Goal: Task Accomplishment & Management: Complete application form

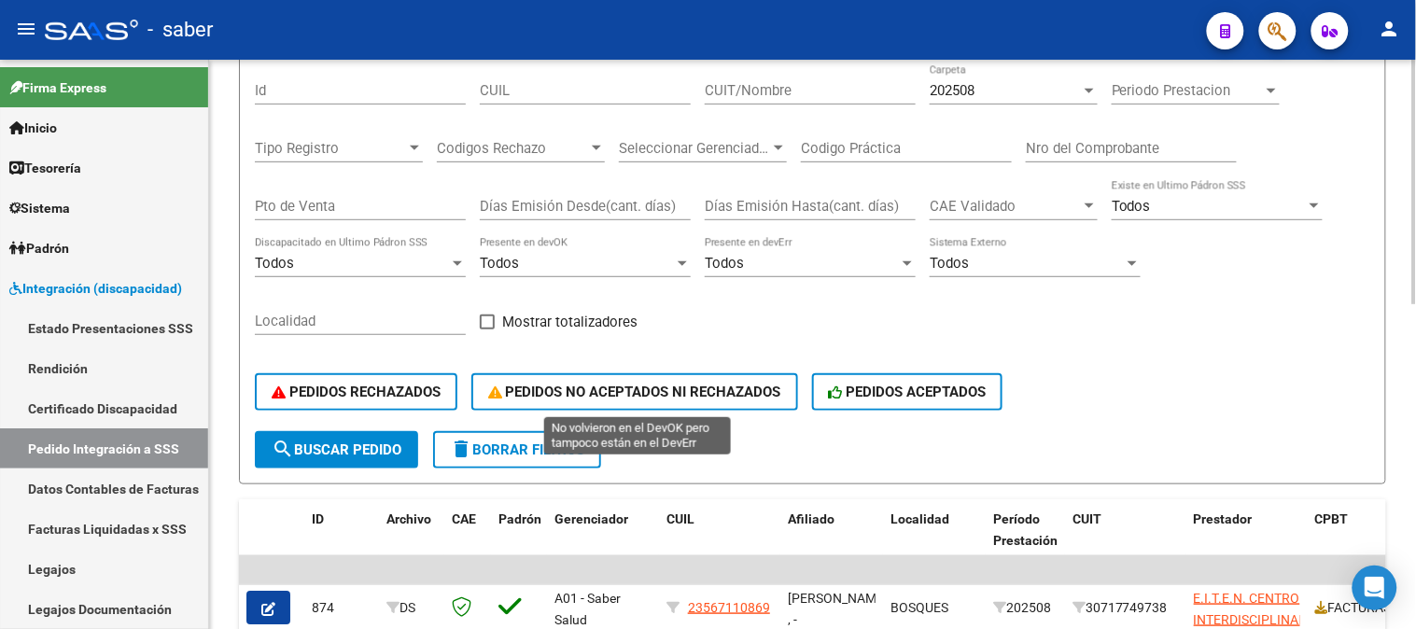
scroll to position [104, 0]
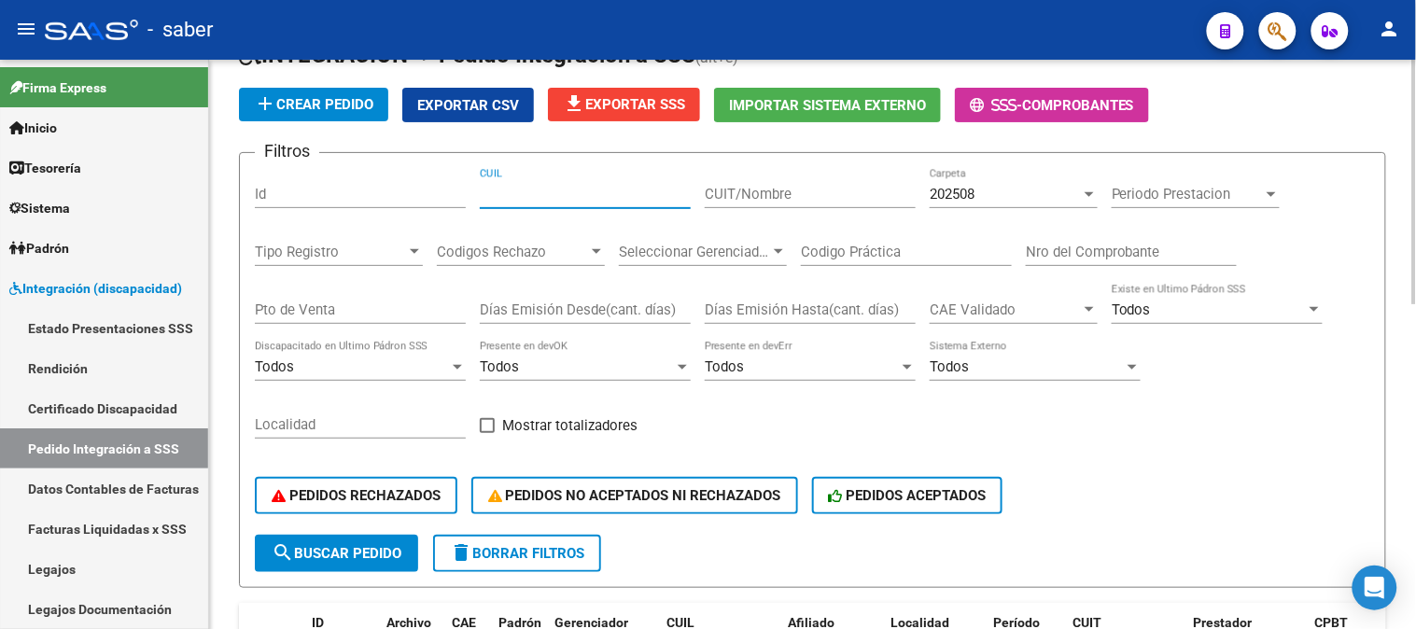
click at [557, 193] on input "CUIL" at bounding box center [585, 194] width 211 height 17
paste input "20594534086"
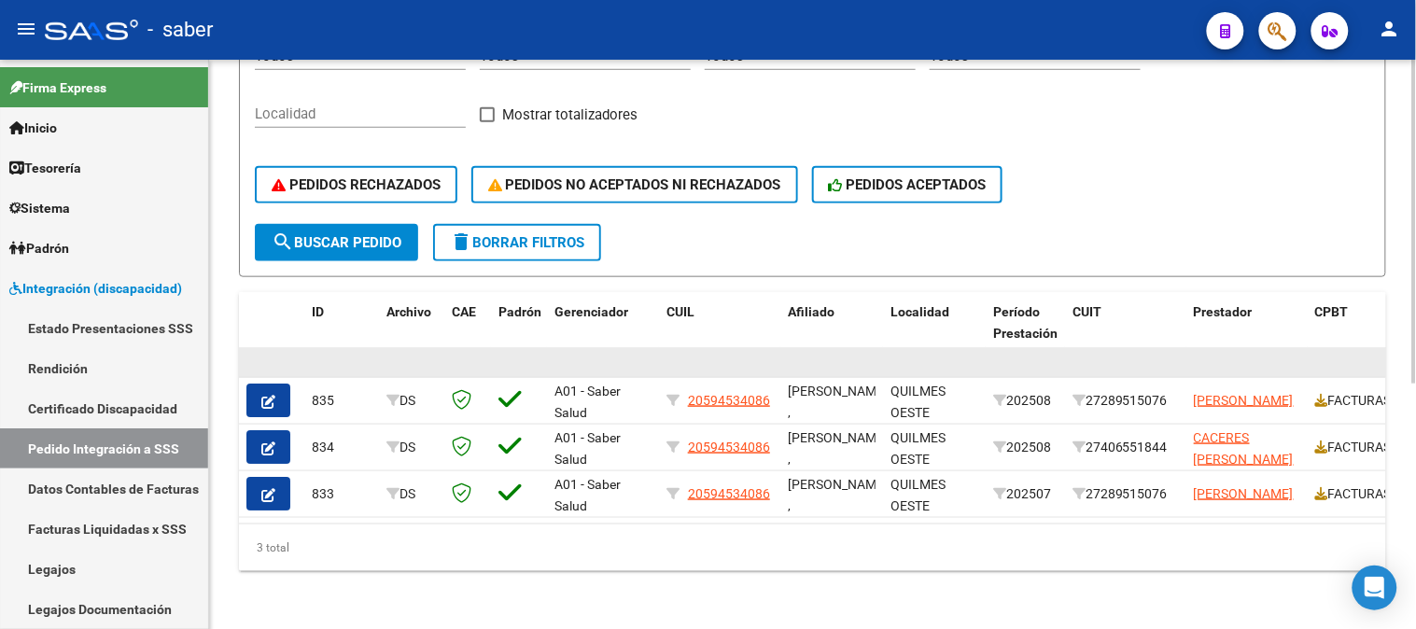
scroll to position [429, 0]
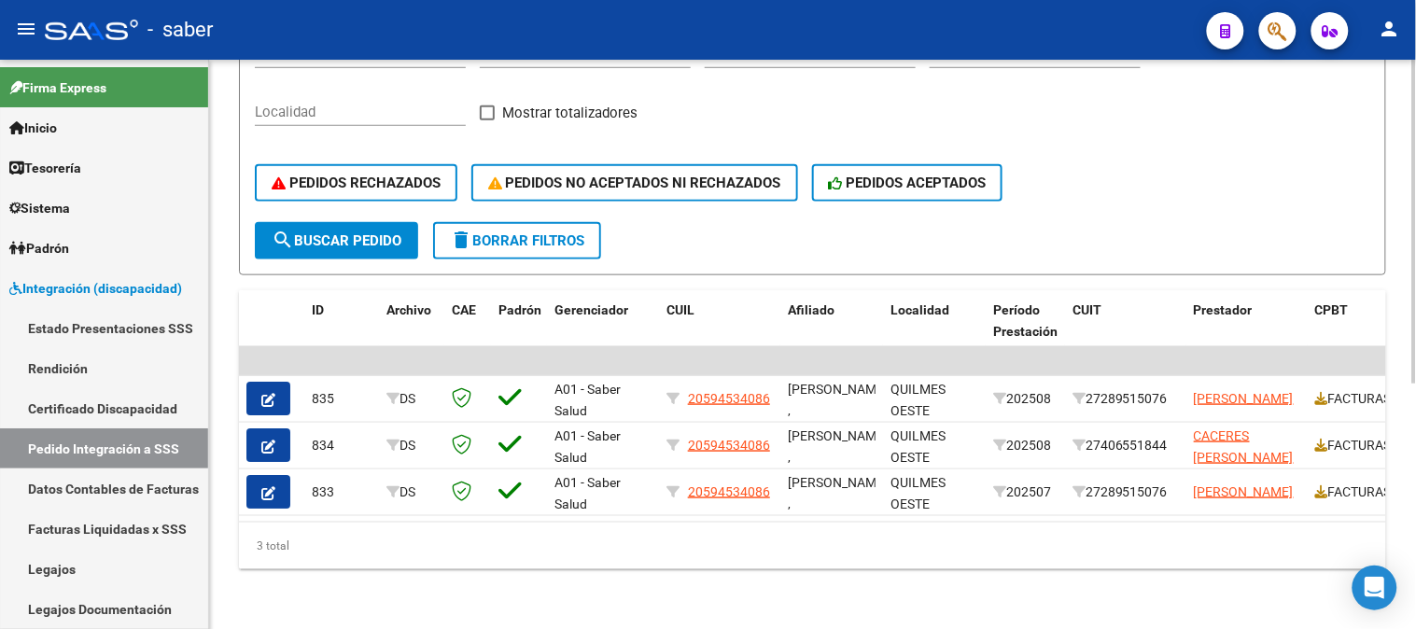
type input "20594534086"
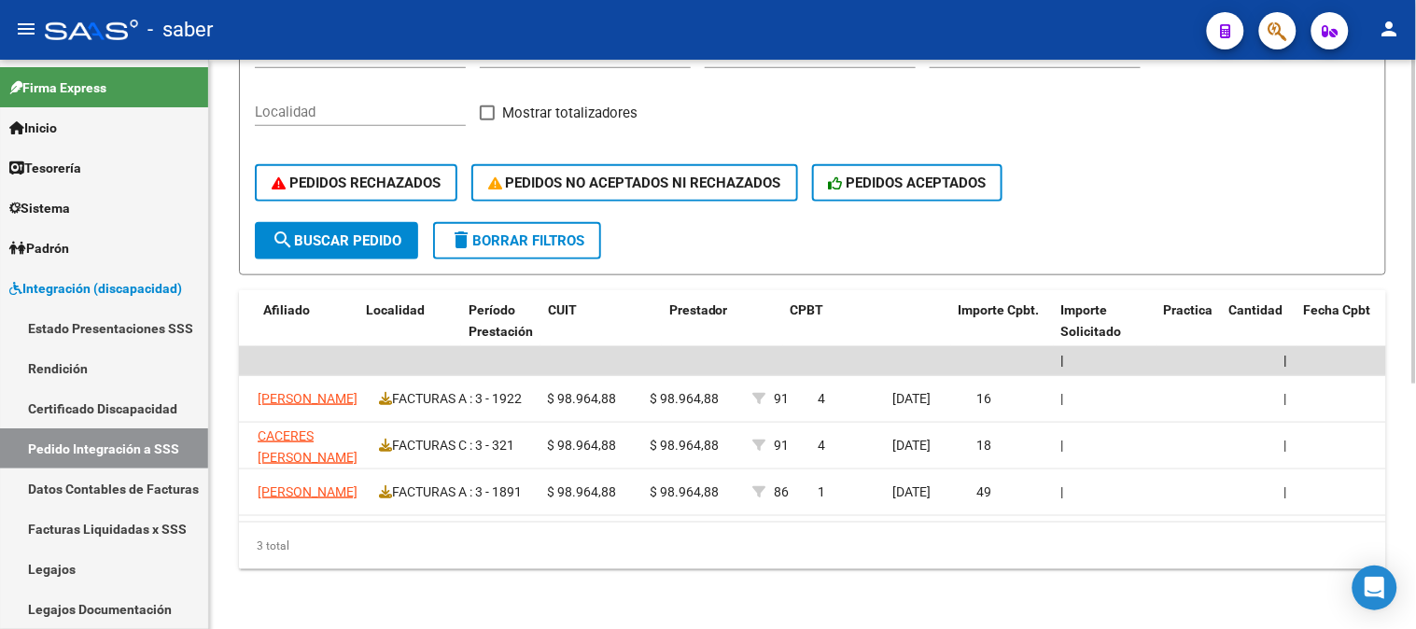
scroll to position [0, 0]
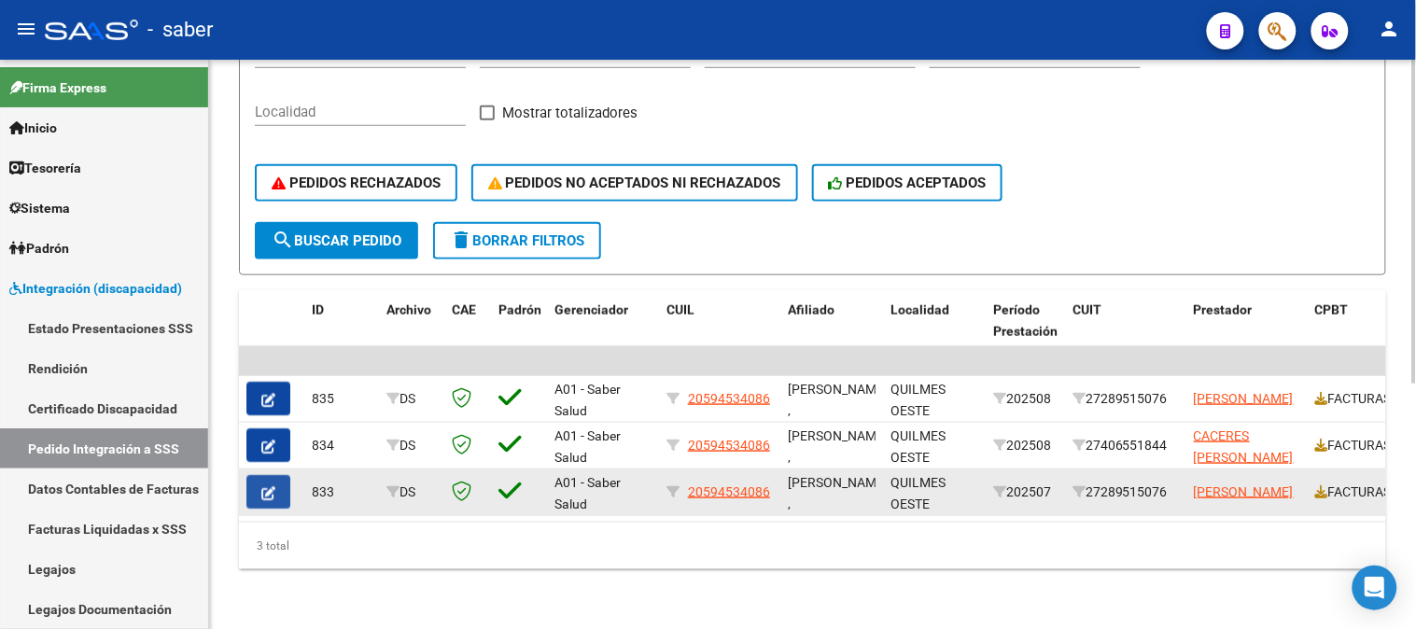
click at [264, 475] on button "button" at bounding box center [268, 492] width 44 height 34
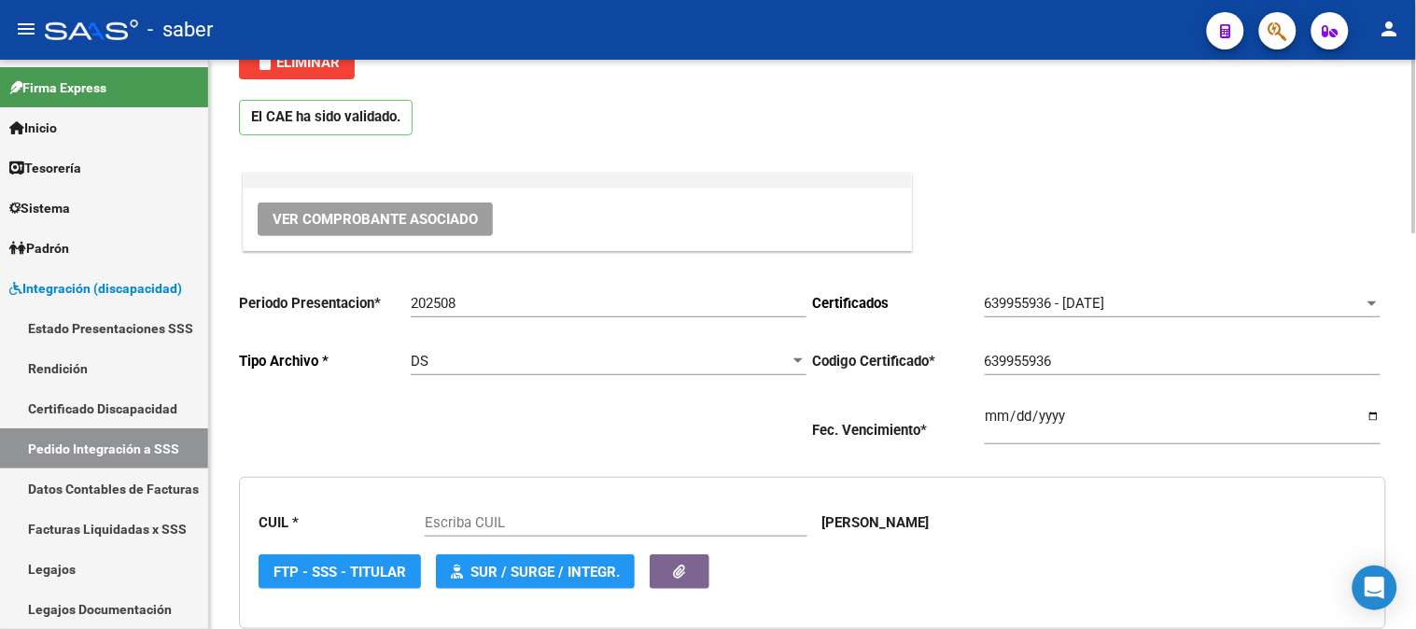
type input "20594534086"
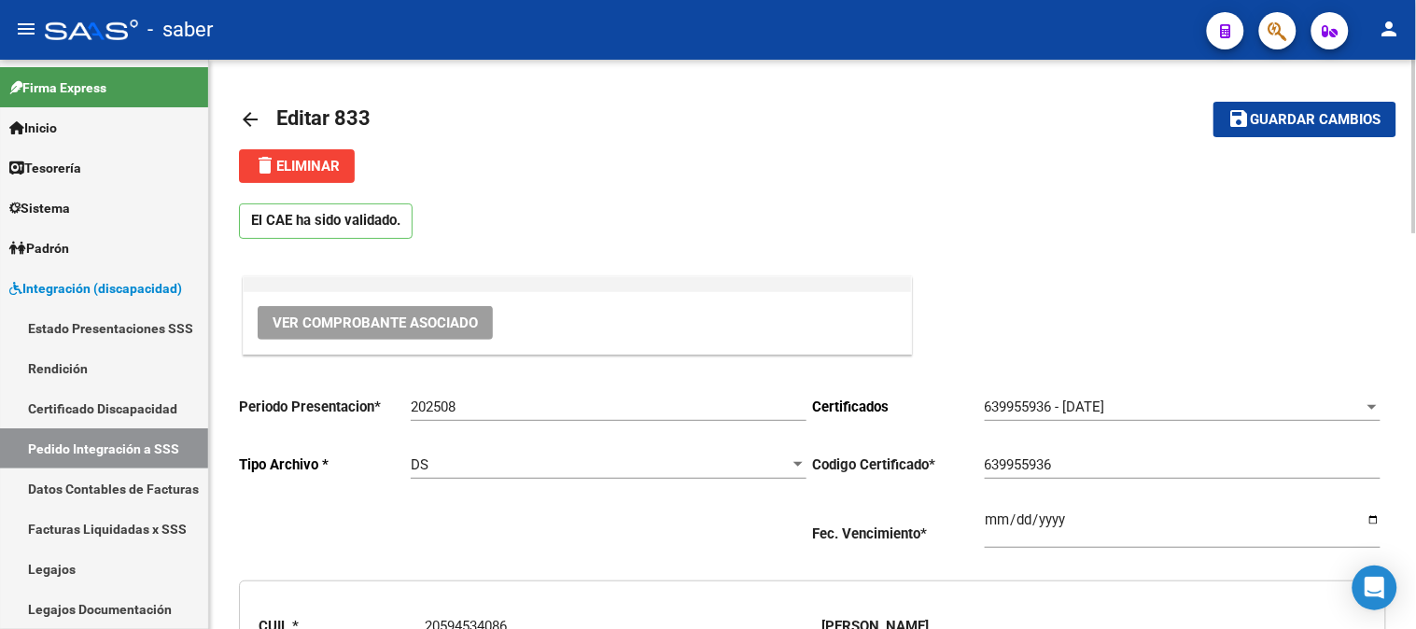
click at [250, 122] on mat-icon "arrow_back" at bounding box center [250, 119] width 22 height 22
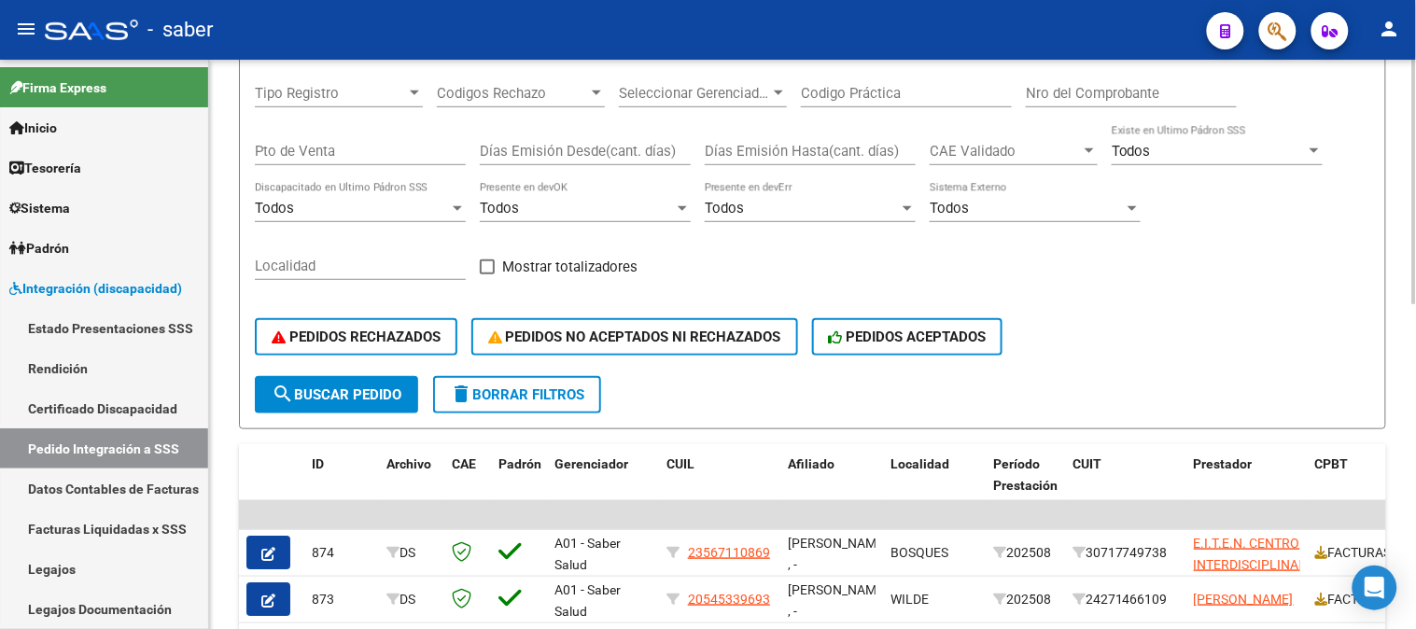
scroll to position [207, 0]
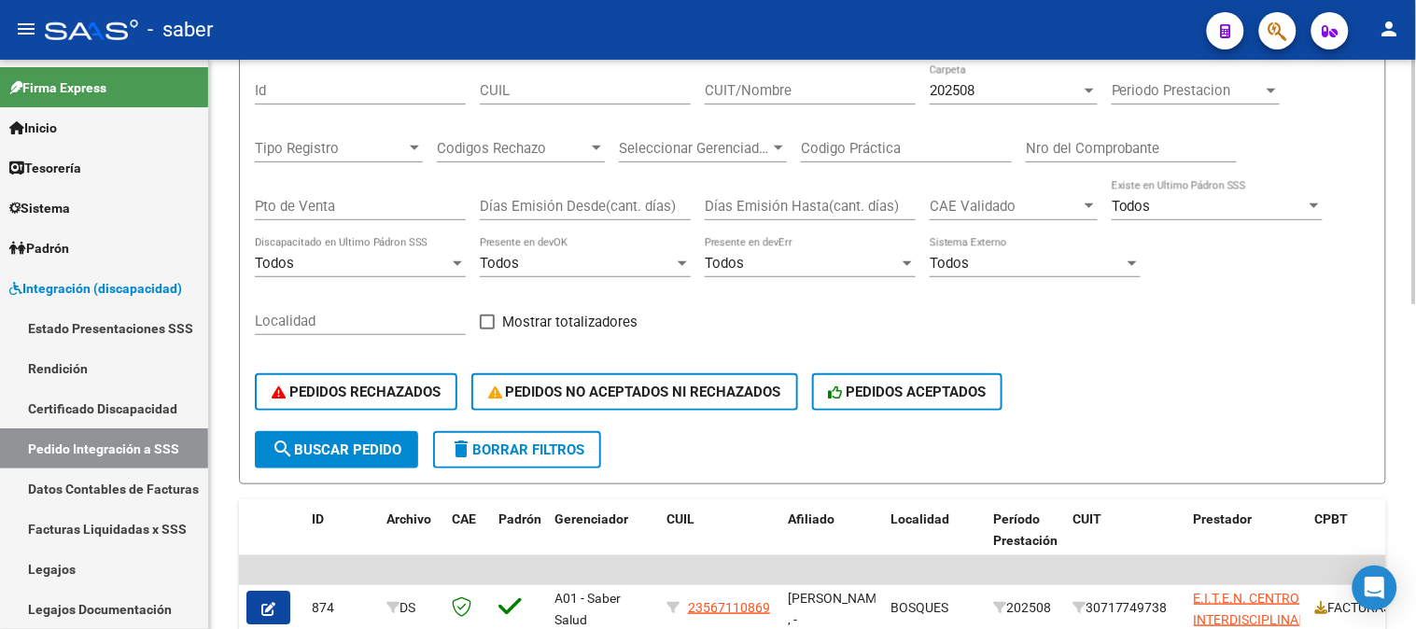
click at [545, 96] on input "CUIL" at bounding box center [585, 90] width 211 height 17
paste input "20594534086"
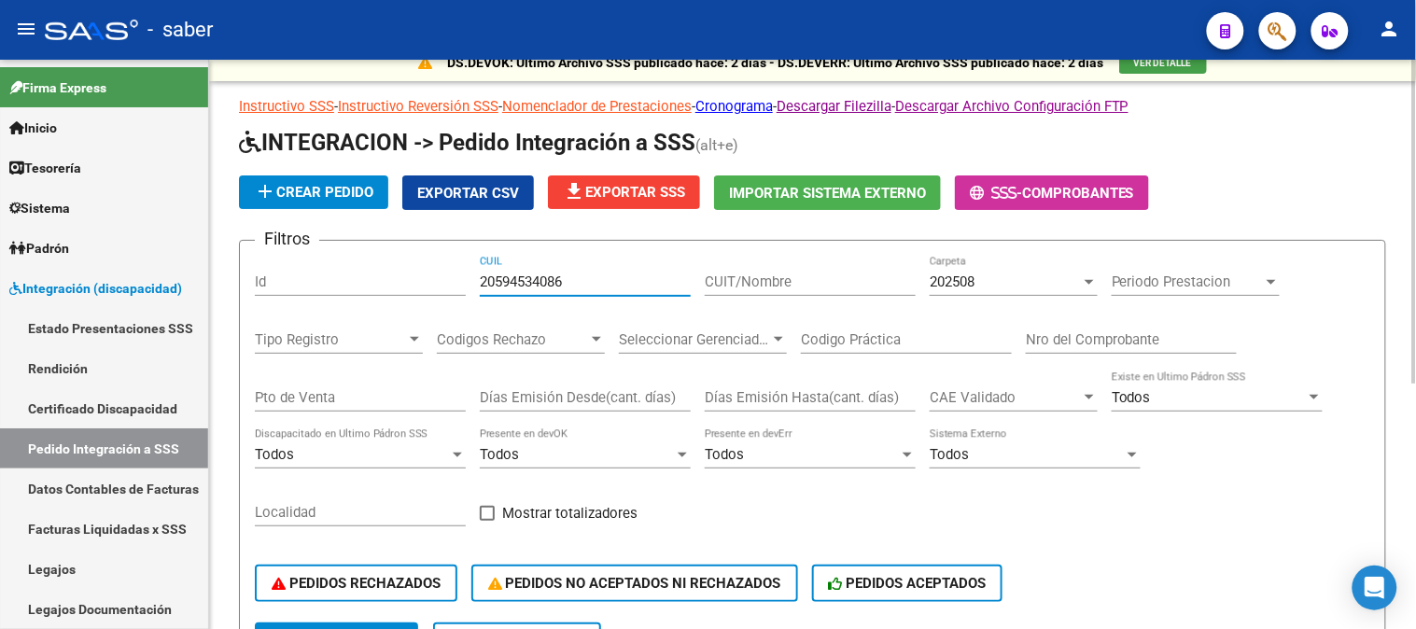
scroll to position [14, 0]
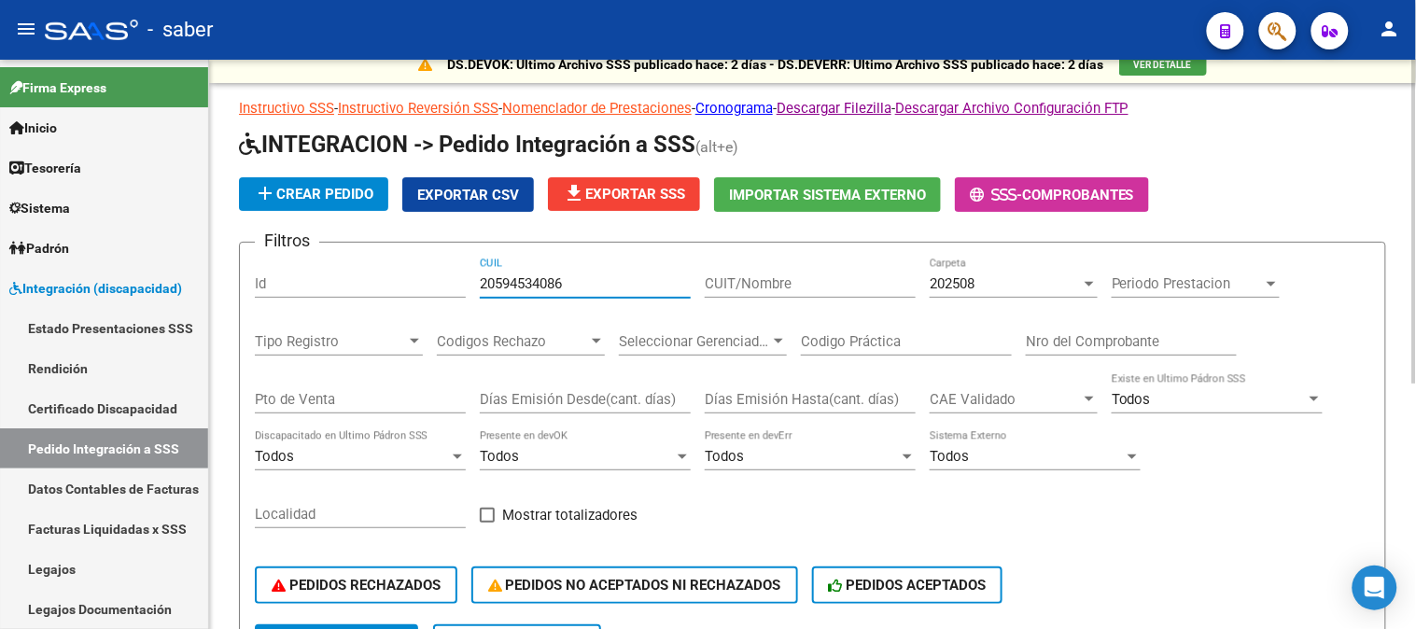
type input "20594534086"
click at [971, 282] on span "202508" at bounding box center [952, 283] width 45 height 17
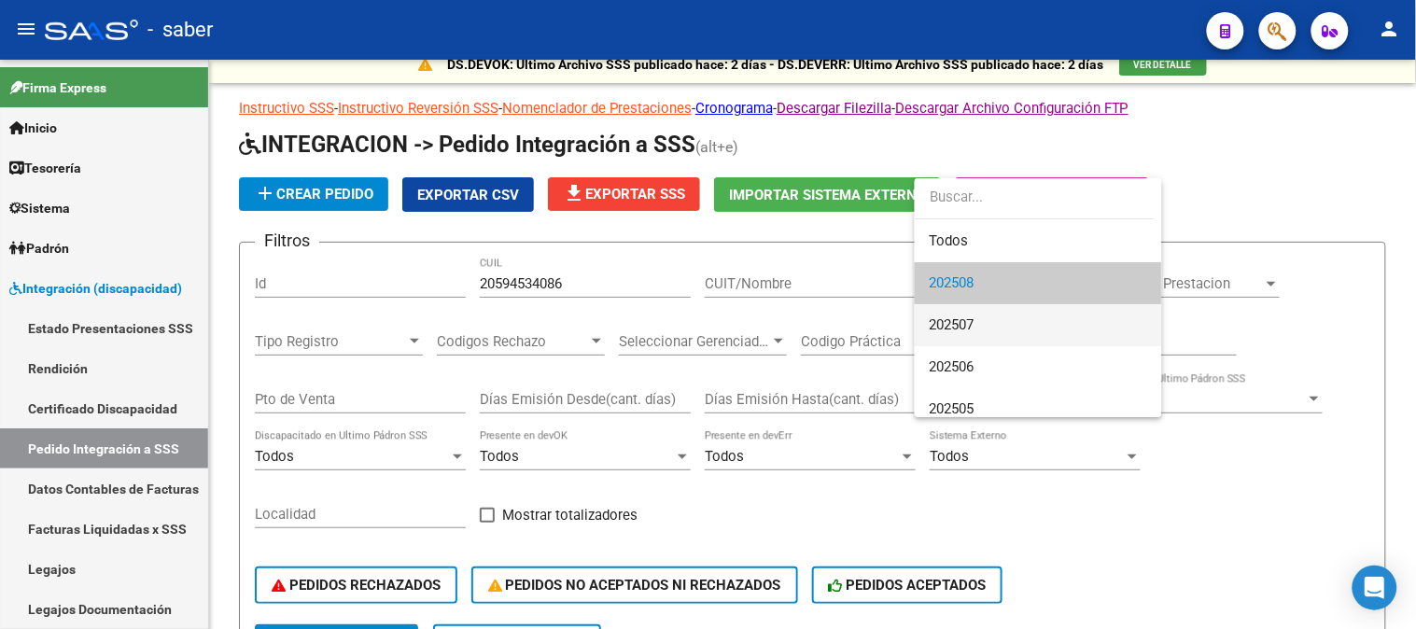
click at [991, 329] on span "202507" at bounding box center [1039, 325] width 218 height 42
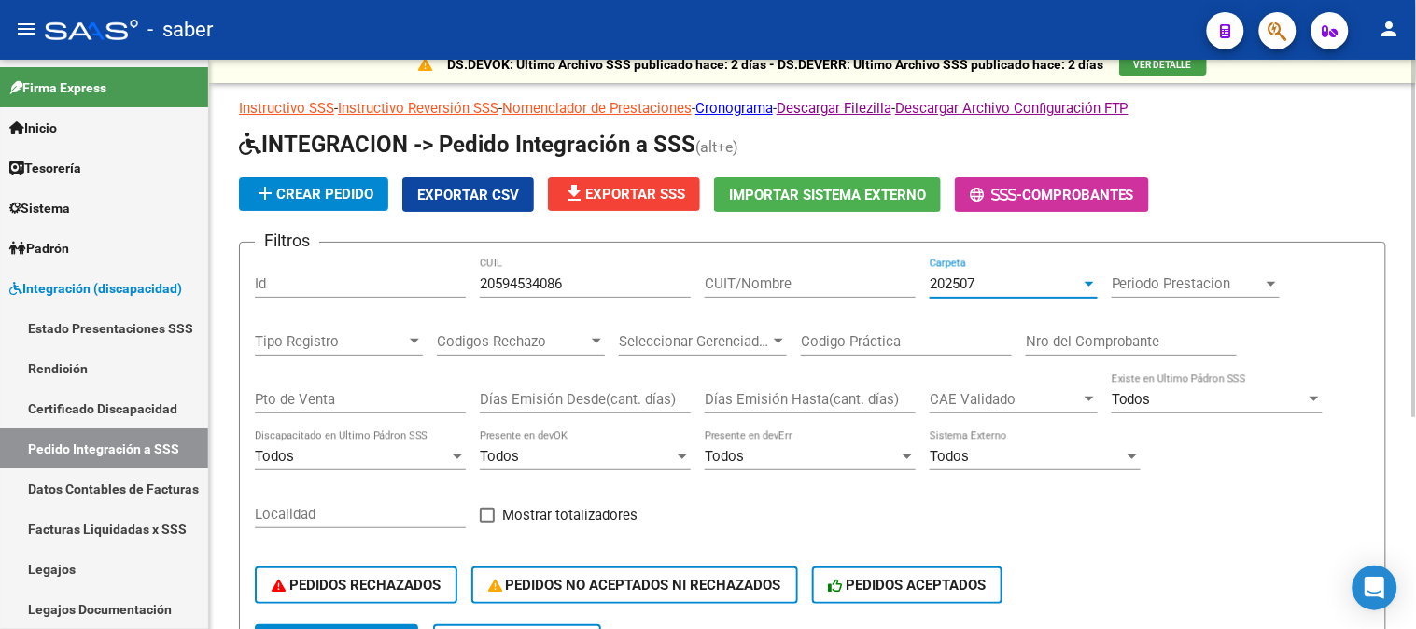
scroll to position [221, 0]
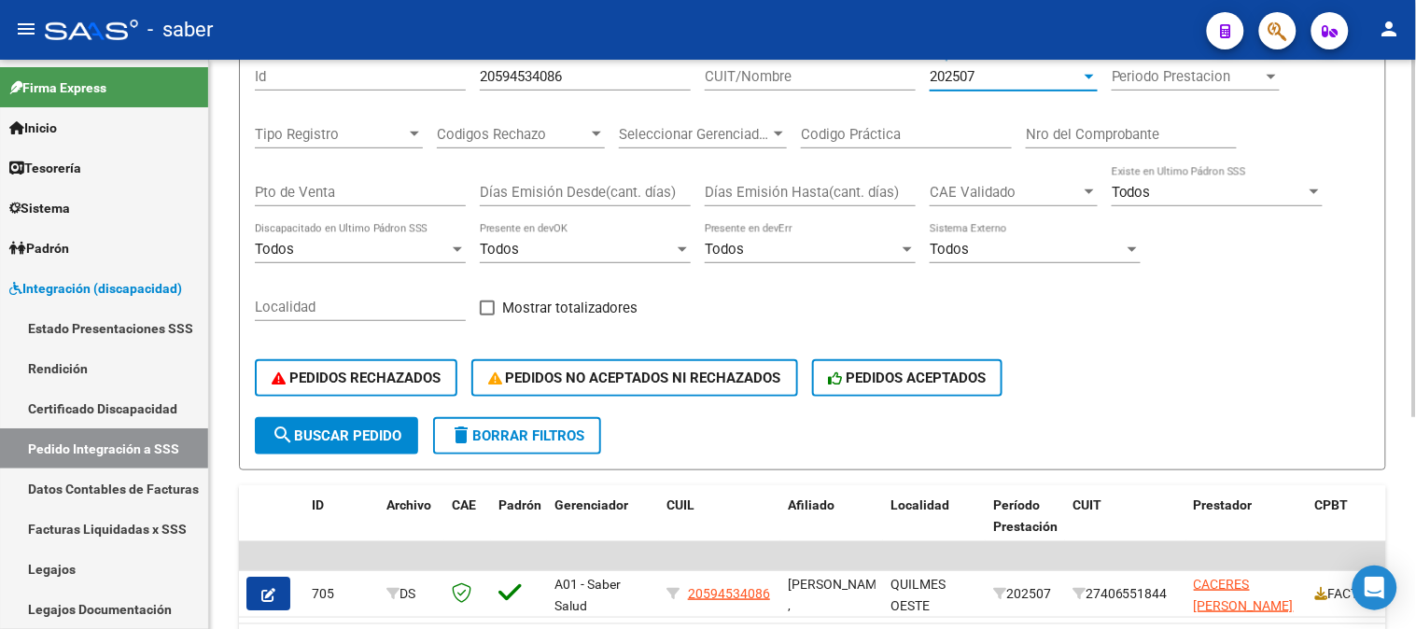
click at [359, 424] on button "search Buscar Pedido" at bounding box center [336, 435] width 163 height 37
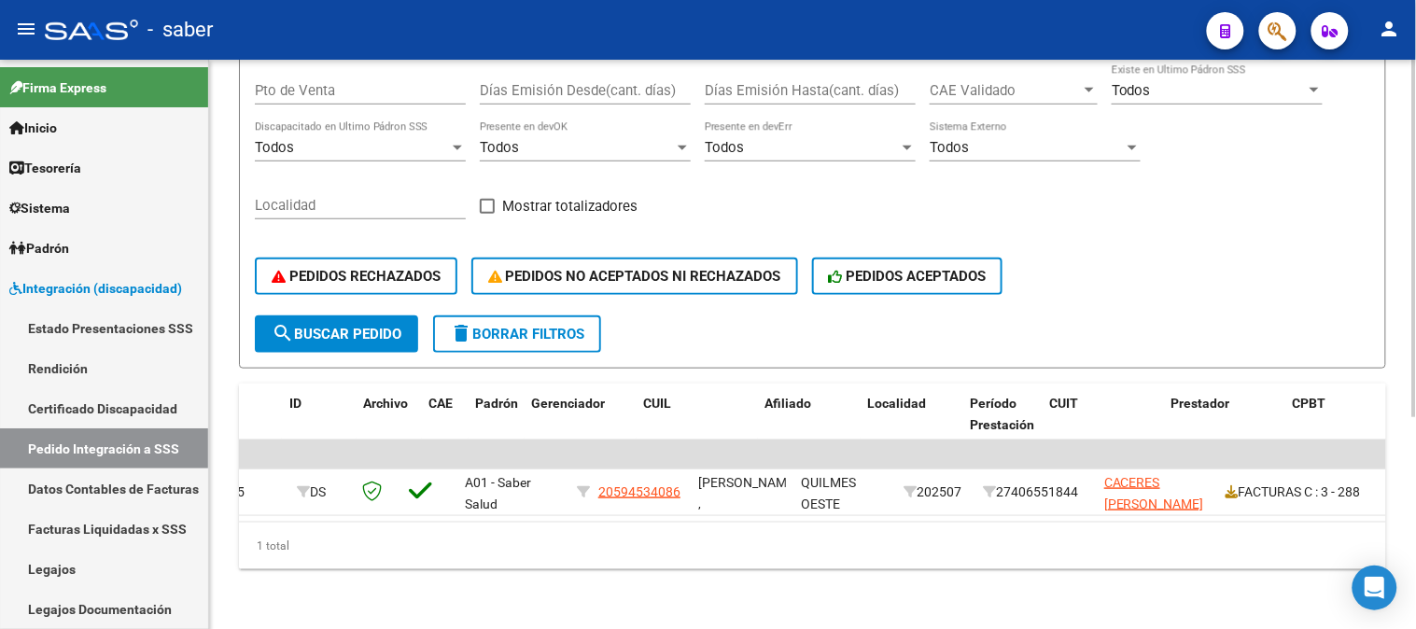
scroll to position [0, 0]
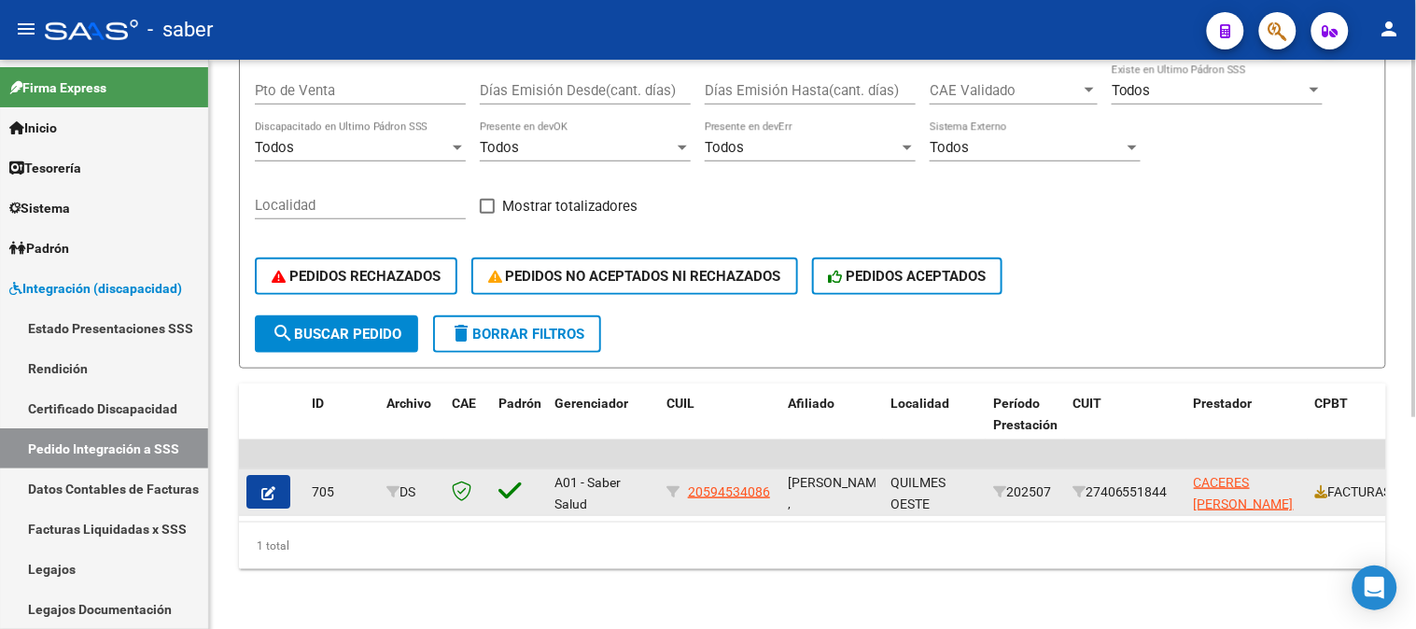
click at [257, 482] on button "button" at bounding box center [268, 492] width 44 height 34
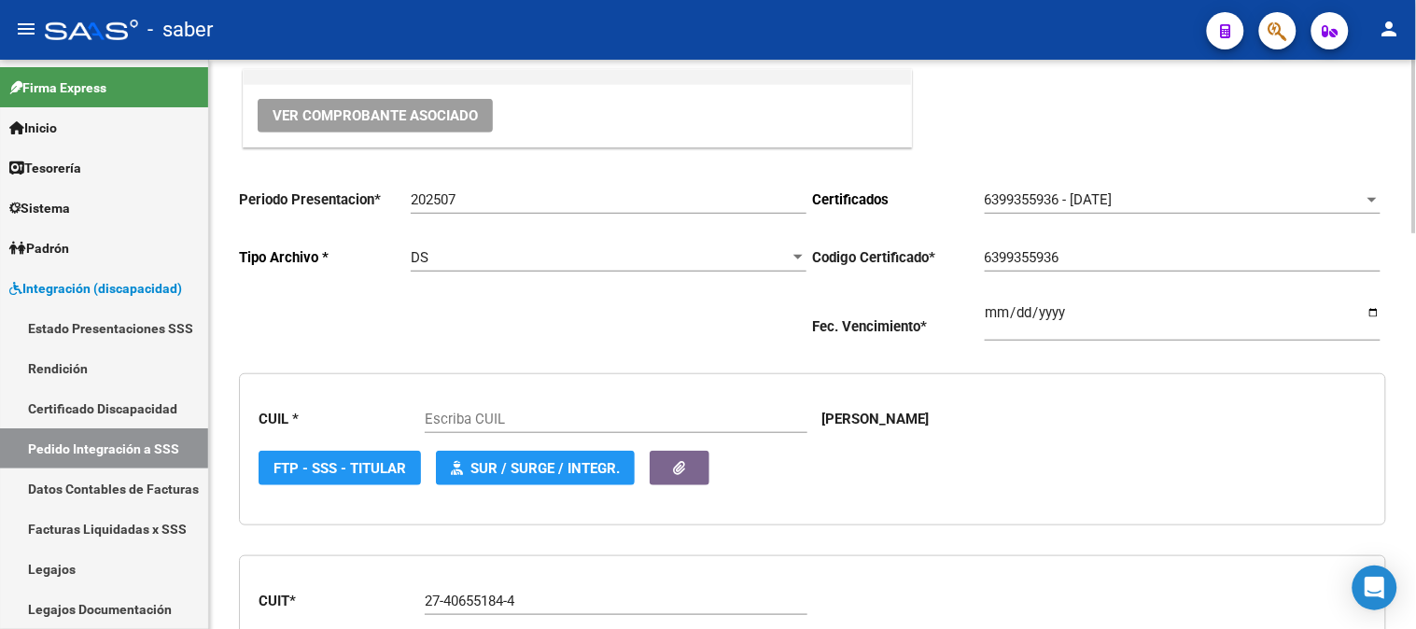
type input "20594534086"
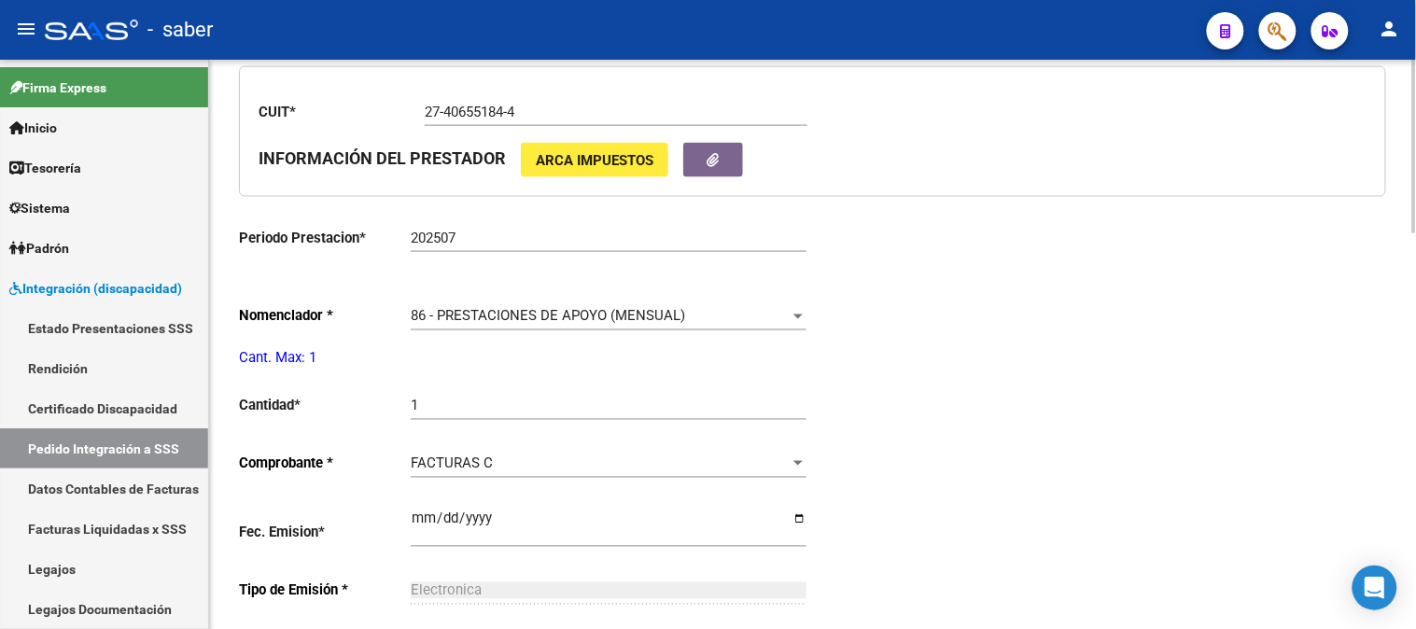
scroll to position [725, 0]
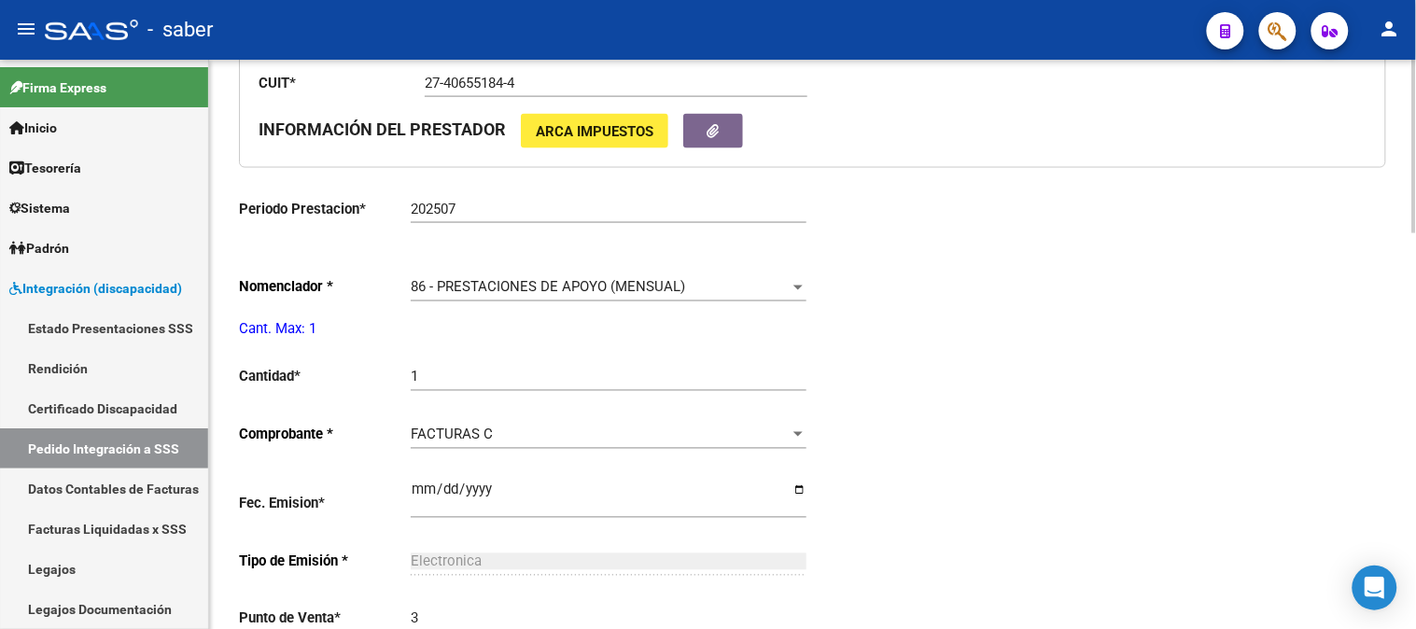
click at [625, 218] on input "202507" at bounding box center [609, 209] width 396 height 17
type input "202507"
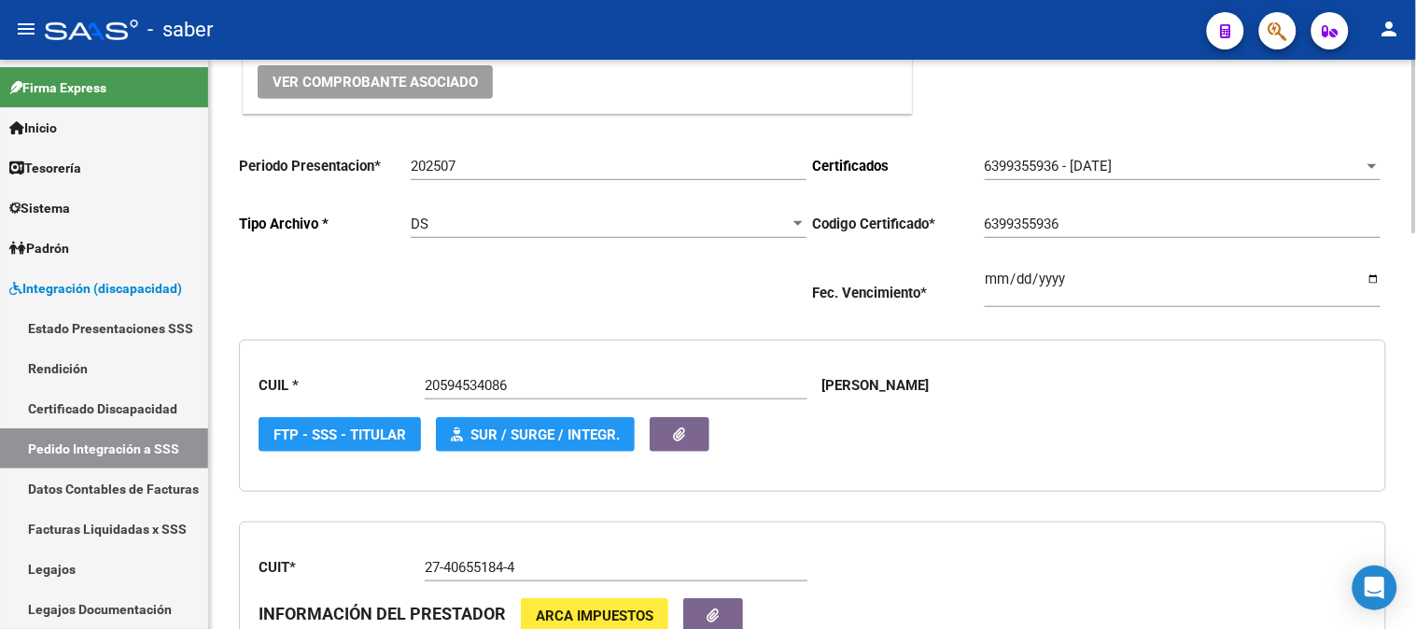
scroll to position [207, 0]
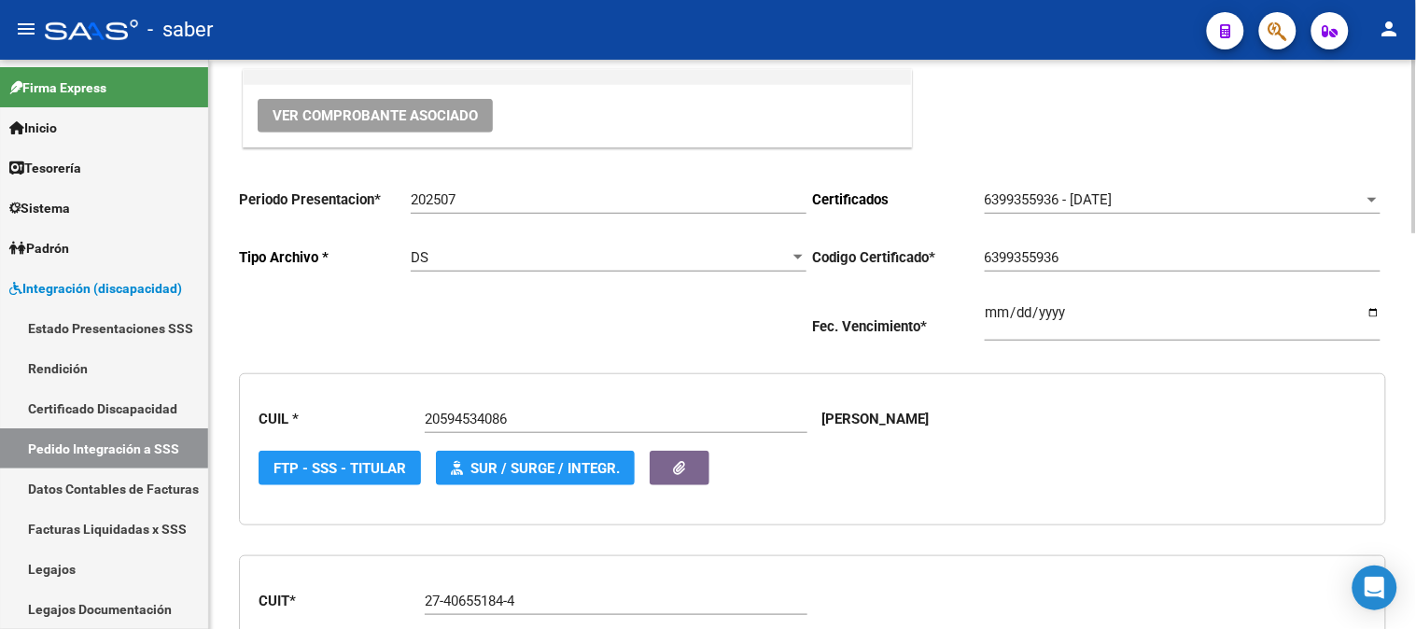
click at [465, 198] on input "202507" at bounding box center [609, 199] width 396 height 17
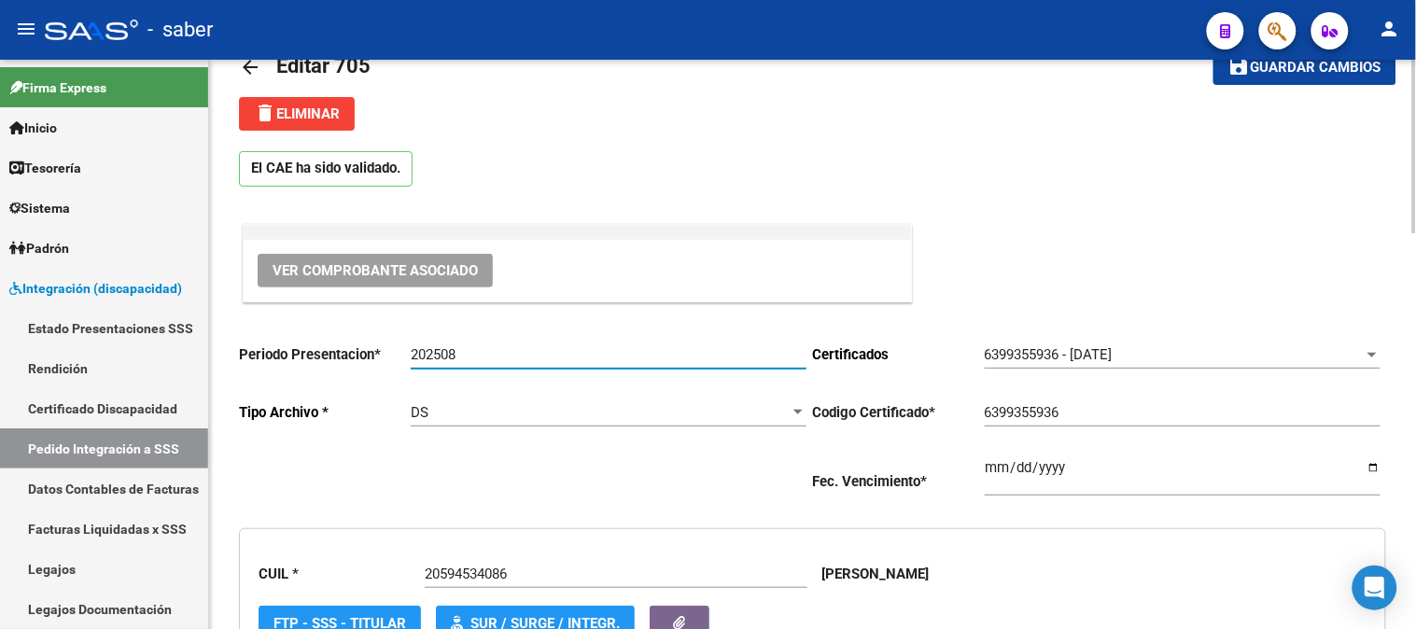
scroll to position [0, 0]
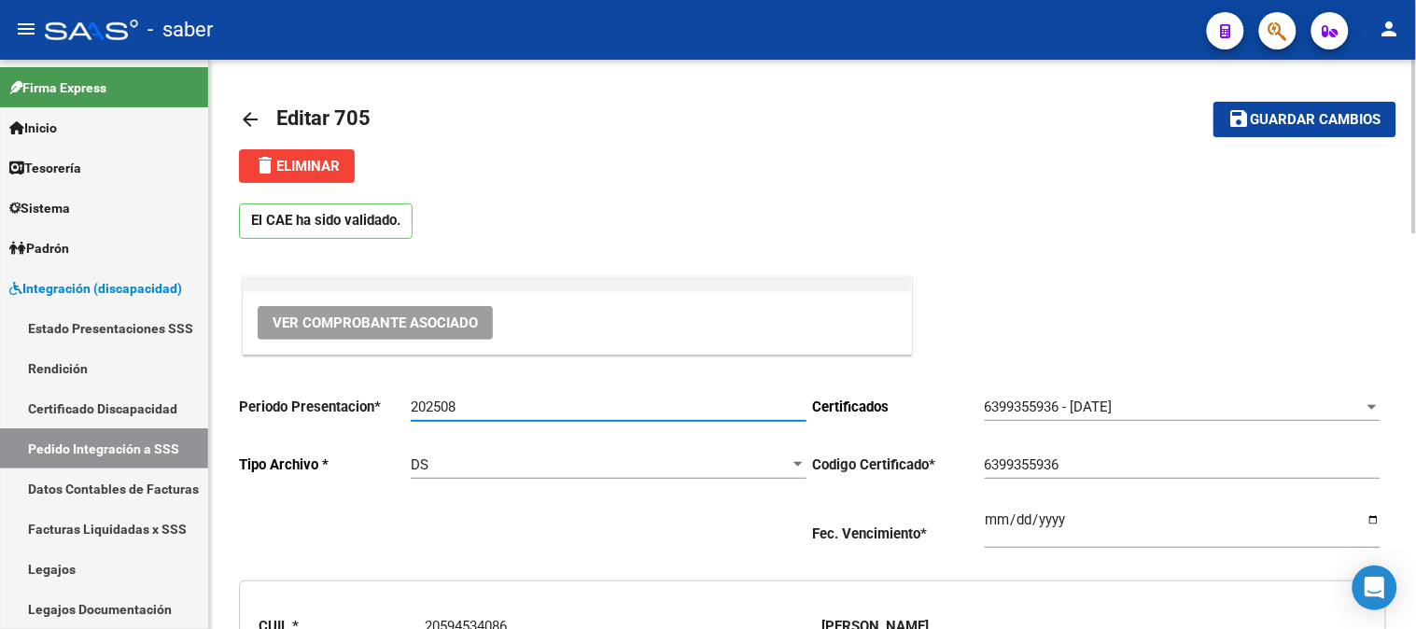
type input "202508"
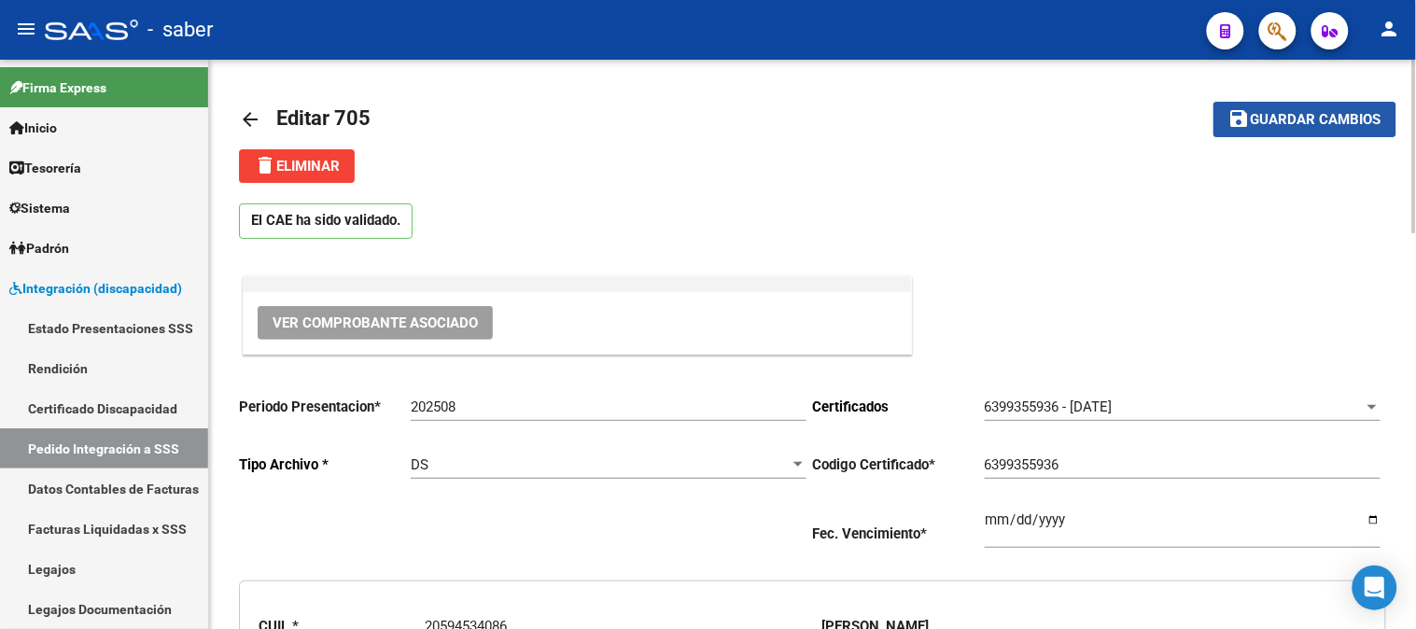
click at [1326, 125] on span "Guardar cambios" at bounding box center [1316, 120] width 131 height 17
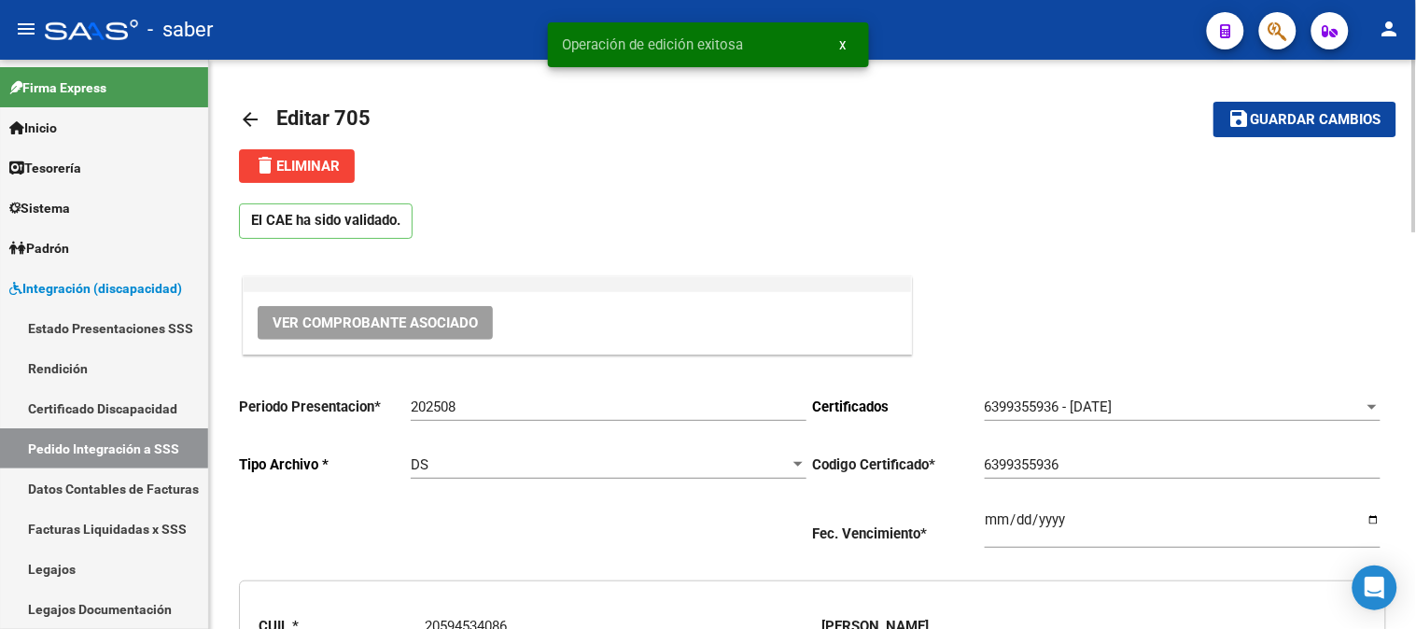
click at [252, 114] on mat-icon "arrow_back" at bounding box center [250, 119] width 22 height 22
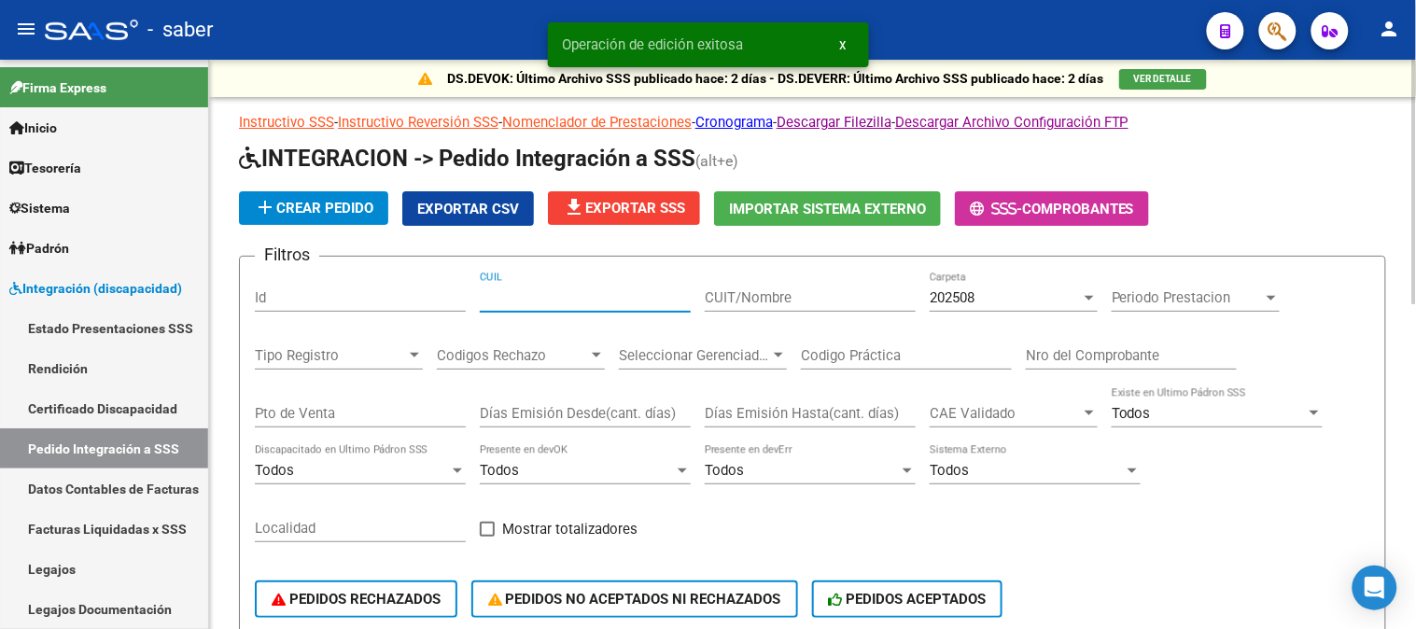
click at [579, 295] on input "CUIL" at bounding box center [585, 297] width 211 height 17
paste input "20594534086"
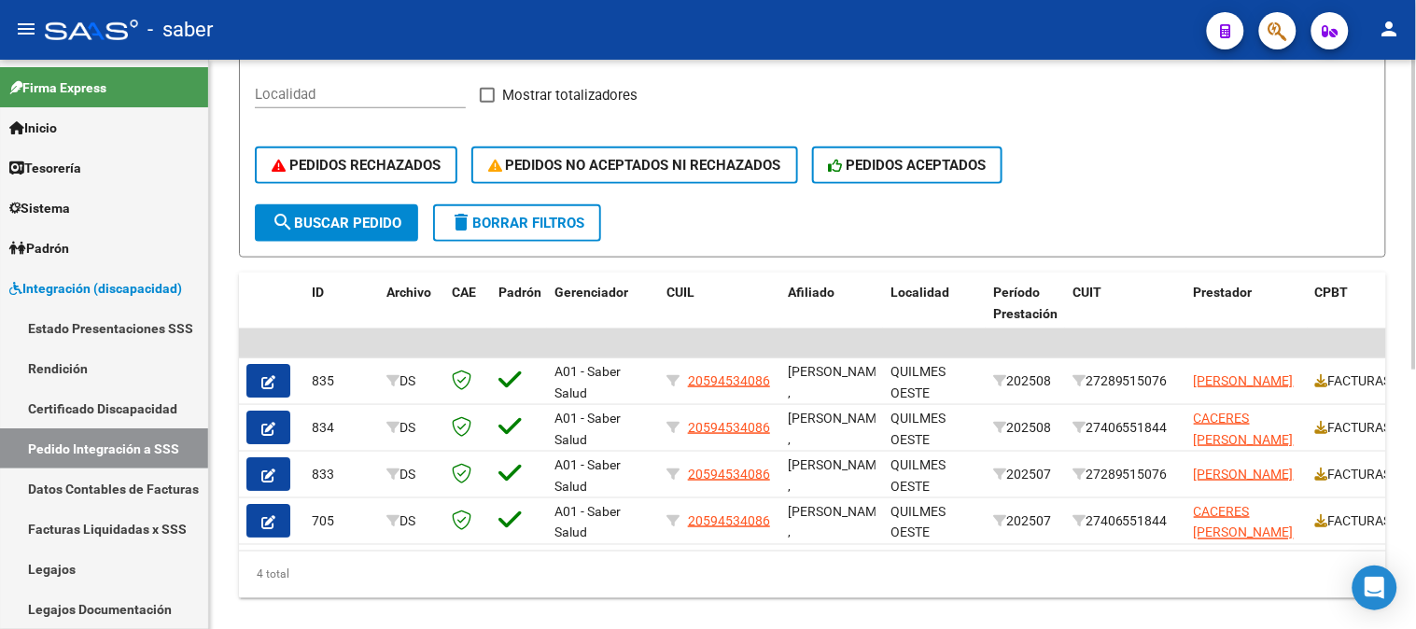
scroll to position [476, 0]
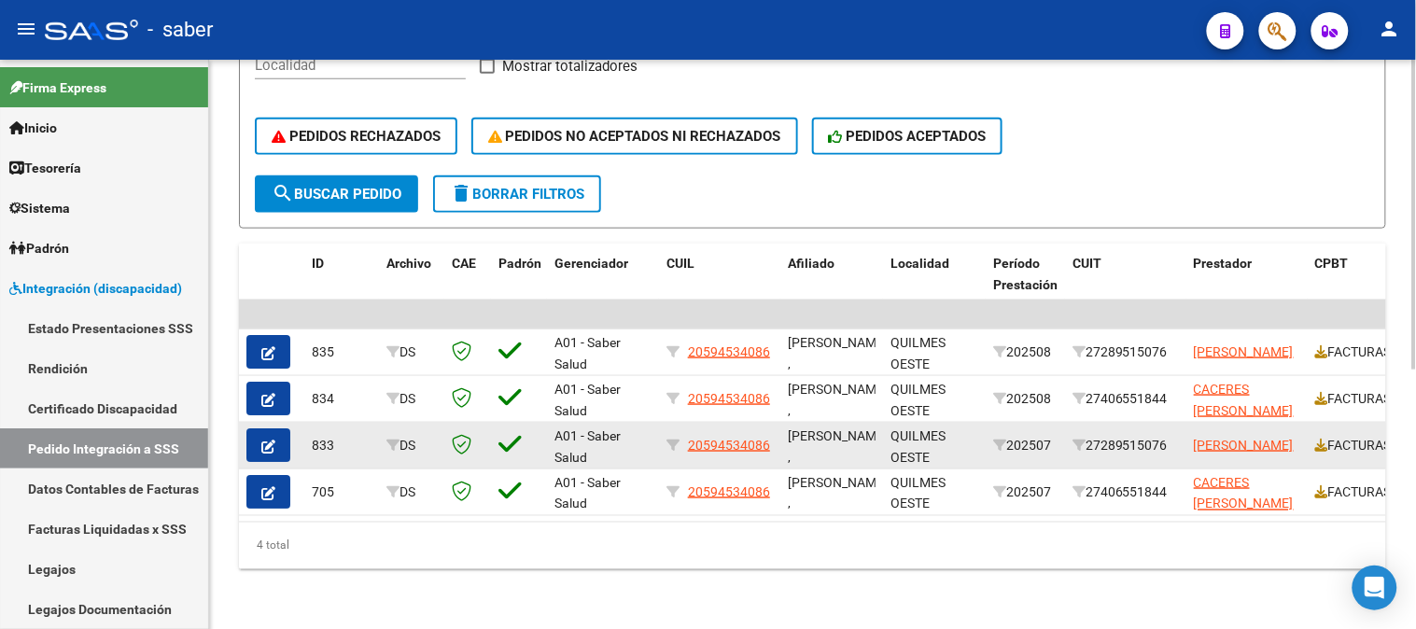
type input "20594534086"
click at [278, 429] on button "button" at bounding box center [268, 446] width 44 height 34
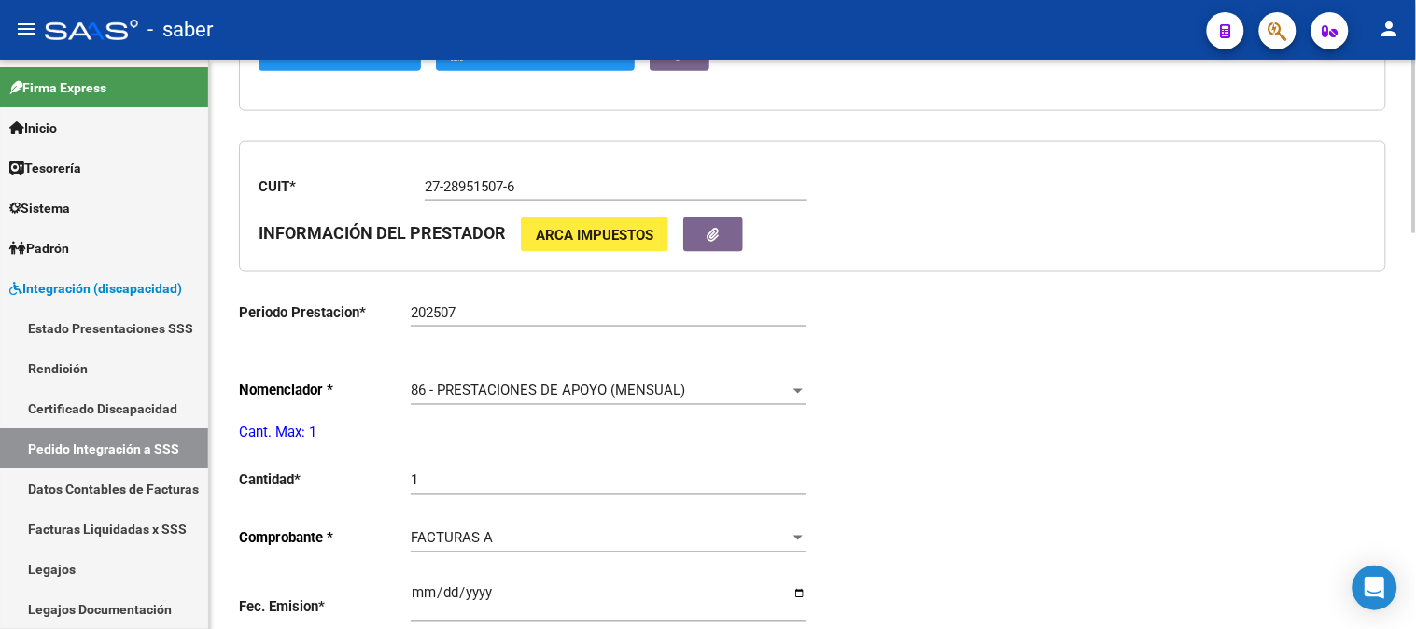
scroll to position [829, 0]
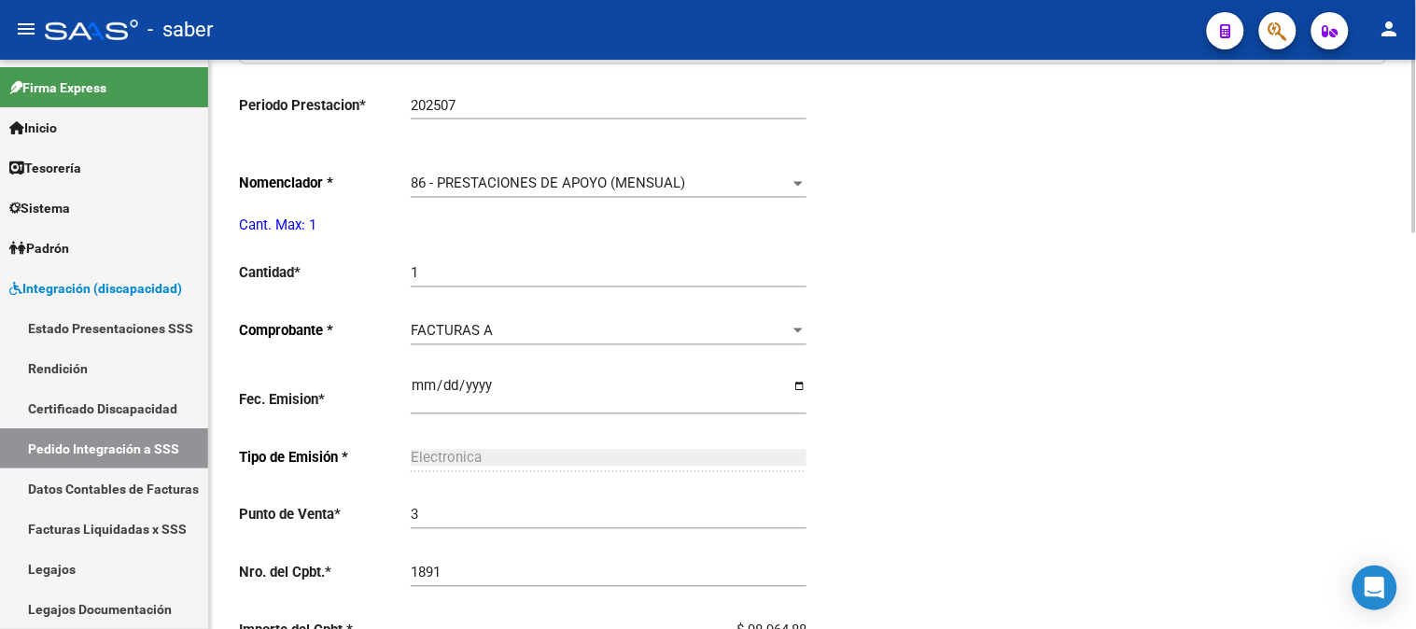
type input "20594534086"
click at [551, 176] on div "86 - PRESTACIONES DE APOYO (MENSUAL) Seleccionar nomenclador" at bounding box center [609, 178] width 396 height 40
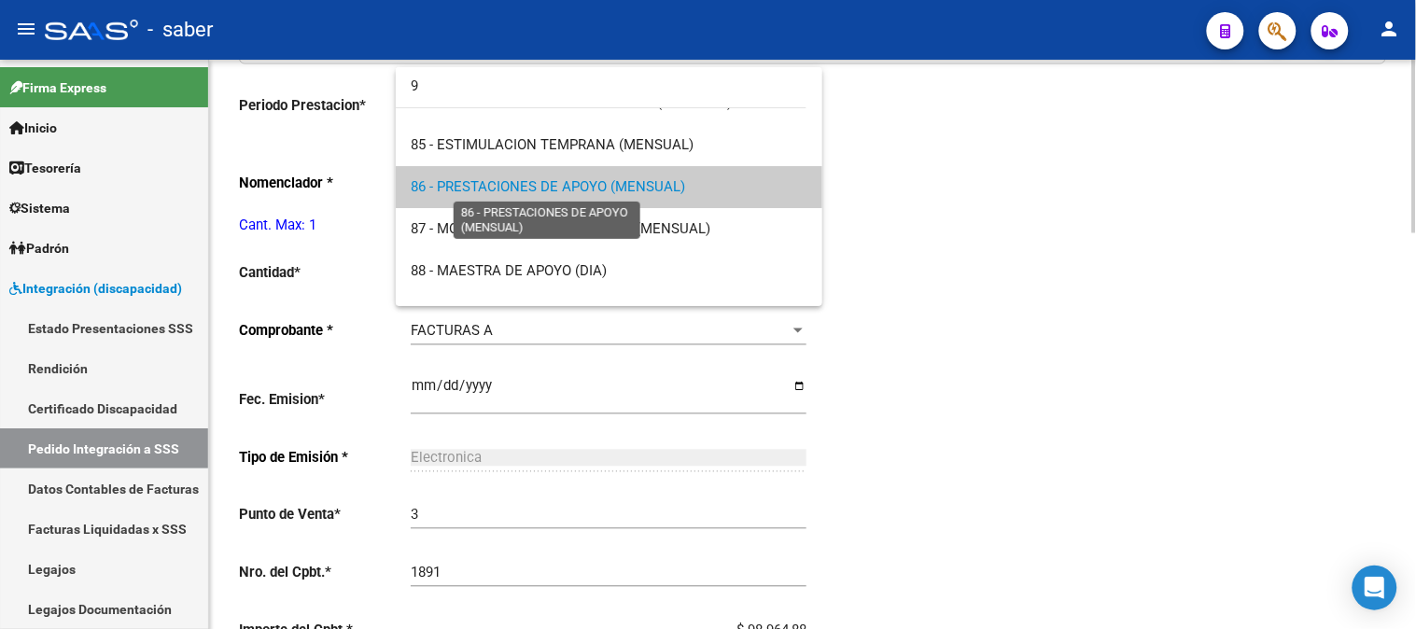
scroll to position [0, 0]
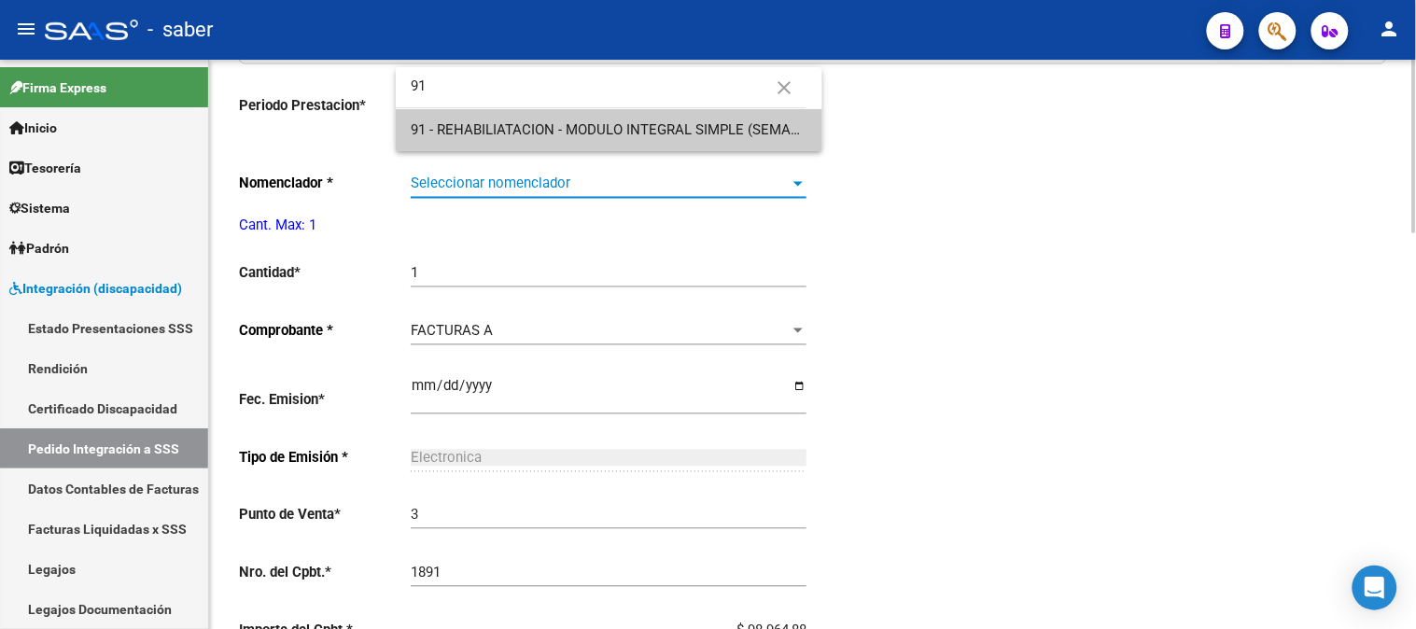
type input "91"
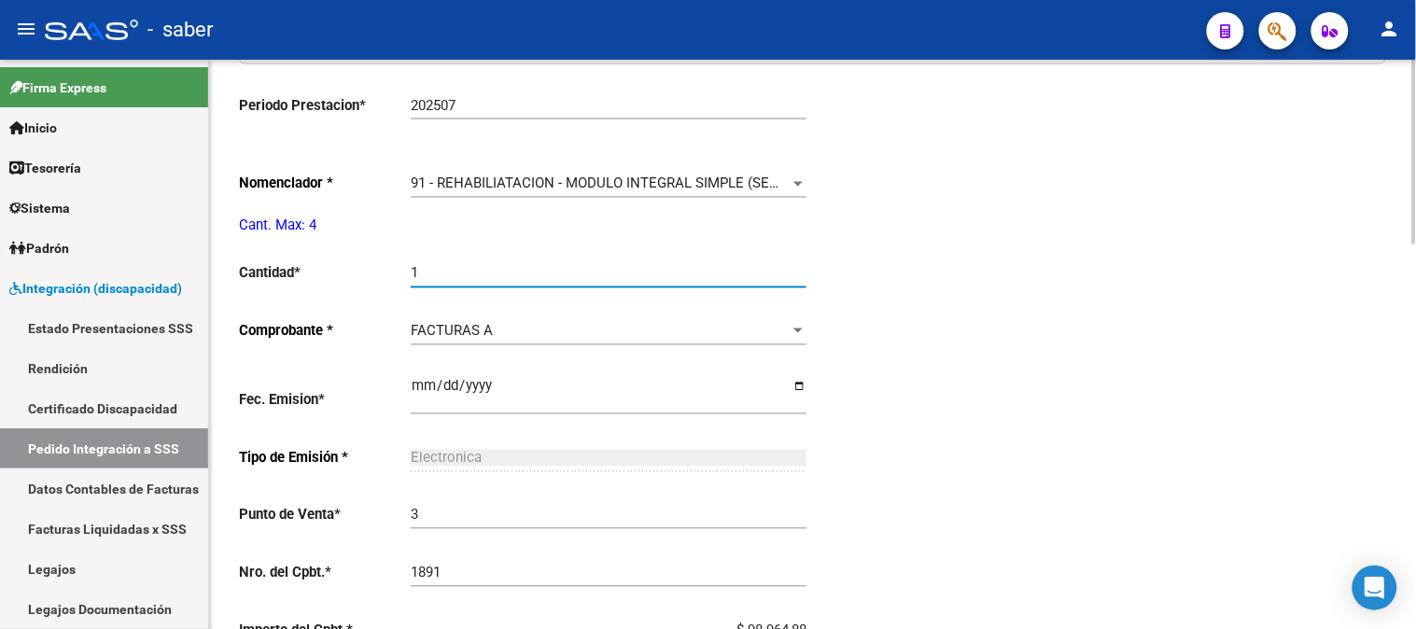
click at [502, 273] on input "1" at bounding box center [609, 273] width 396 height 17
type input "4"
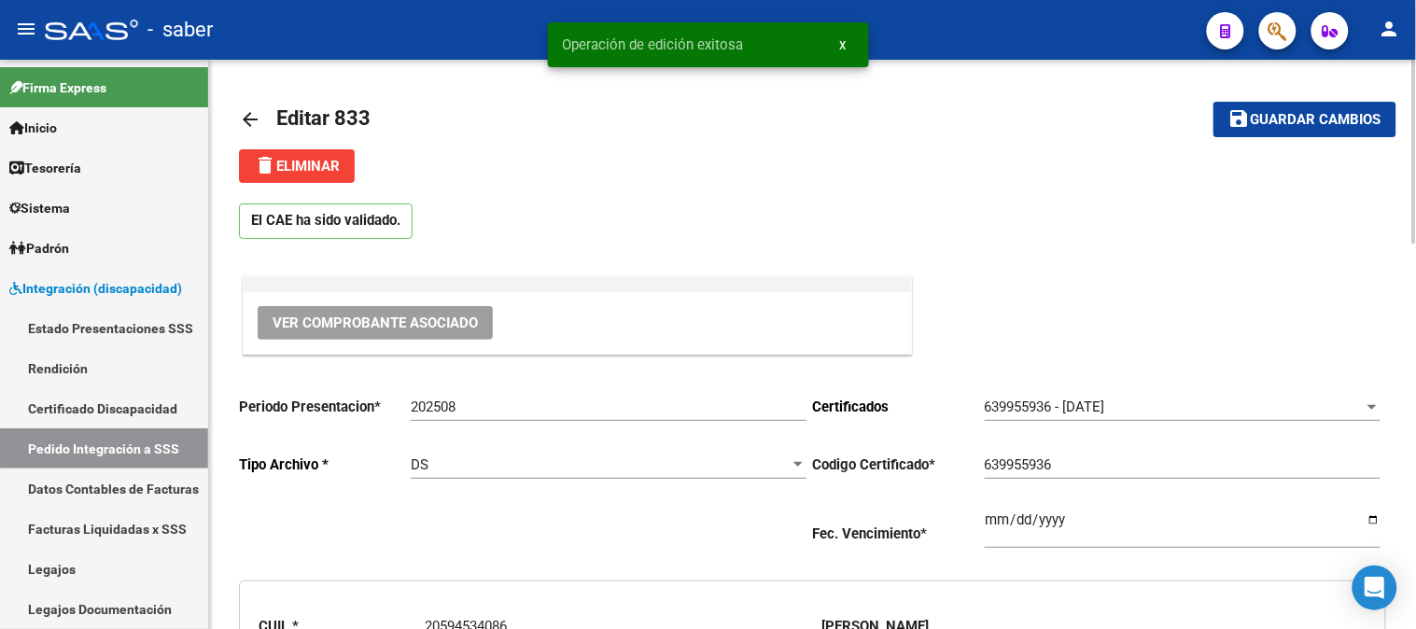
click at [1328, 128] on button "save Guardar cambios" at bounding box center [1305, 119] width 183 height 35
click at [248, 115] on mat-icon "arrow_back" at bounding box center [250, 119] width 22 height 22
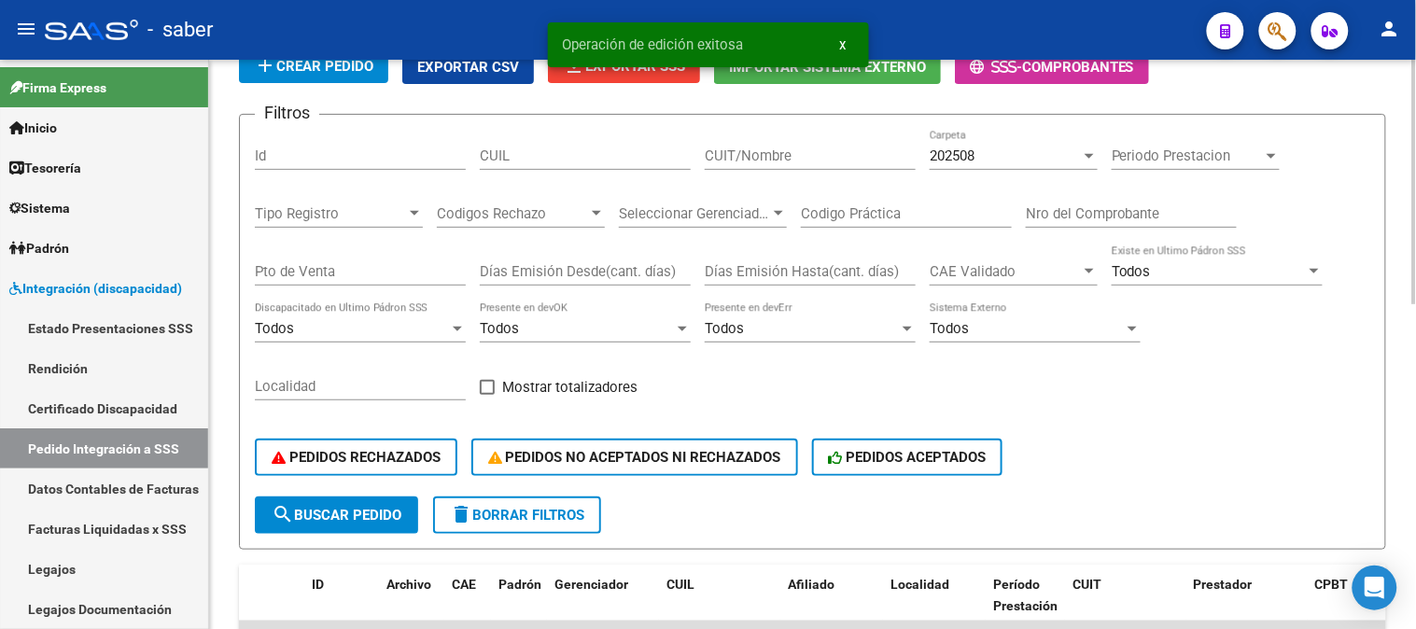
scroll to position [138, 0]
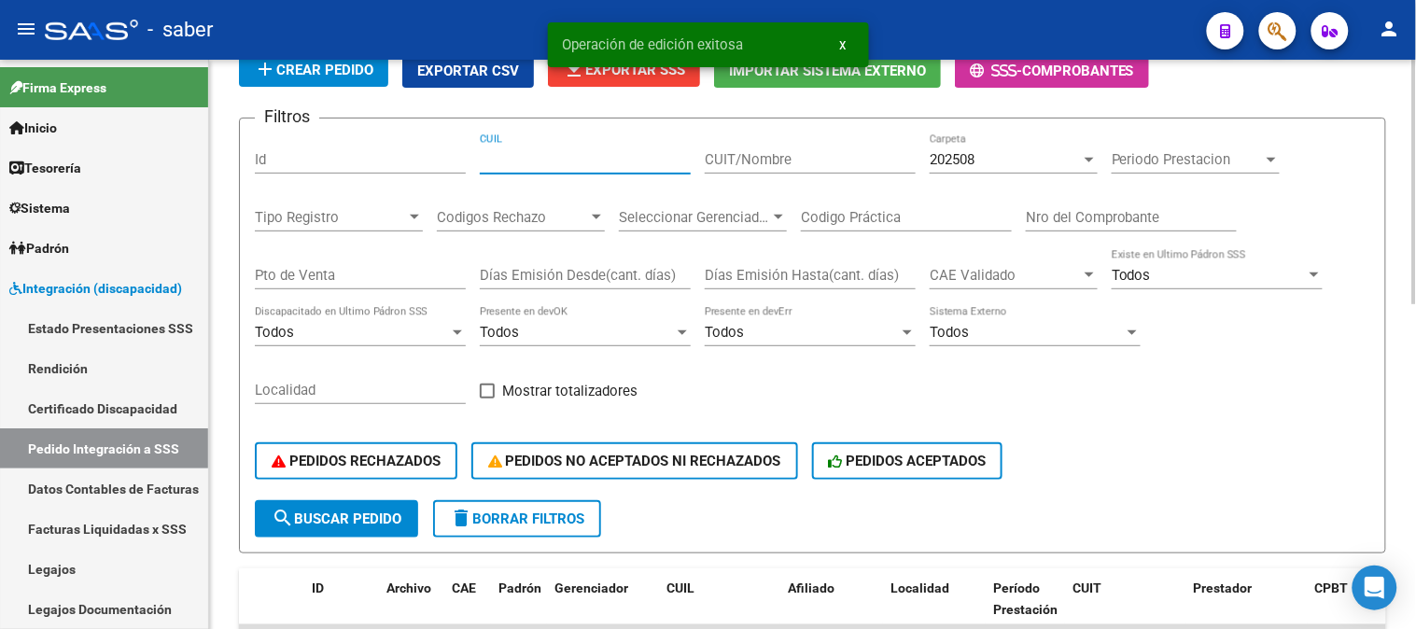
click at [557, 153] on input "CUIL" at bounding box center [585, 159] width 211 height 17
paste input "20594534086"
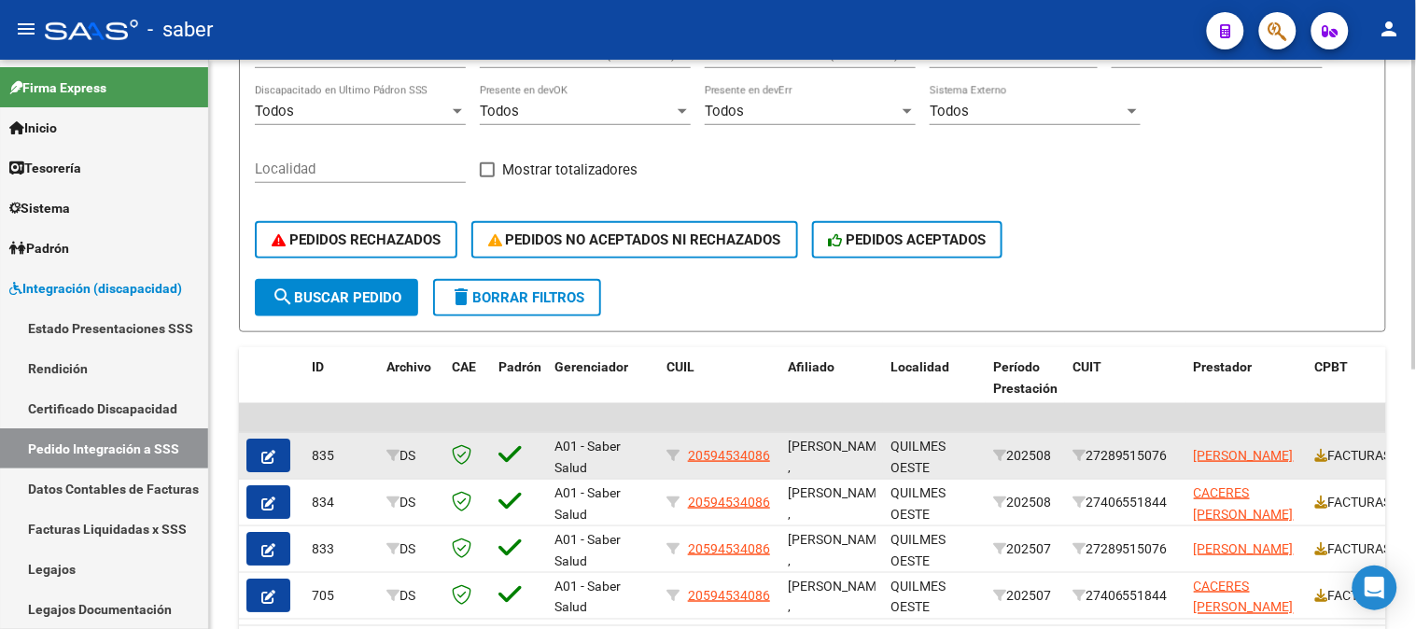
scroll to position [476, 0]
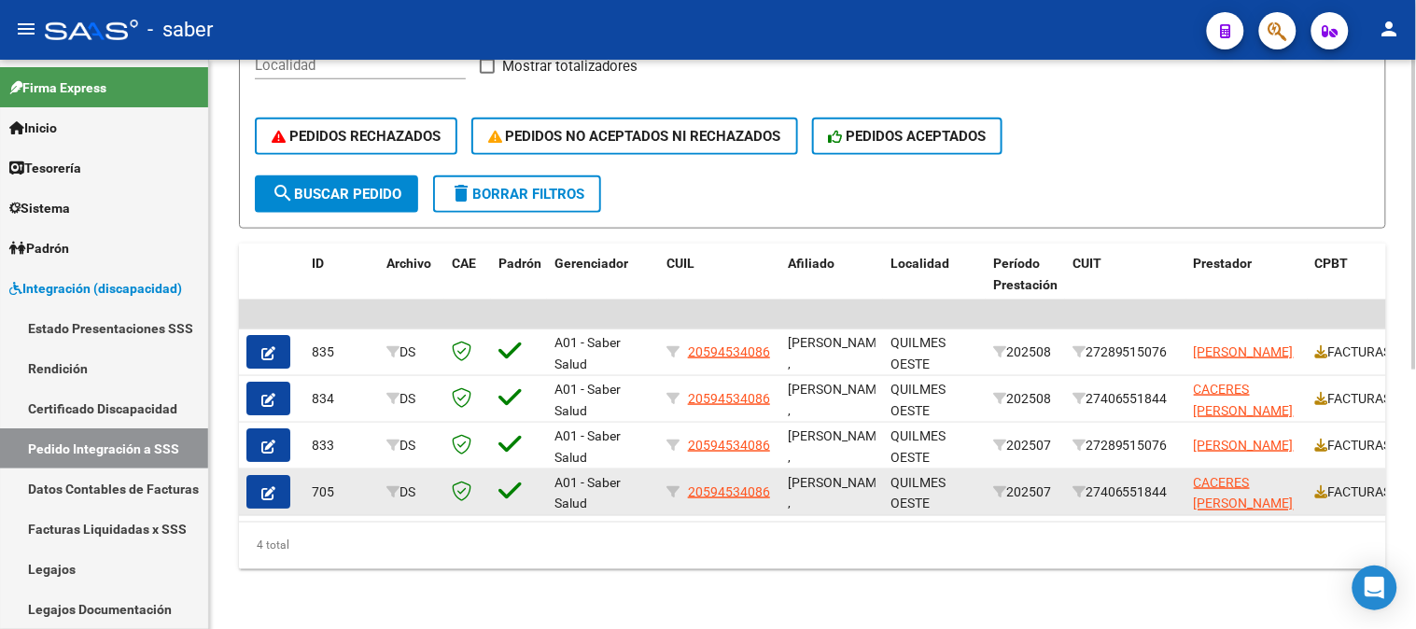
type input "20594534086"
click at [274, 486] on icon "button" at bounding box center [268, 493] width 14 height 14
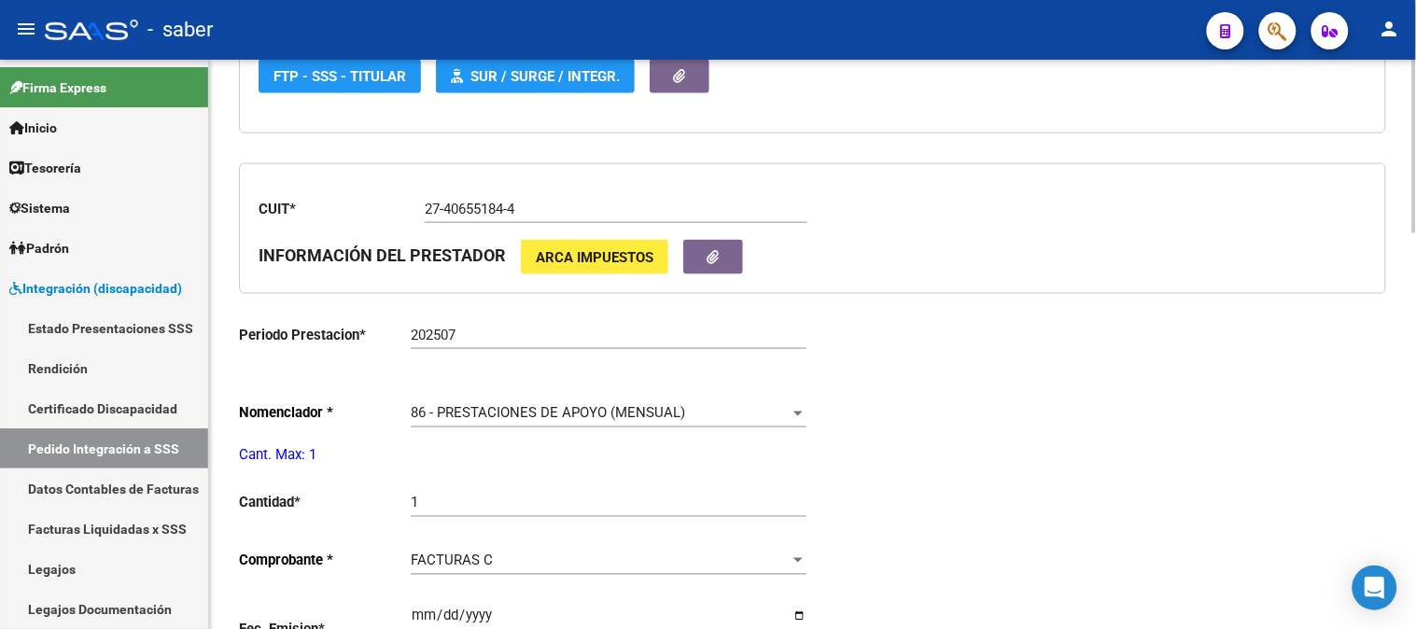
scroll to position [622, 0]
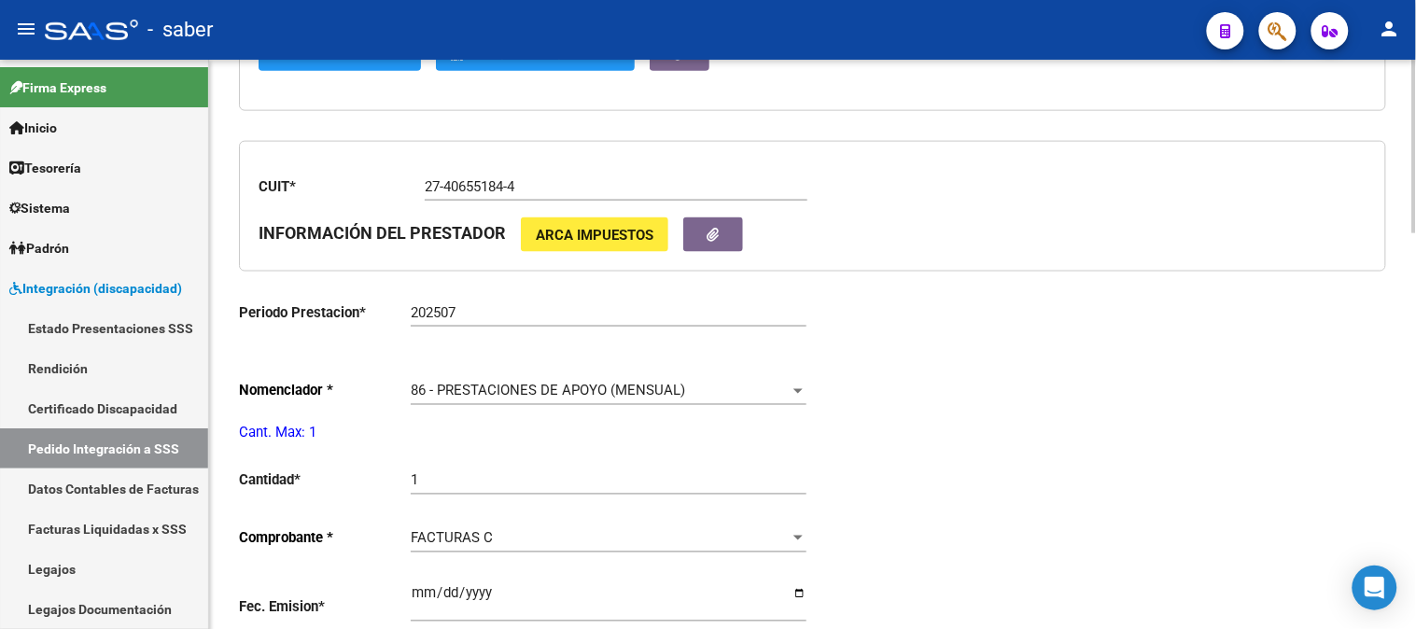
click at [528, 386] on span "86 - PRESTACIONES DE APOYO (MENSUAL)" at bounding box center [548, 391] width 274 height 17
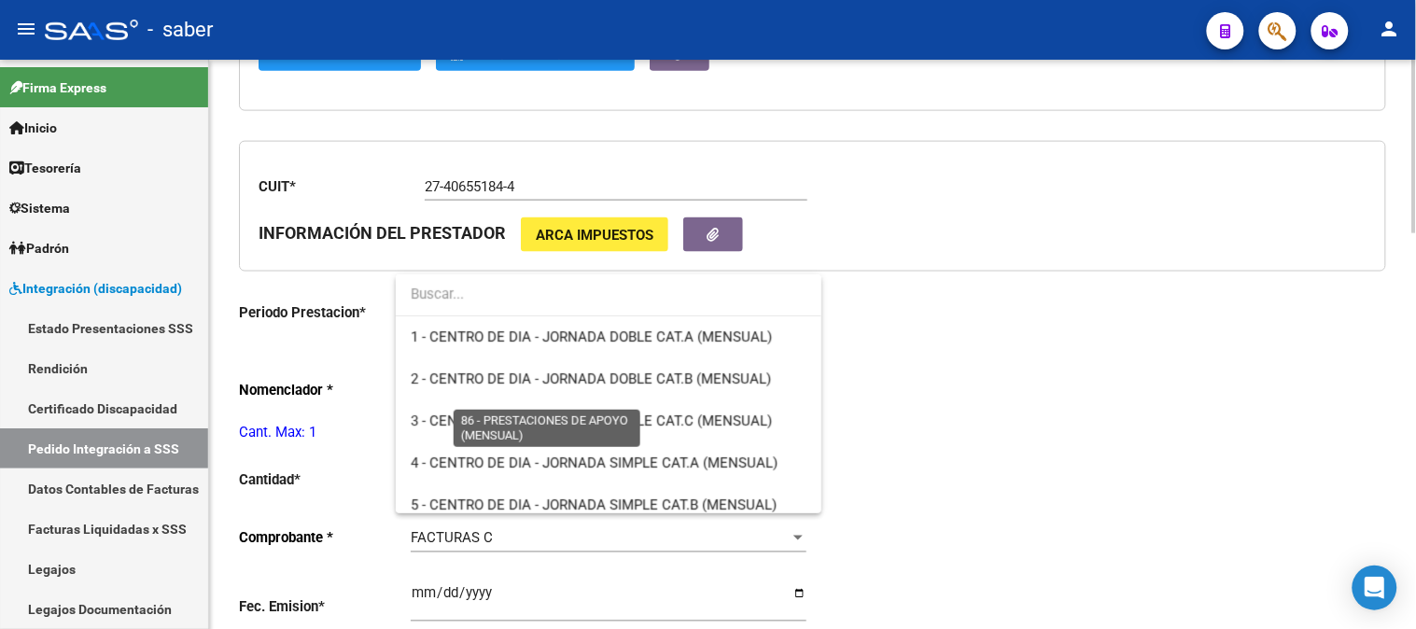
type input "20594534086"
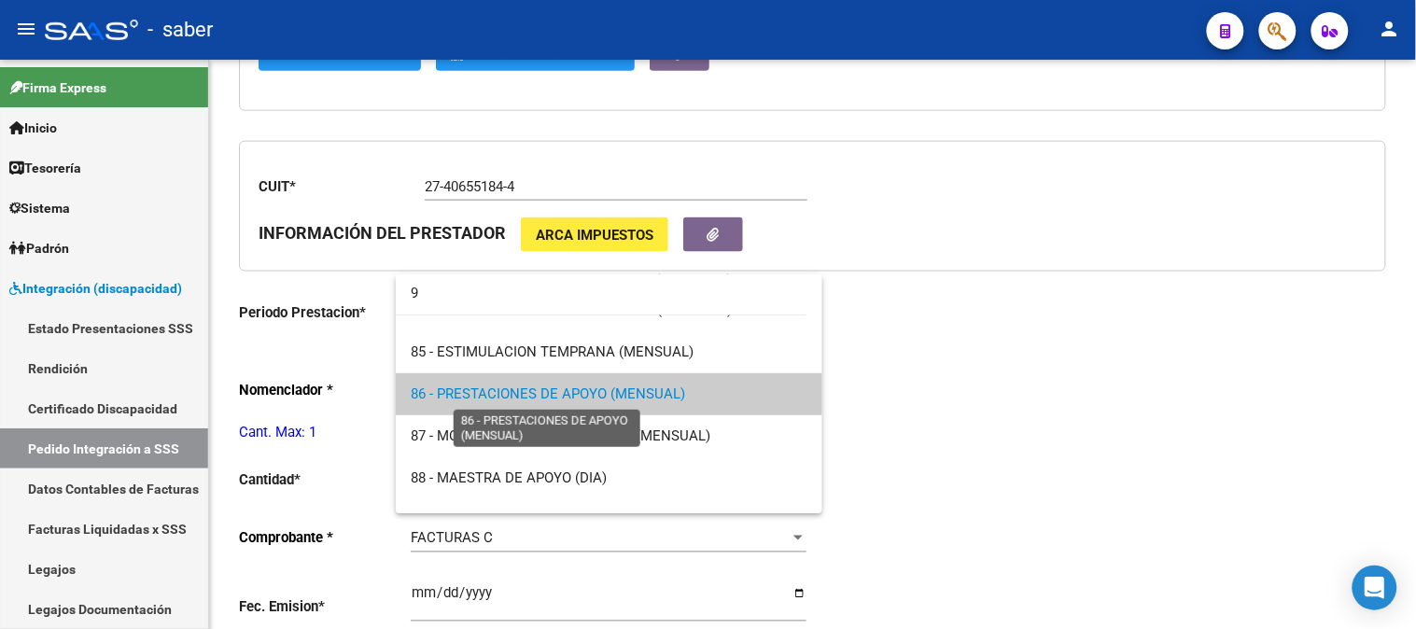
scroll to position [0, 0]
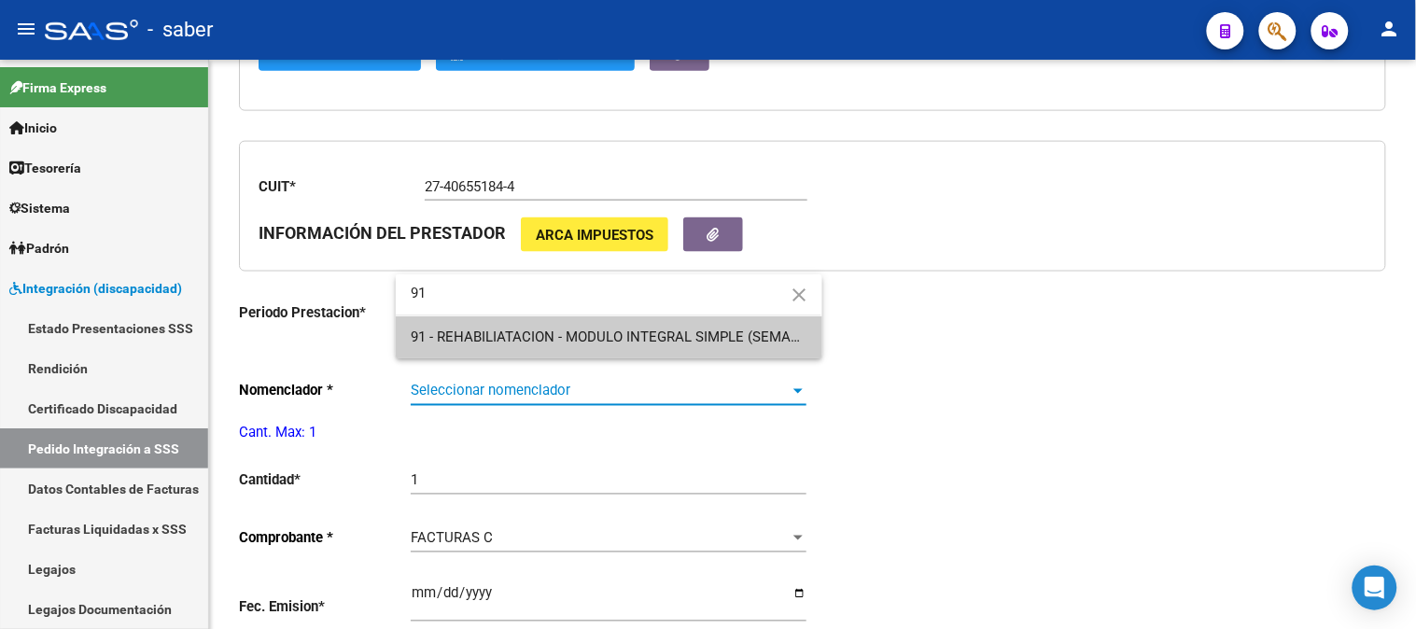
type input "91"
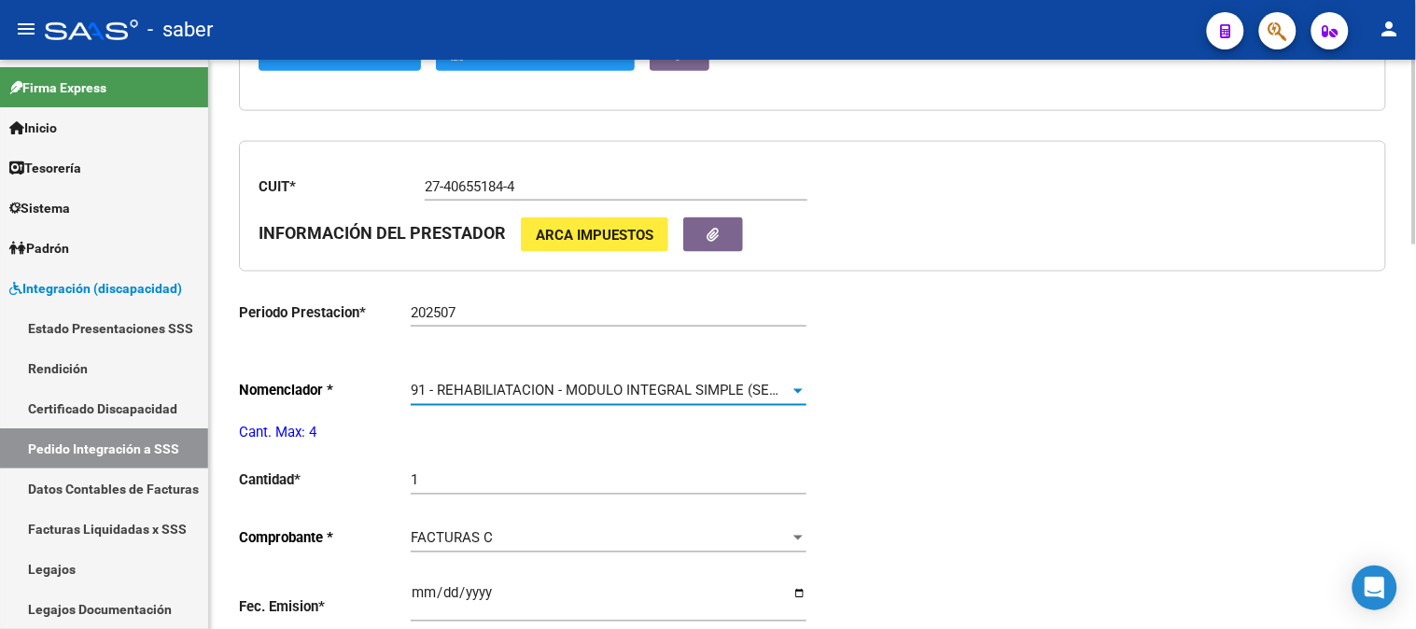
click at [467, 488] on input "1" at bounding box center [609, 480] width 396 height 17
type input "4"
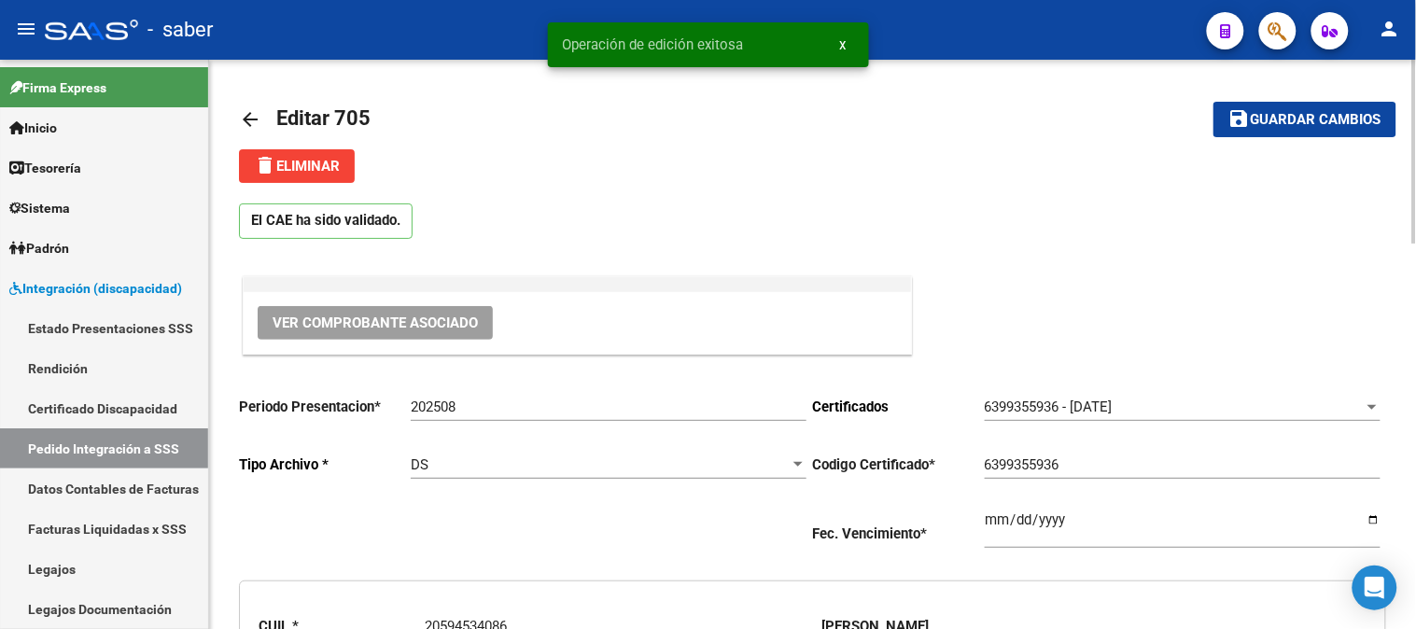
click at [1342, 121] on span "Guardar cambios" at bounding box center [1316, 120] width 131 height 17
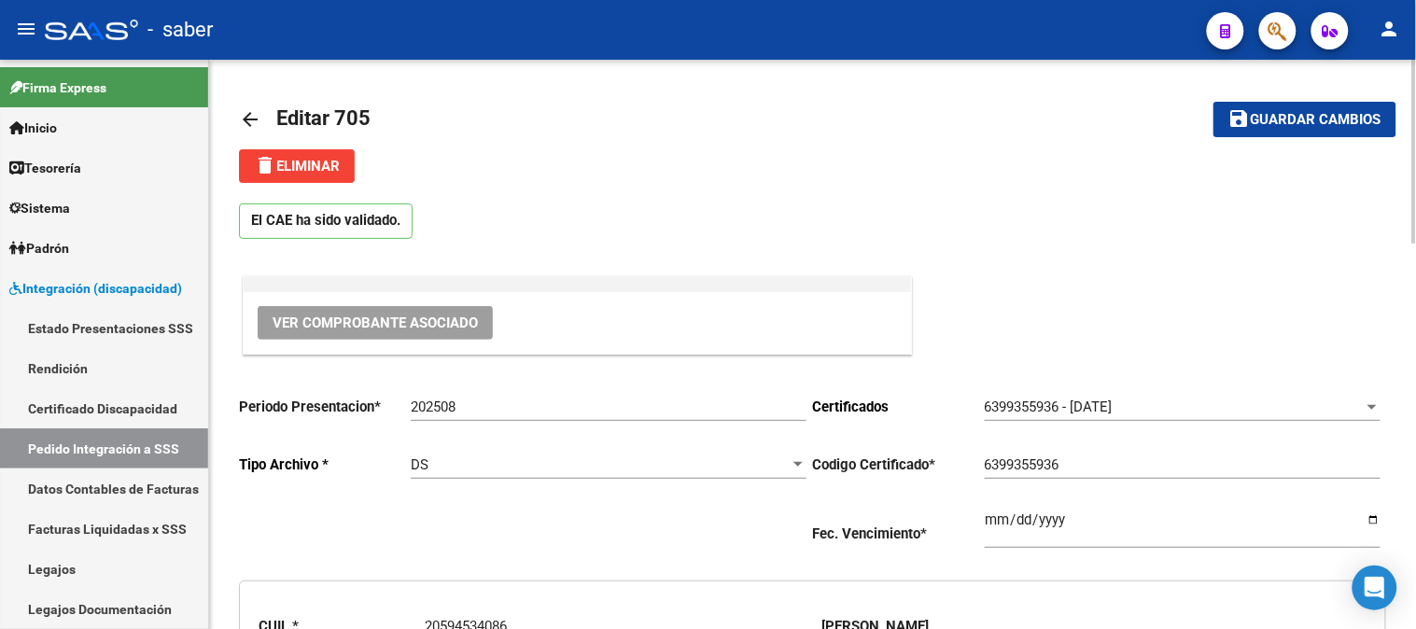
click at [246, 119] on mat-icon "arrow_back" at bounding box center [250, 119] width 22 height 22
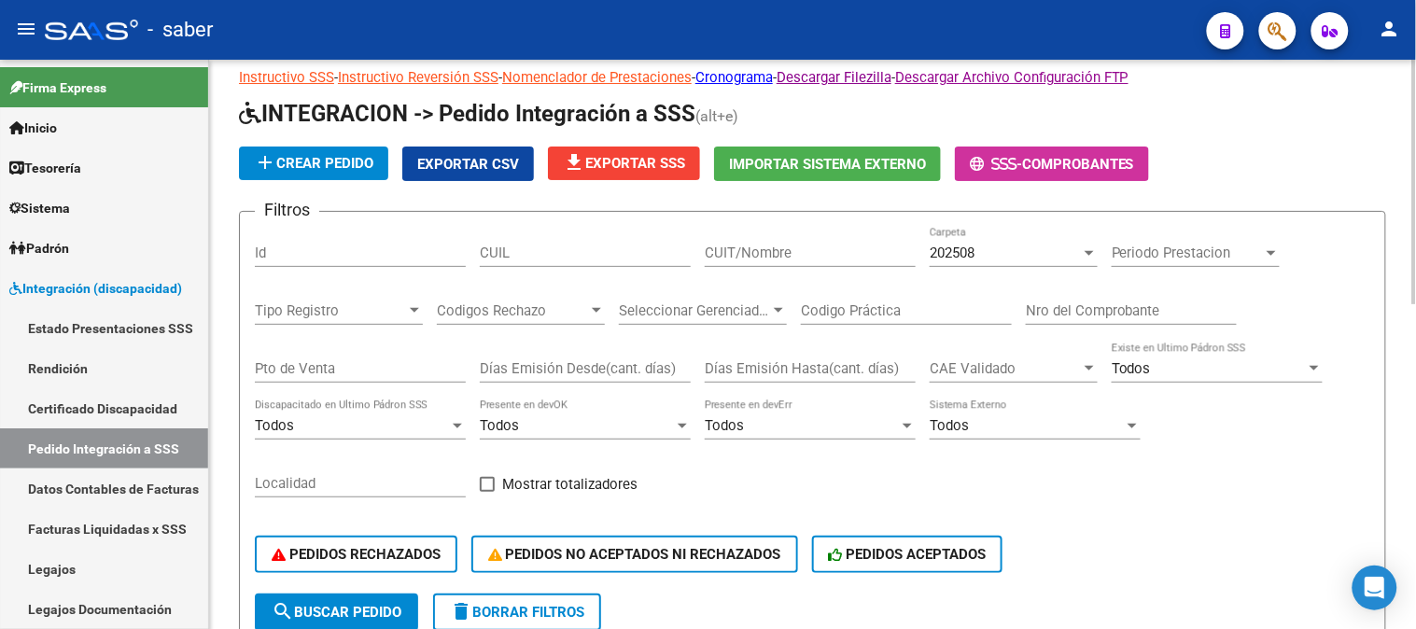
scroll to position [30, 0]
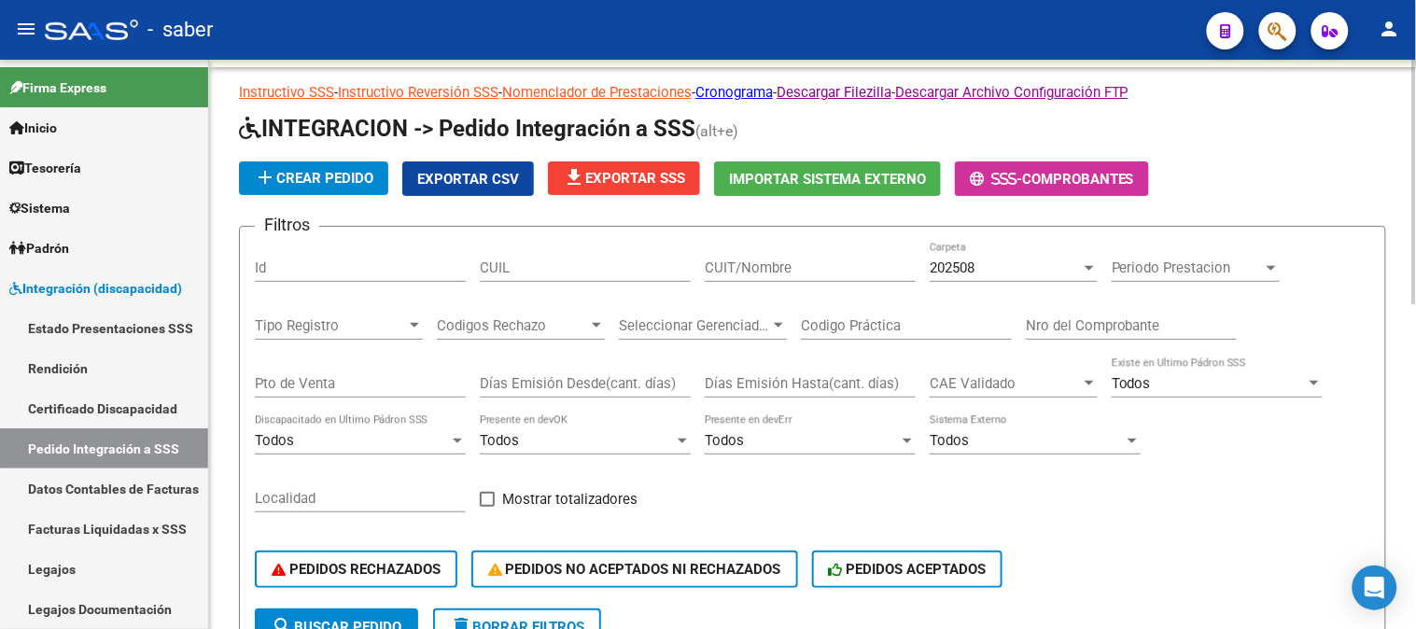
click at [1163, 262] on span "Periodo Prestacion" at bounding box center [1187, 268] width 151 height 17
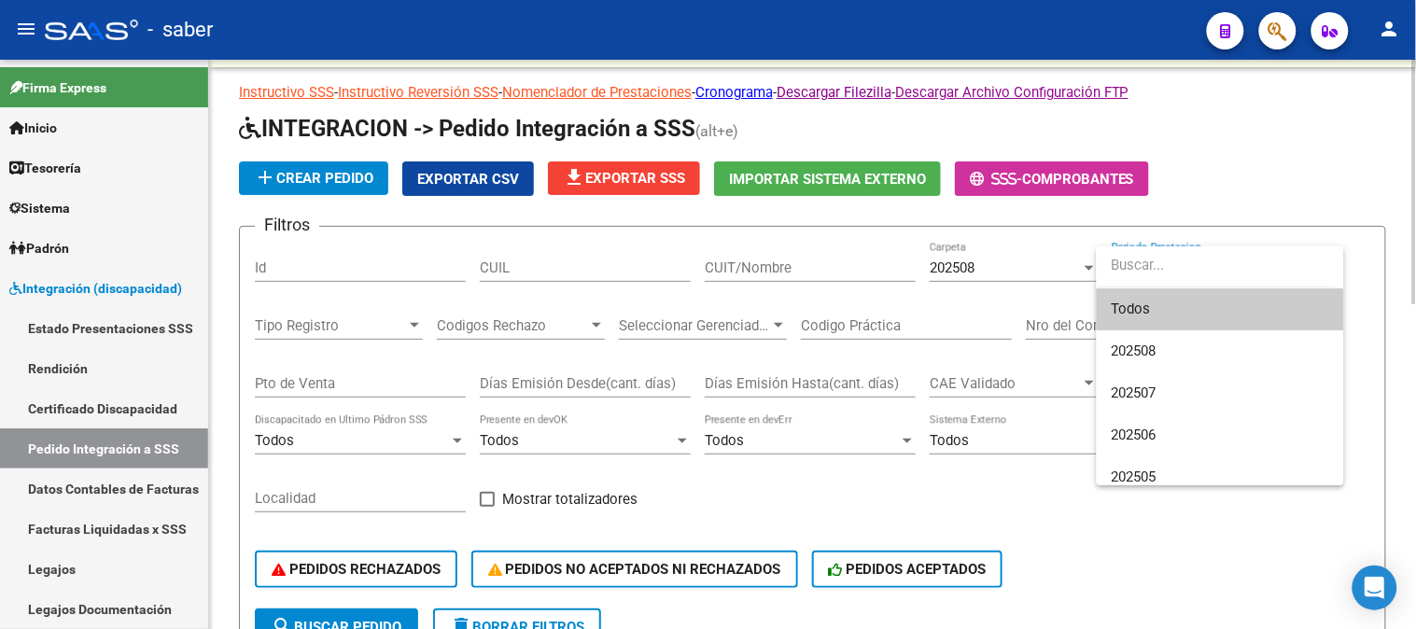
click at [1163, 262] on input "dropdown search" at bounding box center [1216, 266] width 239 height 42
click at [548, 268] on div at bounding box center [708, 314] width 1416 height 629
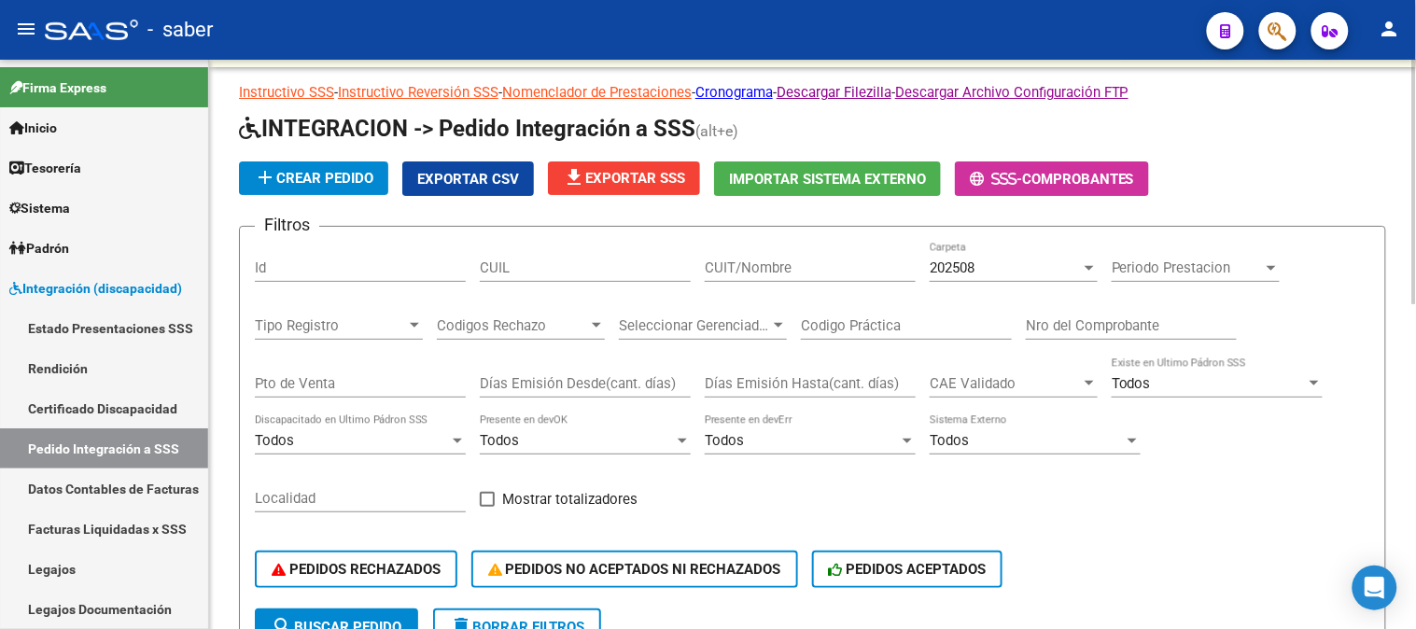
click at [1181, 506] on div "Filtros Id CUIL CUIT/Nombre 202508 Carpeta Periodo Prestacion Periodo Prestacio…" at bounding box center [813, 425] width 1116 height 367
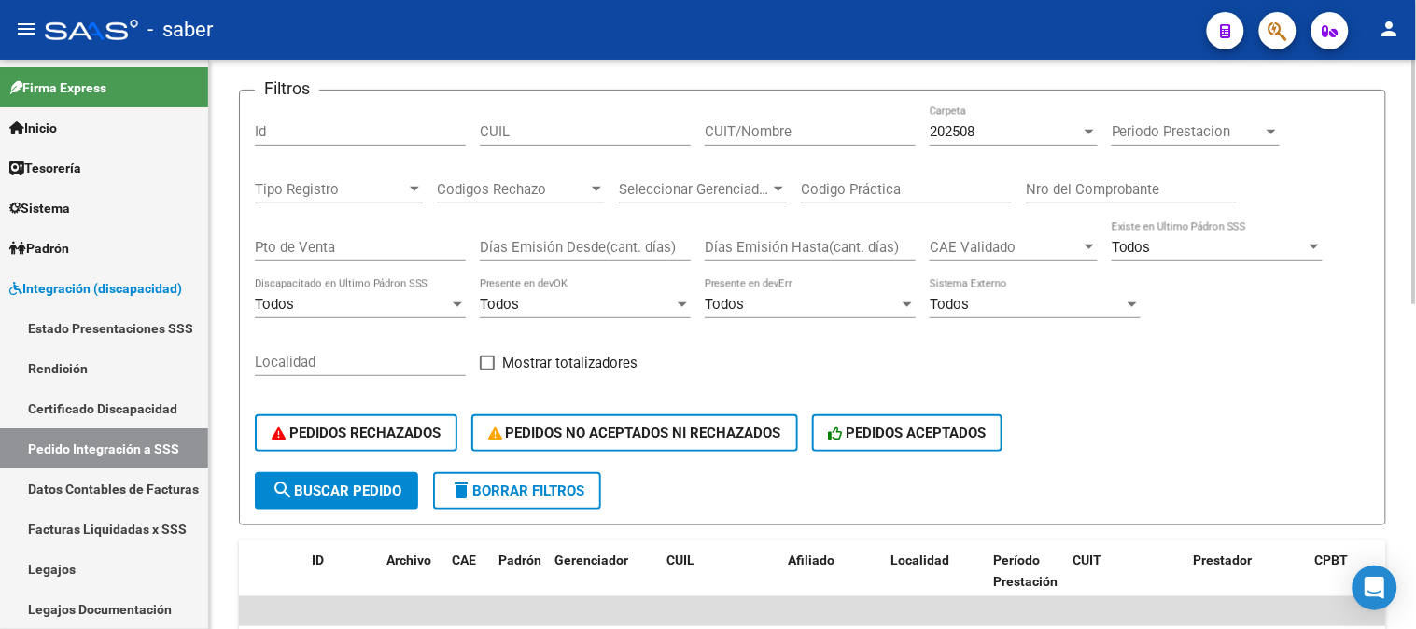
scroll to position [133, 0]
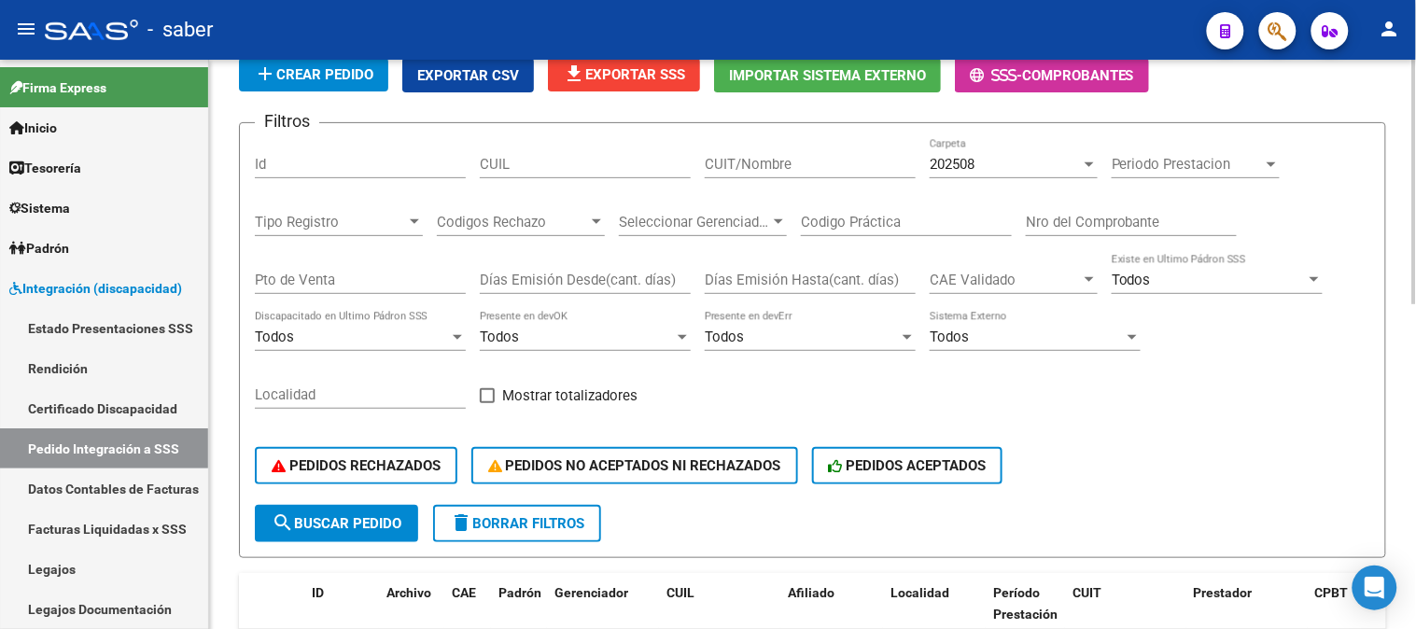
click at [799, 161] on input "CUIT/Nombre" at bounding box center [810, 164] width 211 height 17
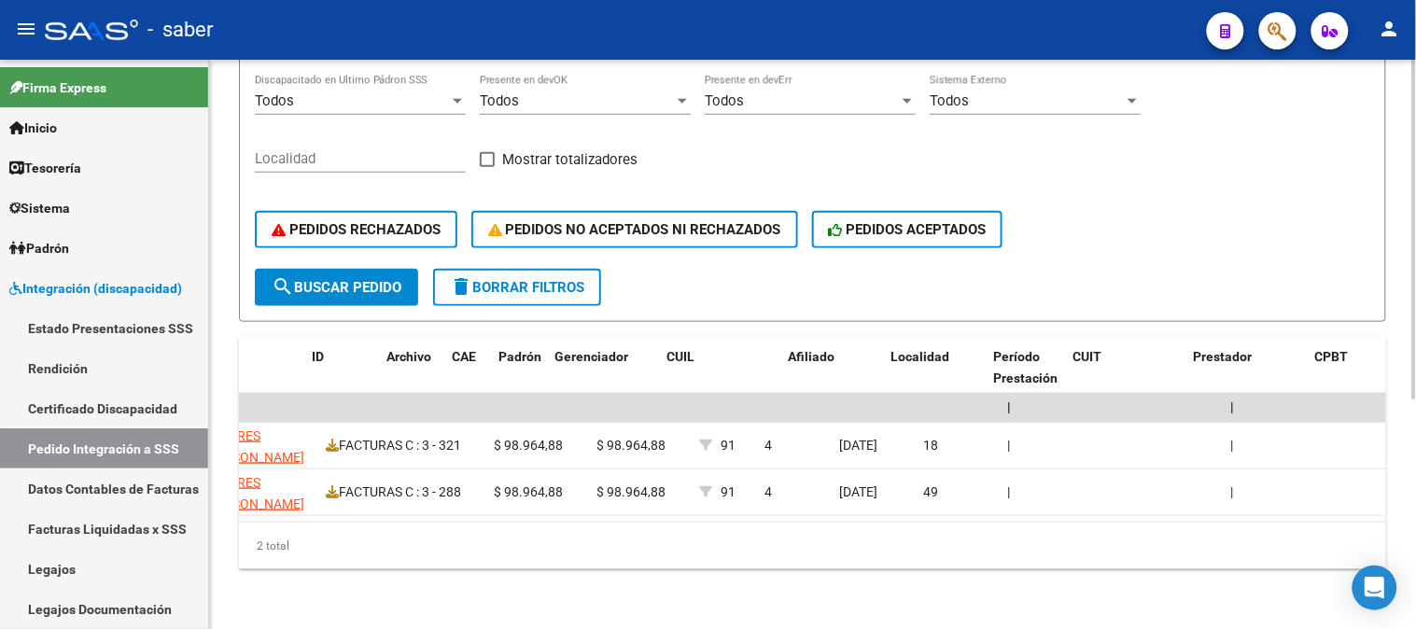
scroll to position [0, 0]
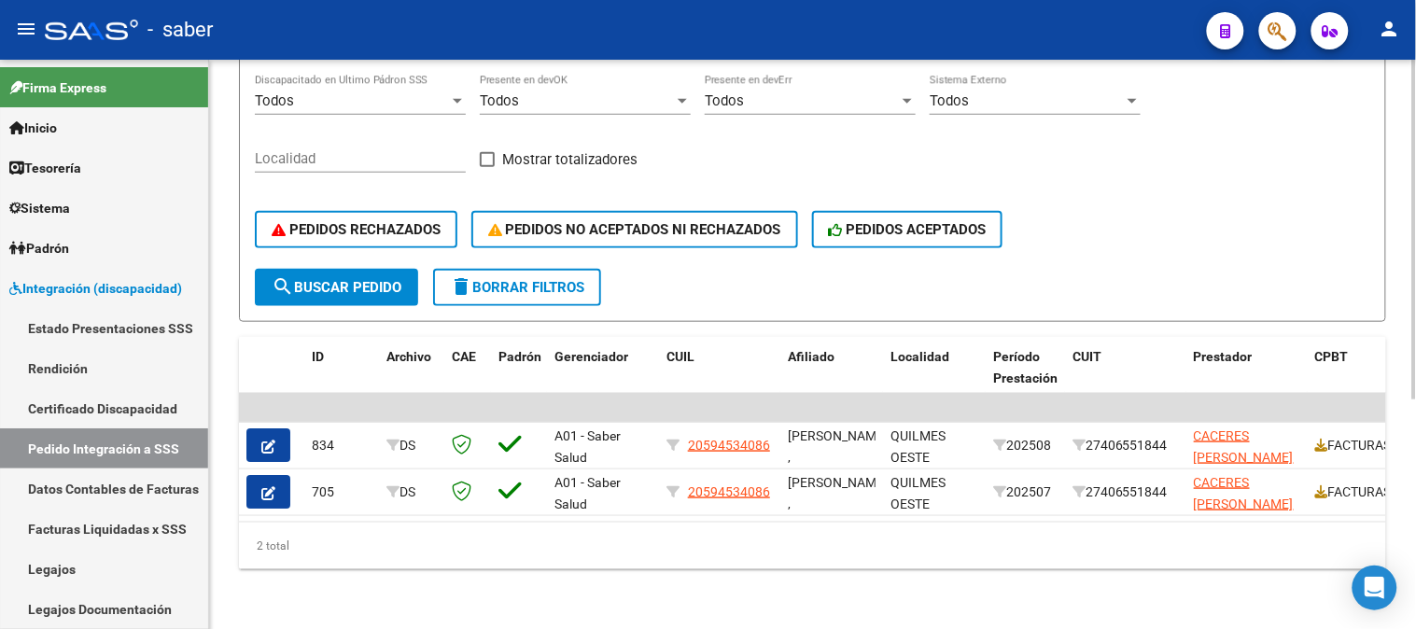
type input "cacere"
click at [517, 281] on span "delete Borrar Filtros" at bounding box center [517, 287] width 134 height 17
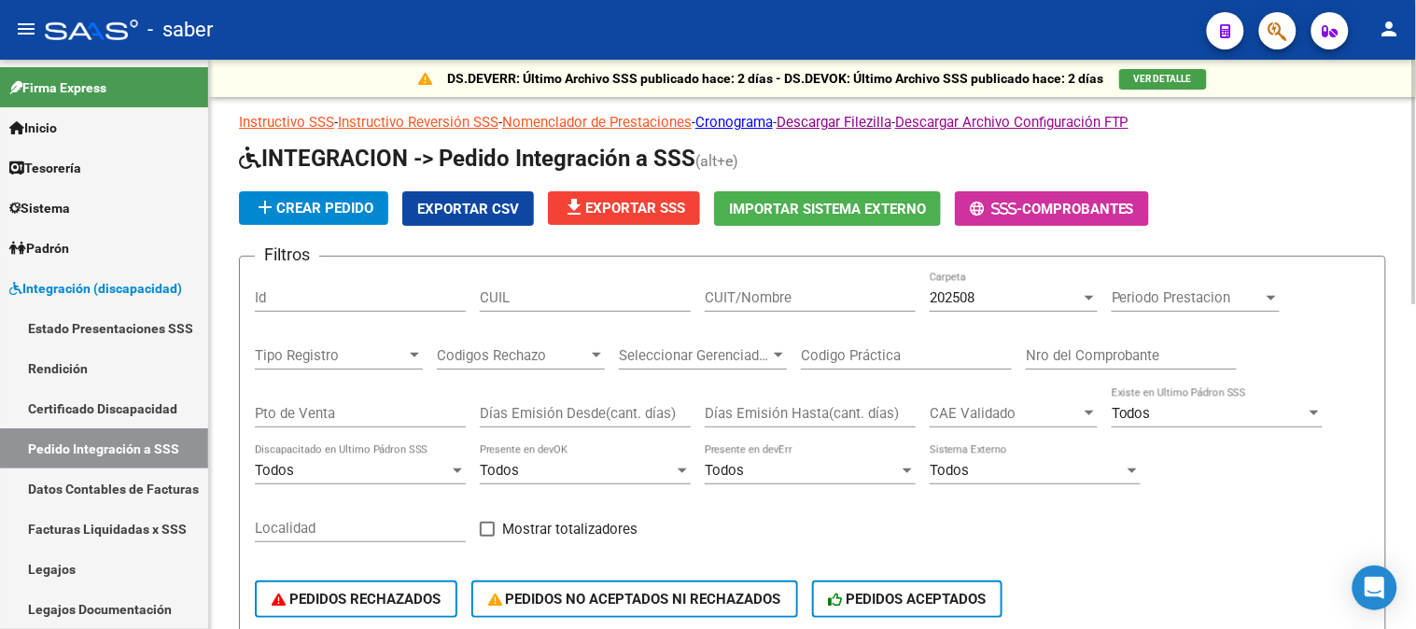
click at [667, 194] on button "file_download Exportar SSS" at bounding box center [624, 208] width 152 height 34
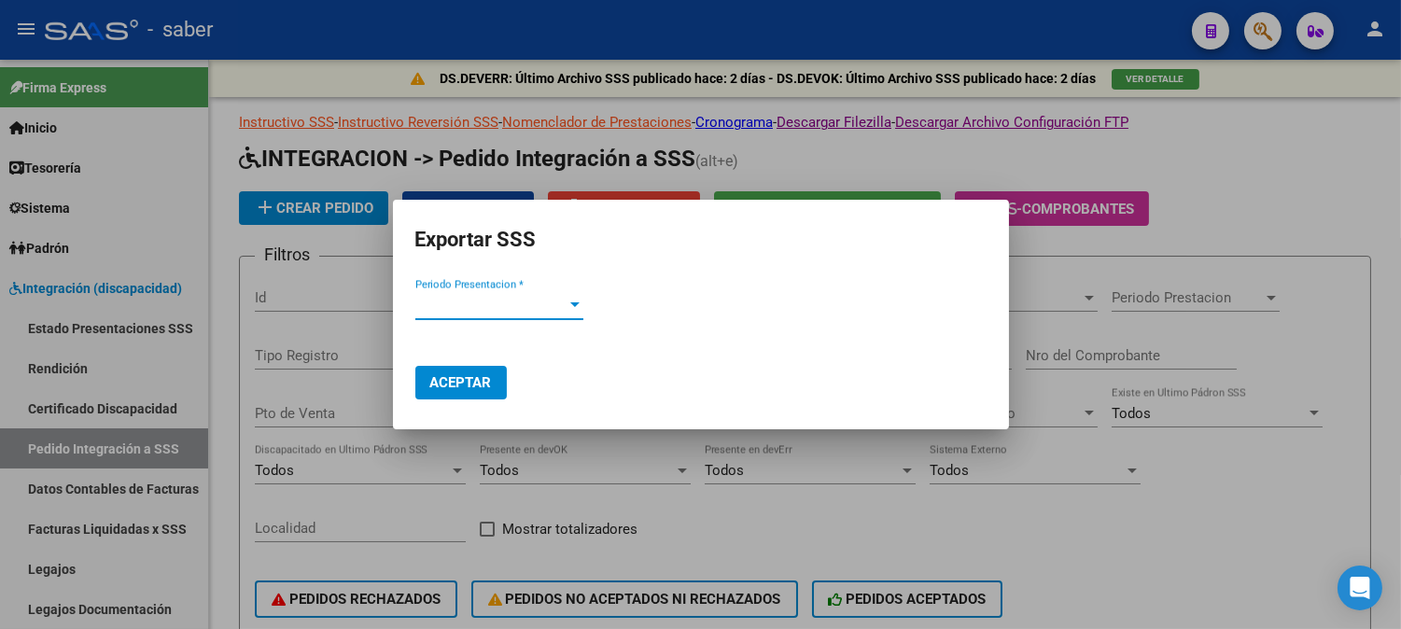
click at [557, 306] on span "Periodo Presentacion *" at bounding box center [490, 305] width 151 height 17
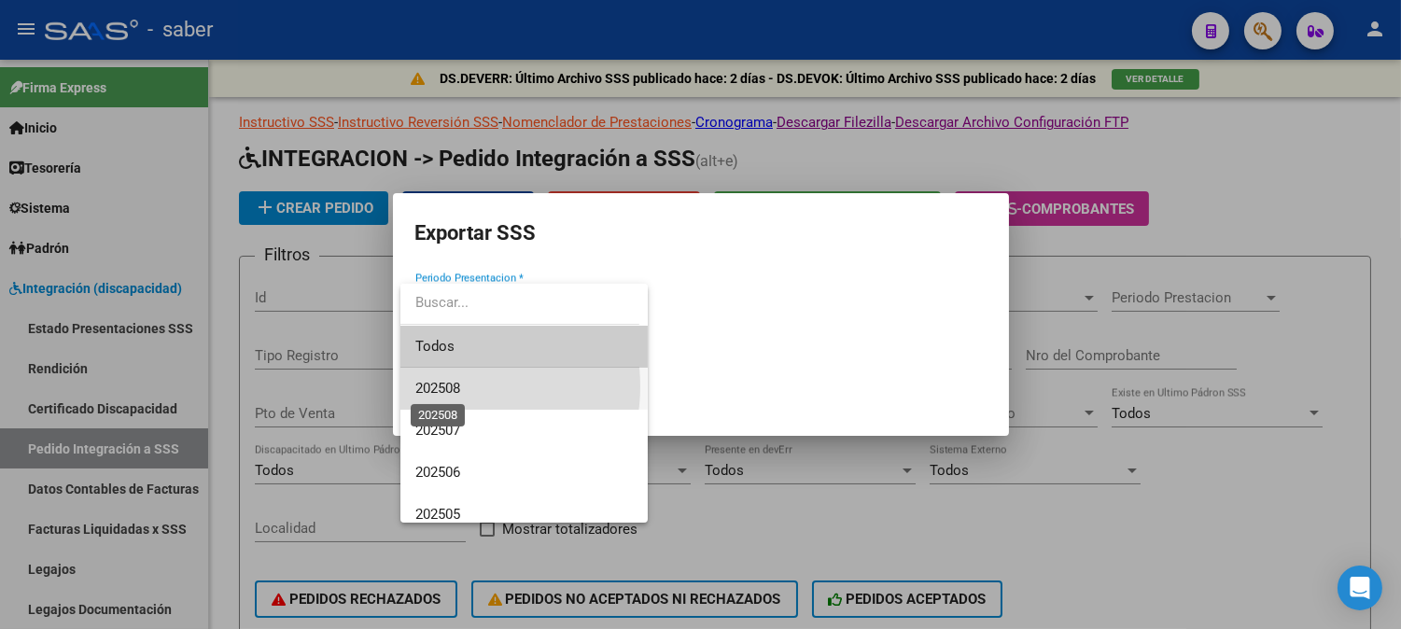
click at [448, 386] on span "202508" at bounding box center [437, 388] width 45 height 17
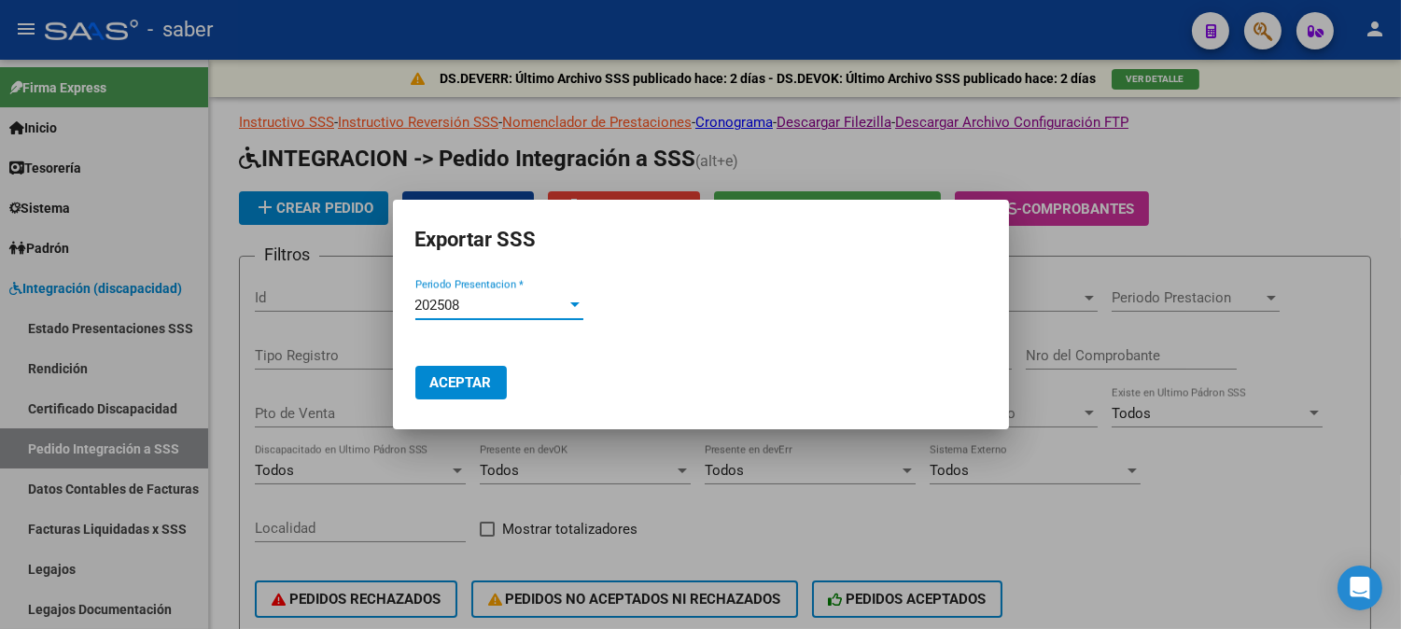
click at [480, 389] on span "Aceptar" at bounding box center [461, 382] width 62 height 17
drag, startPoint x: 1264, startPoint y: 528, endPoint x: 1244, endPoint y: 527, distance: 19.6
click at [1257, 529] on div at bounding box center [700, 314] width 1401 height 629
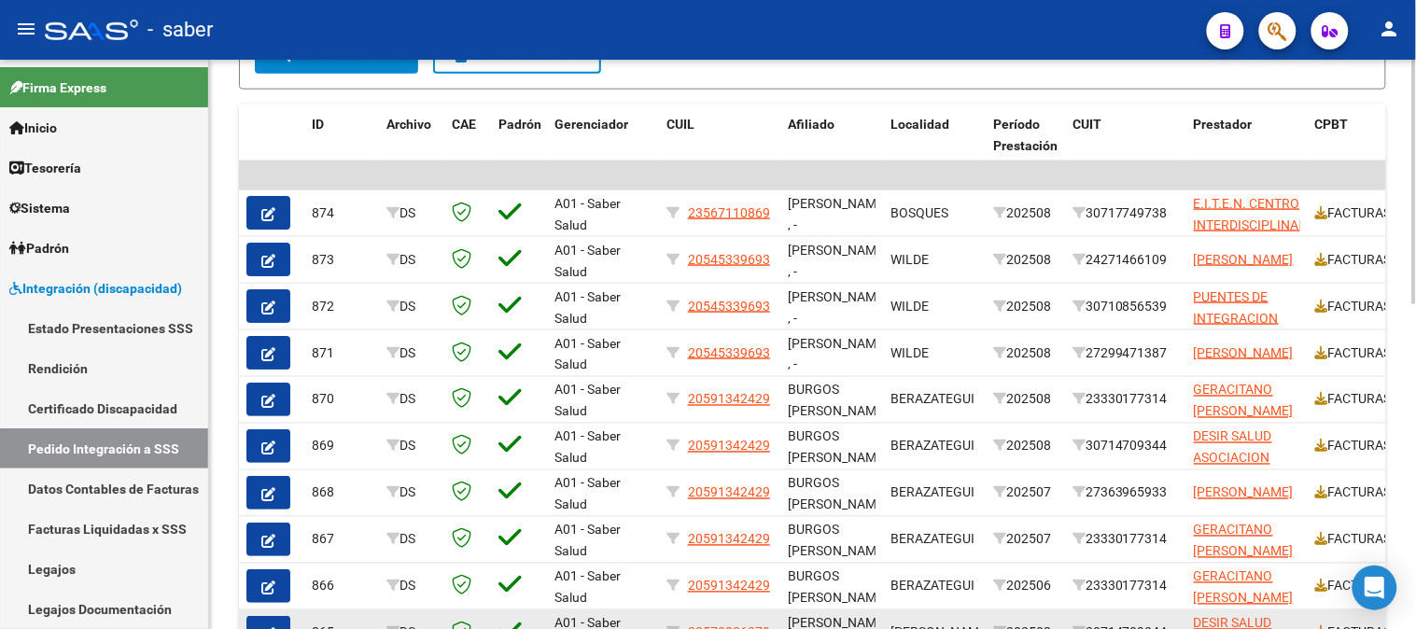
scroll to position [622, 0]
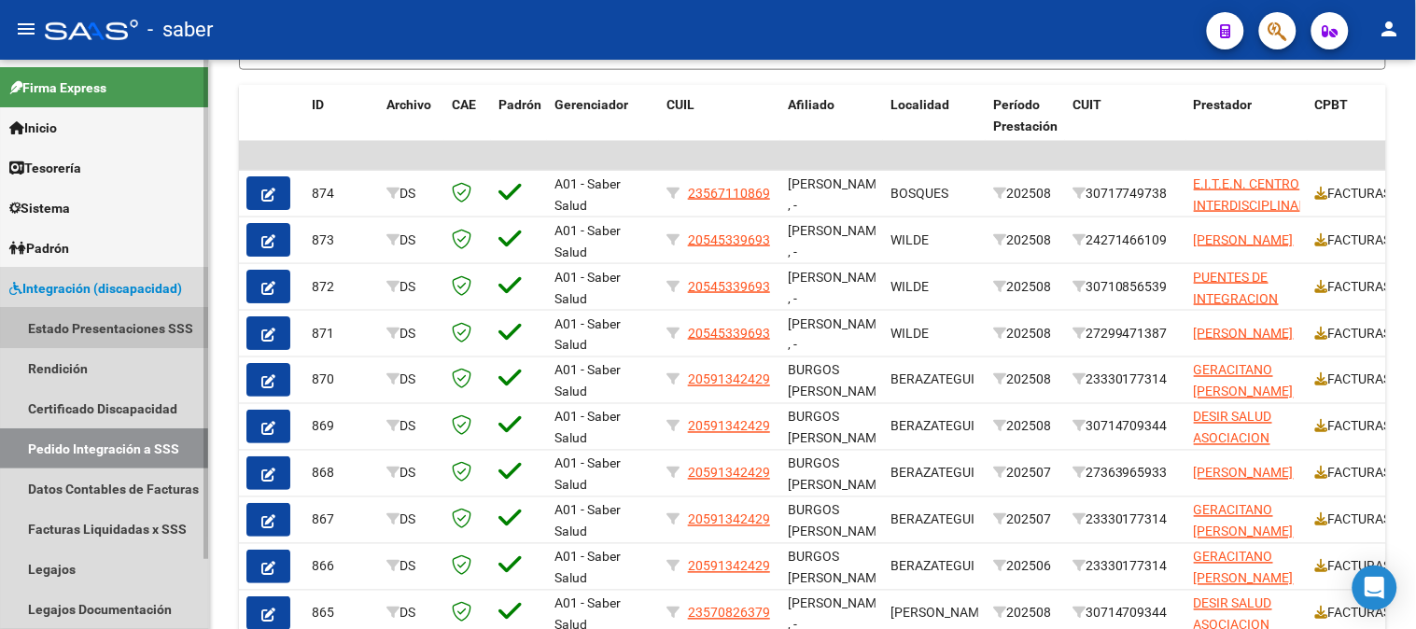
click at [116, 324] on link "Estado Presentaciones SSS" at bounding box center [104, 328] width 208 height 40
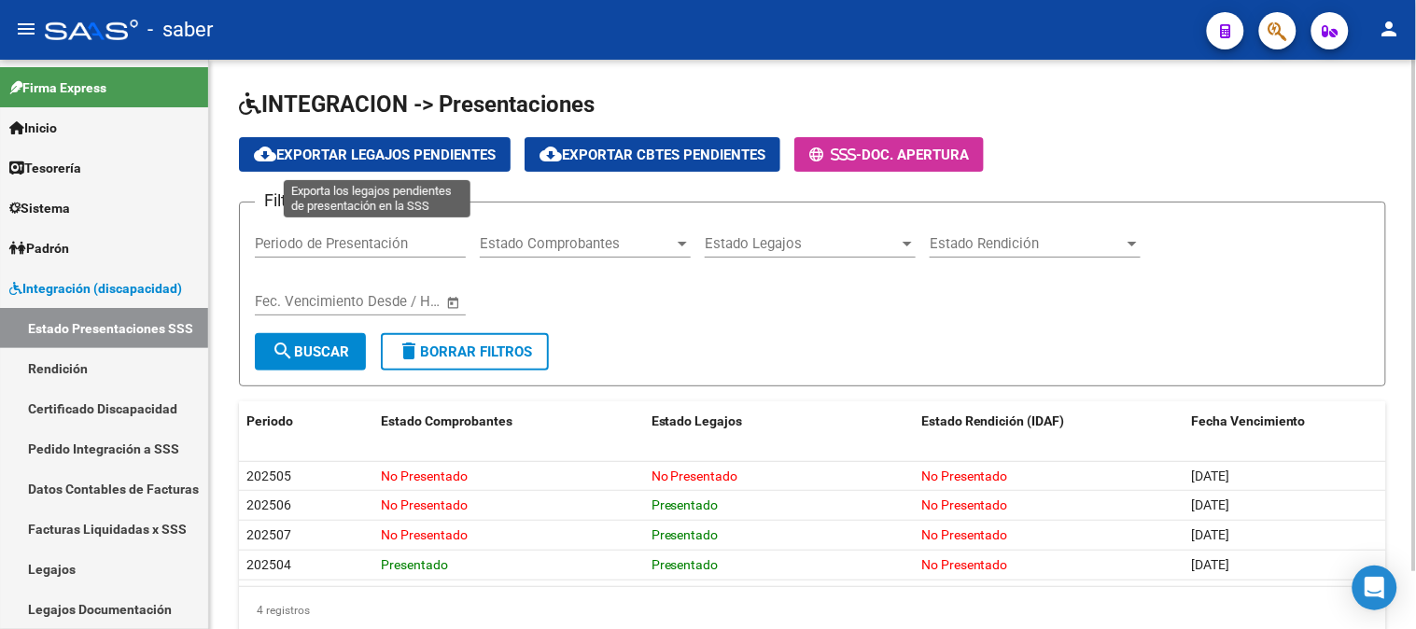
click at [430, 159] on span "cloud_download Exportar Legajos Pendientes" at bounding box center [375, 155] width 242 height 17
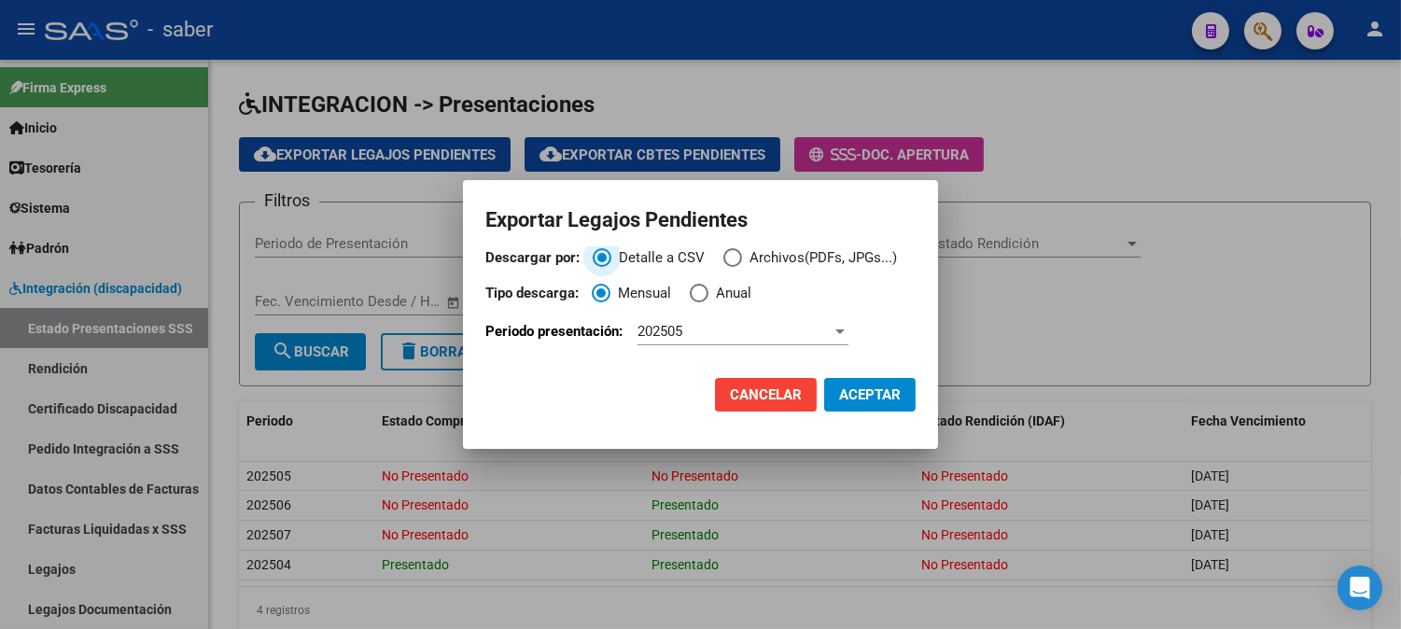
click at [733, 259] on span "Descargar por:" at bounding box center [733, 257] width 19 height 19
click at [733, 259] on input "Archivos(PDFs, JPGs...)" at bounding box center [733, 257] width 19 height 19
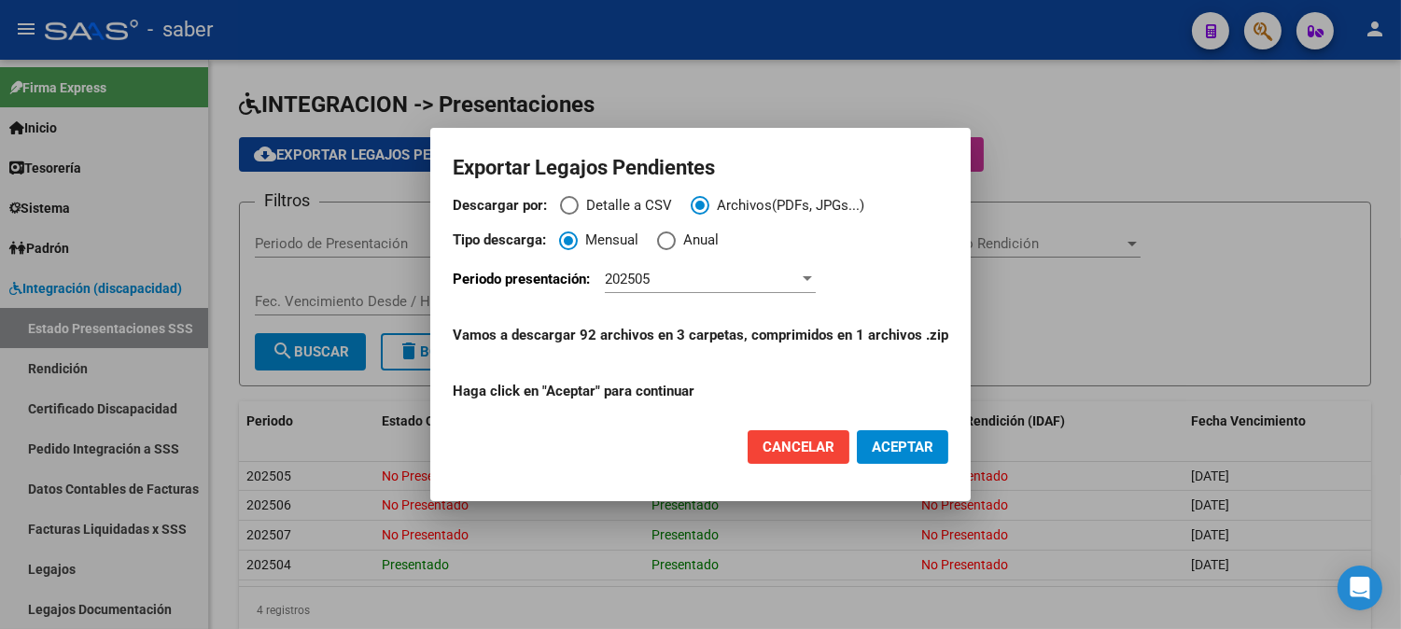
click at [909, 441] on span "ACEPTAR" at bounding box center [903, 447] width 62 height 17
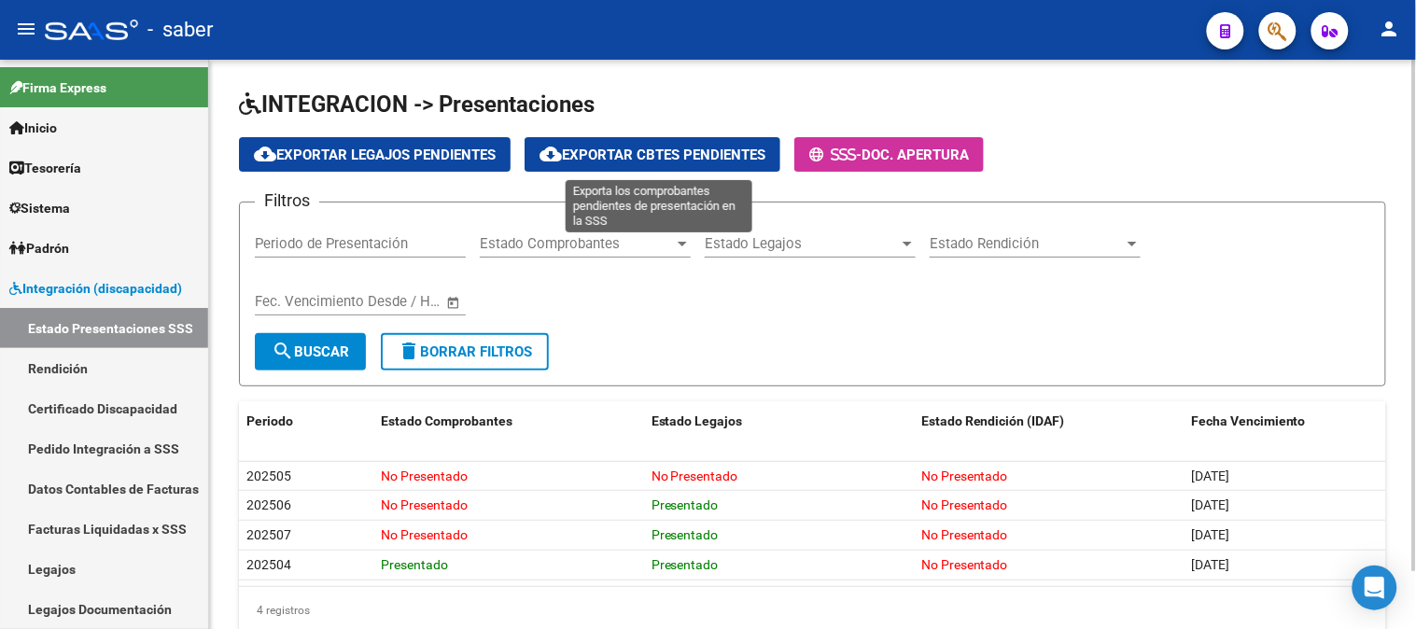
click at [688, 153] on span "cloud_download Exportar Cbtes Pendientes" at bounding box center [653, 155] width 226 height 17
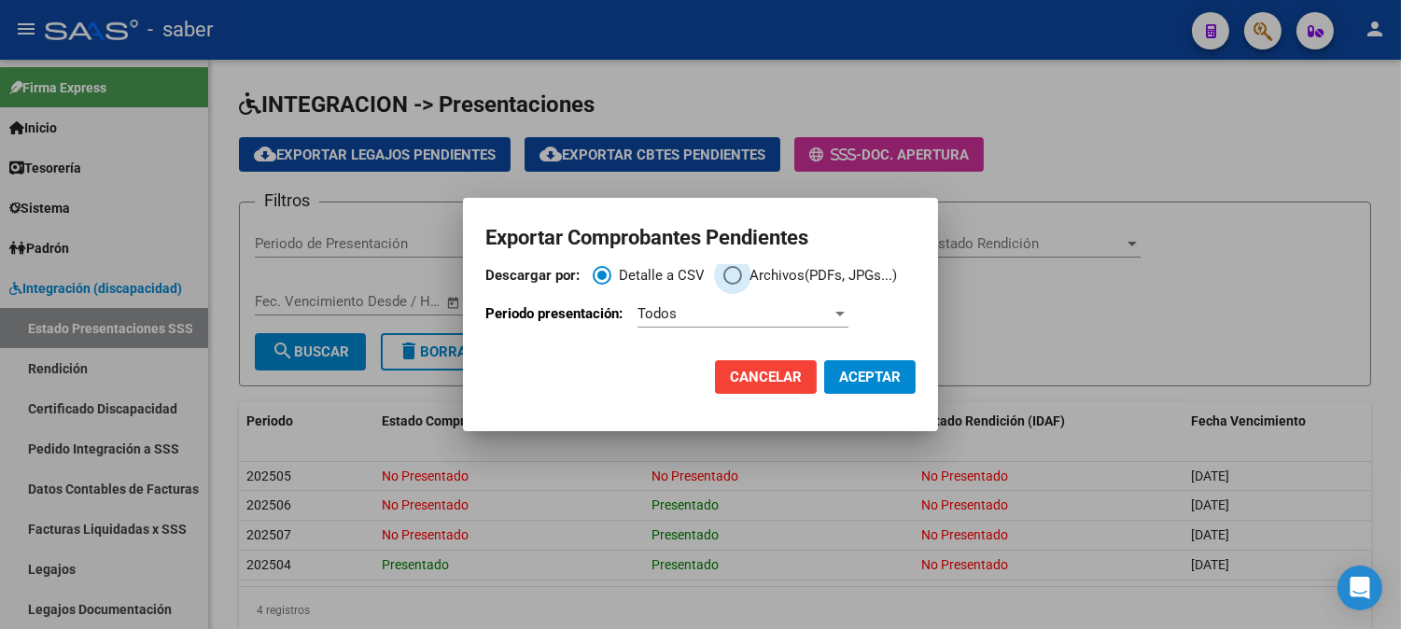
click at [749, 274] on span "Archivos(PDFs, JPGs...)" at bounding box center [819, 275] width 155 height 21
click at [742, 274] on input "Archivos(PDFs, JPGs...)" at bounding box center [733, 275] width 19 height 19
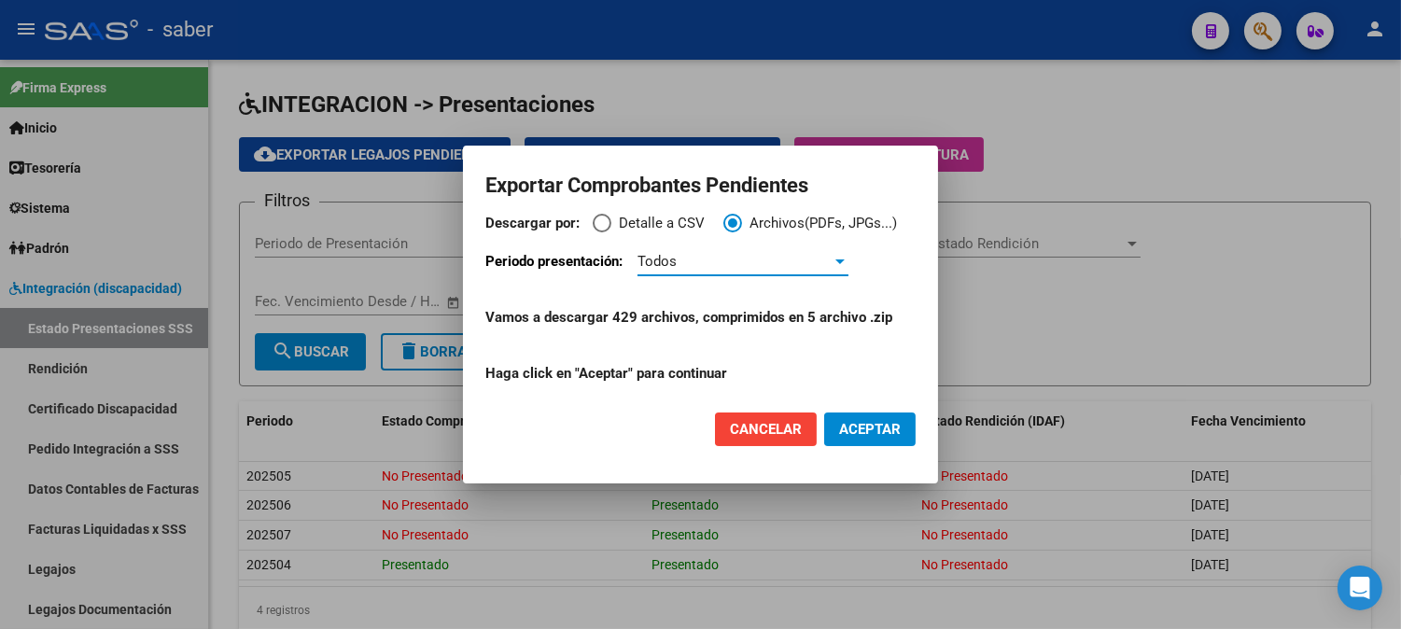
click at [722, 269] on div "Todos" at bounding box center [735, 261] width 194 height 17
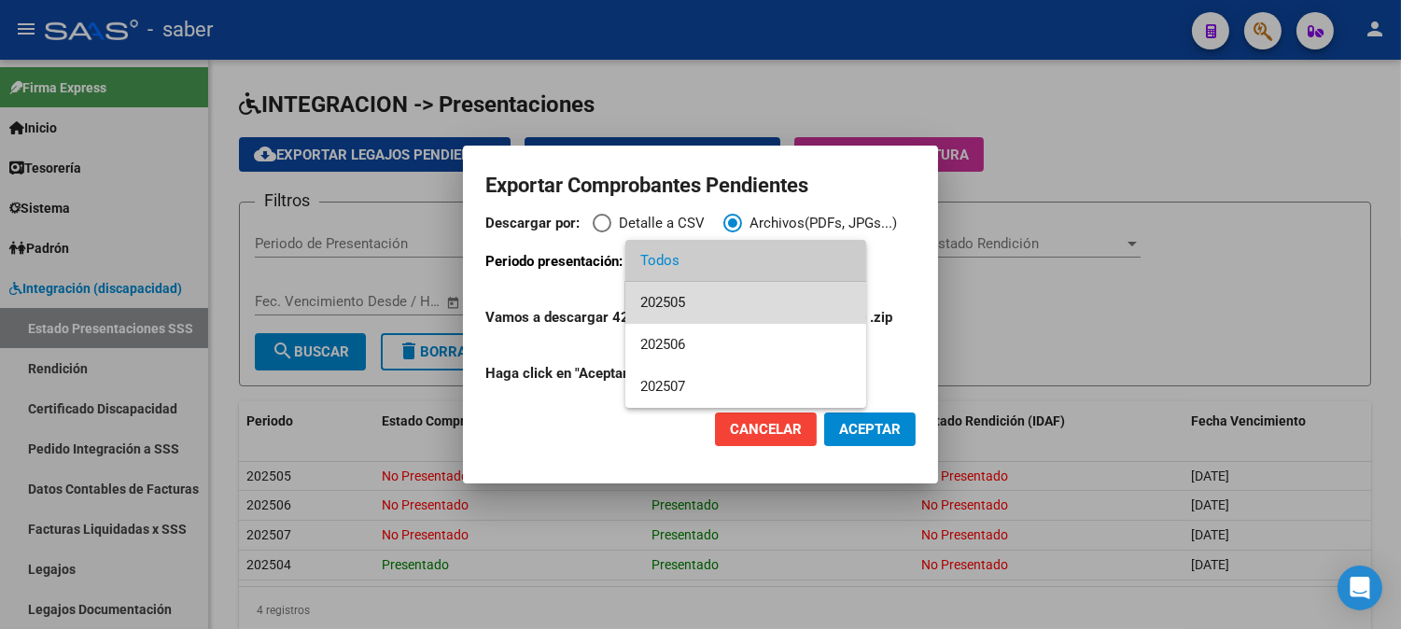
click at [698, 304] on span "202505" at bounding box center [745, 303] width 211 height 42
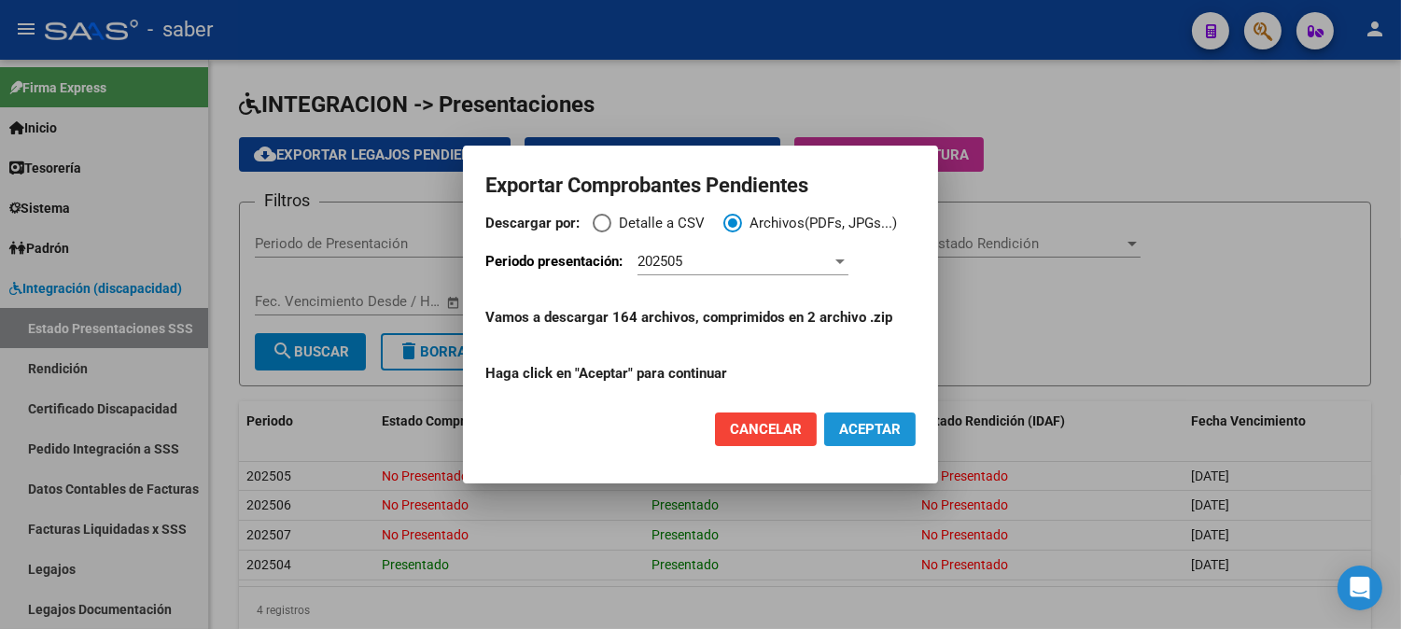
click at [857, 430] on span "ACEPTAR" at bounding box center [870, 429] width 62 height 17
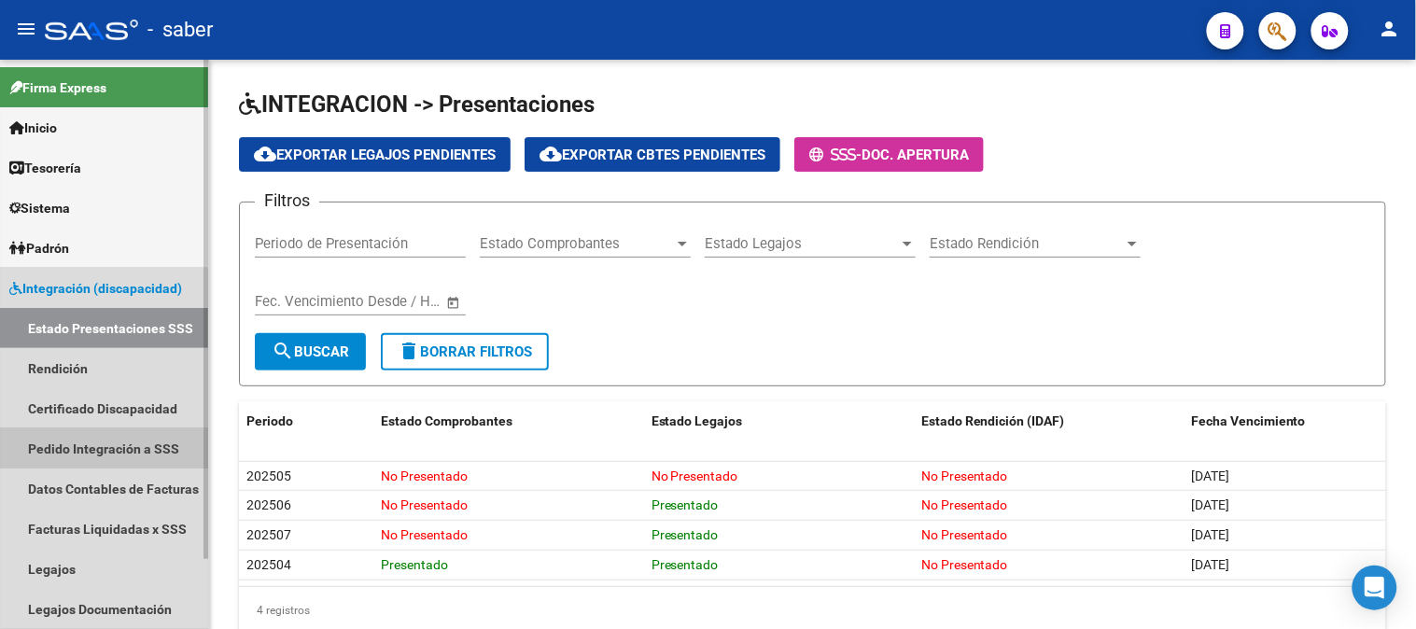
click at [101, 452] on link "Pedido Integración a SSS" at bounding box center [104, 449] width 208 height 40
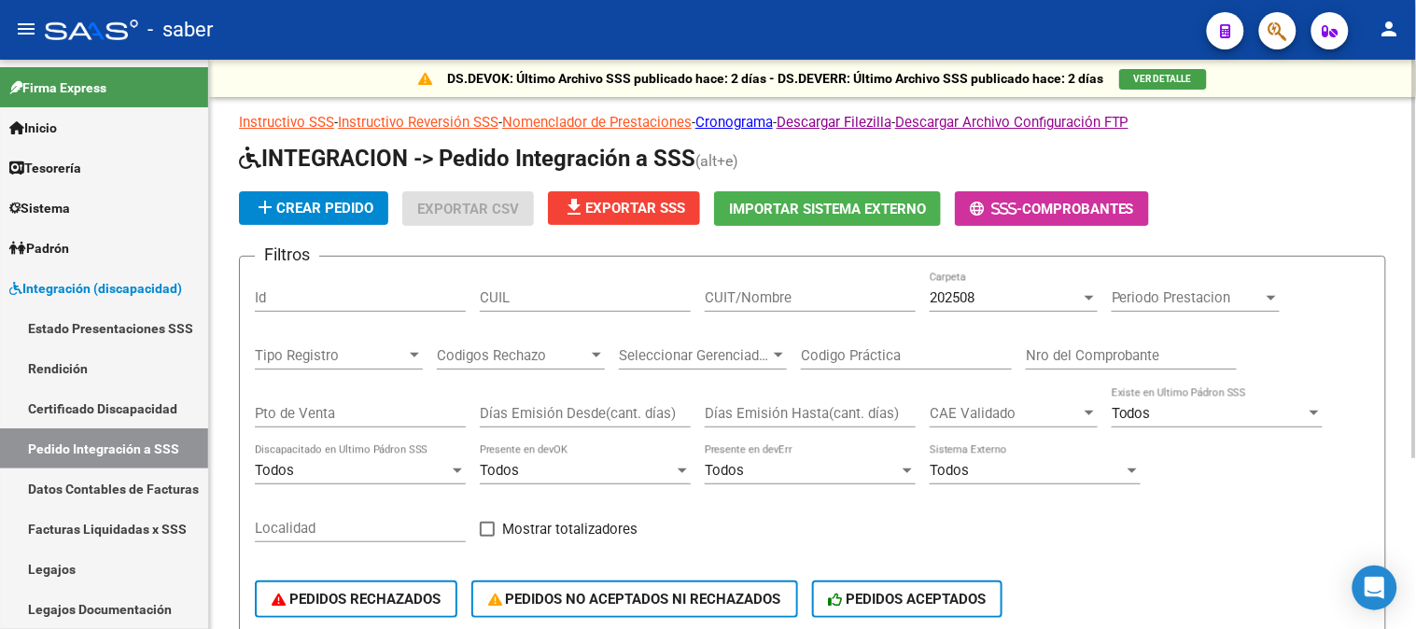
click at [556, 273] on div "CUIL" at bounding box center [585, 292] width 211 height 40
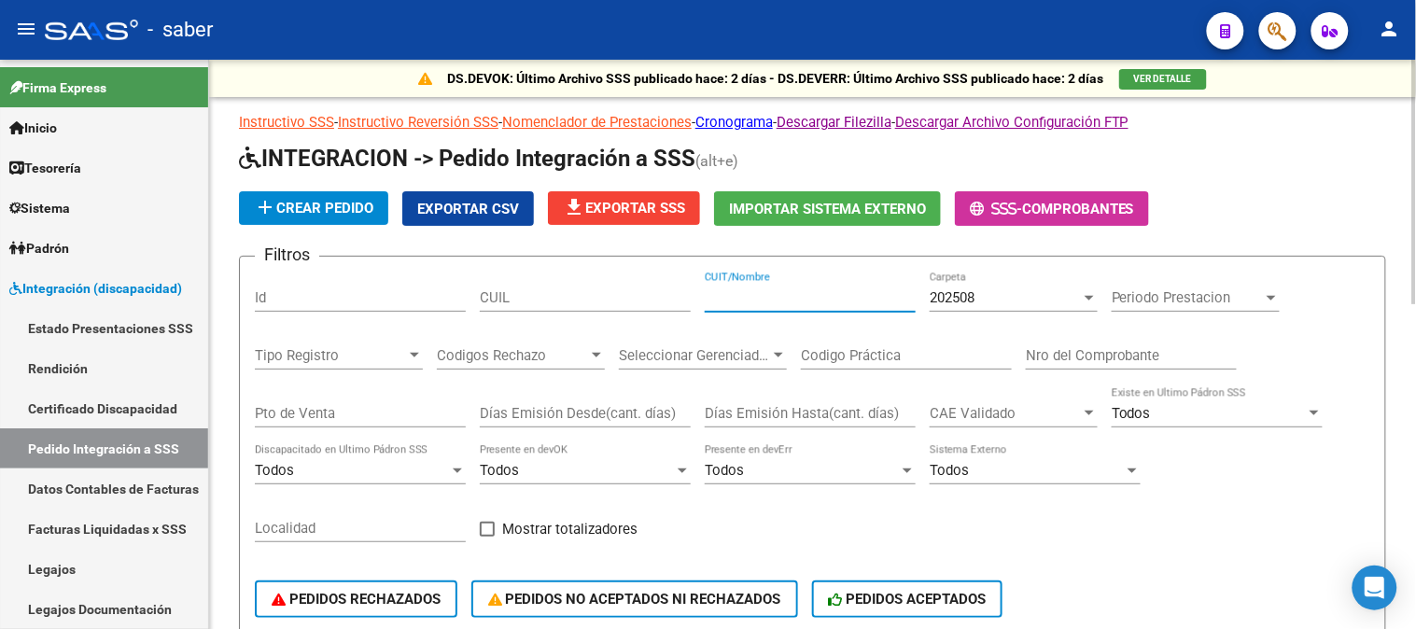
click at [745, 290] on input "CUIT/Nombre" at bounding box center [810, 297] width 211 height 17
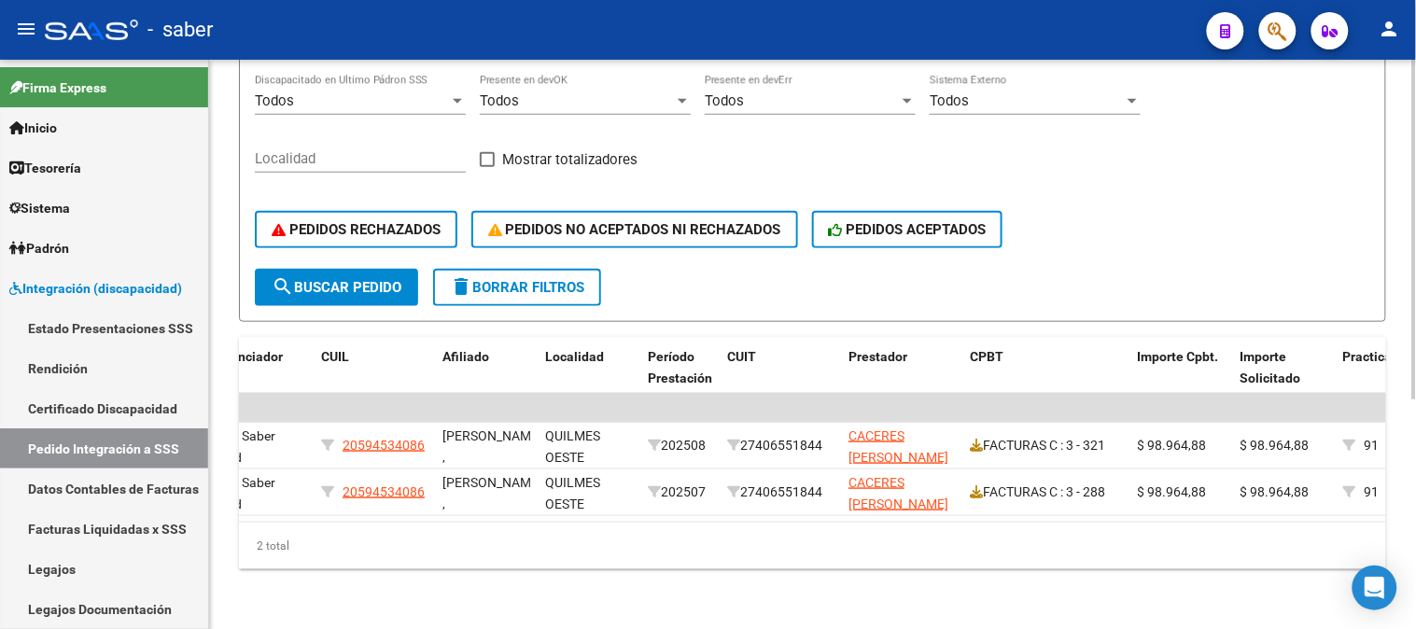
scroll to position [0, 440]
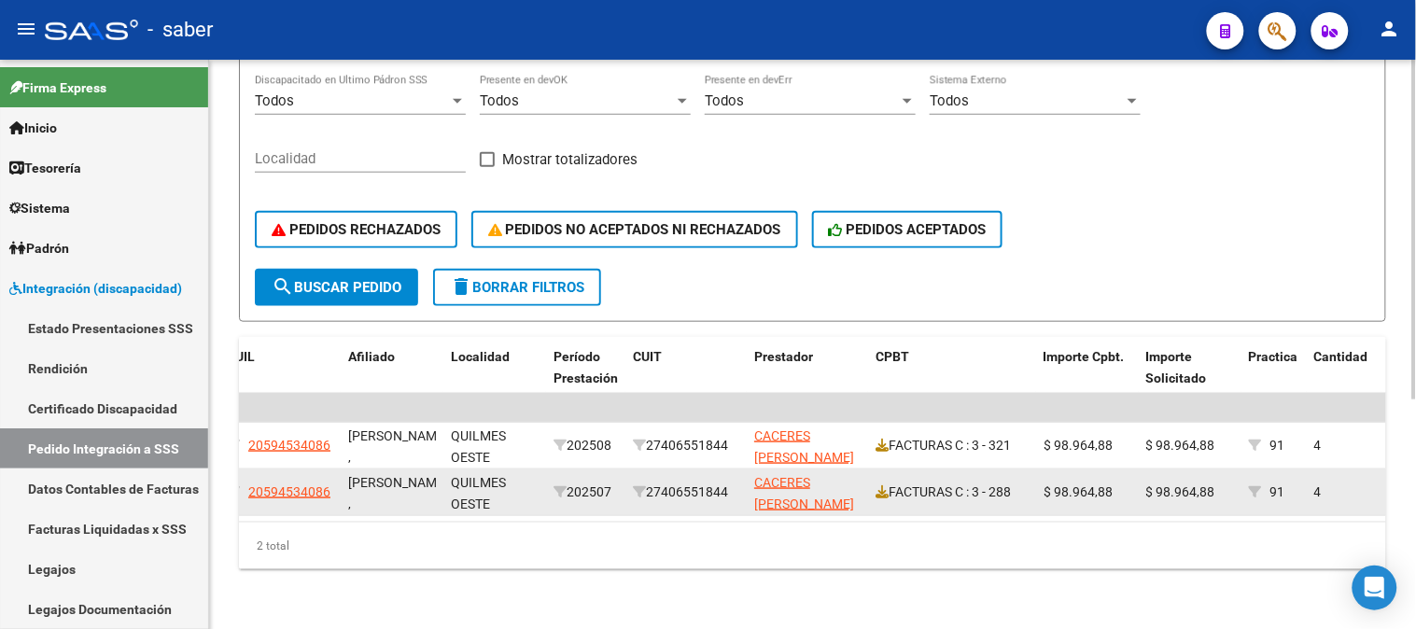
type input "caceres"
click at [691, 482] on div "27406551844" at bounding box center [686, 492] width 106 height 21
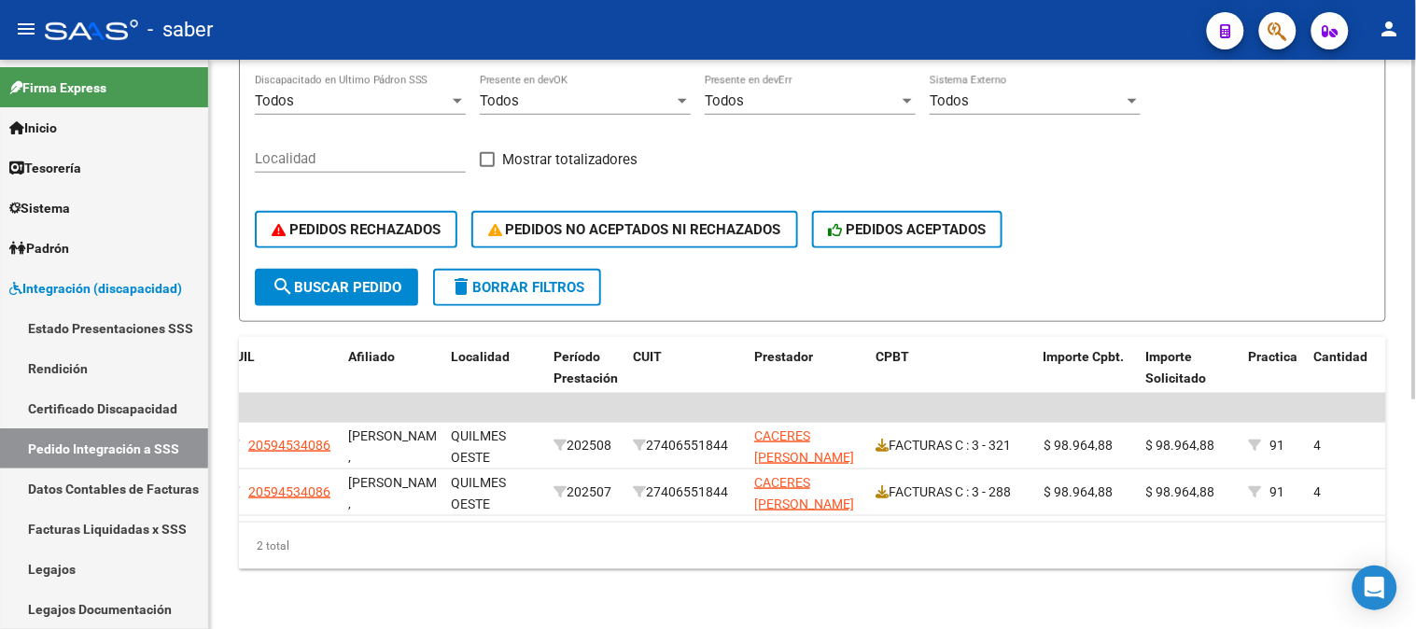
copy div "27406551844"
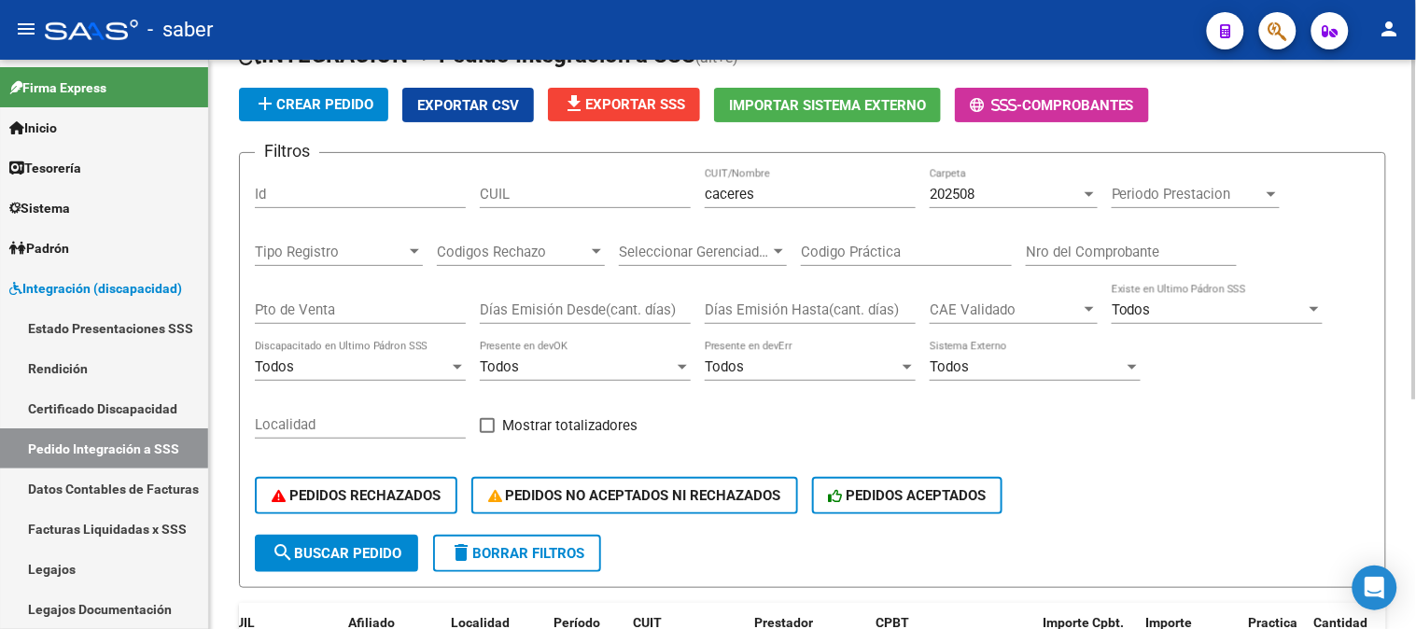
scroll to position [71, 0]
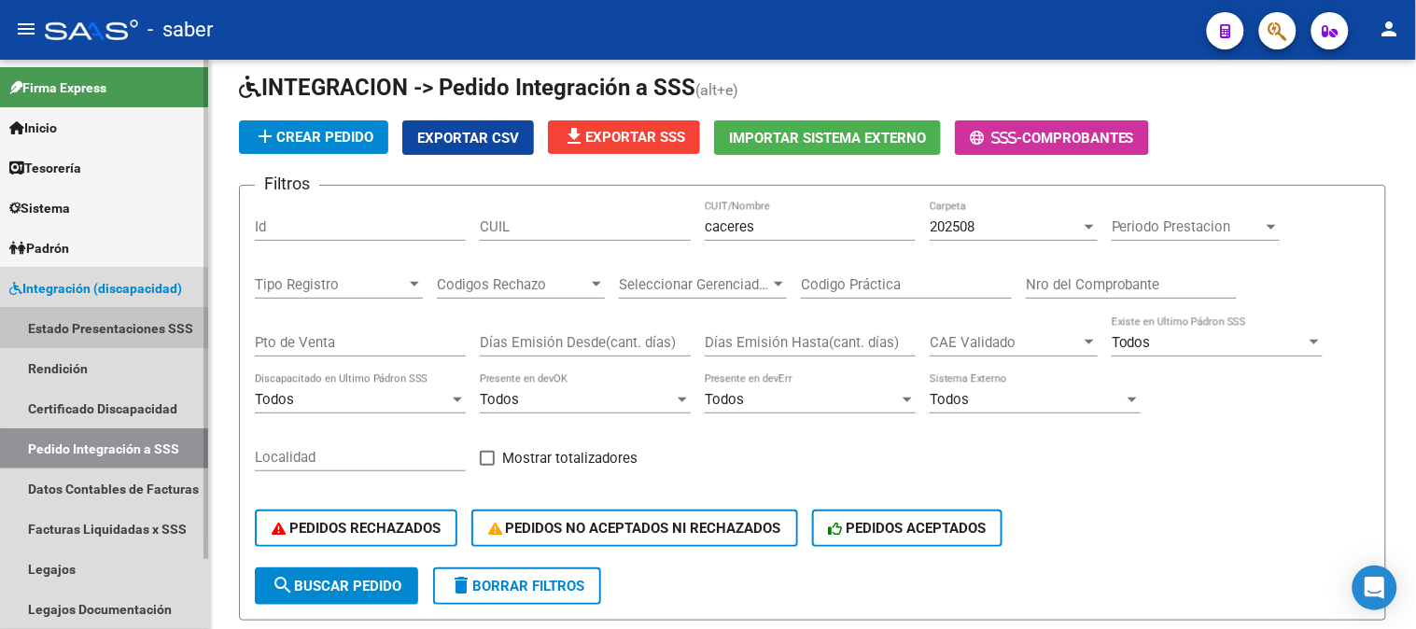
click at [93, 330] on link "Estado Presentaciones SSS" at bounding box center [104, 328] width 208 height 40
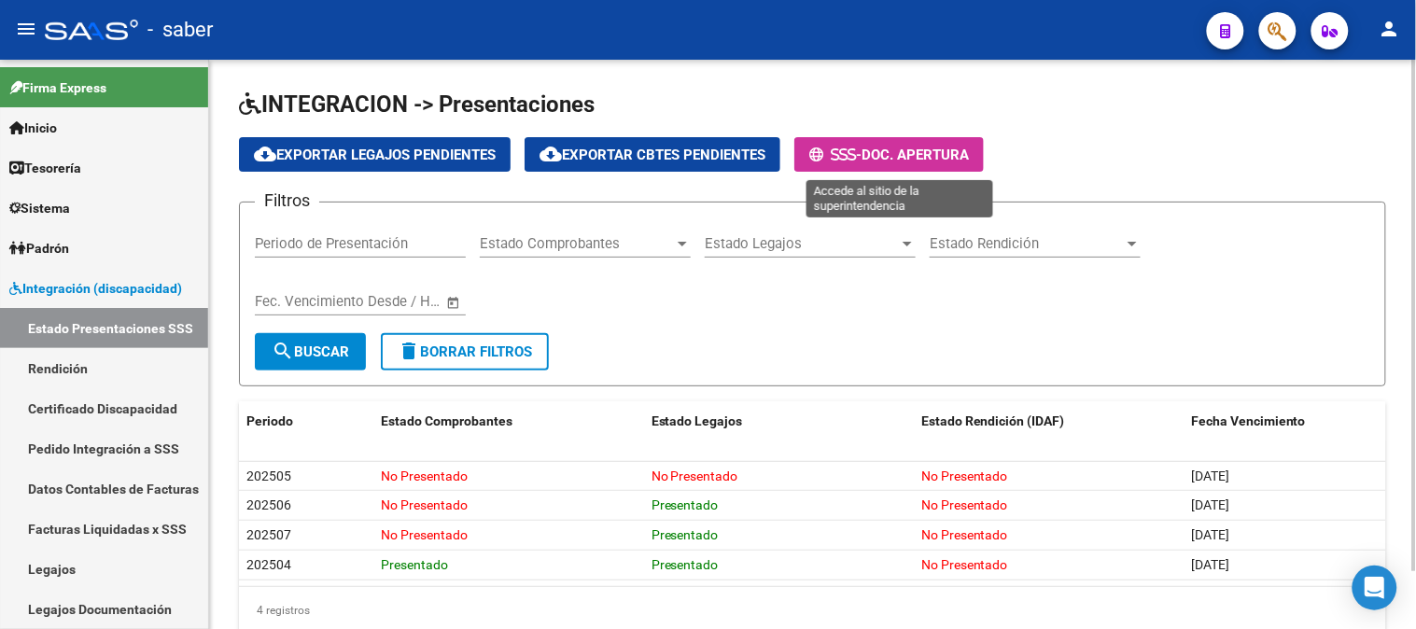
click at [946, 157] on span "Doc. Apertura" at bounding box center [915, 155] width 107 height 17
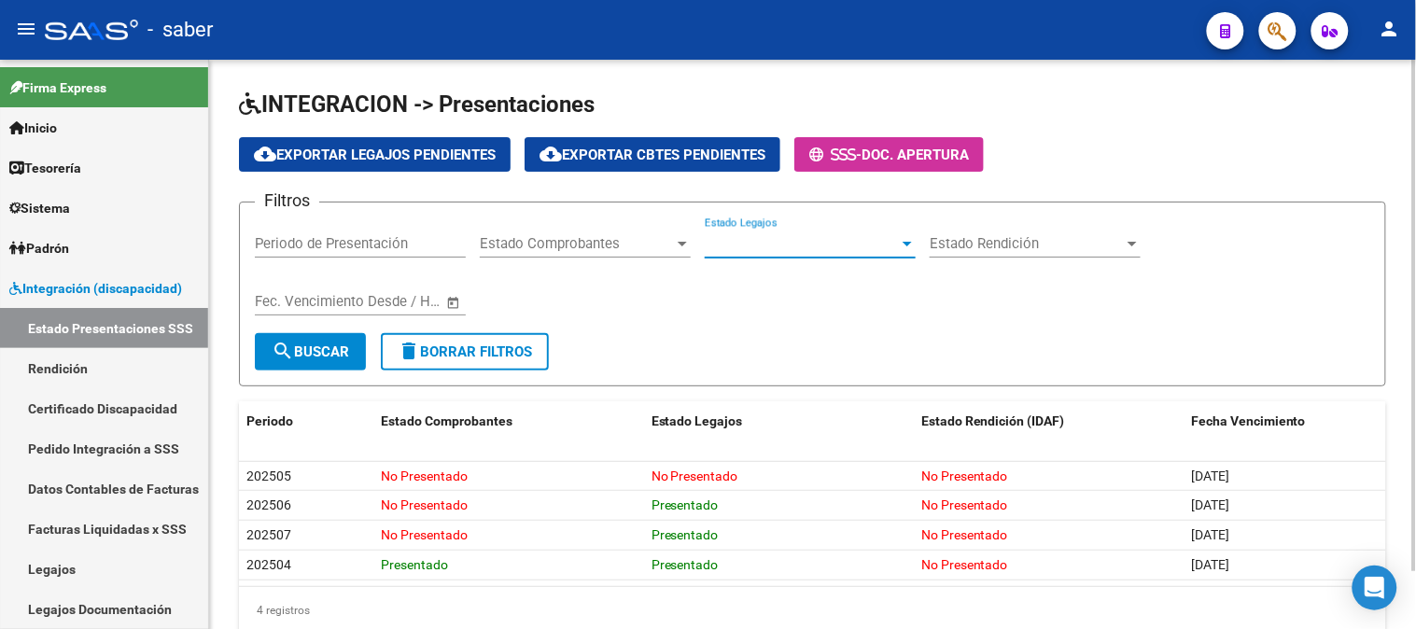
click at [748, 240] on span "Estado Legajos" at bounding box center [802, 243] width 194 height 17
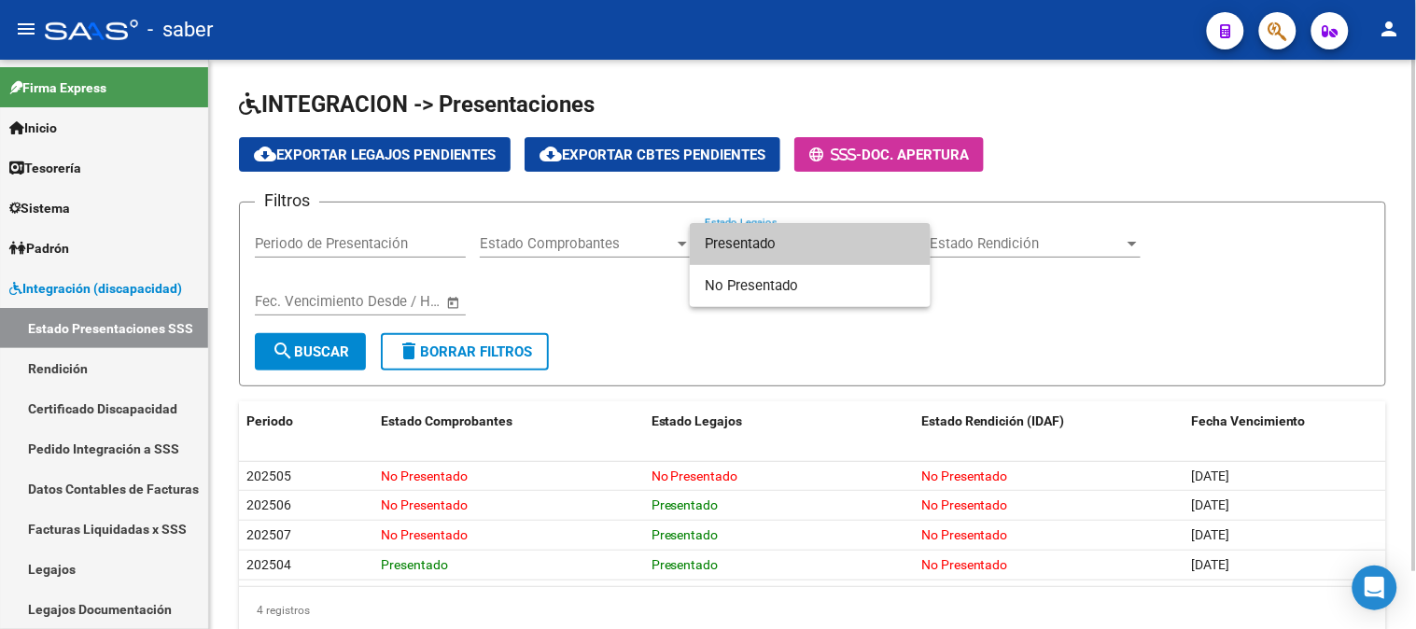
click at [748, 240] on span "Presentado" at bounding box center [810, 244] width 211 height 42
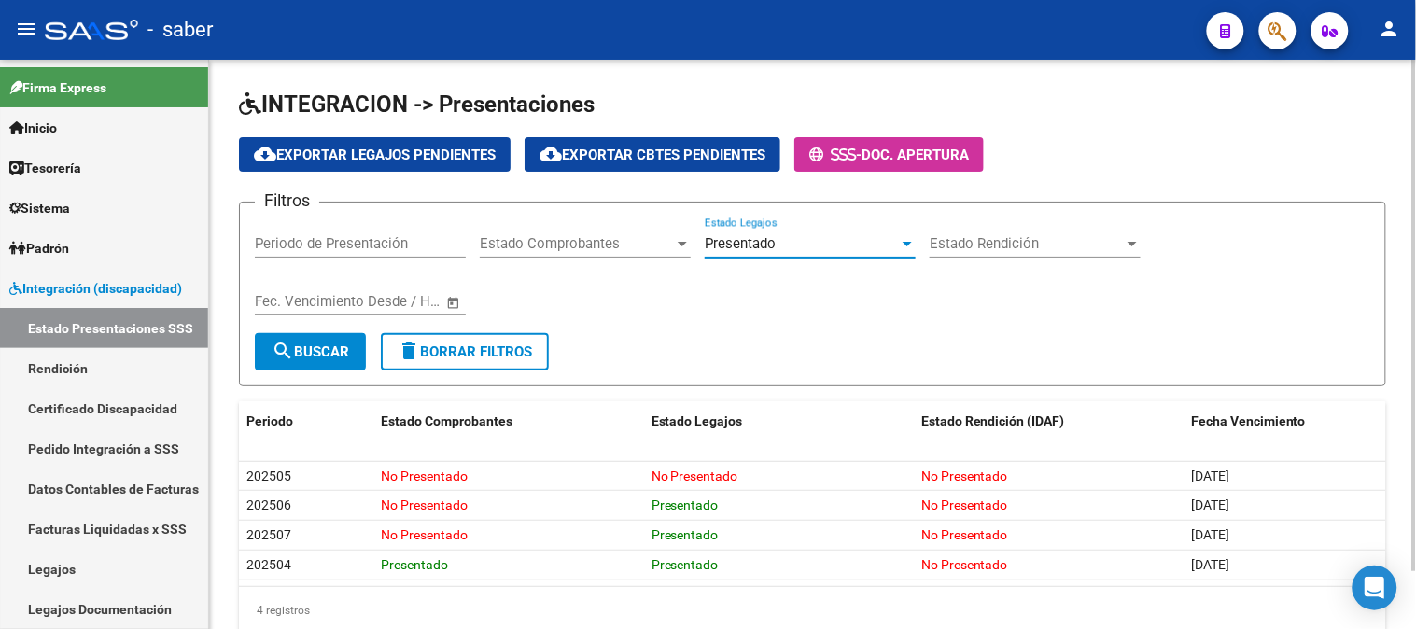
click at [594, 238] on span "Estado Comprobantes" at bounding box center [577, 243] width 194 height 17
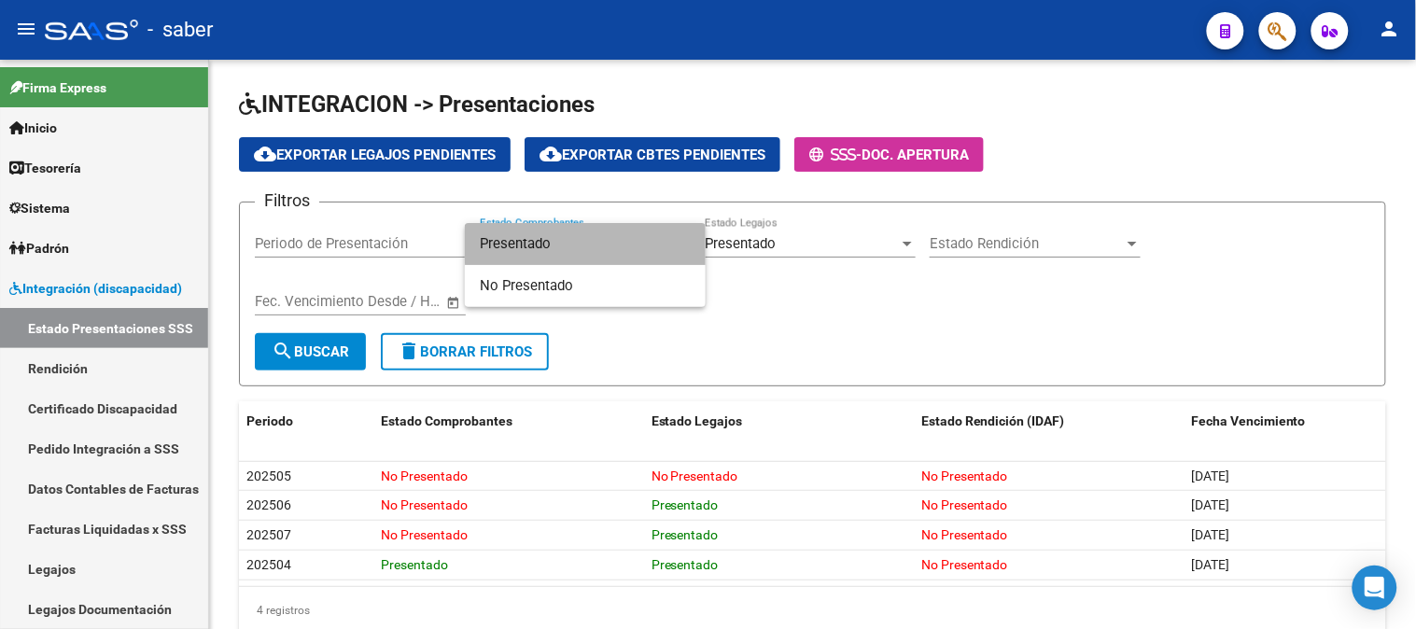
click at [594, 237] on span "Presentado" at bounding box center [585, 244] width 211 height 42
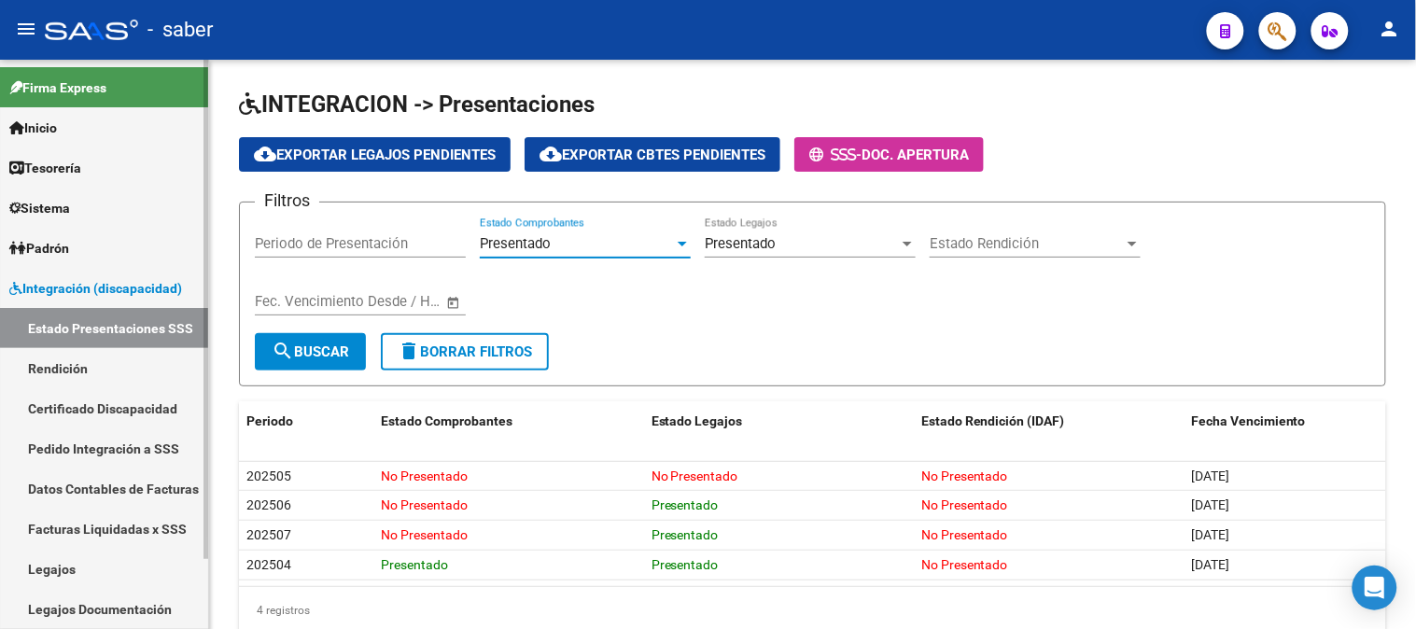
scroll to position [79, 0]
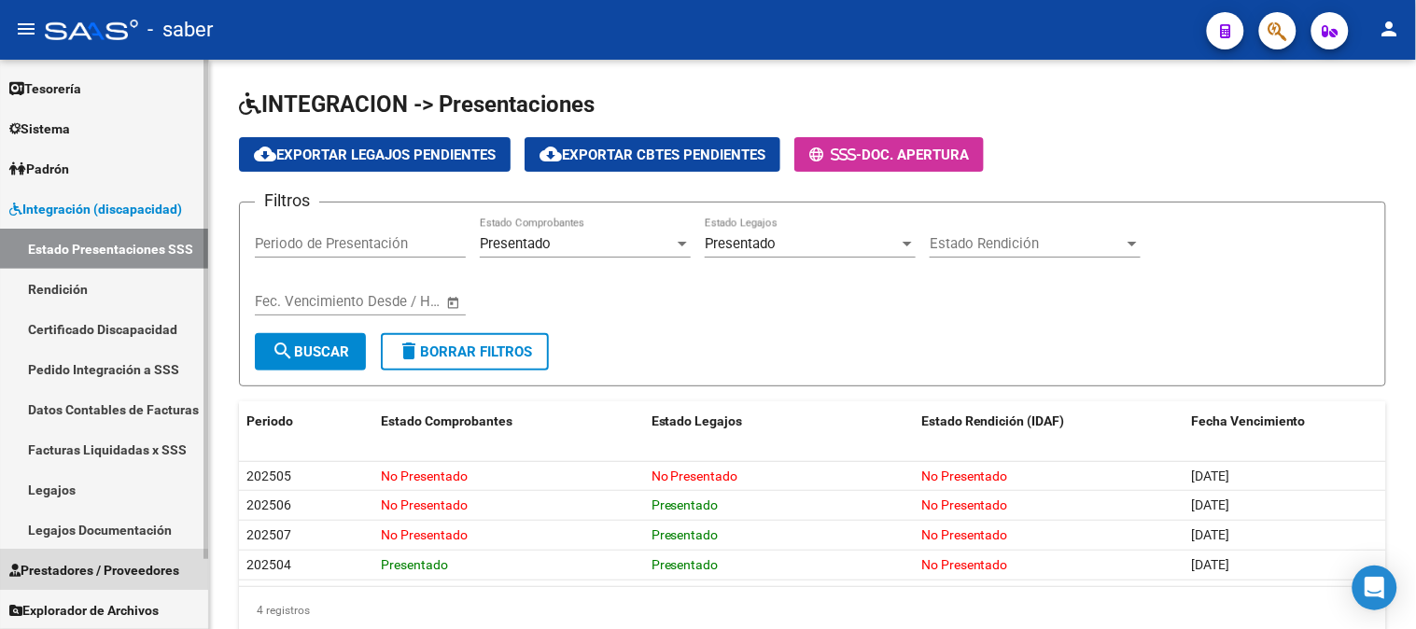
click at [75, 570] on span "Prestadores / Proveedores" at bounding box center [94, 570] width 170 height 21
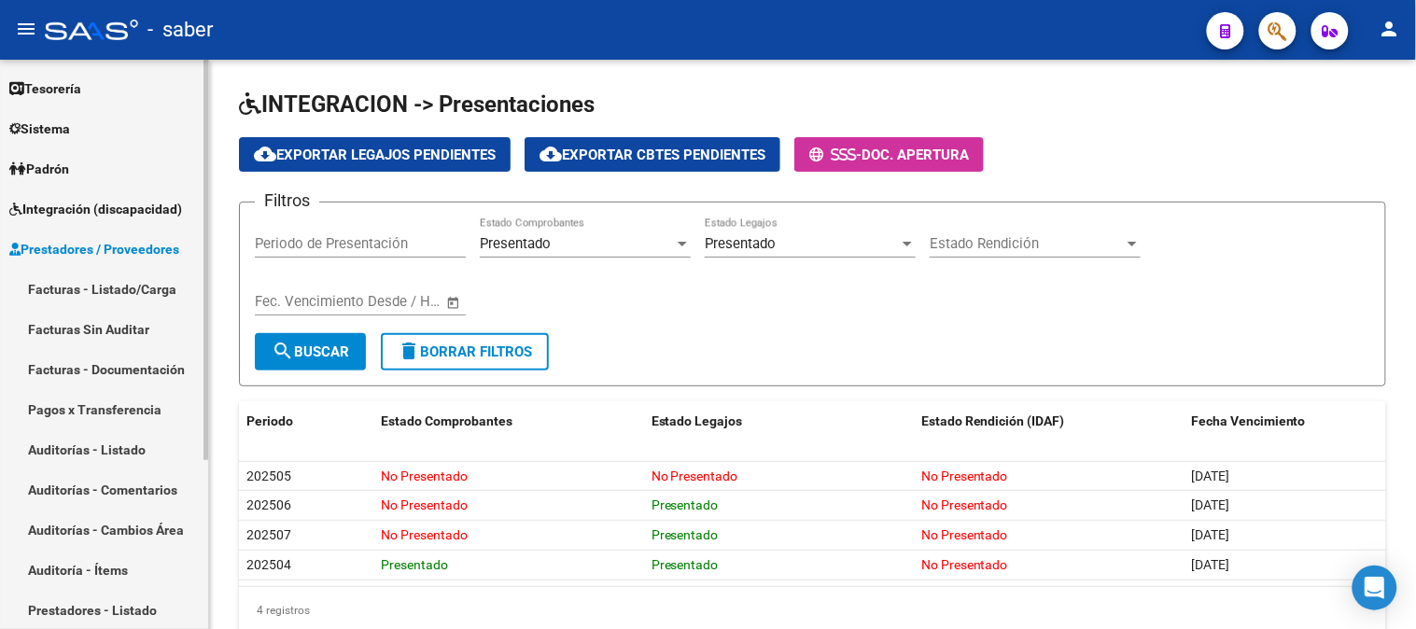
scroll to position [240, 0]
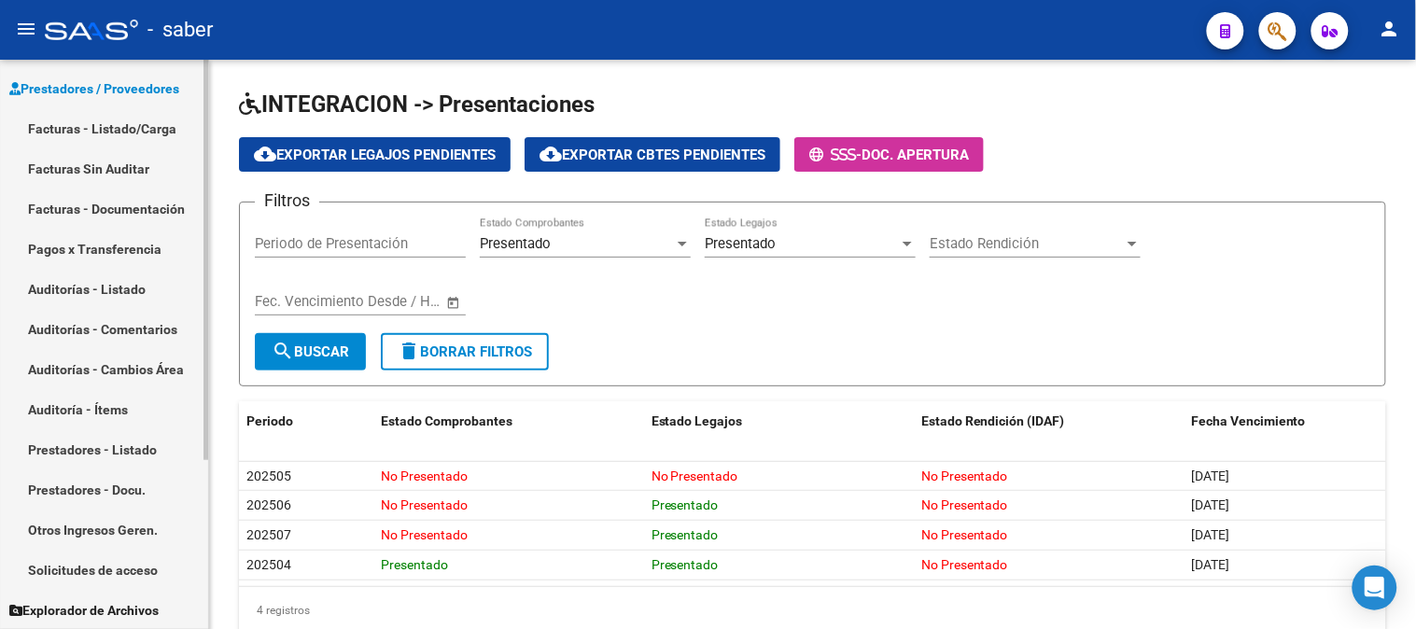
click at [78, 560] on link "Solicitudes de acceso" at bounding box center [104, 570] width 208 height 40
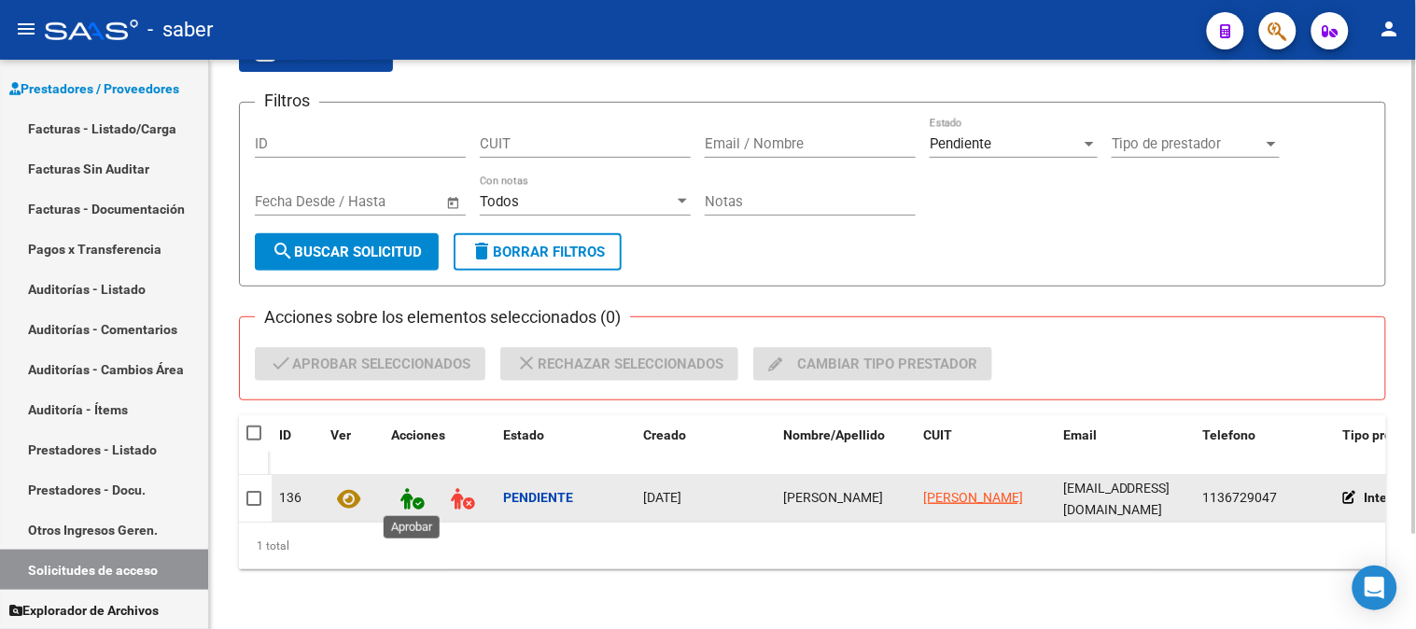
click at [413, 499] on icon at bounding box center [411, 498] width 23 height 21
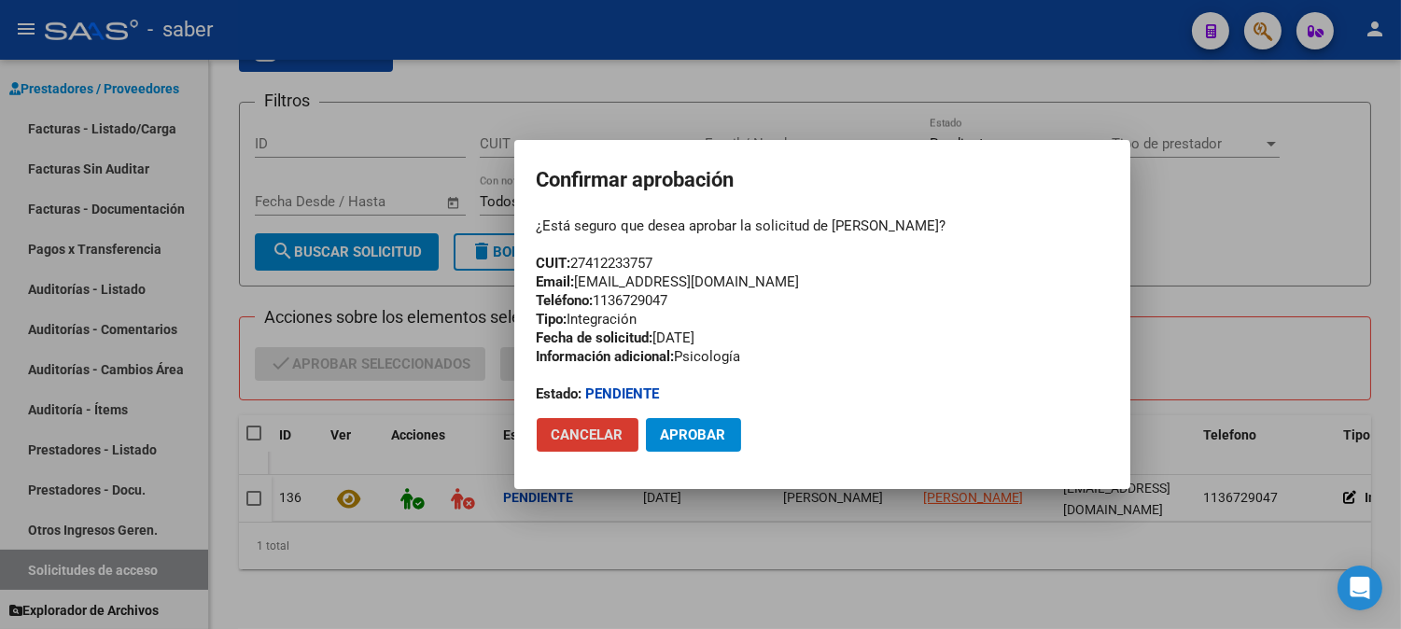
click at [698, 443] on span "Aprobar" at bounding box center [693, 435] width 65 height 17
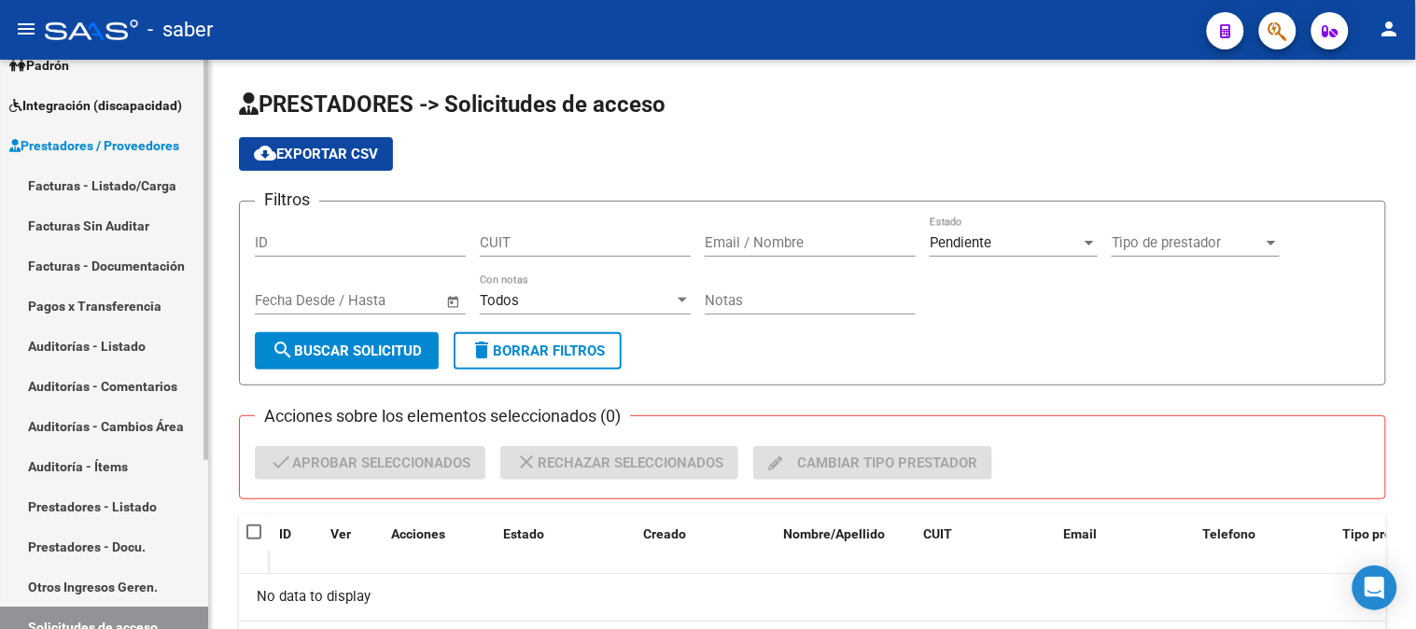
scroll to position [33, 0]
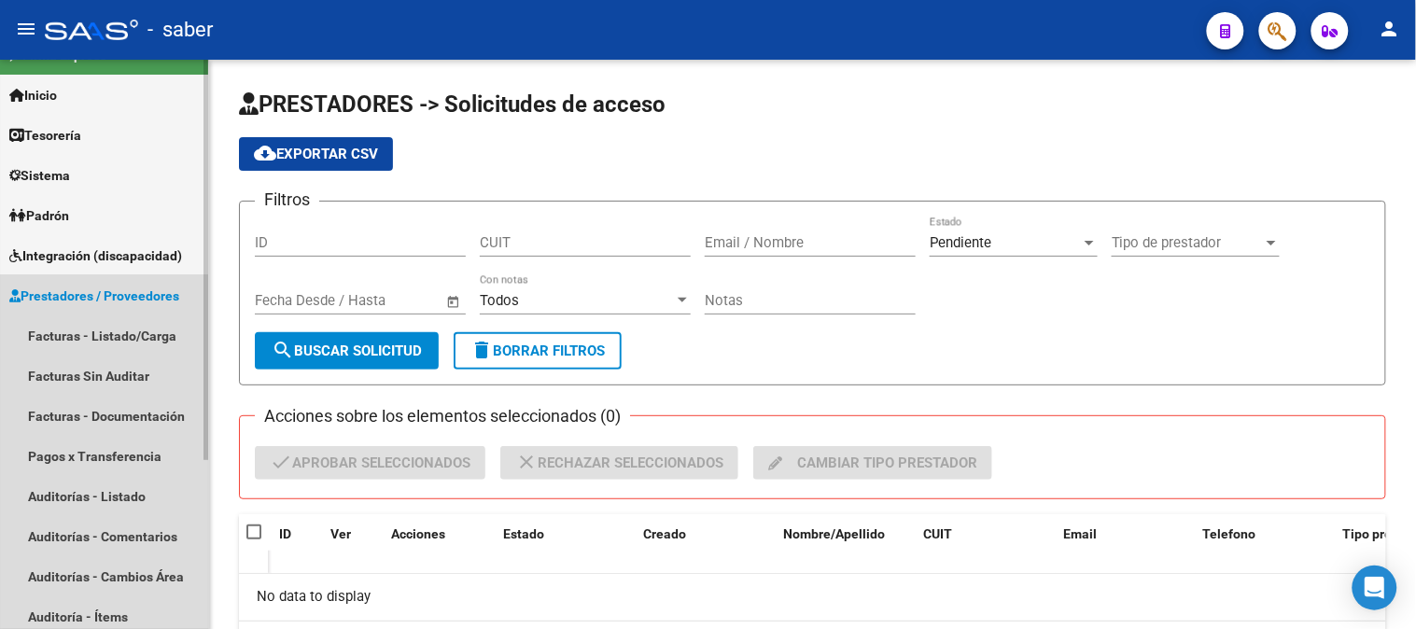
click at [68, 286] on span "Prestadores / Proveedores" at bounding box center [94, 296] width 170 height 21
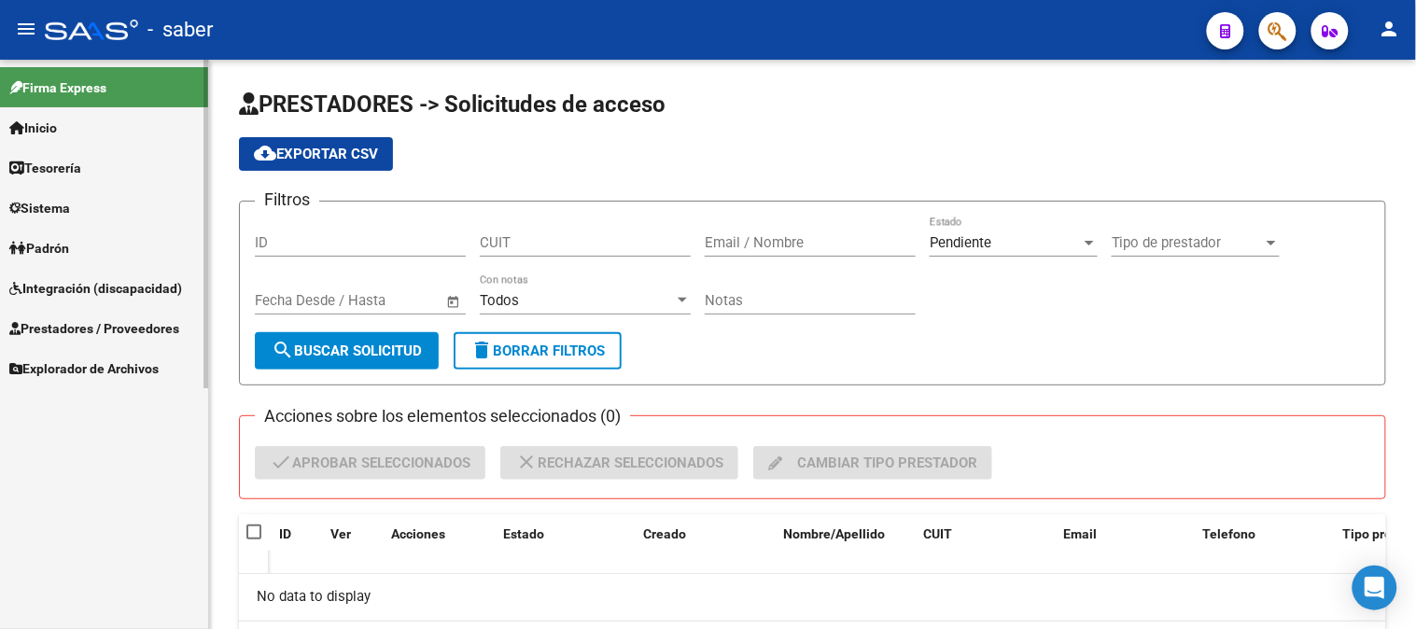
scroll to position [0, 0]
click at [69, 316] on link "Prestadores / Proveedores" at bounding box center [104, 328] width 208 height 40
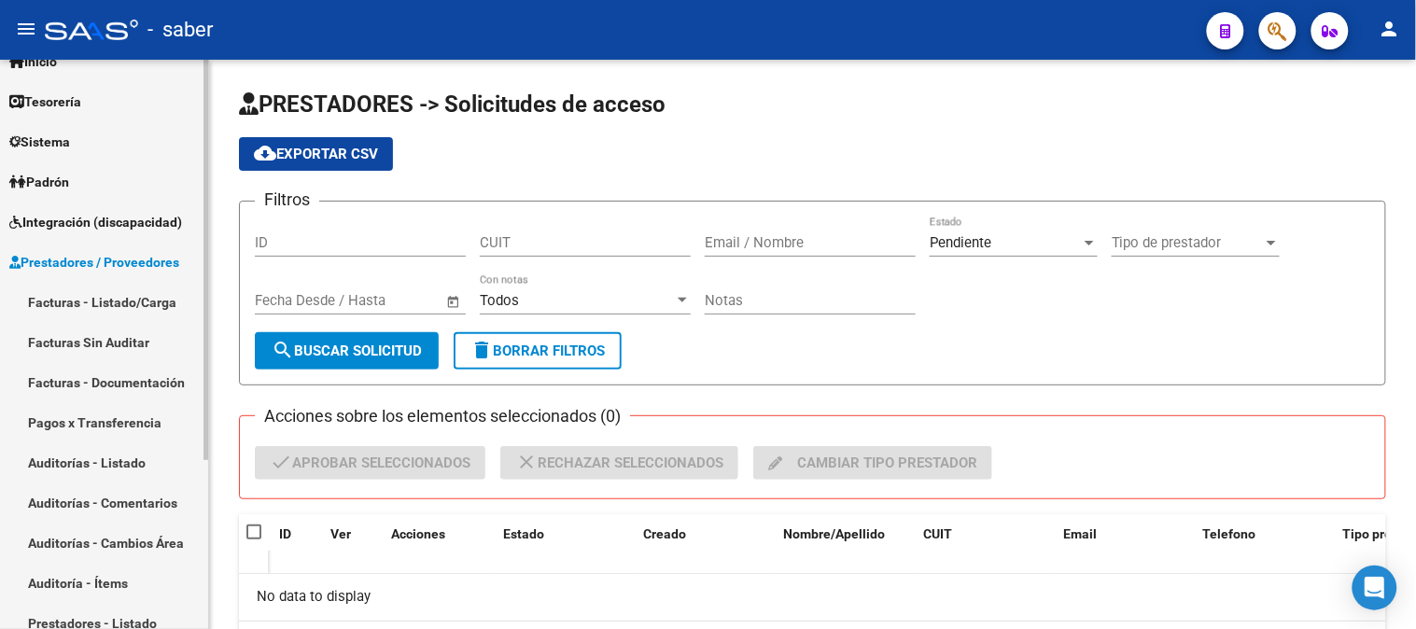
scroll to position [207, 0]
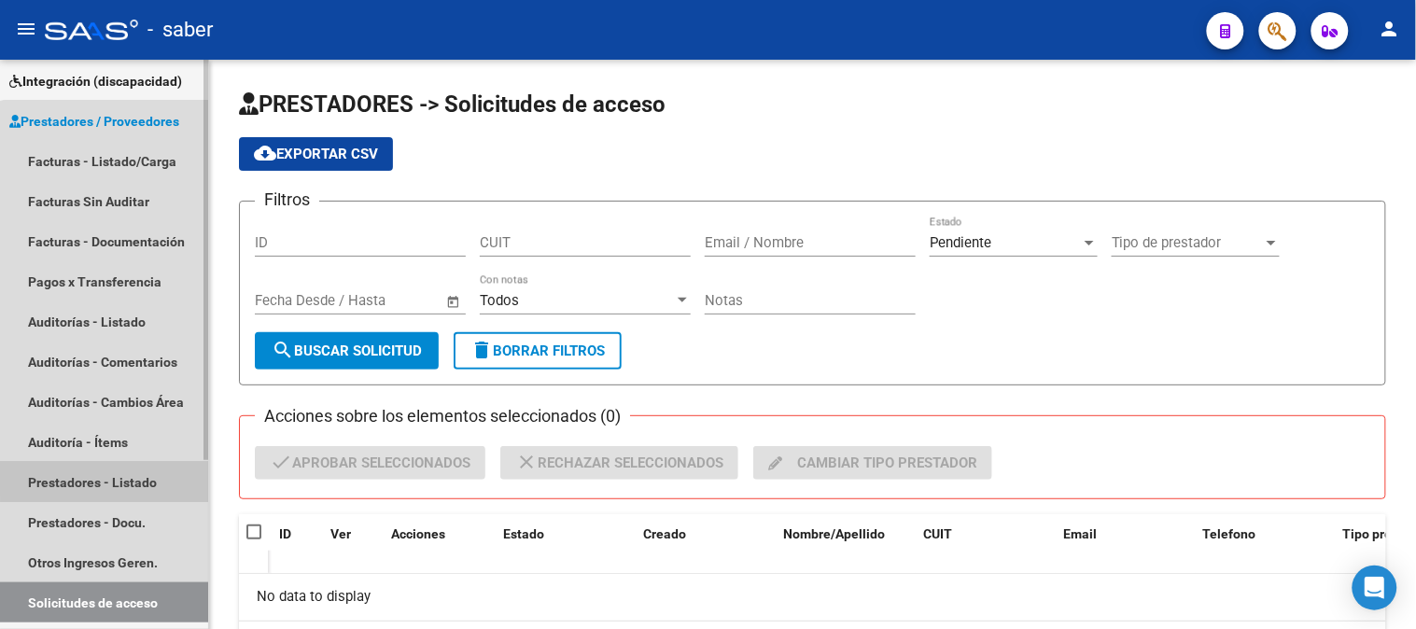
click at [108, 478] on link "Prestadores - Listado" at bounding box center [104, 482] width 208 height 40
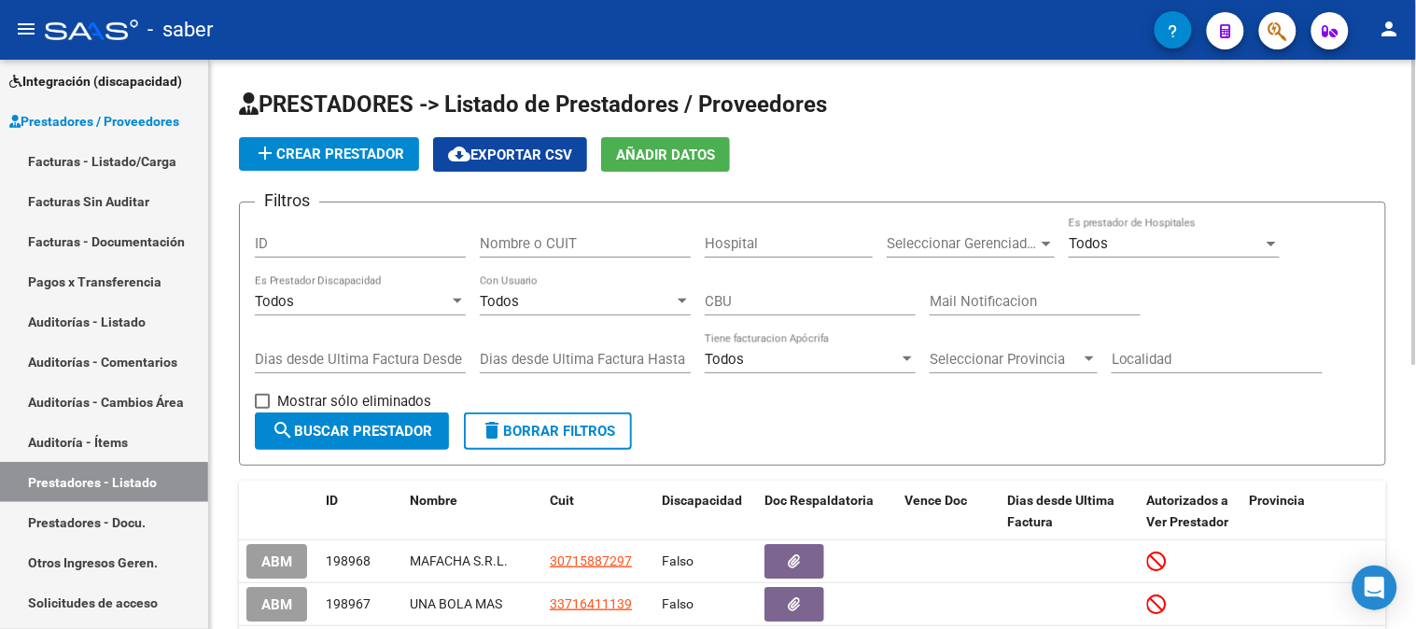
click at [565, 250] on input "Nombre o CUIT" at bounding box center [585, 243] width 211 height 17
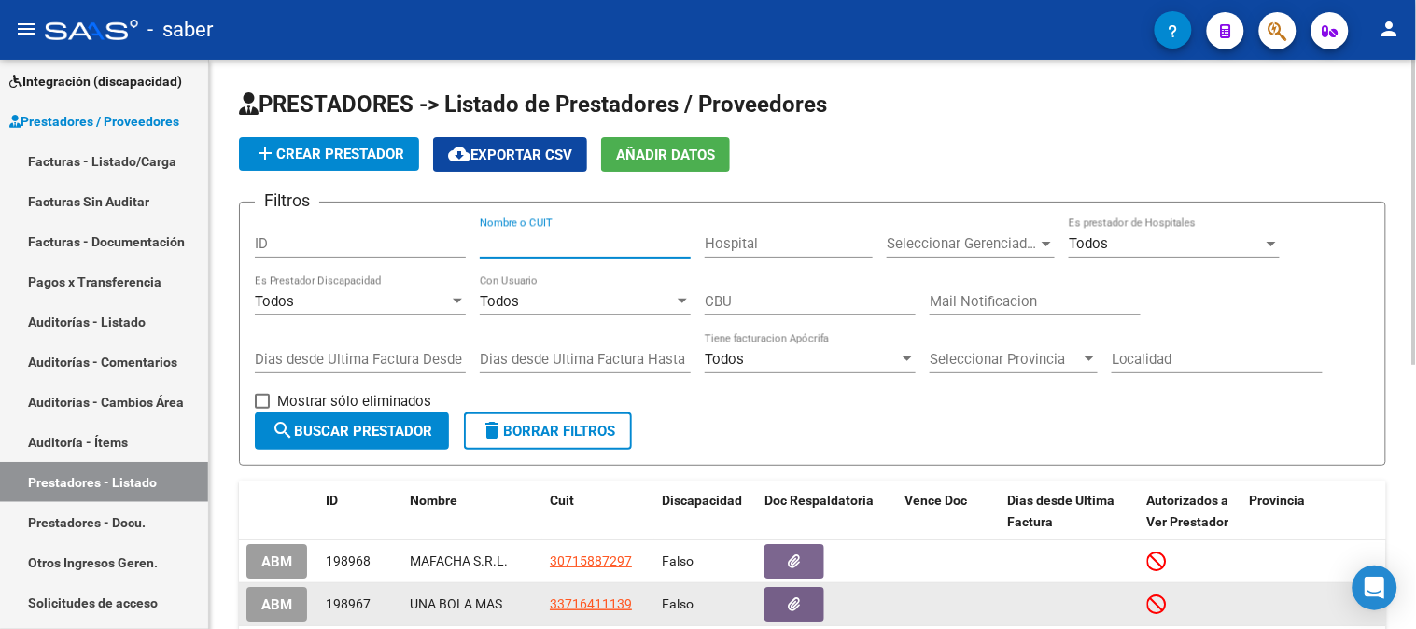
paste input "27419973101"
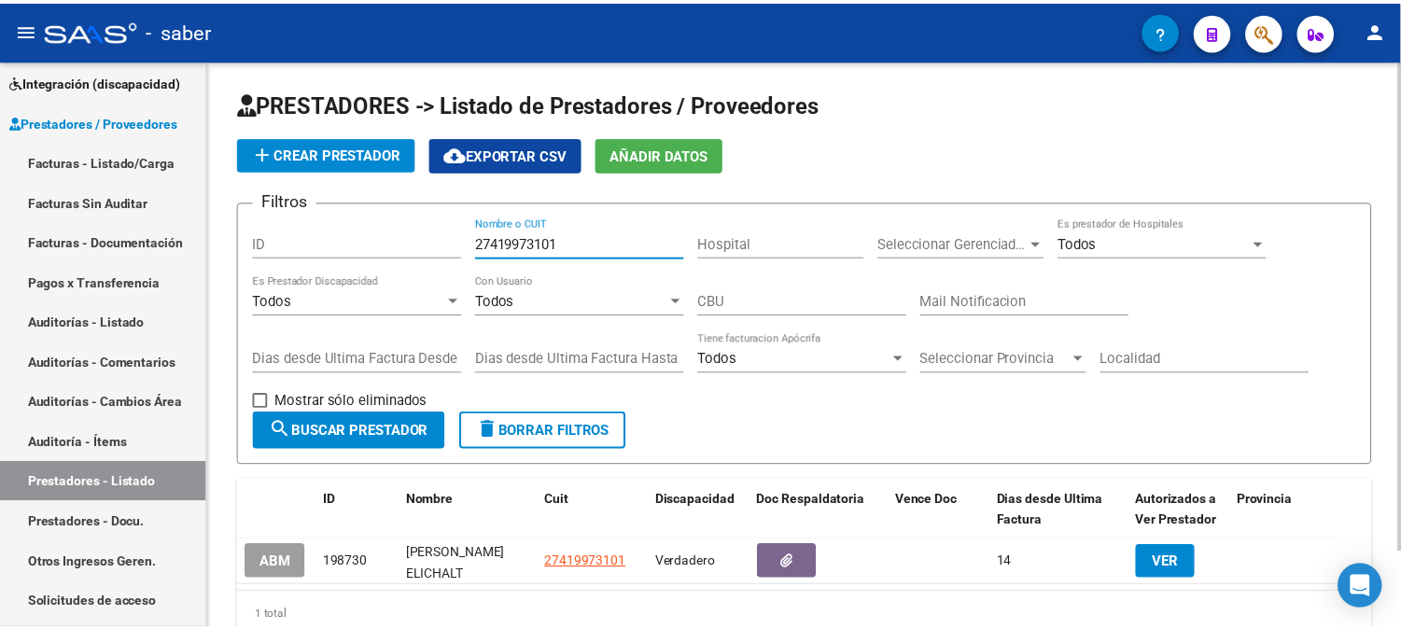
scroll to position [87, 0]
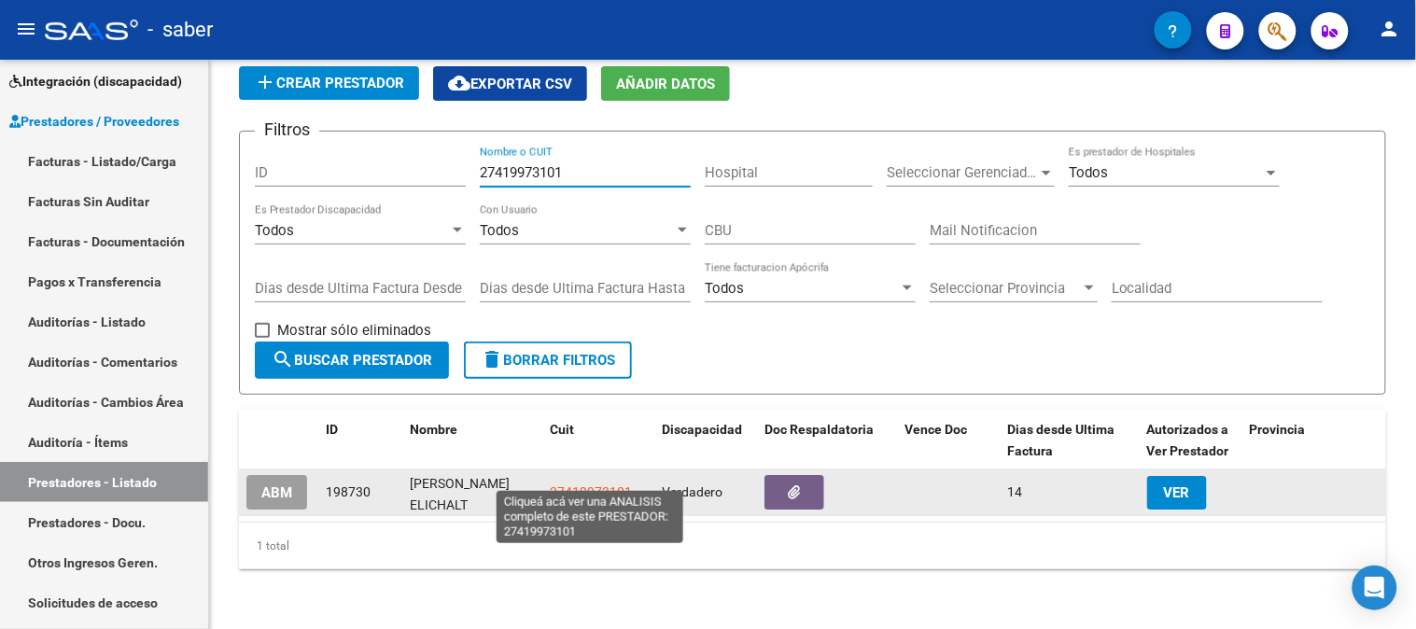
type input "27419973101"
click at [610, 485] on span "27419973101" at bounding box center [591, 492] width 82 height 15
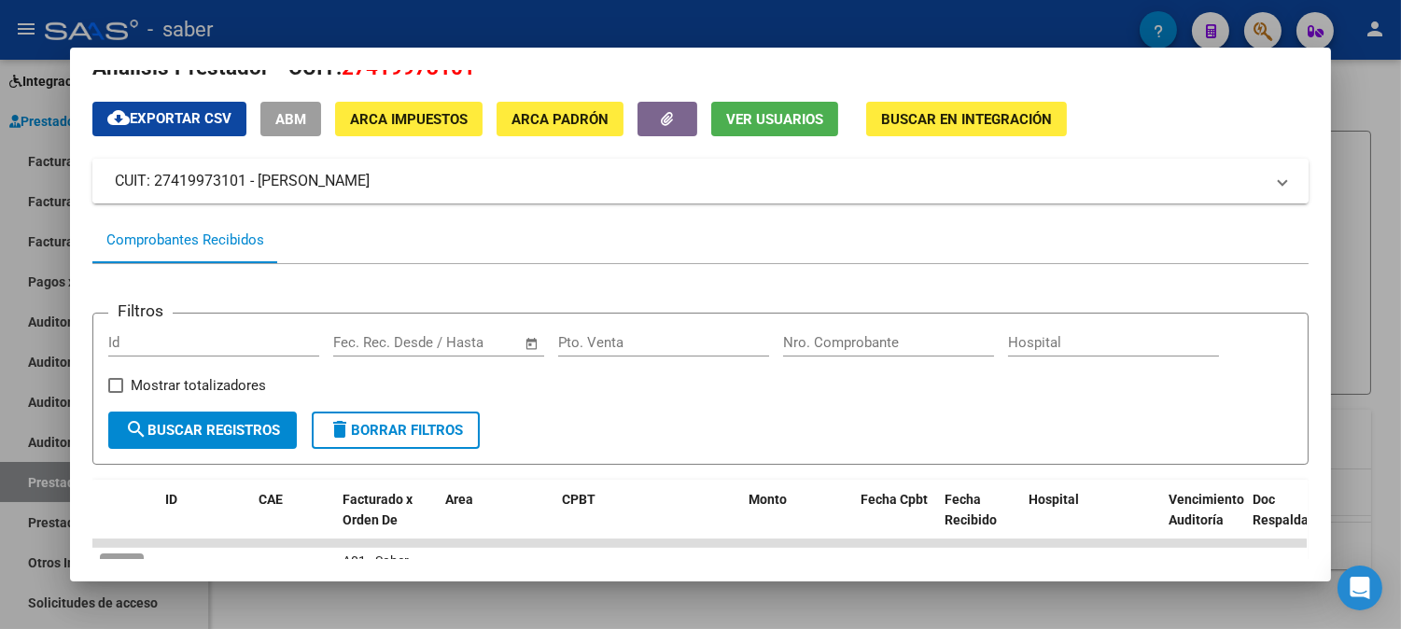
scroll to position [0, 0]
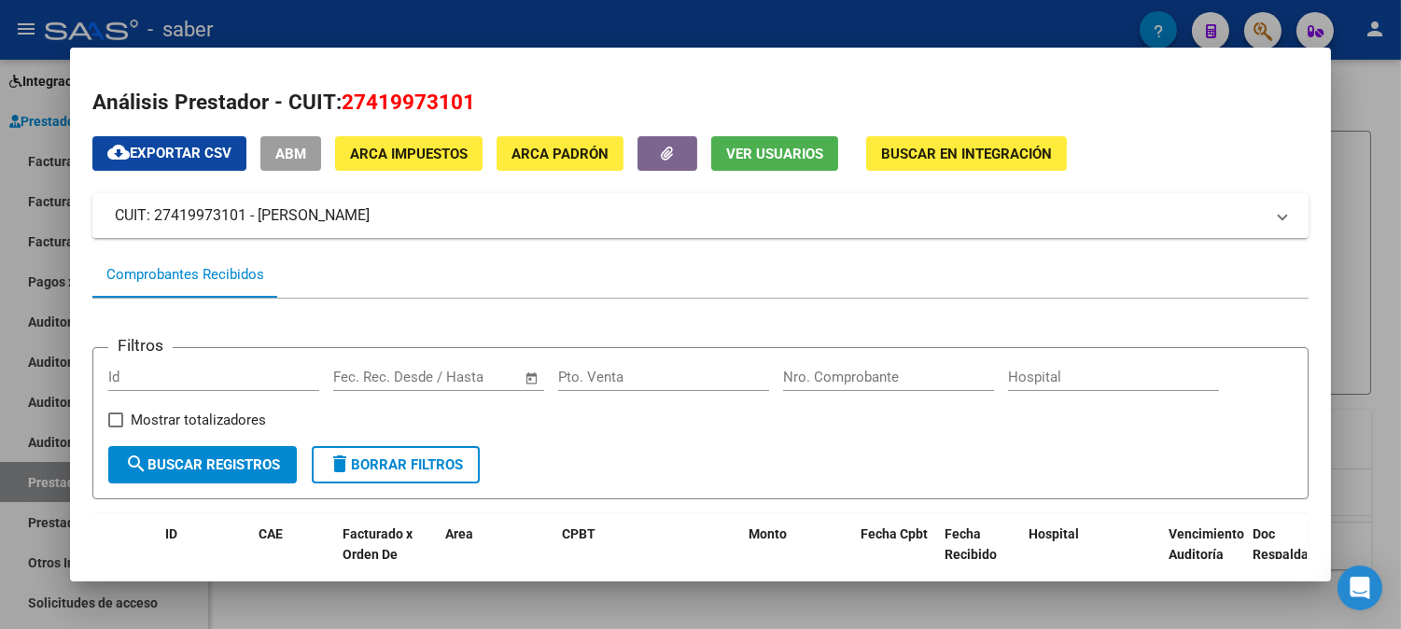
click at [358, 218] on mat-panel-title "CUIT: 27419973101 - [PERSON_NAME]" at bounding box center [689, 215] width 1149 height 22
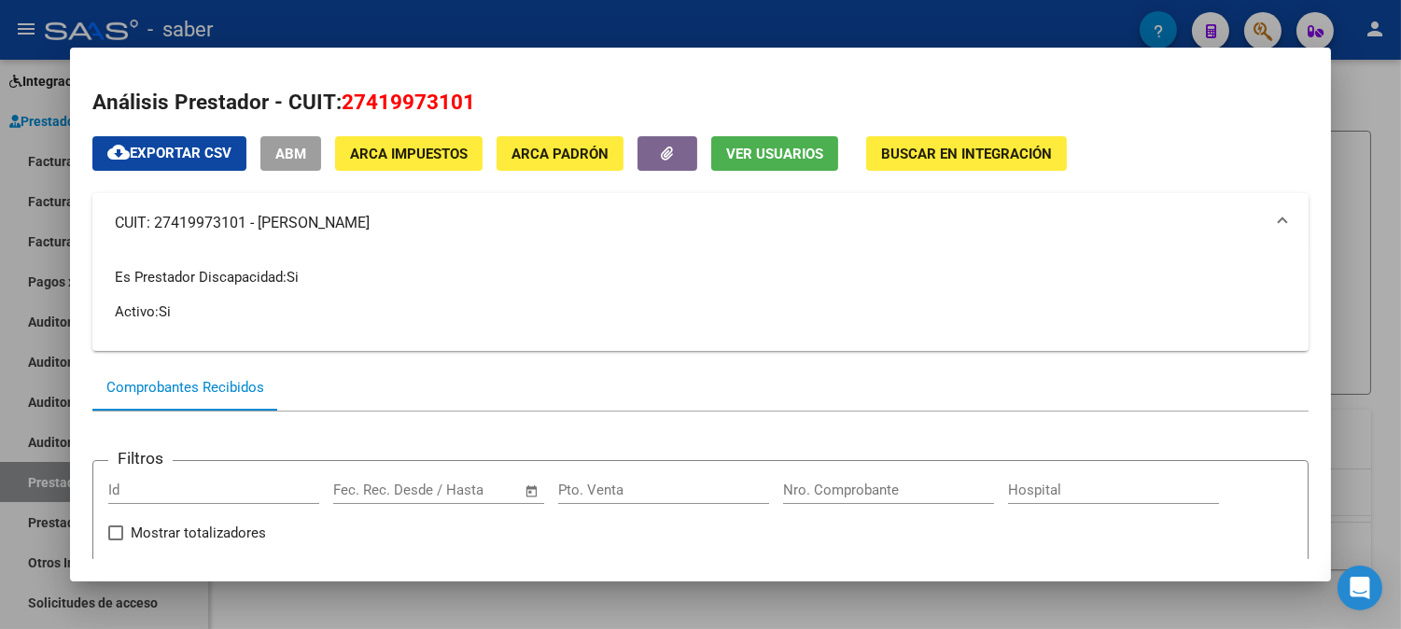
click at [452, 232] on mat-panel-title "CUIT: 27419973101 - [PERSON_NAME]" at bounding box center [689, 223] width 1149 height 22
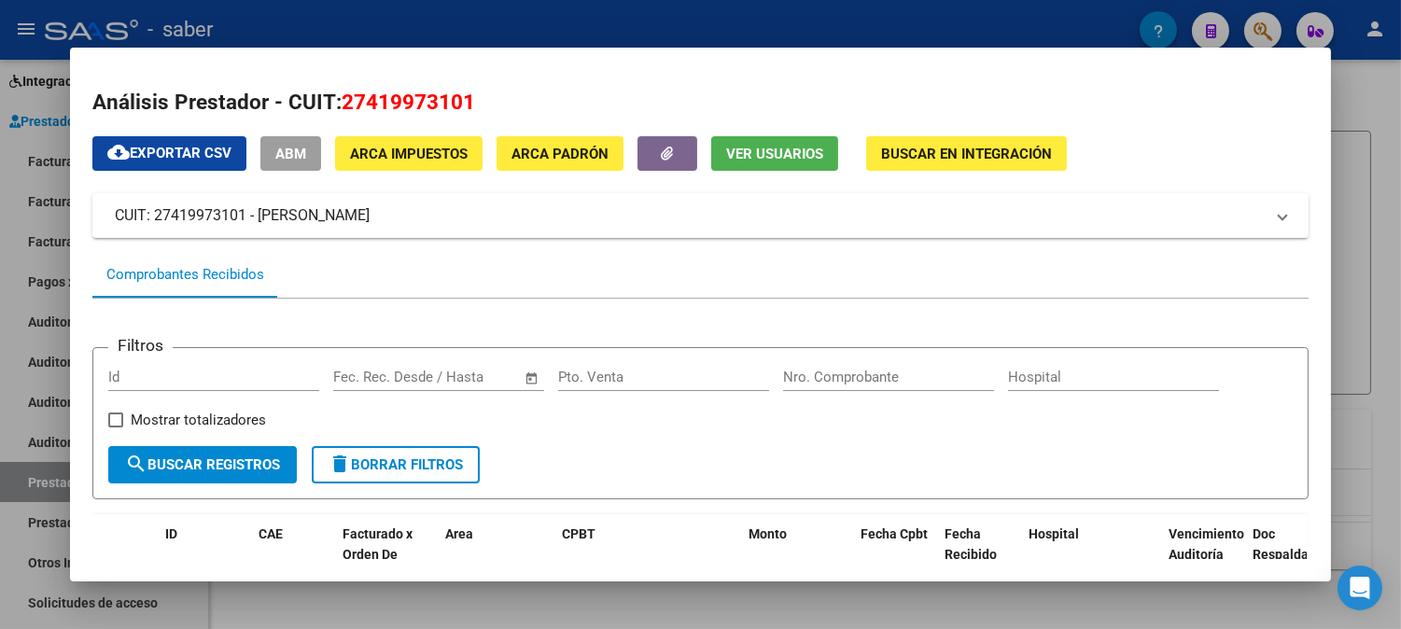
click at [780, 134] on div "Análisis Prestador - CUIT: 27419973101 cloud_download Exportar CSV ABM ARCA Imp…" at bounding box center [700, 542] width 1216 height 911
click at [762, 152] on span "Ver Usuarios" at bounding box center [774, 154] width 97 height 17
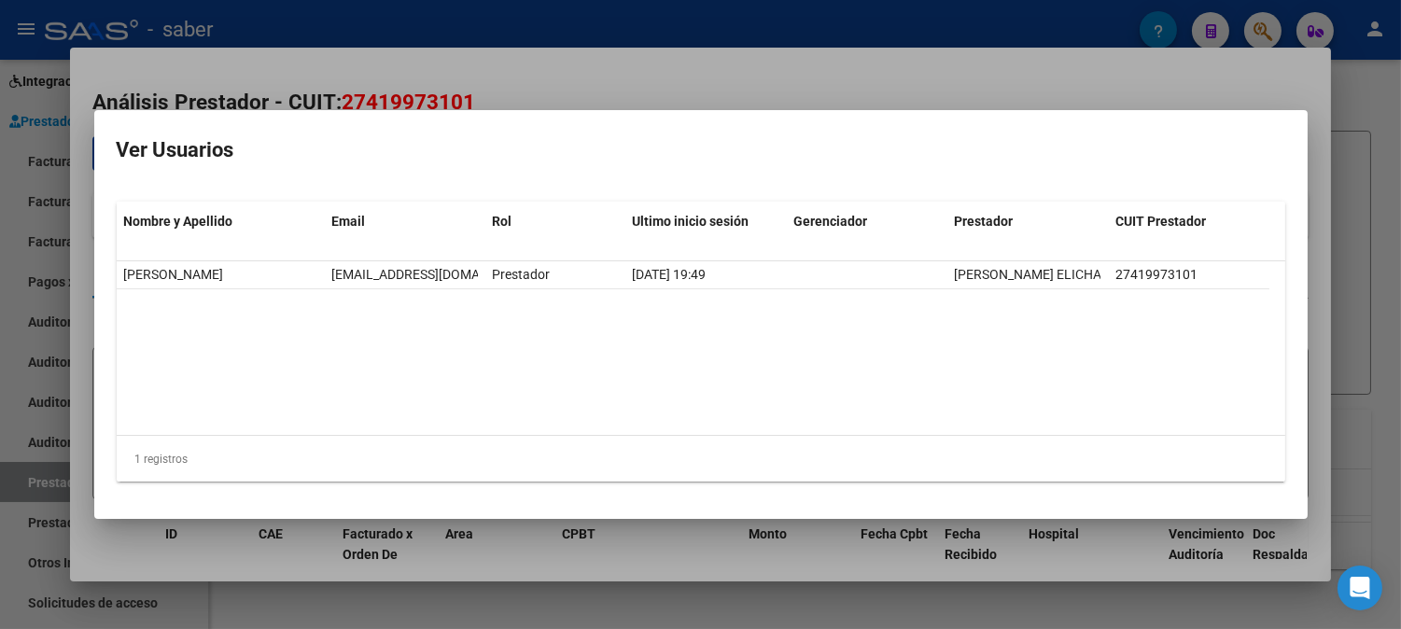
click at [1197, 78] on div at bounding box center [700, 314] width 1401 height 629
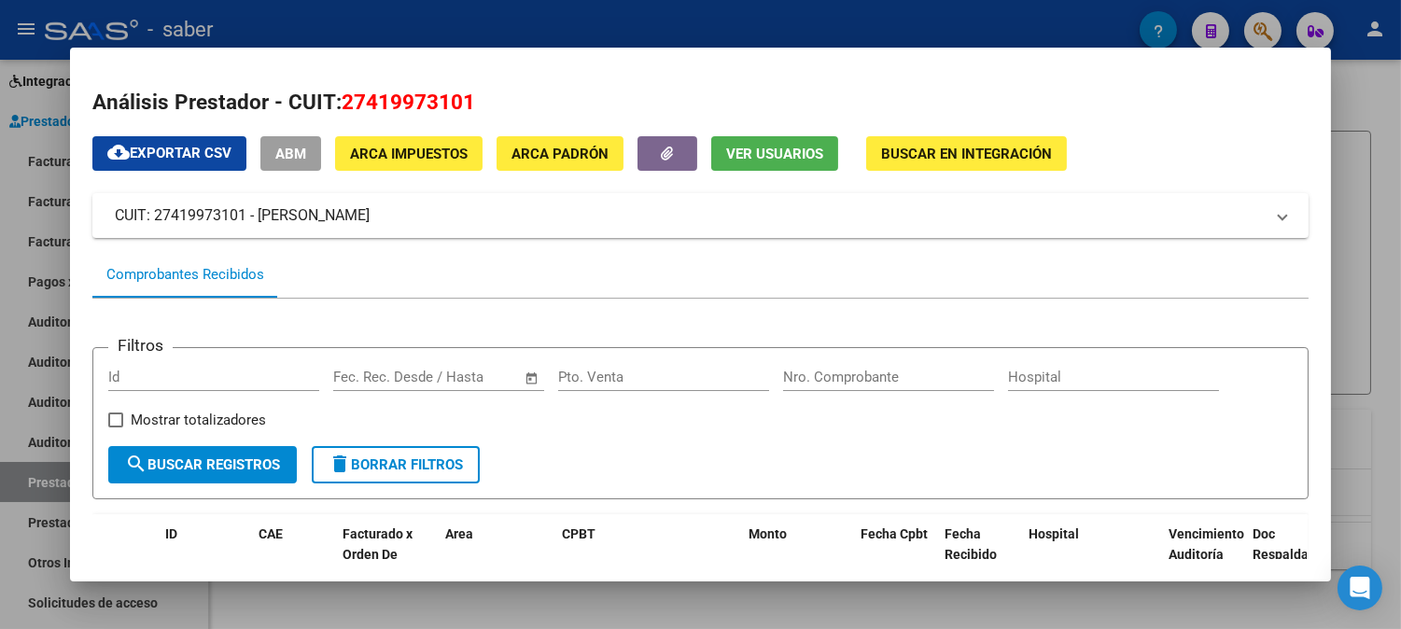
click at [962, 157] on span "Buscar en Integración" at bounding box center [966, 154] width 171 height 17
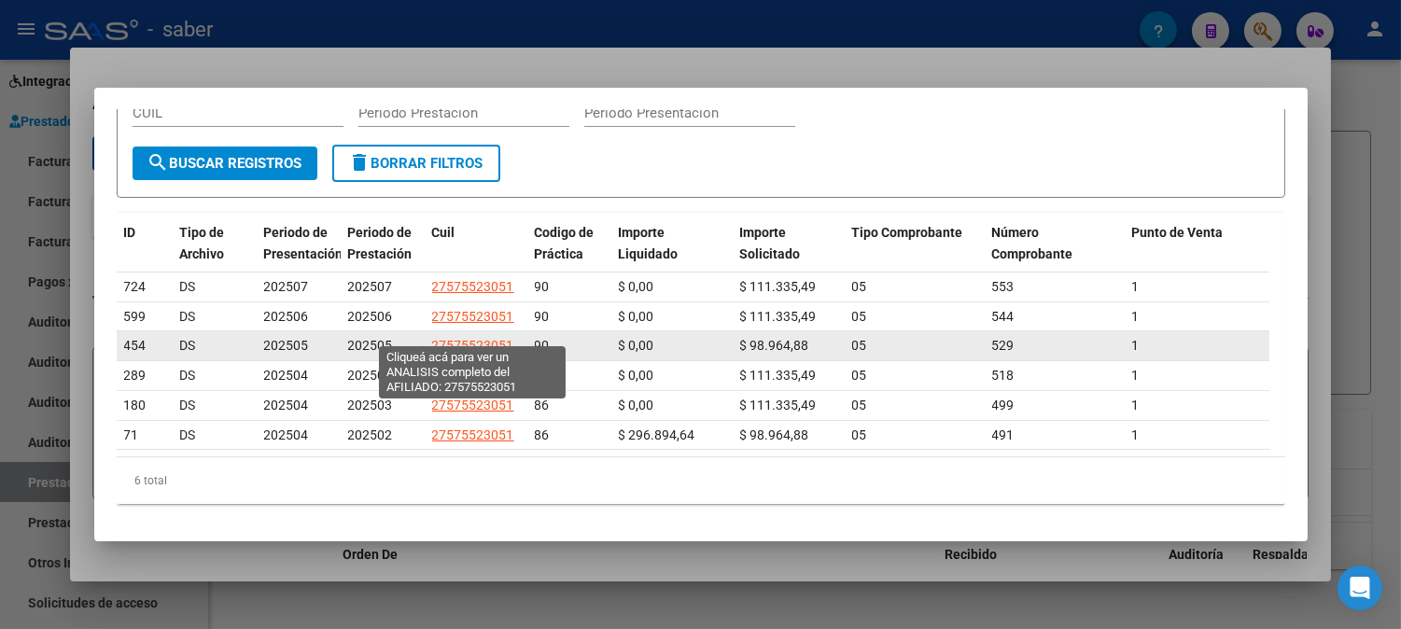
click at [484, 338] on span "27575523051" at bounding box center [473, 345] width 82 height 15
type textarea "27575523051"
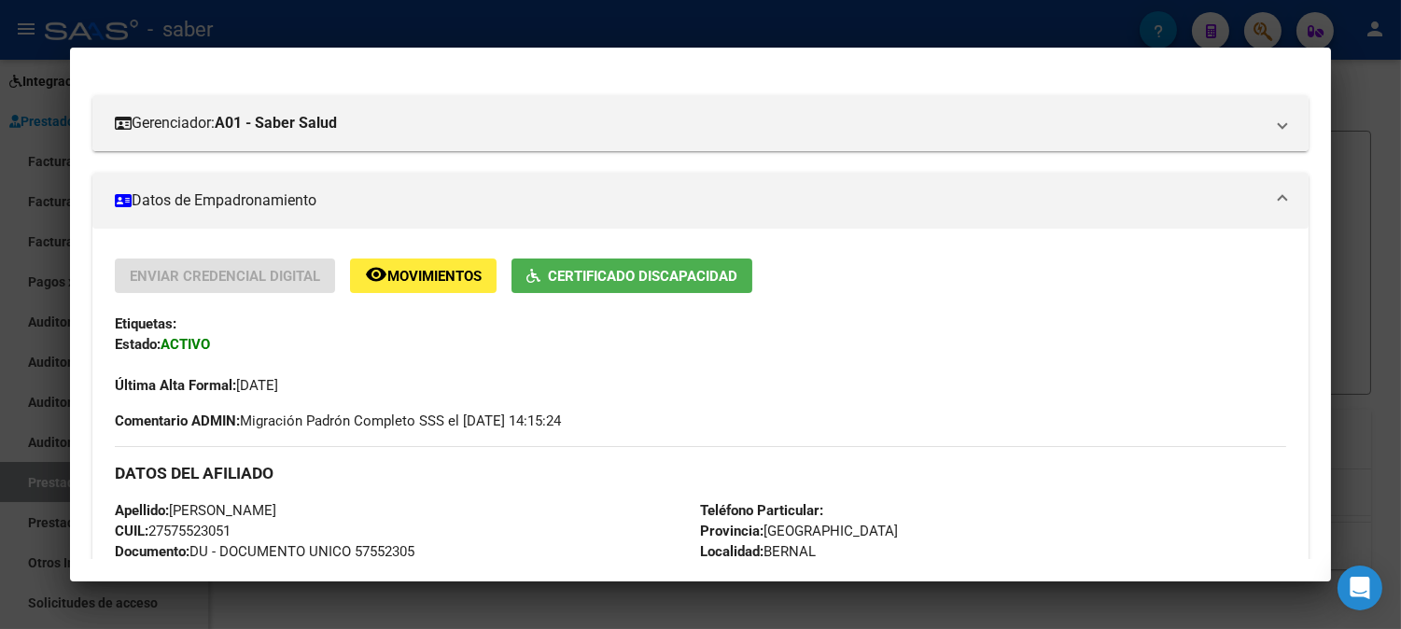
scroll to position [104, 0]
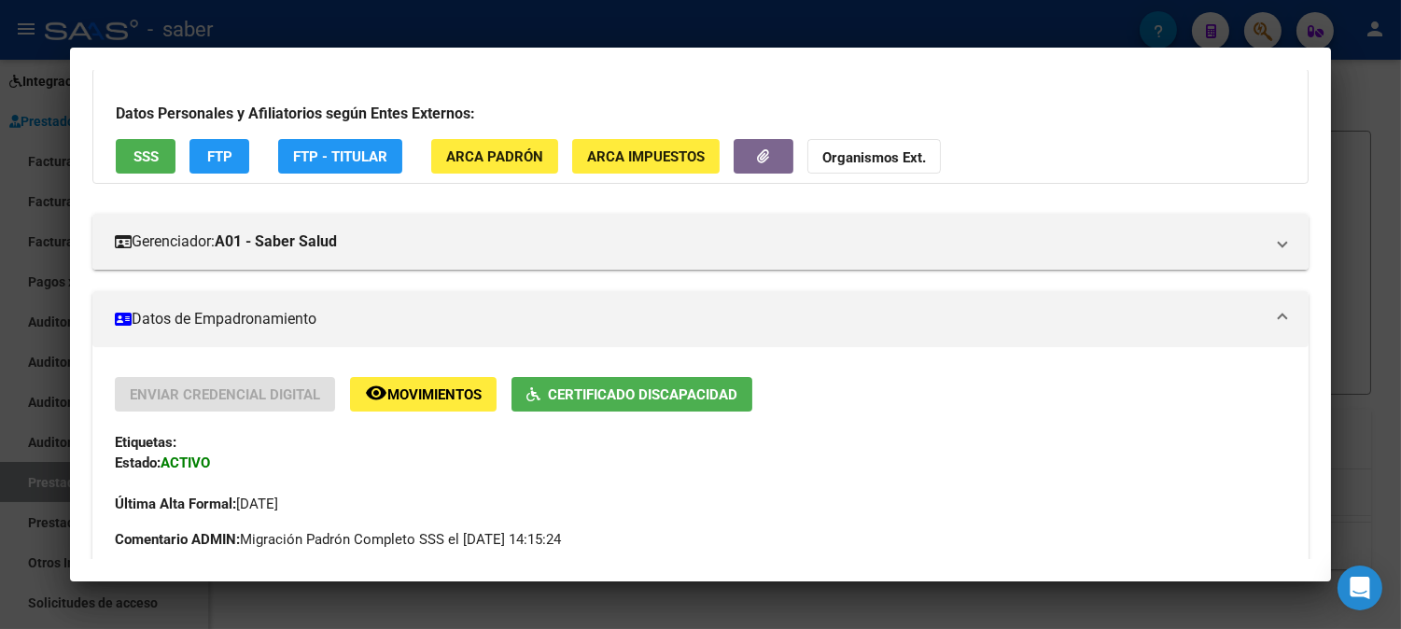
click at [1253, 91] on div "Datos Personales y Afiliatorios según Entes Externos: SSS FTP FTP - Titular ARC…" at bounding box center [700, 126] width 1216 height 116
click at [1378, 207] on div at bounding box center [700, 314] width 1401 height 629
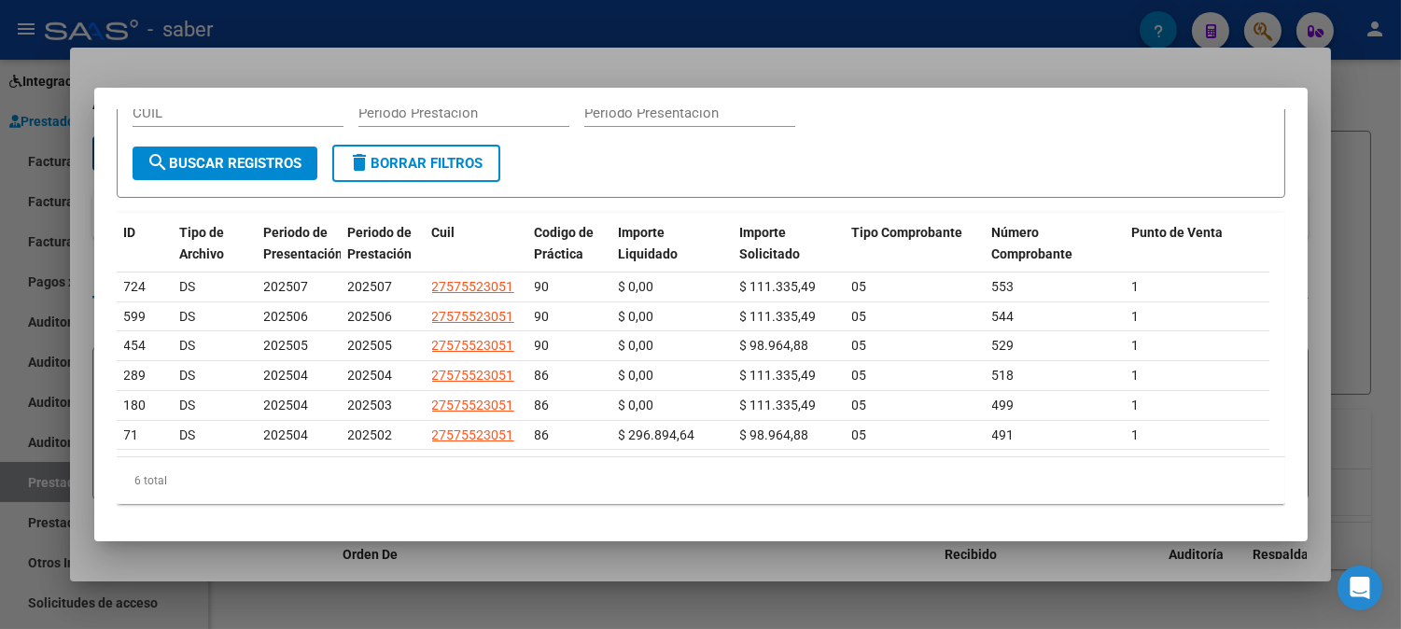
click at [1220, 57] on div at bounding box center [700, 314] width 1401 height 629
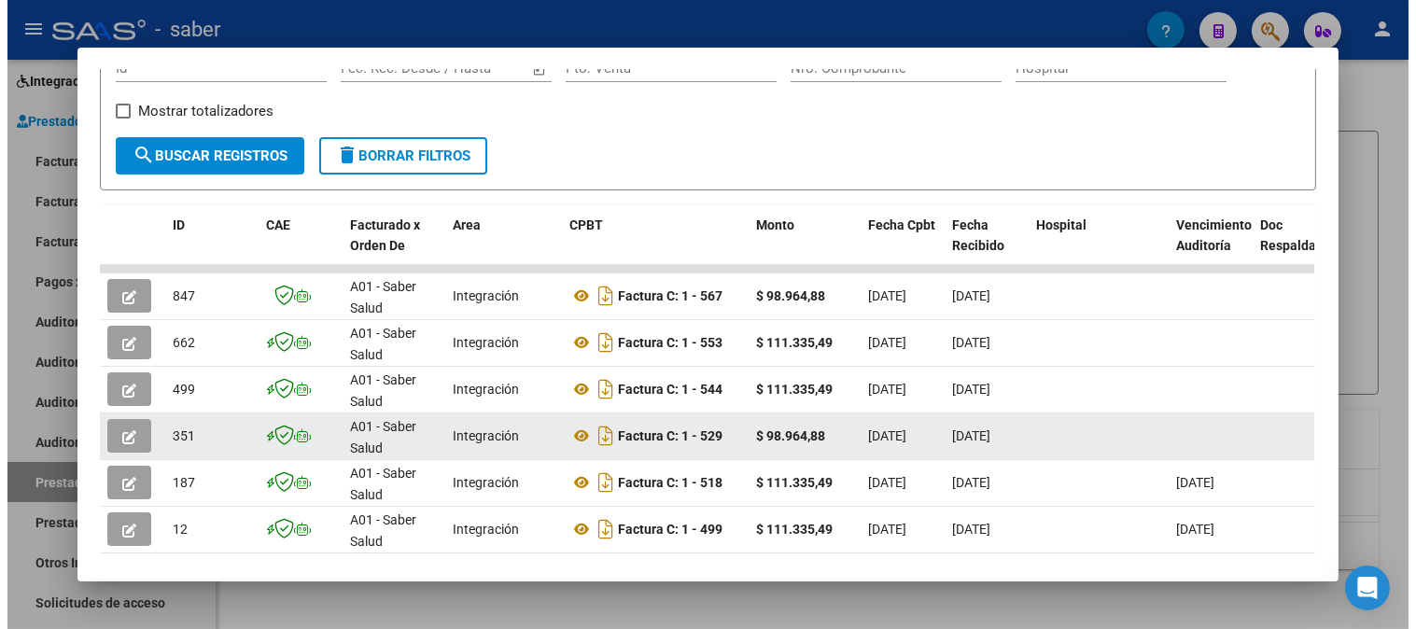
scroll to position [311, 0]
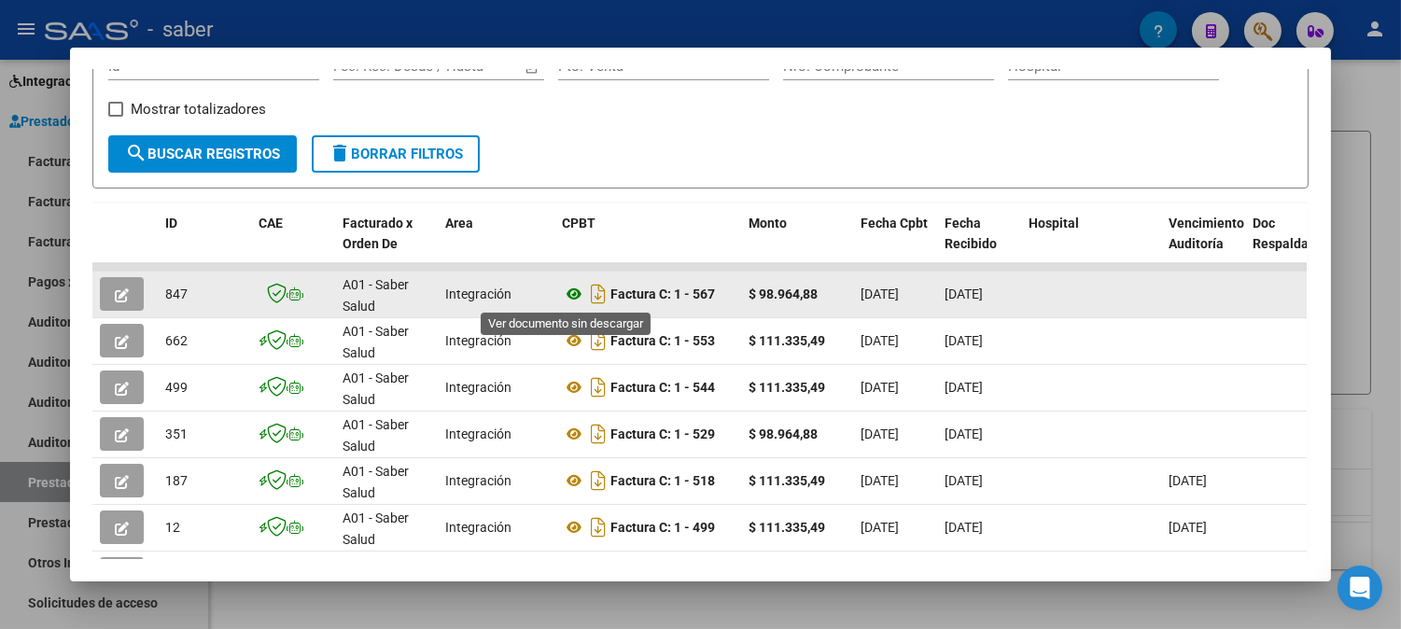
click at [565, 293] on icon at bounding box center [574, 294] width 24 height 22
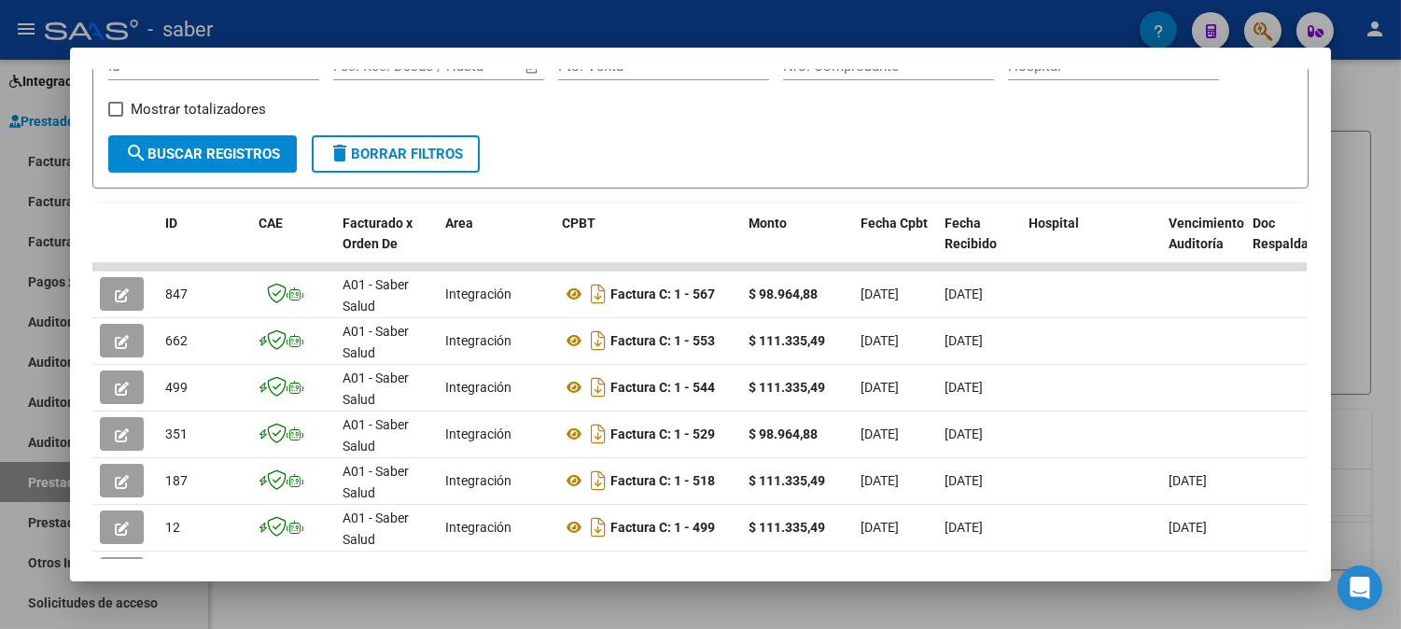
click at [1387, 260] on div at bounding box center [700, 314] width 1401 height 629
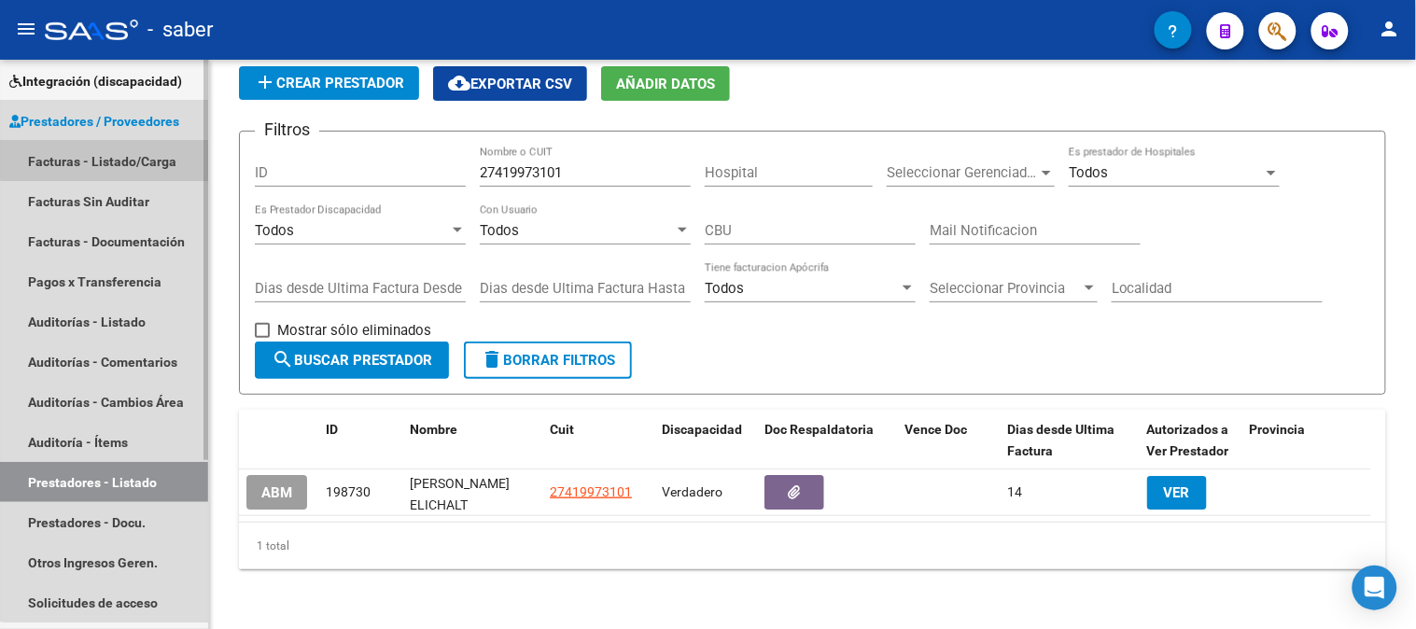
click at [121, 150] on link "Facturas - Listado/Carga" at bounding box center [104, 161] width 208 height 40
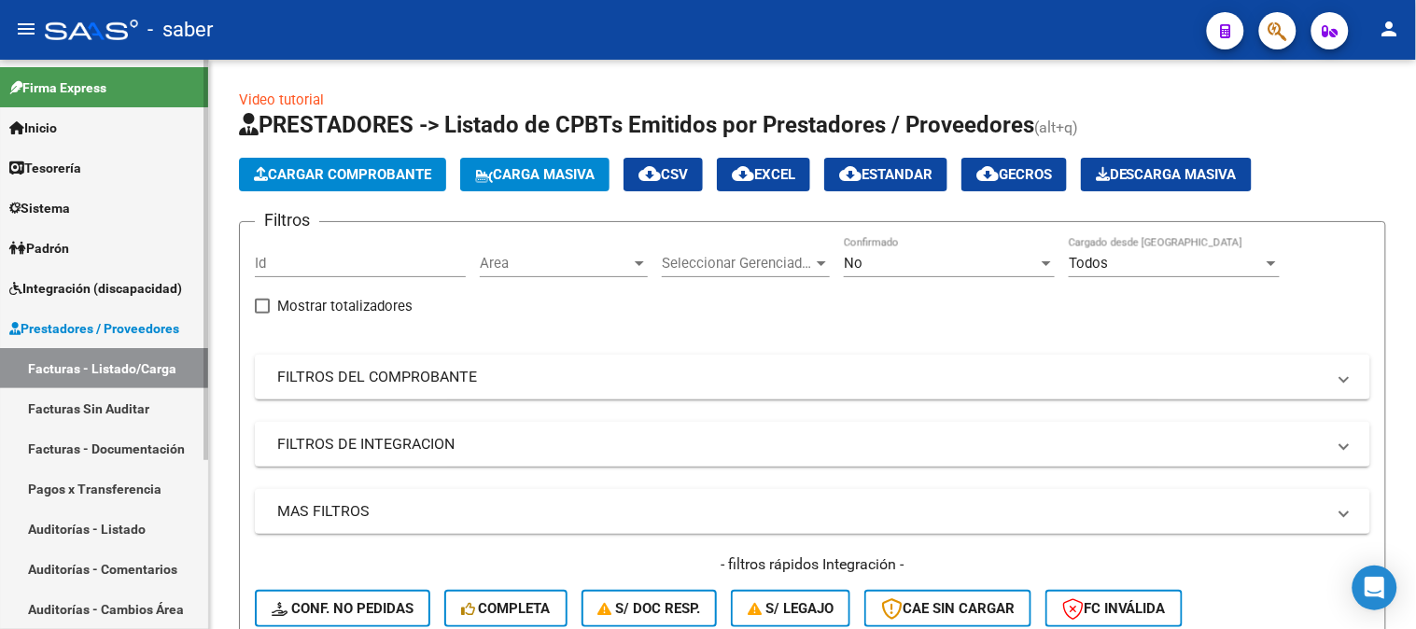
click at [101, 294] on span "Integración (discapacidad)" at bounding box center [95, 288] width 173 height 21
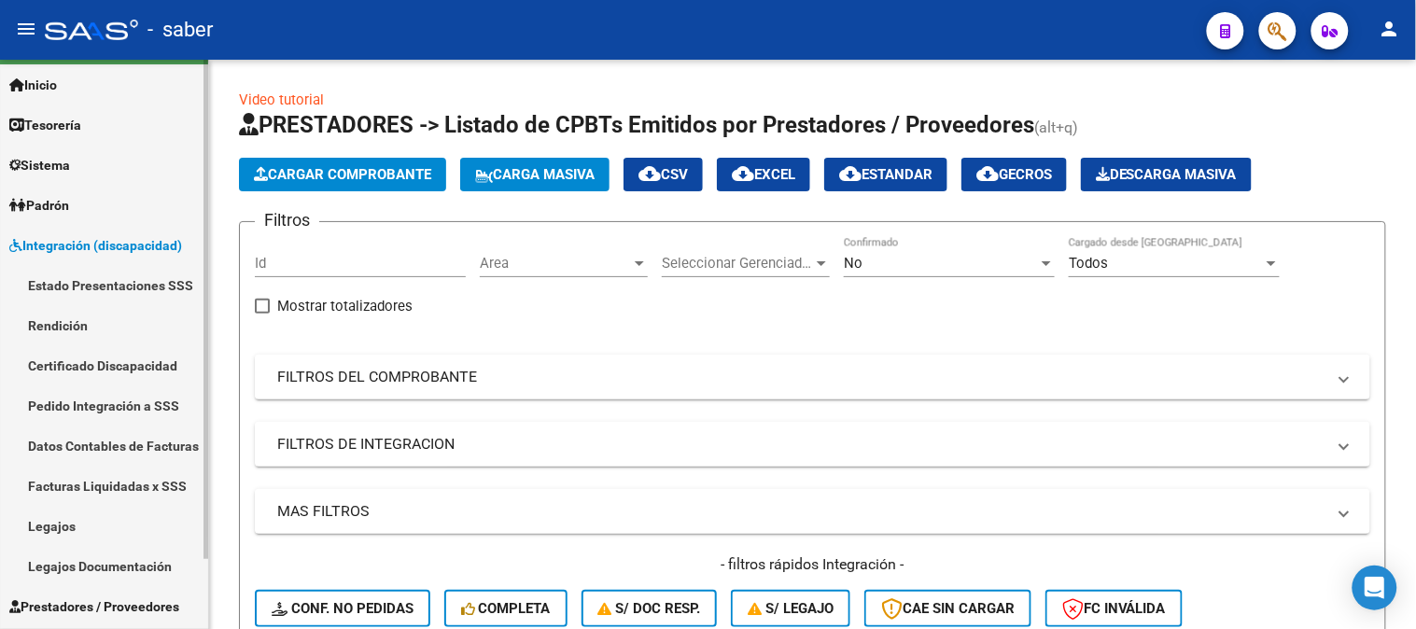
scroll to position [79, 0]
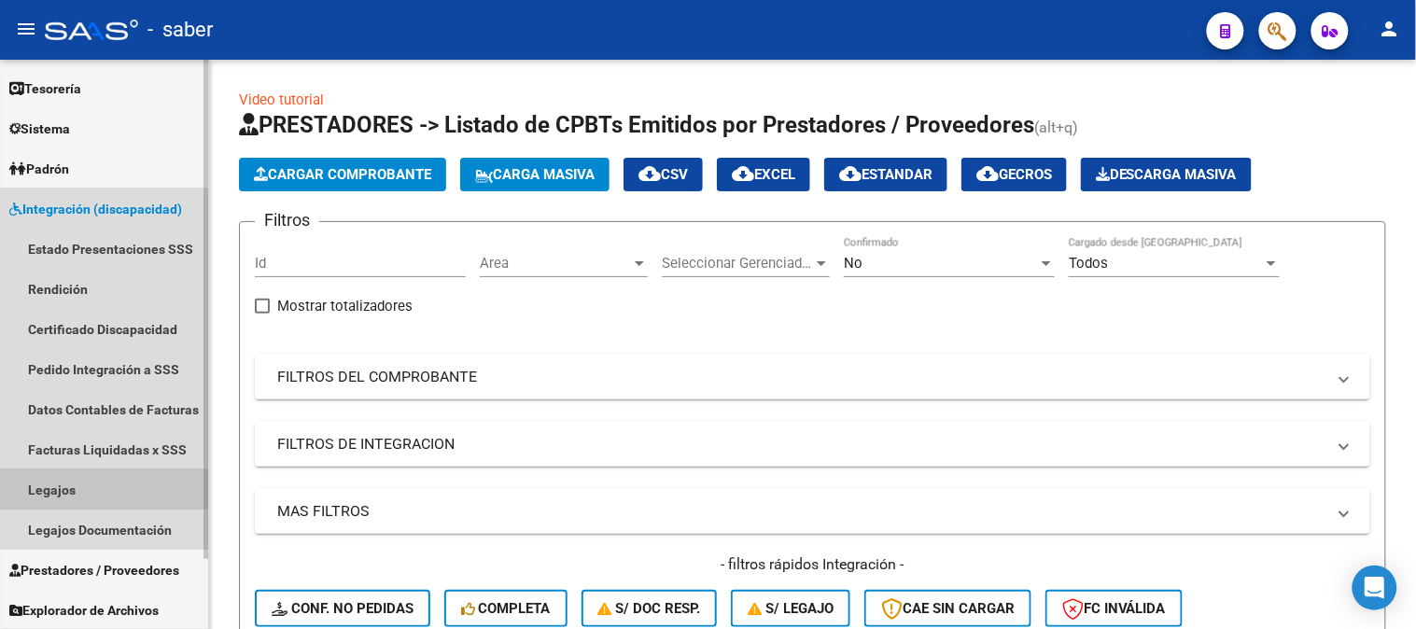
click at [73, 480] on link "Legajos" at bounding box center [104, 490] width 208 height 40
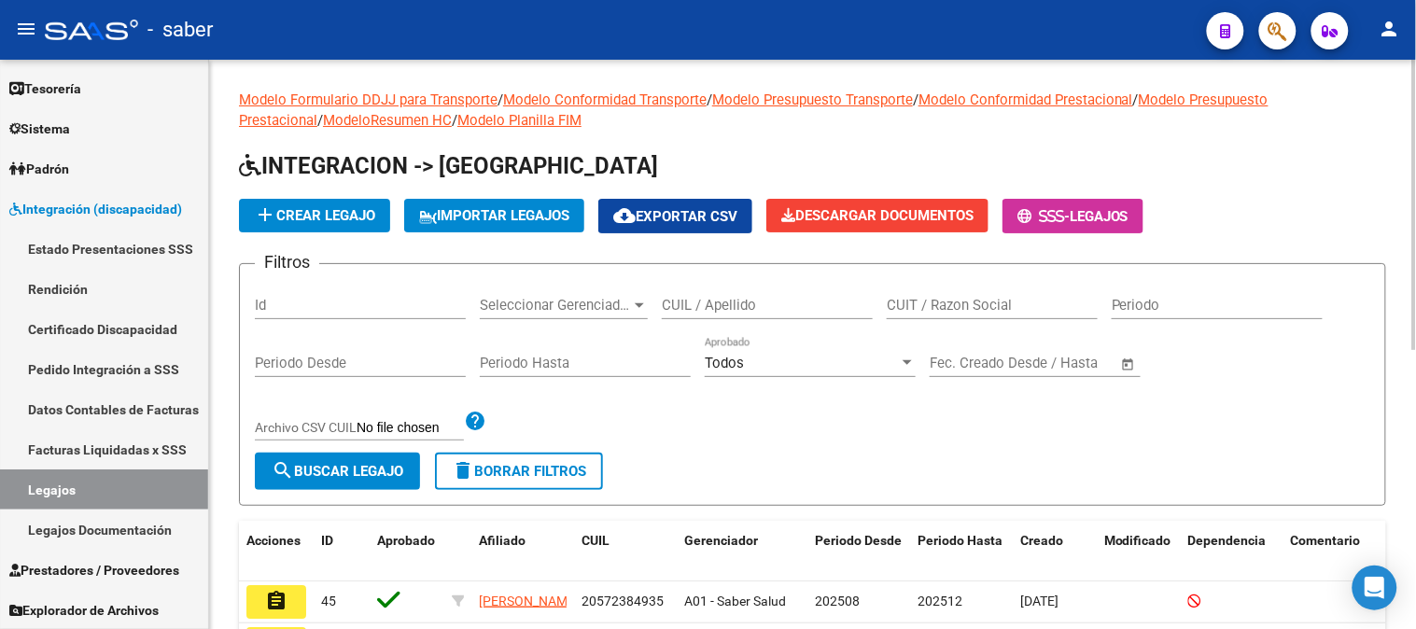
click at [766, 300] on input "CUIL / Apellido" at bounding box center [767, 305] width 211 height 17
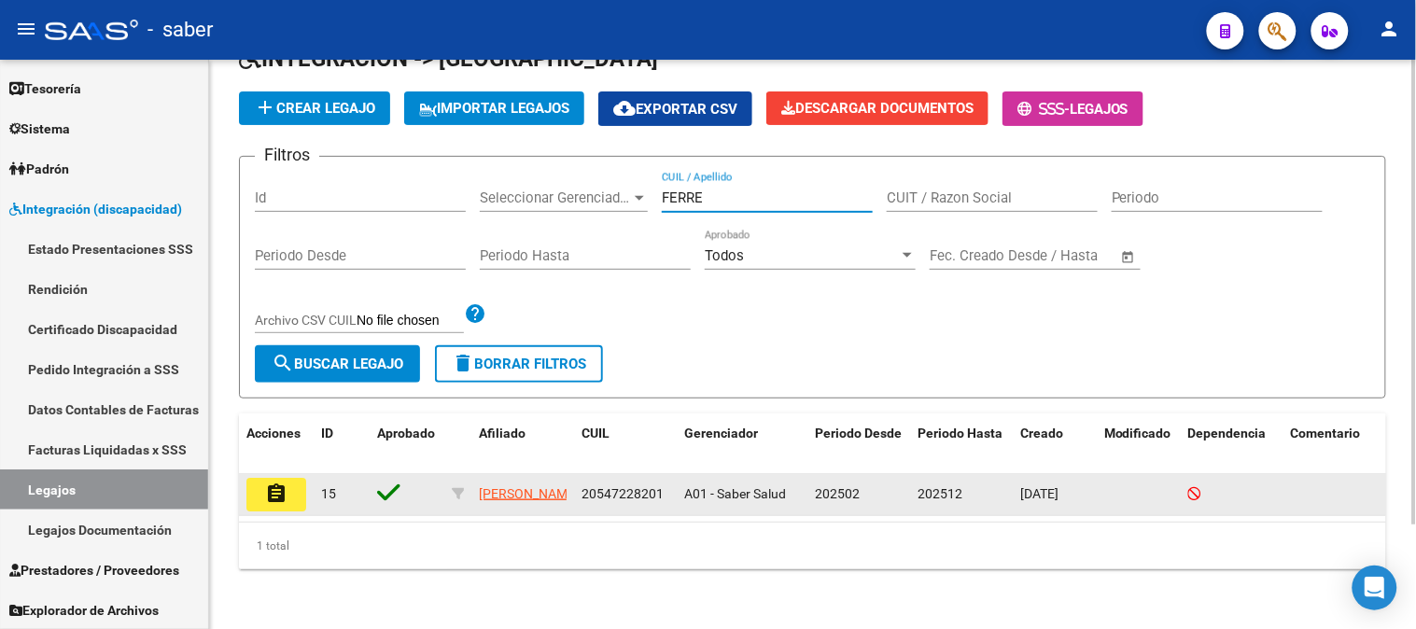
scroll to position [127, 0]
type input "FERRE"
click at [278, 483] on mat-icon "assignment" at bounding box center [276, 494] width 22 height 22
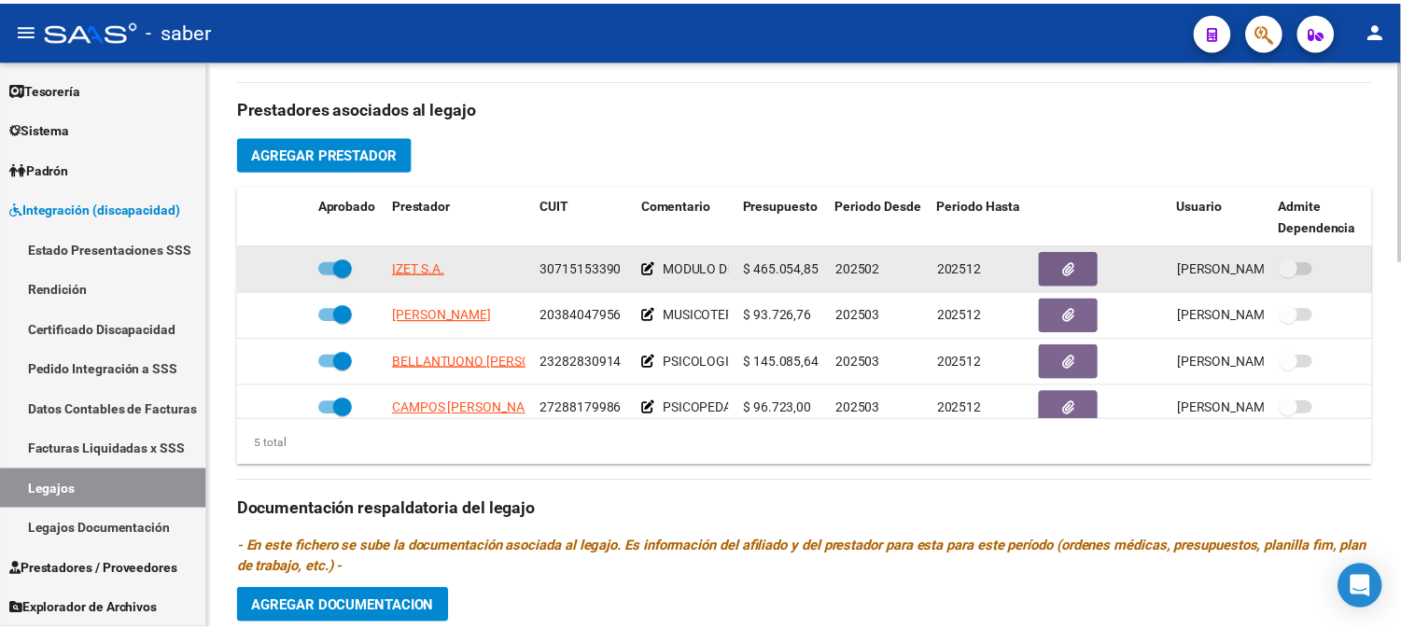
scroll to position [622, 0]
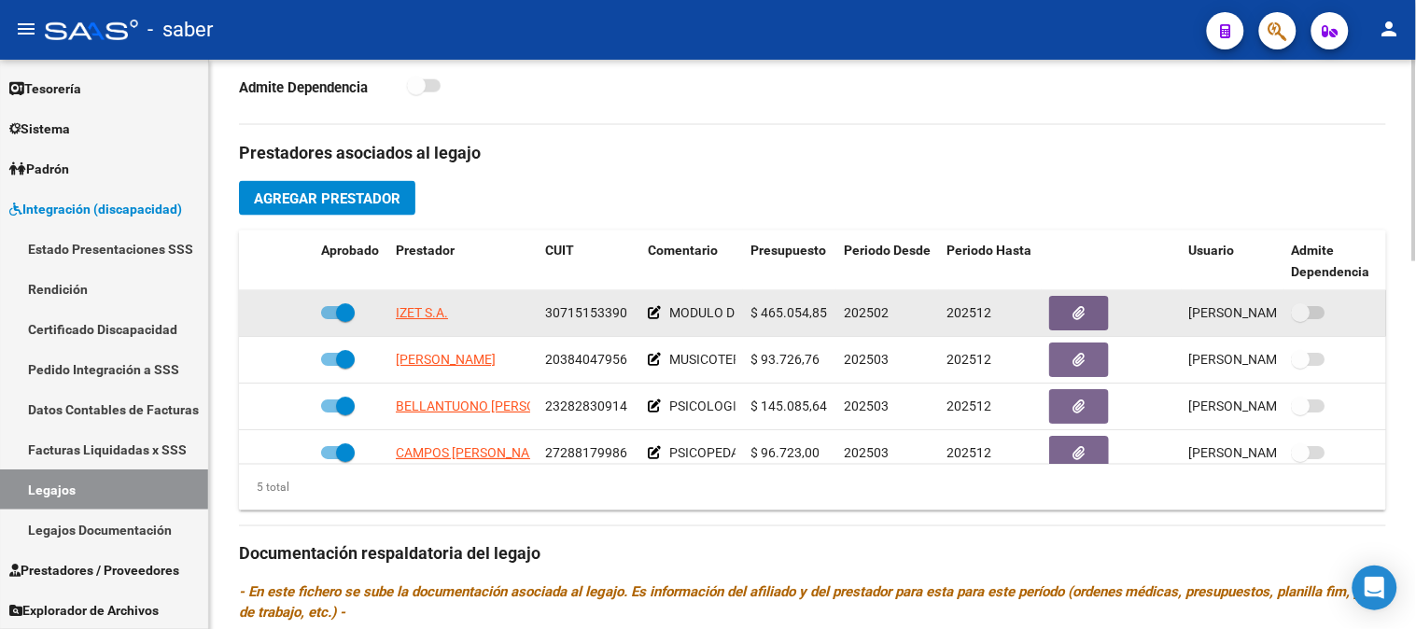
click at [324, 319] on span at bounding box center [338, 312] width 34 height 13
click at [330, 320] on input "checkbox" at bounding box center [330, 319] width 1 height 1
checkbox input "false"
click at [291, 319] on icon at bounding box center [286, 312] width 13 height 13
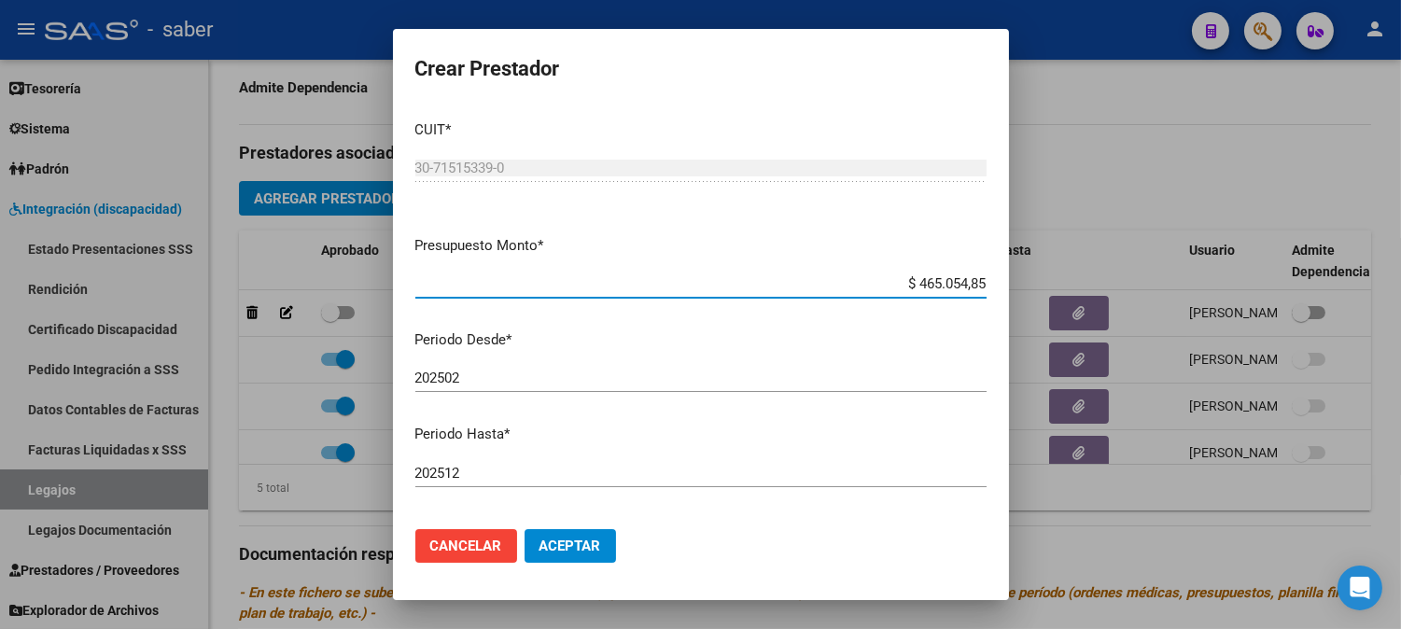
drag, startPoint x: 472, startPoint y: 471, endPoint x: 493, endPoint y: 465, distance: 21.3
click at [471, 471] on input "202512" at bounding box center [700, 473] width 571 height 17
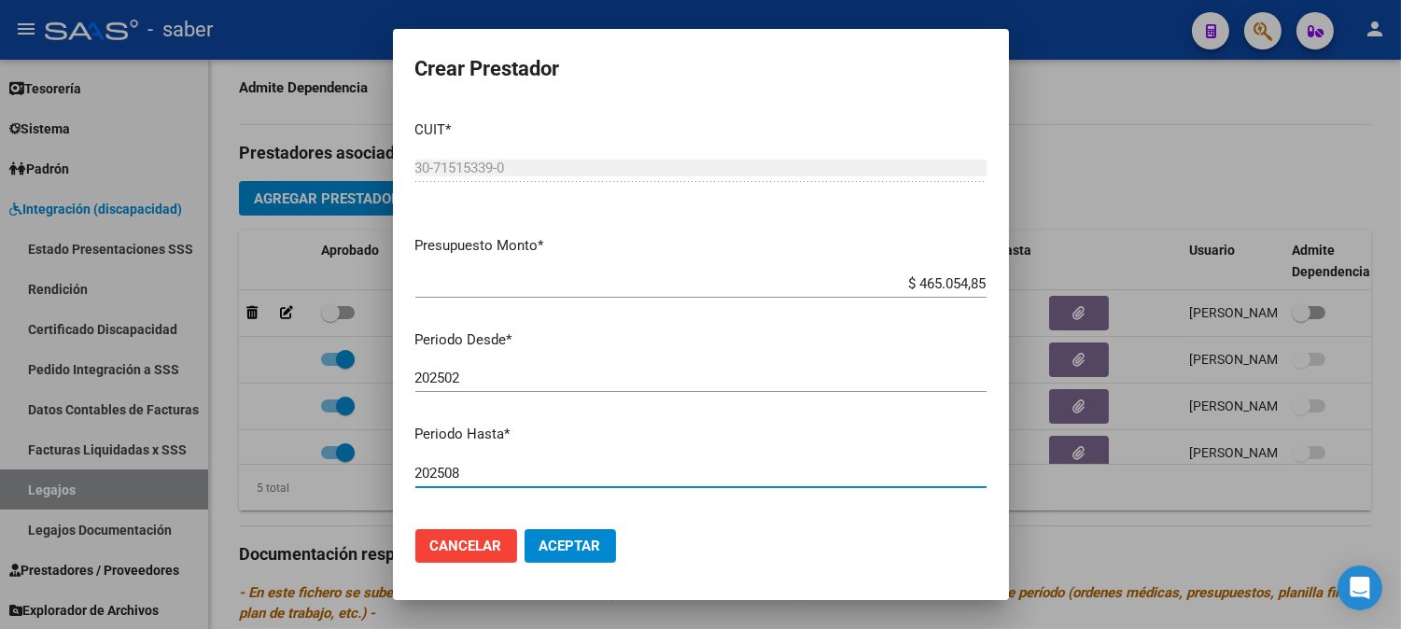
type input "202508"
click at [583, 552] on span "Aceptar" at bounding box center [571, 546] width 62 height 17
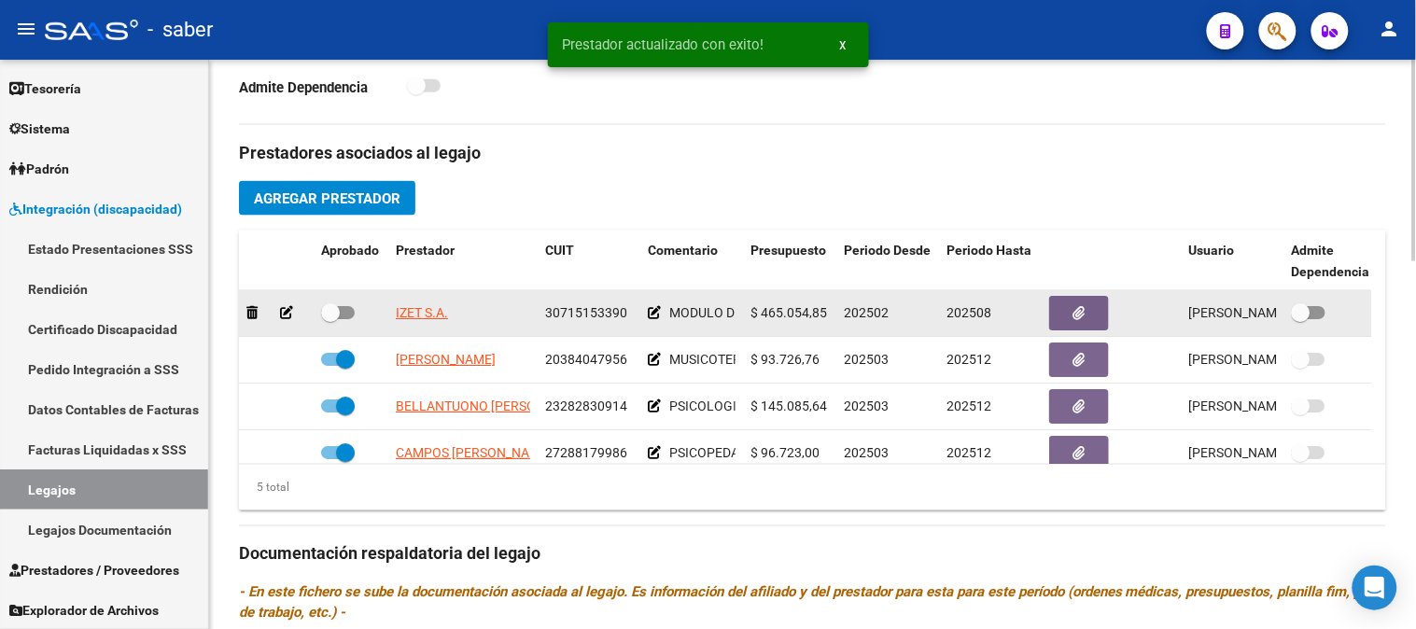
click at [344, 319] on span at bounding box center [338, 312] width 34 height 13
click at [330, 320] on input "checkbox" at bounding box center [330, 319] width 1 height 1
checkbox input "true"
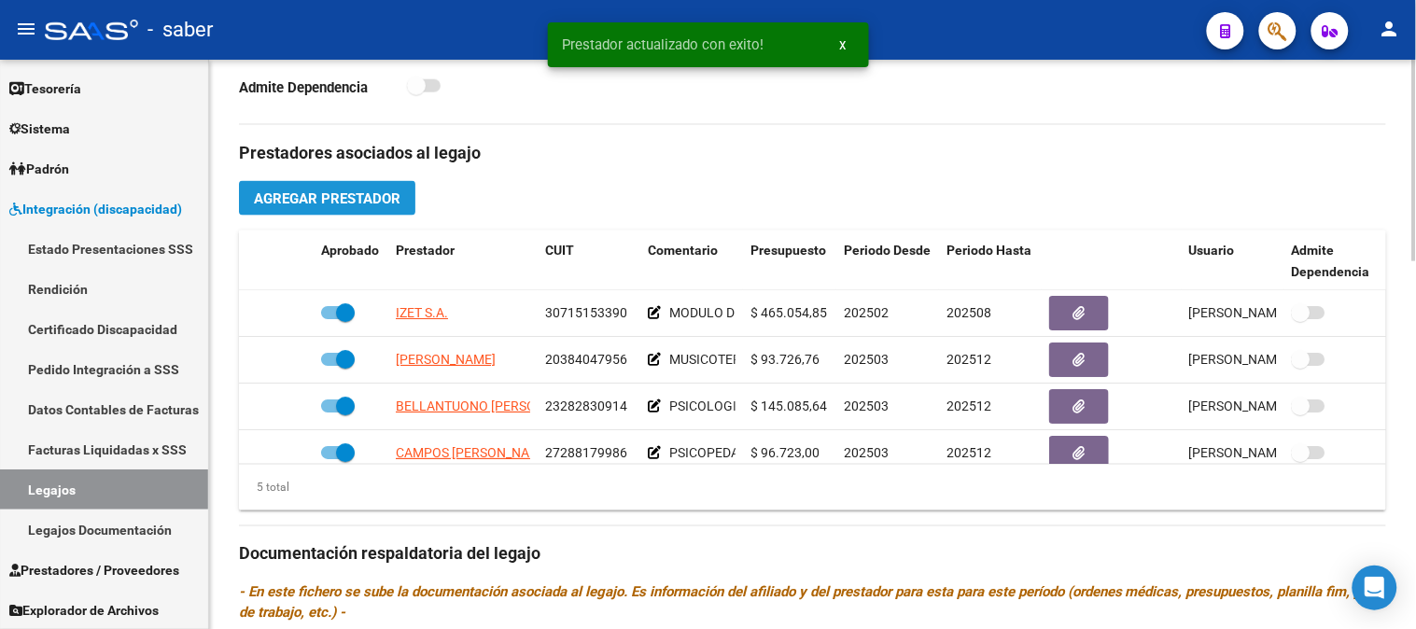
click at [321, 207] on span "Agregar Prestador" at bounding box center [327, 198] width 147 height 17
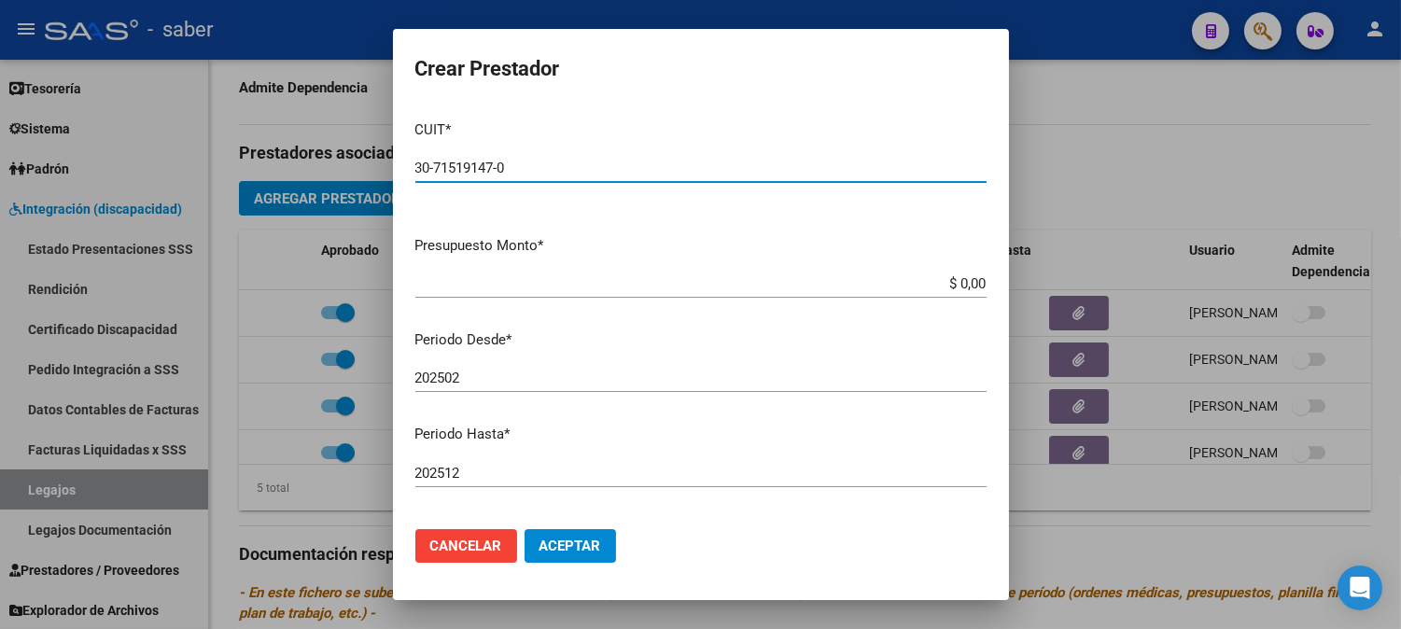
type input "30-71519147-0"
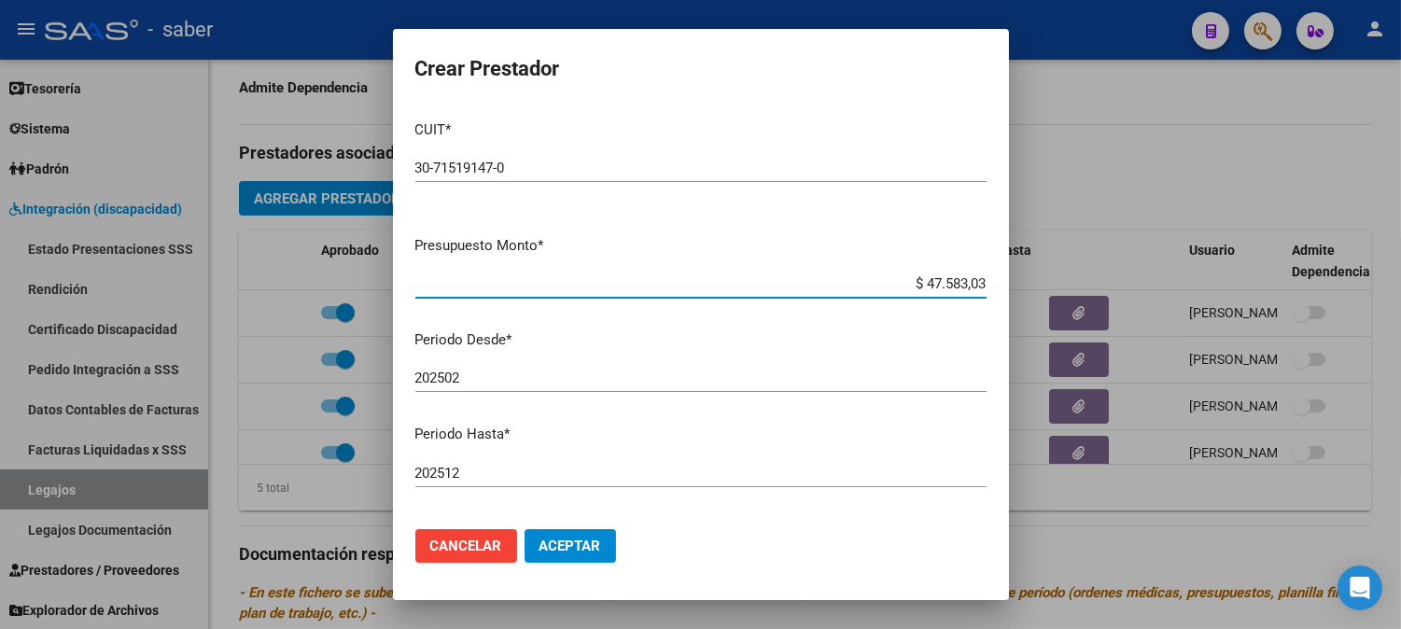
type input "$ 475.830,36"
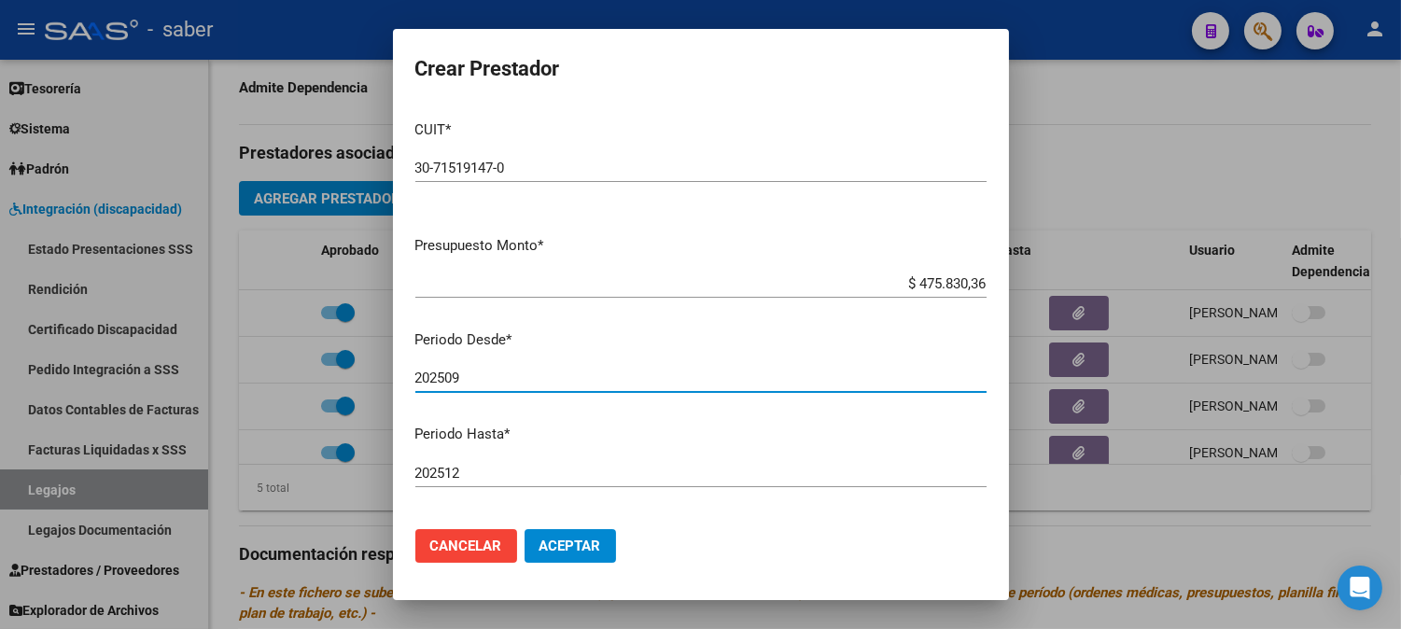
type input "202509"
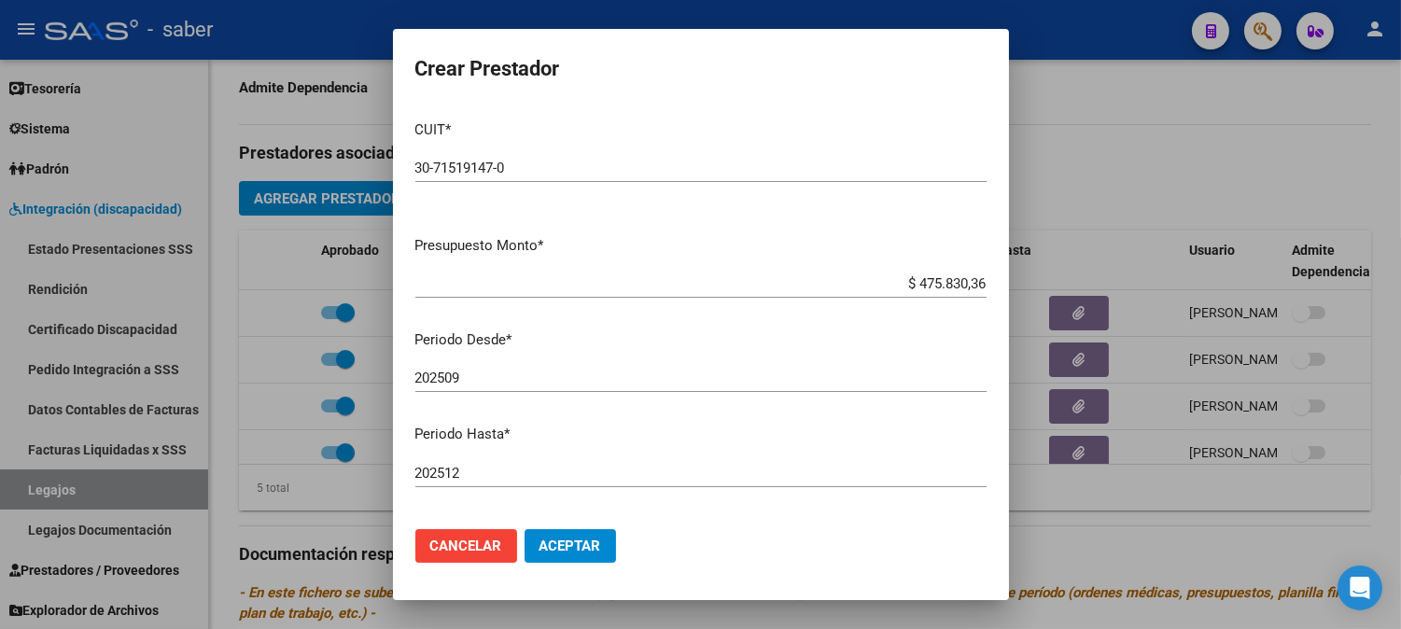
scroll to position [230, 0]
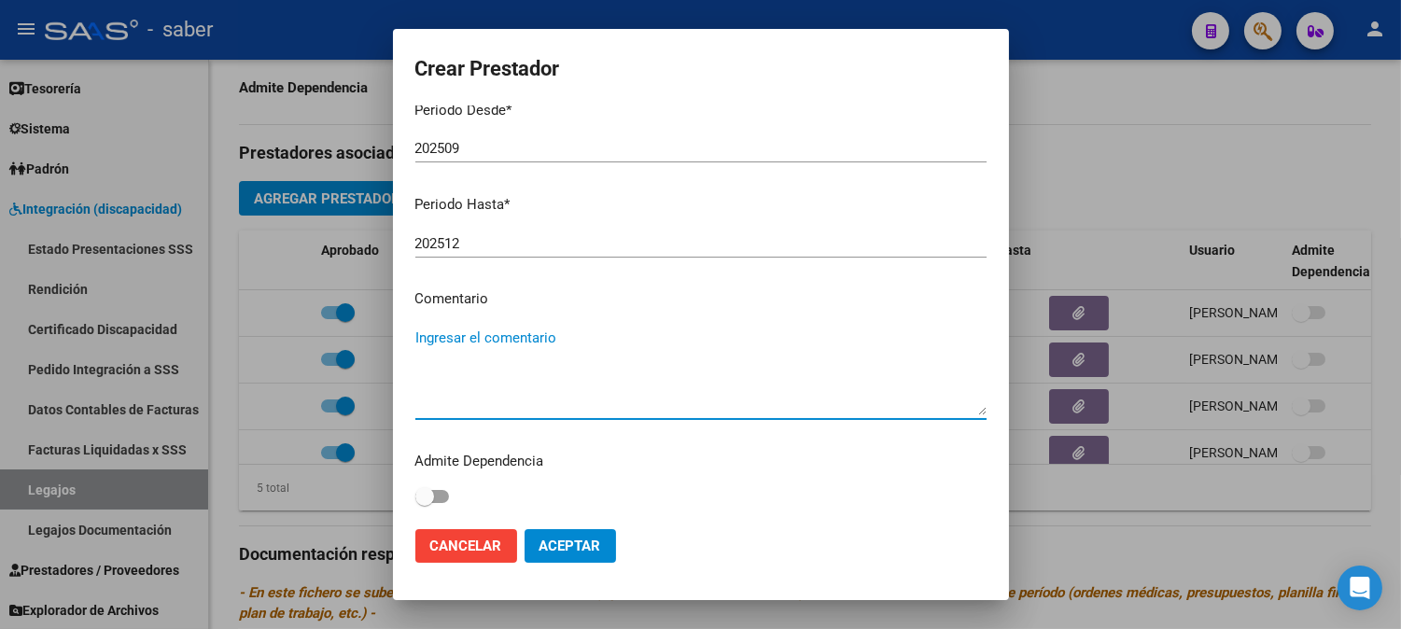
type textarea "a"
click at [418, 339] on textarea "MODULO DE APOYO A LA INTEGRACION ESCOLAR" at bounding box center [700, 372] width 571 height 88
type textarea "Cambio - MODULO DE APOYO A LA INTEGRACION ESCOLAR"
click at [548, 552] on span "Aceptar" at bounding box center [571, 546] width 62 height 17
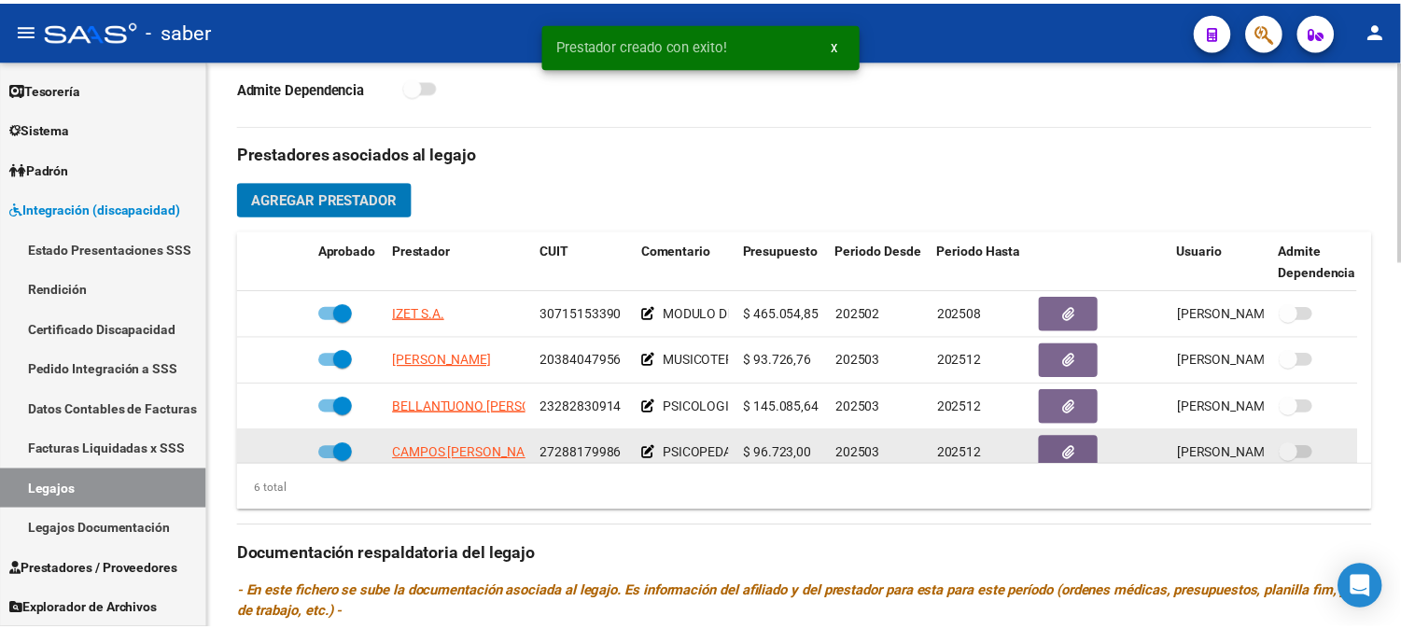
scroll to position [127, 0]
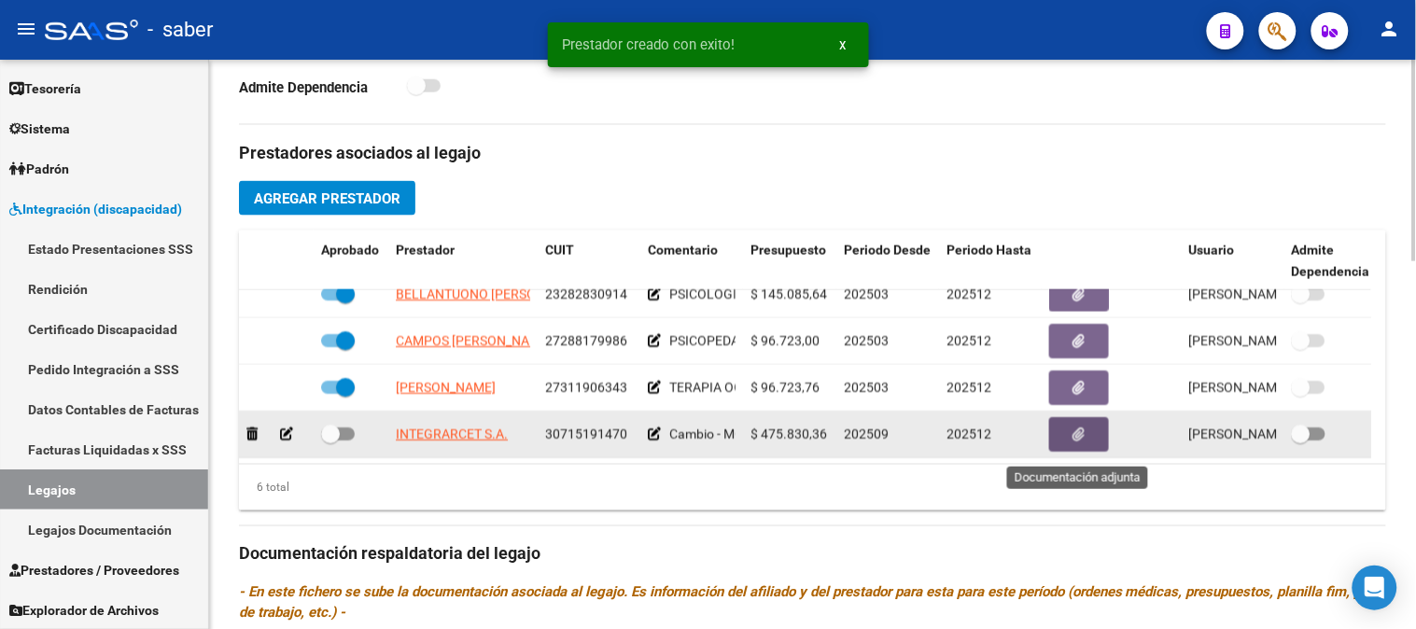
click at [1079, 442] on icon "button" at bounding box center [1080, 435] width 12 height 14
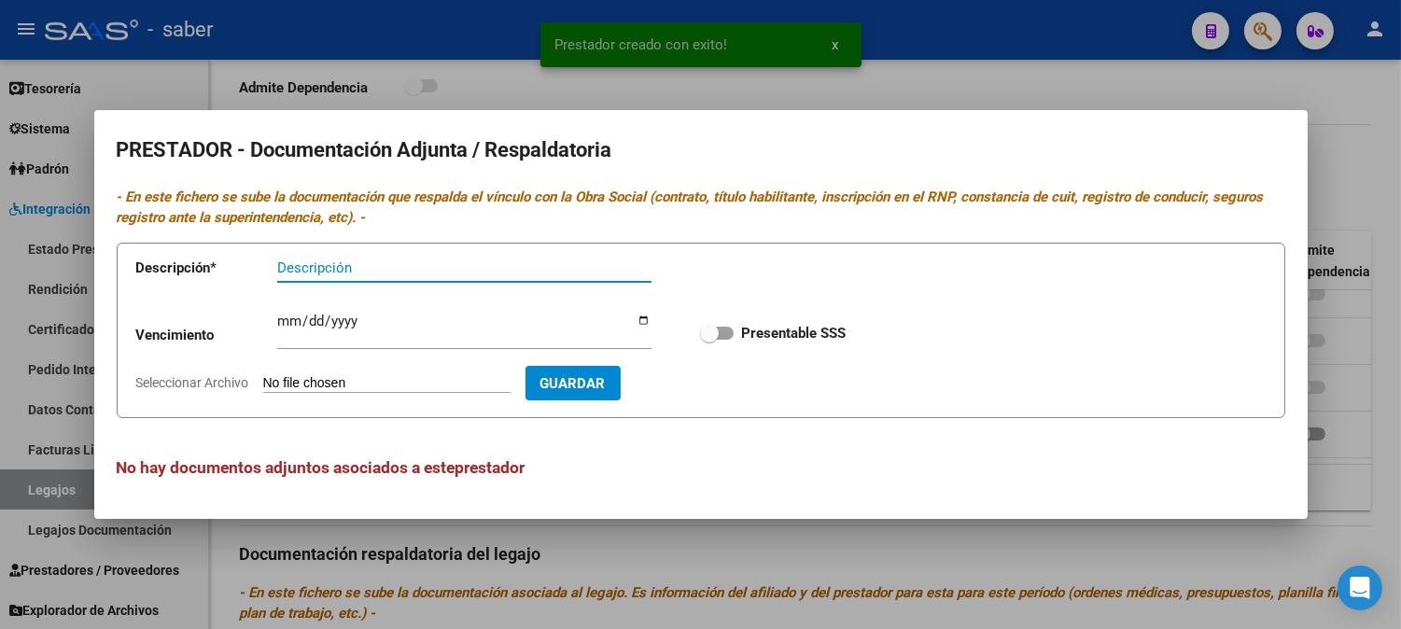
click at [398, 377] on input "Seleccionar Archivo" at bounding box center [386, 384] width 247 height 18
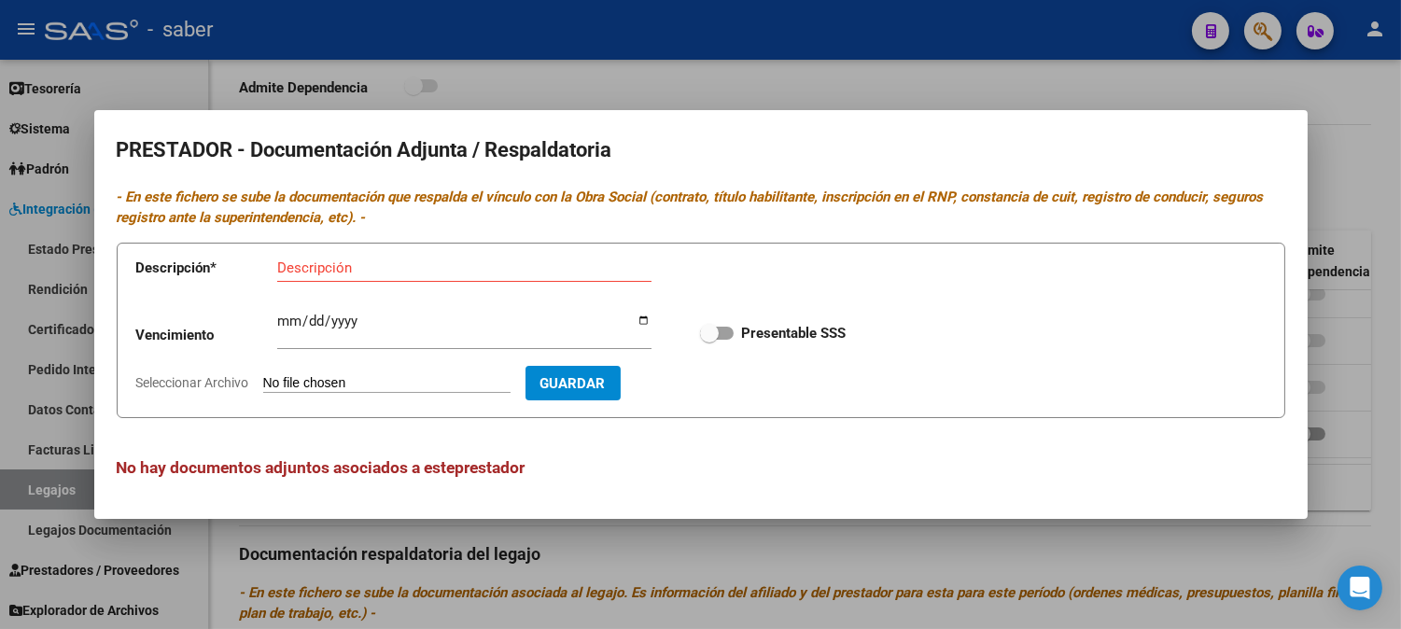
type input "C:\fakepath\ARBA.pdf"
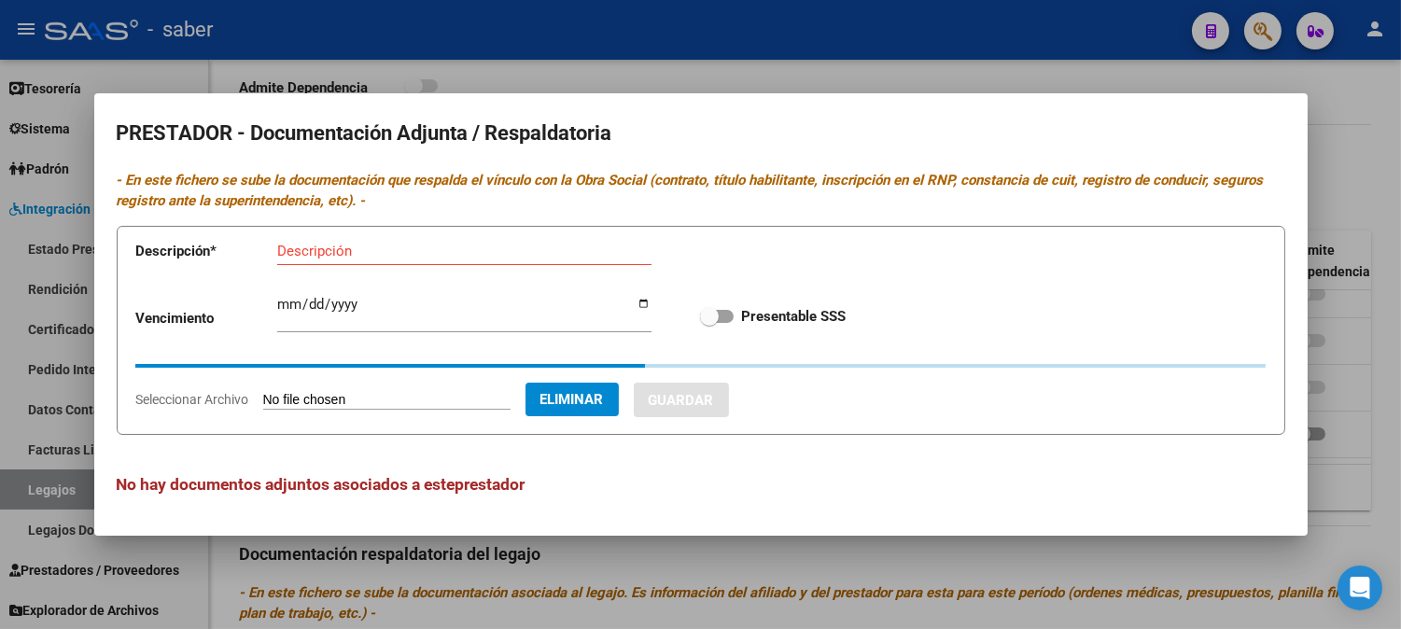
click at [393, 248] on app-form-text-field "Descripción * Descripción" at bounding box center [407, 255] width 542 height 56
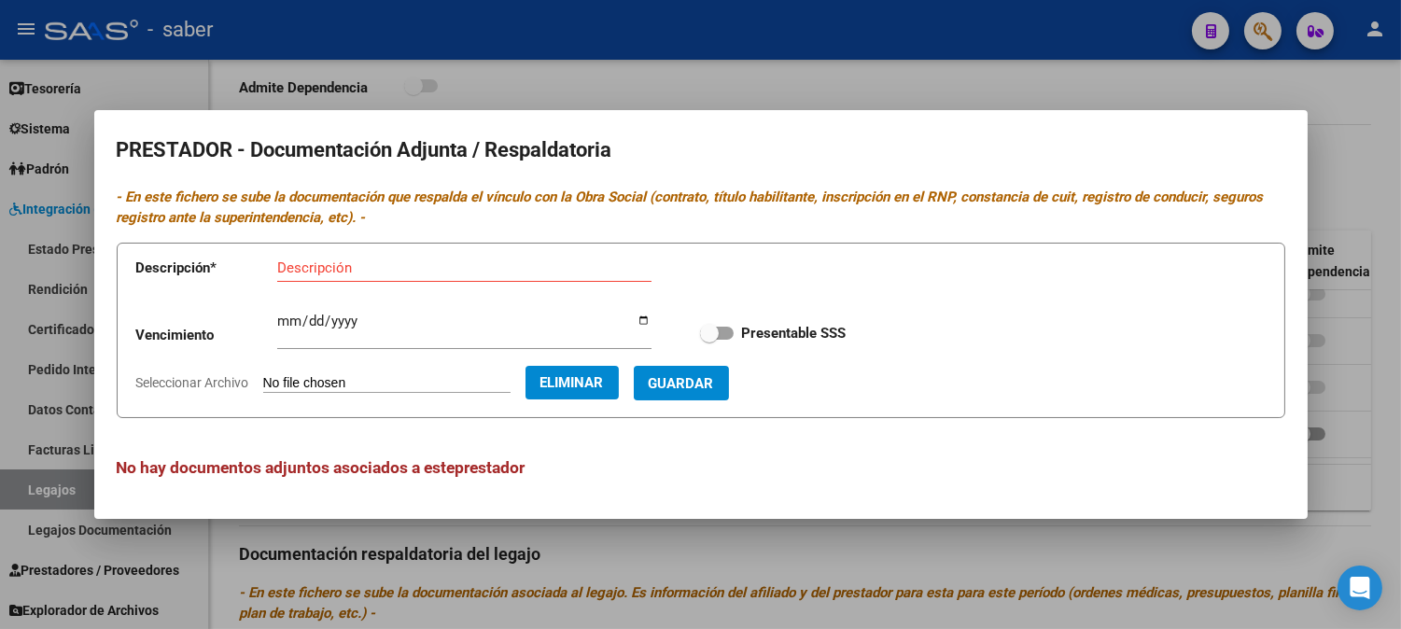
click at [387, 266] on input "Descripción" at bounding box center [464, 268] width 374 height 17
type input "a"
type input "ARBA"
click at [725, 331] on span at bounding box center [717, 333] width 34 height 13
click at [710, 340] on input "Presentable SSS" at bounding box center [709, 340] width 1 height 1
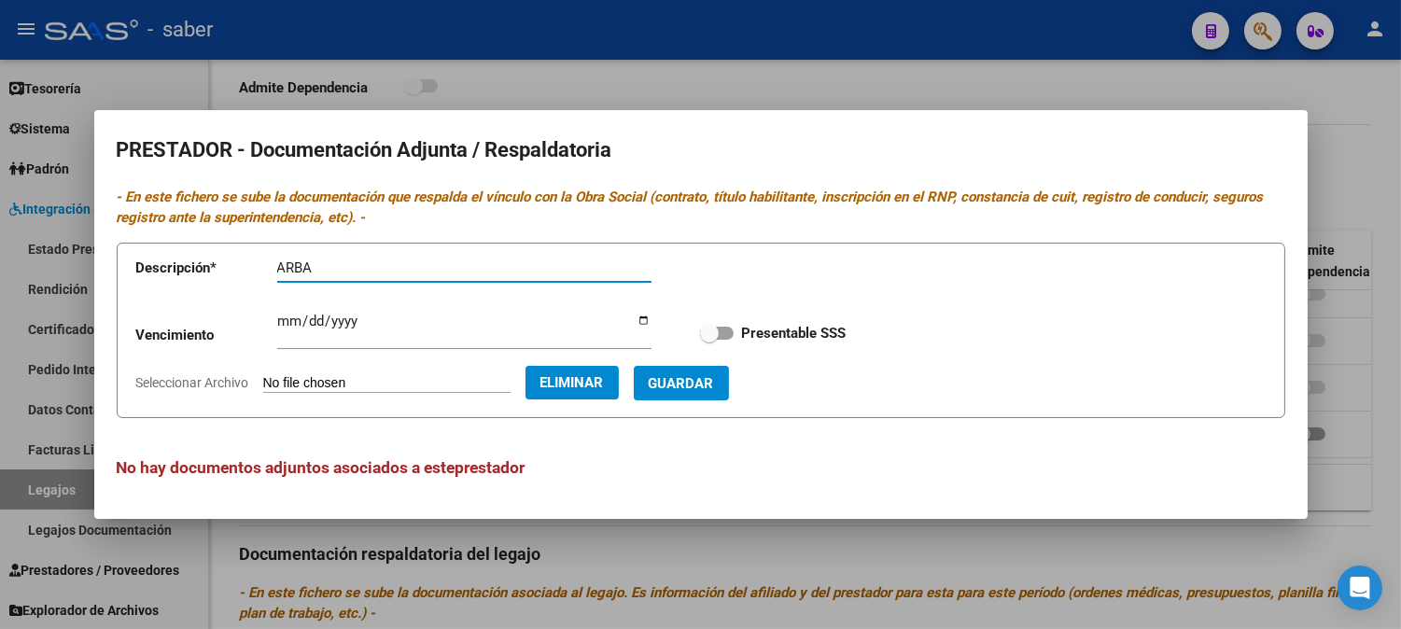
checkbox input "true"
click at [714, 388] on span "Guardar" at bounding box center [681, 383] width 65 height 17
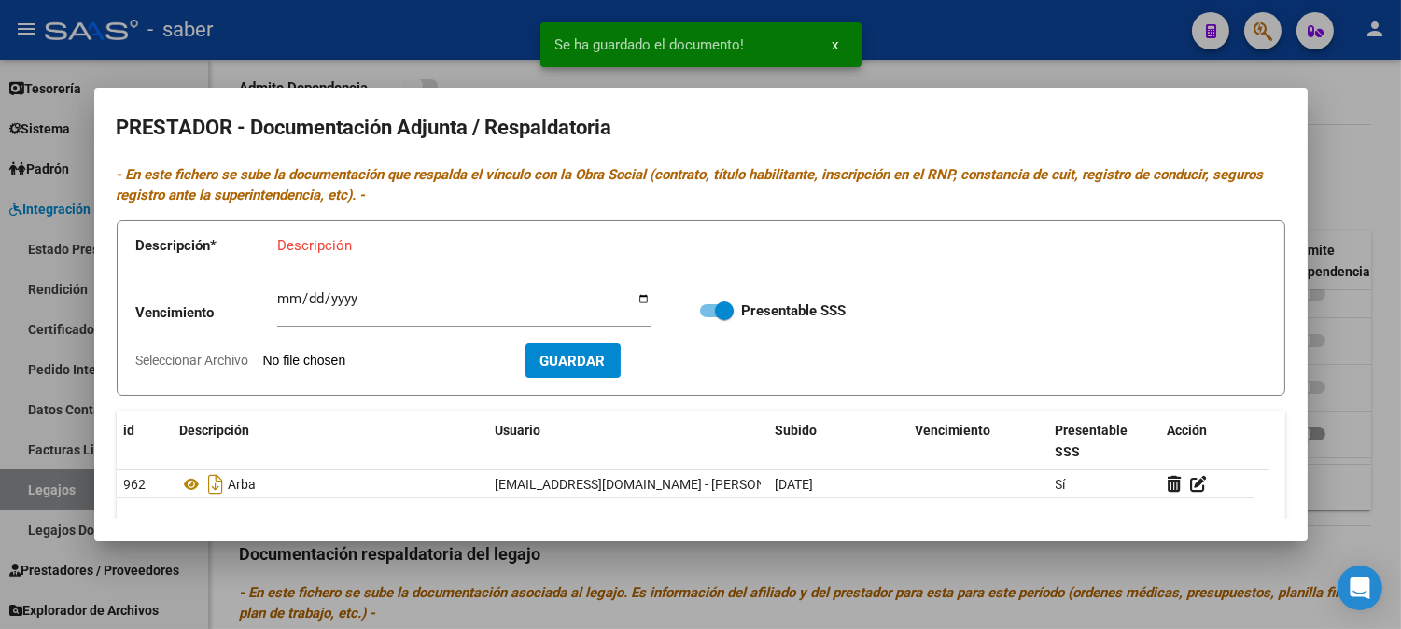
click at [360, 353] on input "Seleccionar Archivo" at bounding box center [386, 362] width 247 height 18
type input "C:\fakepath\ARCA.pdf"
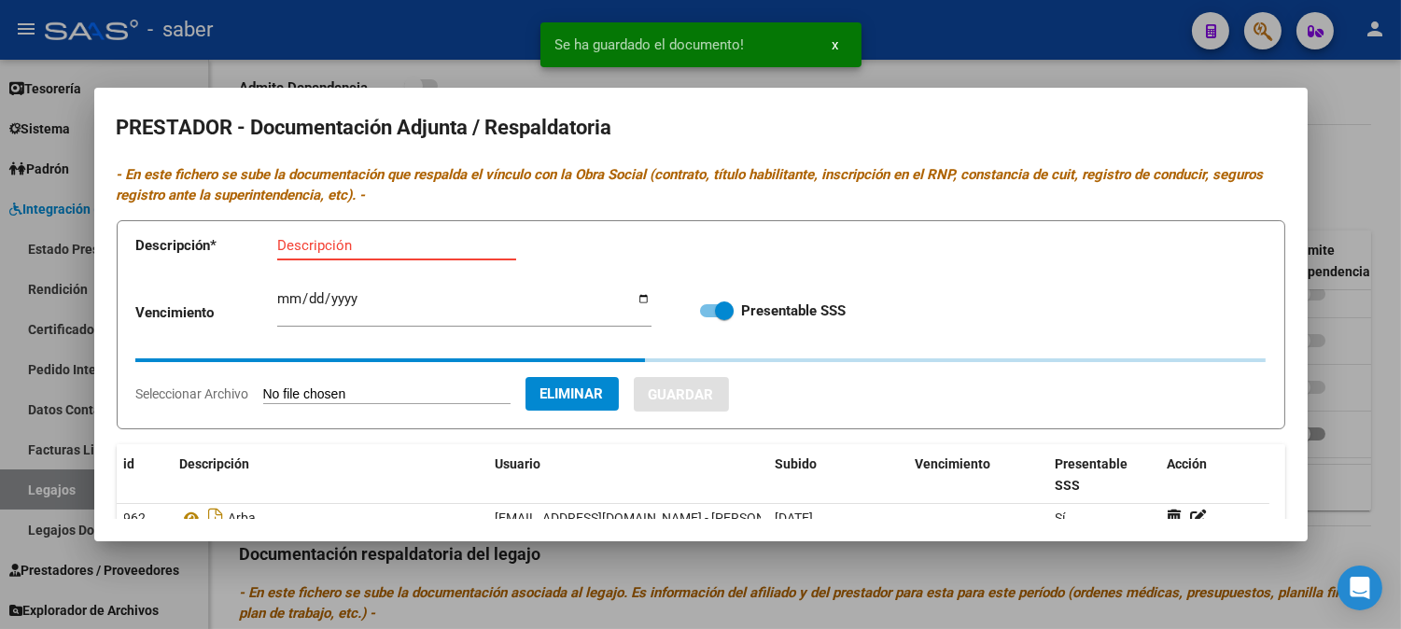
click at [331, 248] on input "Descripción" at bounding box center [396, 245] width 239 height 17
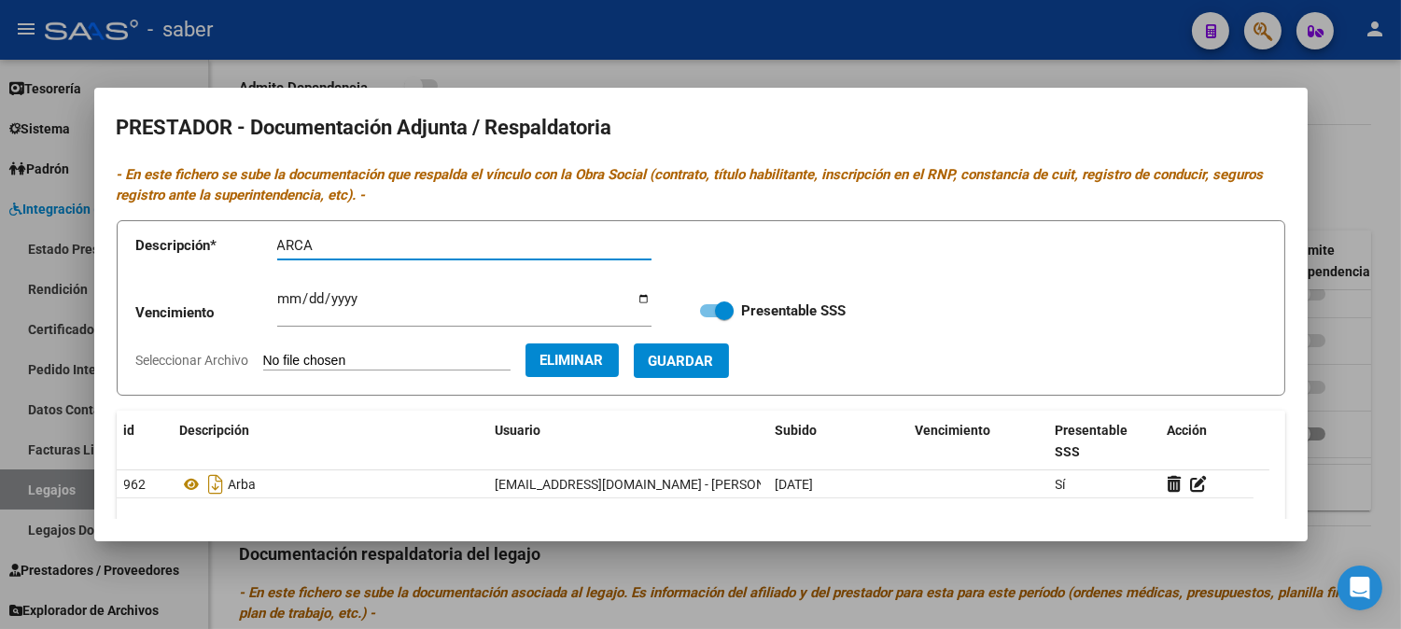
type input "ARCA"
click at [714, 364] on span "Guardar" at bounding box center [681, 361] width 65 height 17
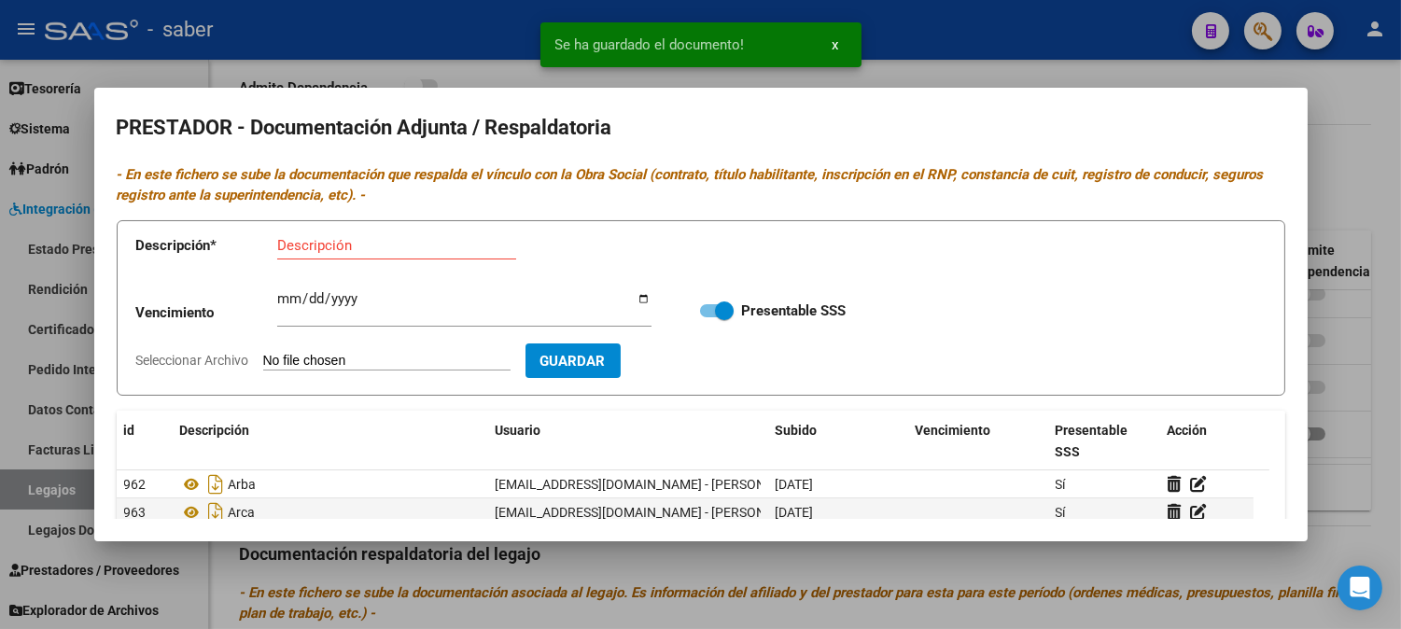
click at [337, 360] on input "Seleccionar Archivo" at bounding box center [386, 362] width 247 height 18
type input "C:\fakepath\CBU.pdf"
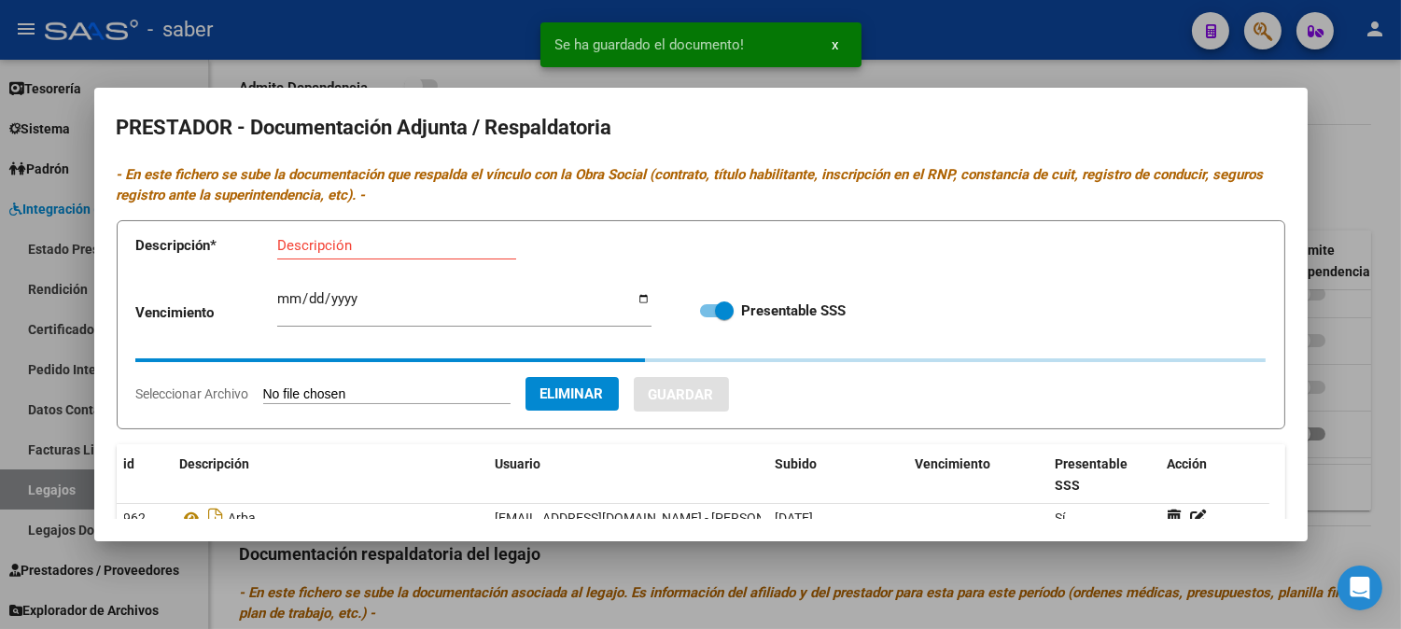
click at [370, 253] on input "Descripción" at bounding box center [396, 245] width 239 height 17
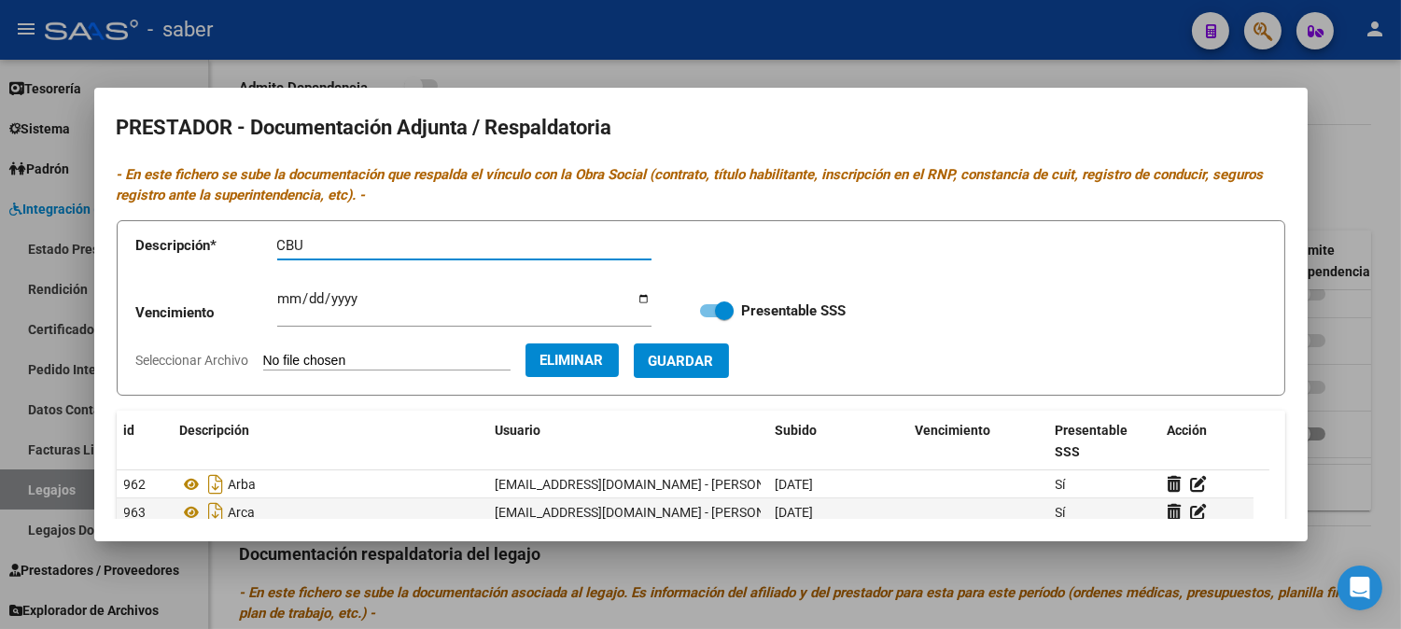
type input "CBU"
click at [714, 368] on span "Guardar" at bounding box center [681, 361] width 65 height 17
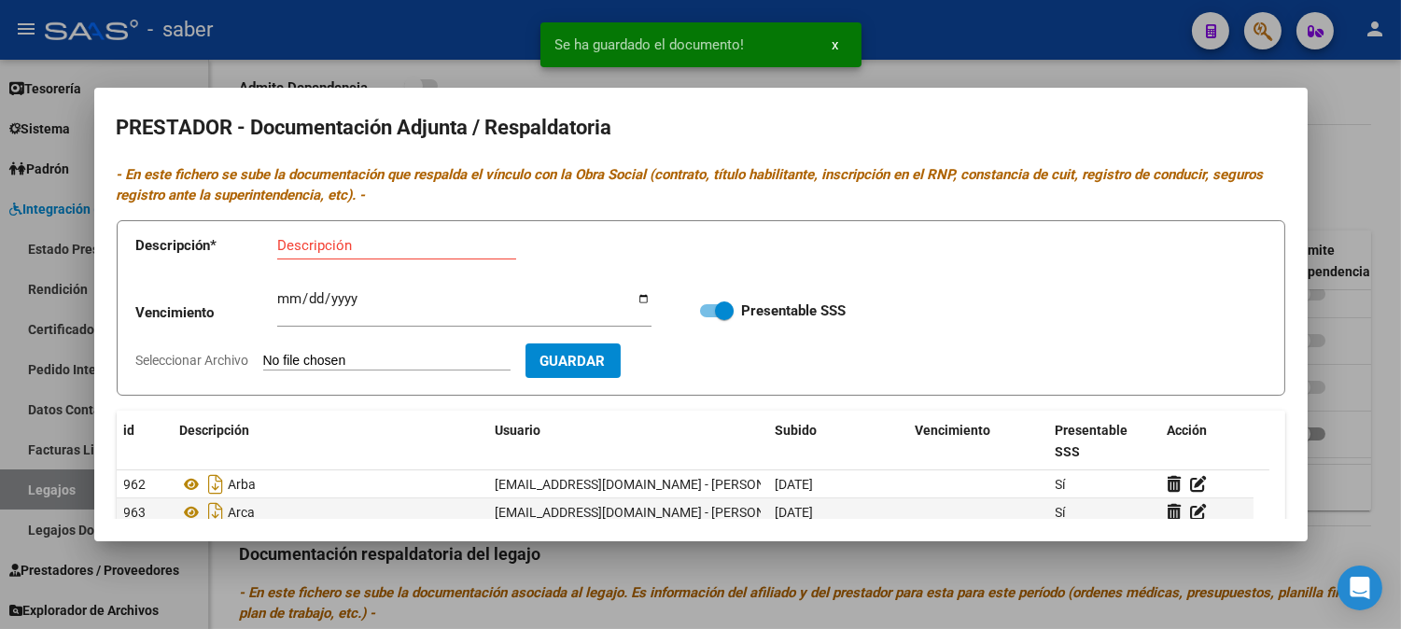
click at [348, 361] on input "Seleccionar Archivo" at bounding box center [386, 362] width 247 height 18
type input "C:\fakepath\DATOSD~1.PDF"
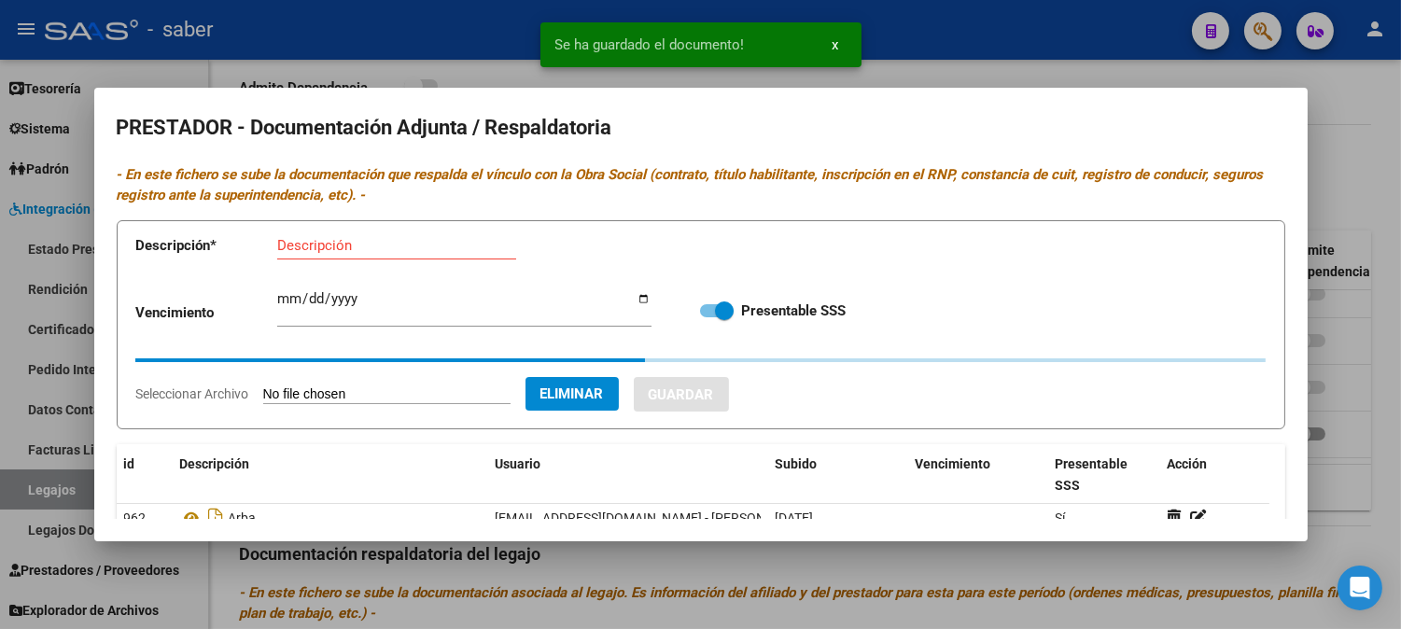
click at [334, 244] on input "Descripción" at bounding box center [396, 245] width 239 height 17
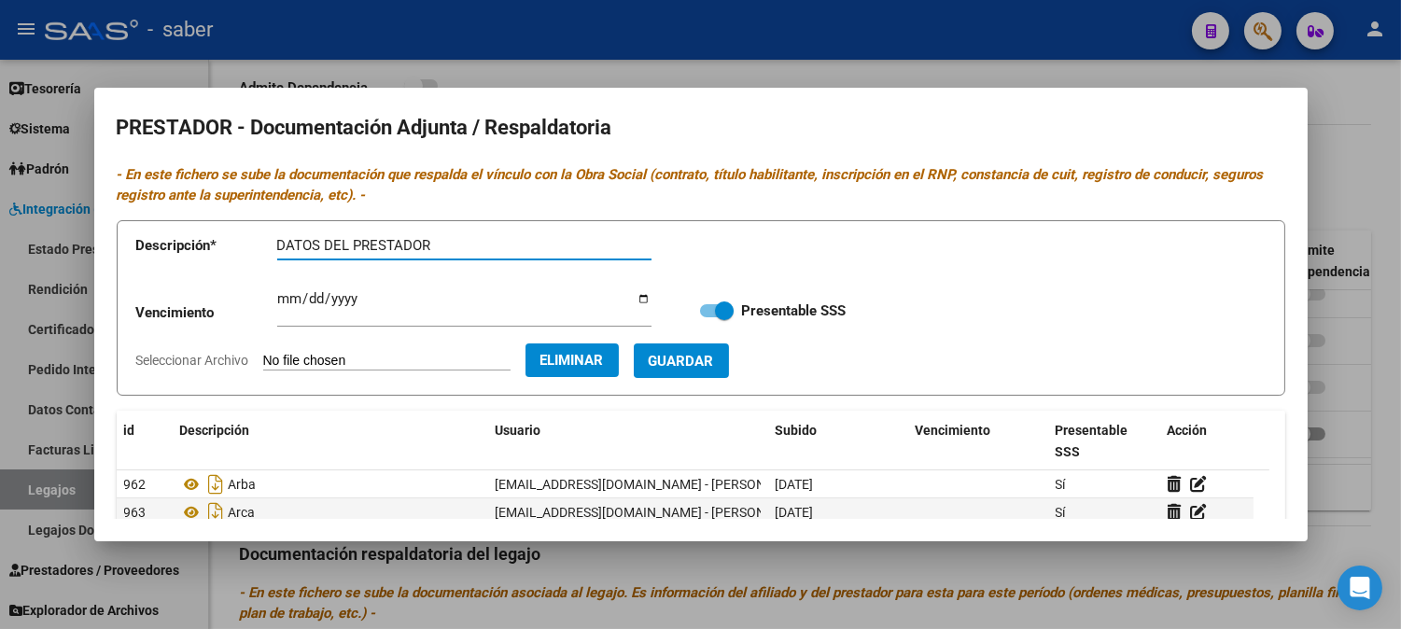
type input "DATOS DEL PRESTADOR"
click at [714, 361] on span "Guardar" at bounding box center [681, 361] width 65 height 17
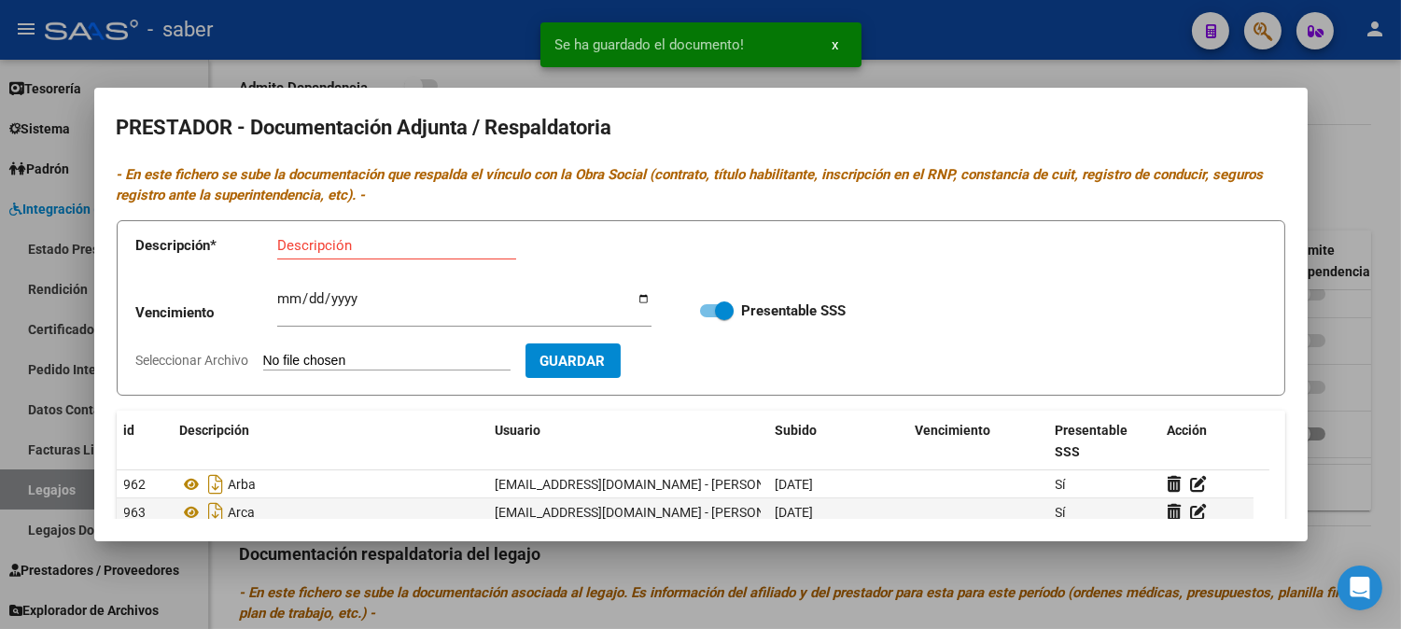
click at [369, 358] on input "Seleccionar Archivo" at bounding box center [386, 362] width 247 height 18
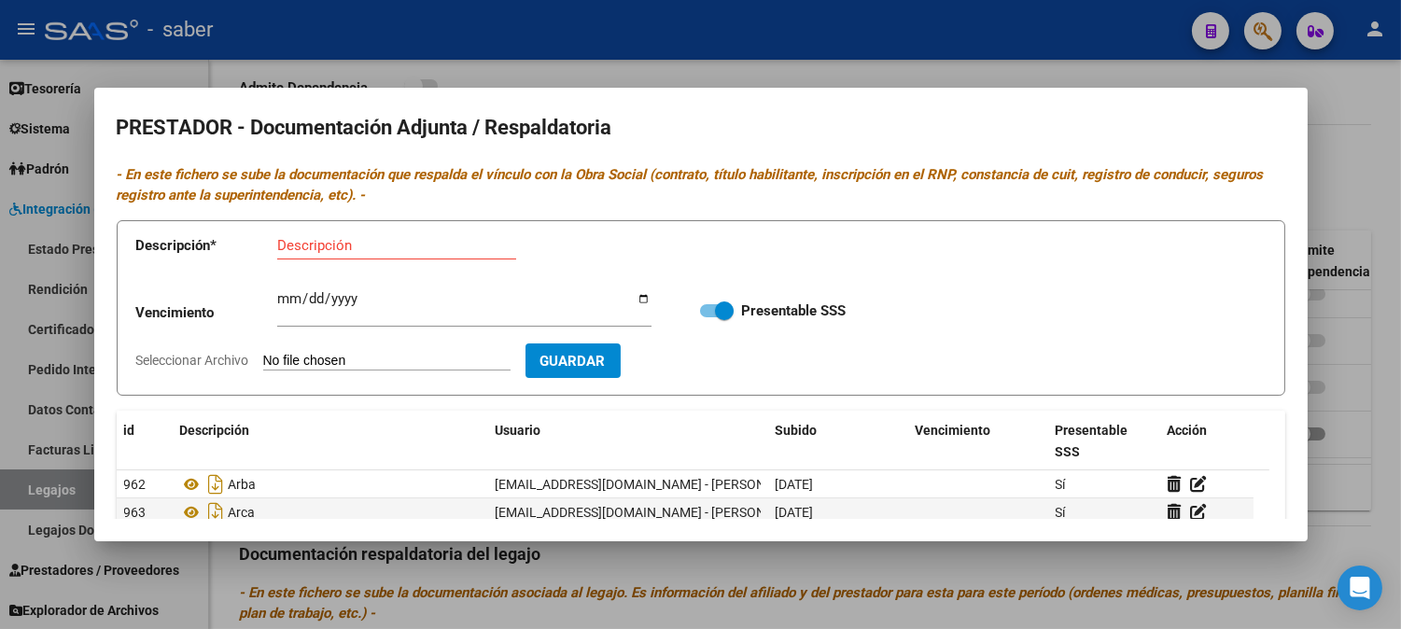
type input "C:\fakepath\RNP_HA~1.PDF"
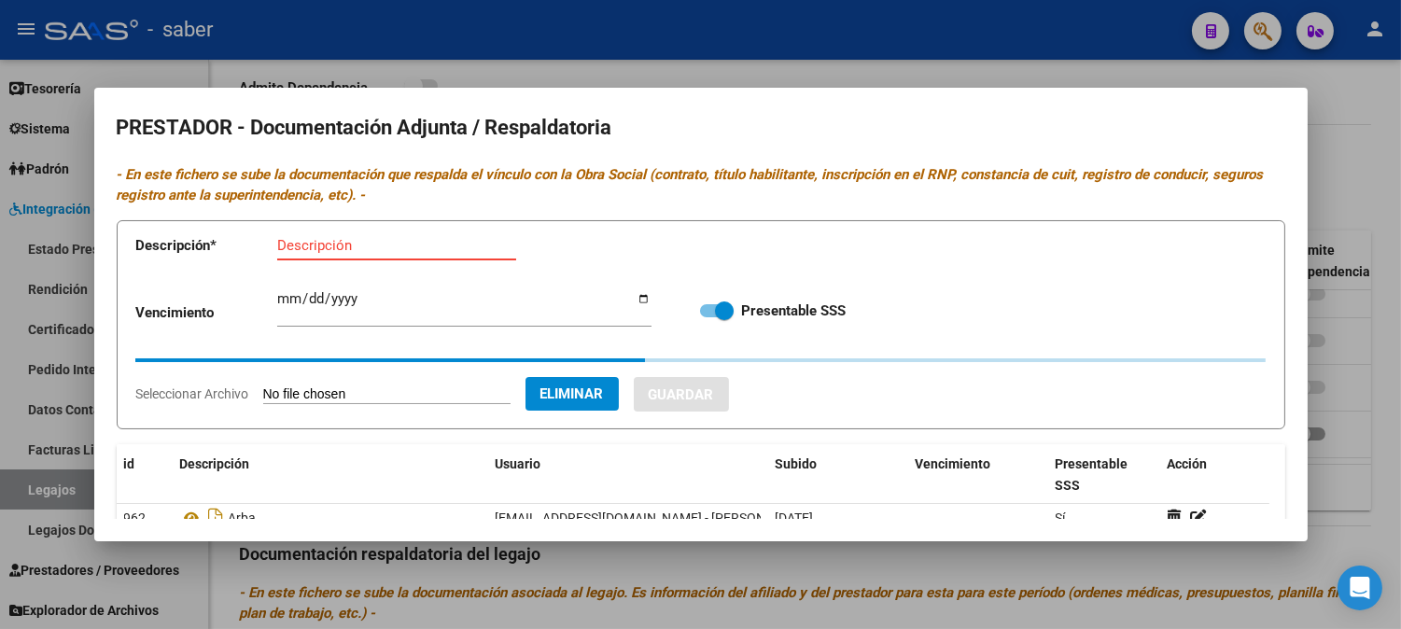
click at [356, 246] on input "Descripción" at bounding box center [396, 245] width 239 height 17
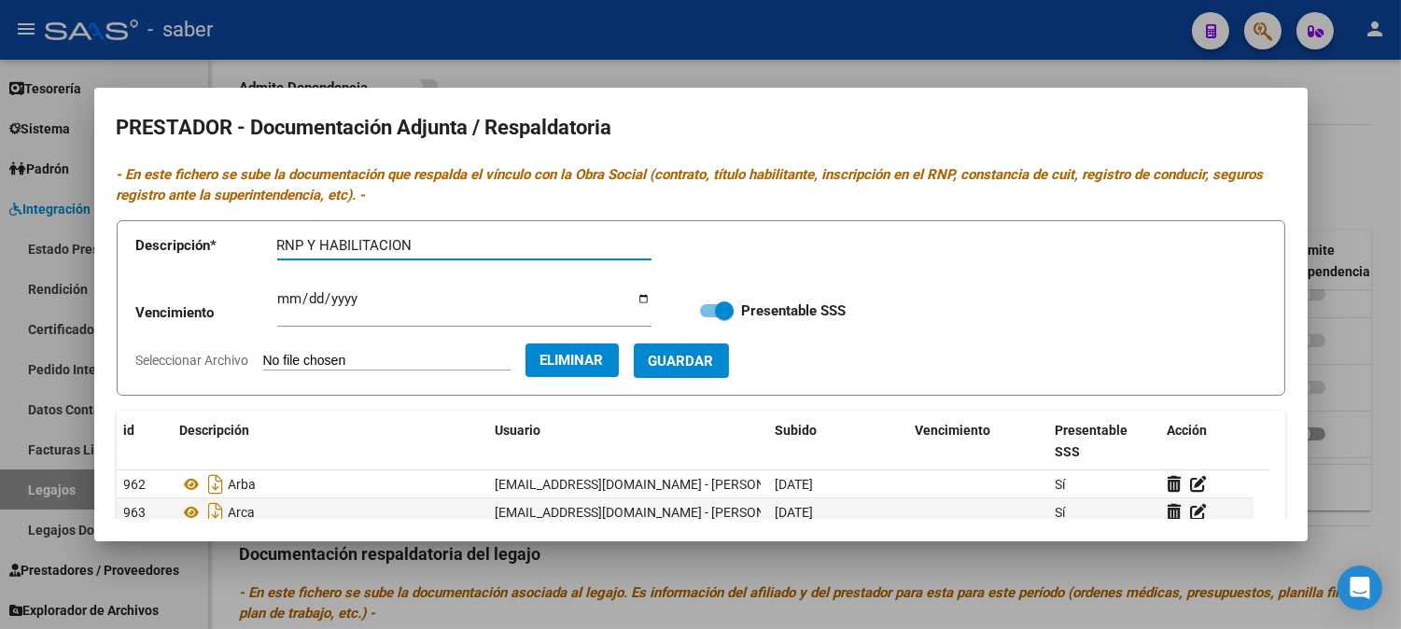
type input "RNP Y HABILITACION"
click at [695, 364] on span "Guardar" at bounding box center [681, 361] width 65 height 17
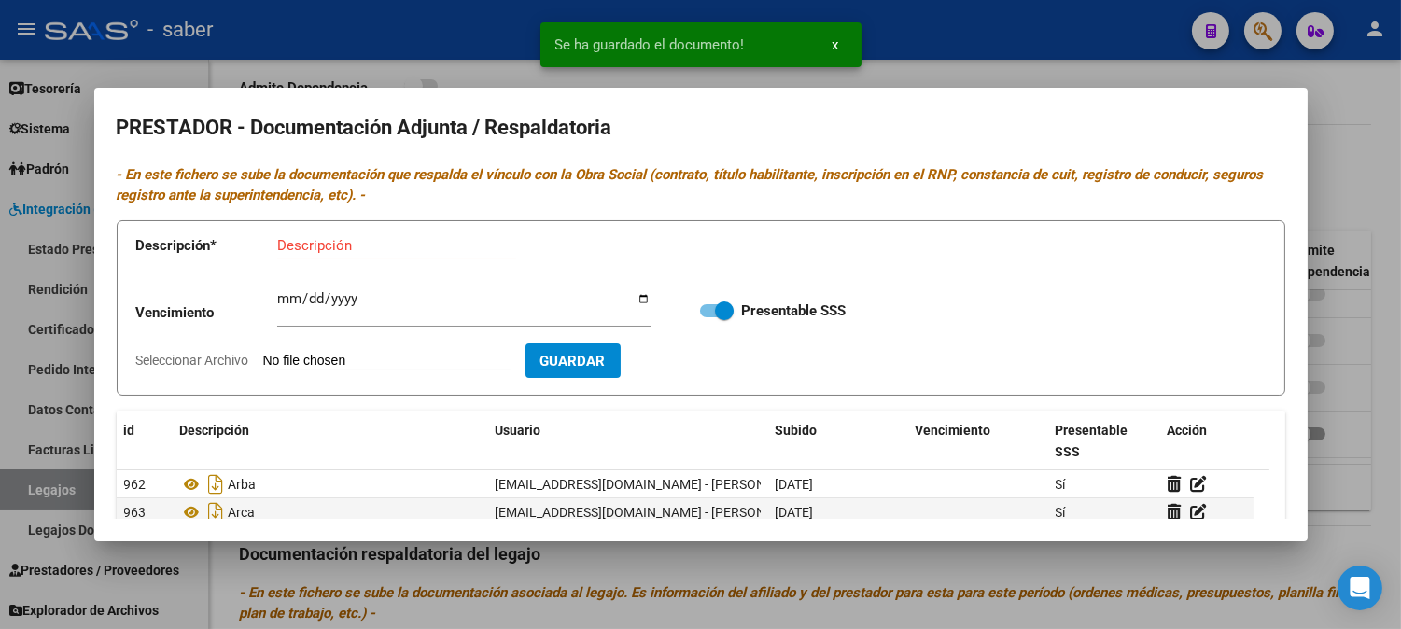
click at [334, 365] on input "Seleccionar Archivo" at bounding box center [386, 362] width 247 height 18
type input "C:\fakepath\SEGURO~1.PDF"
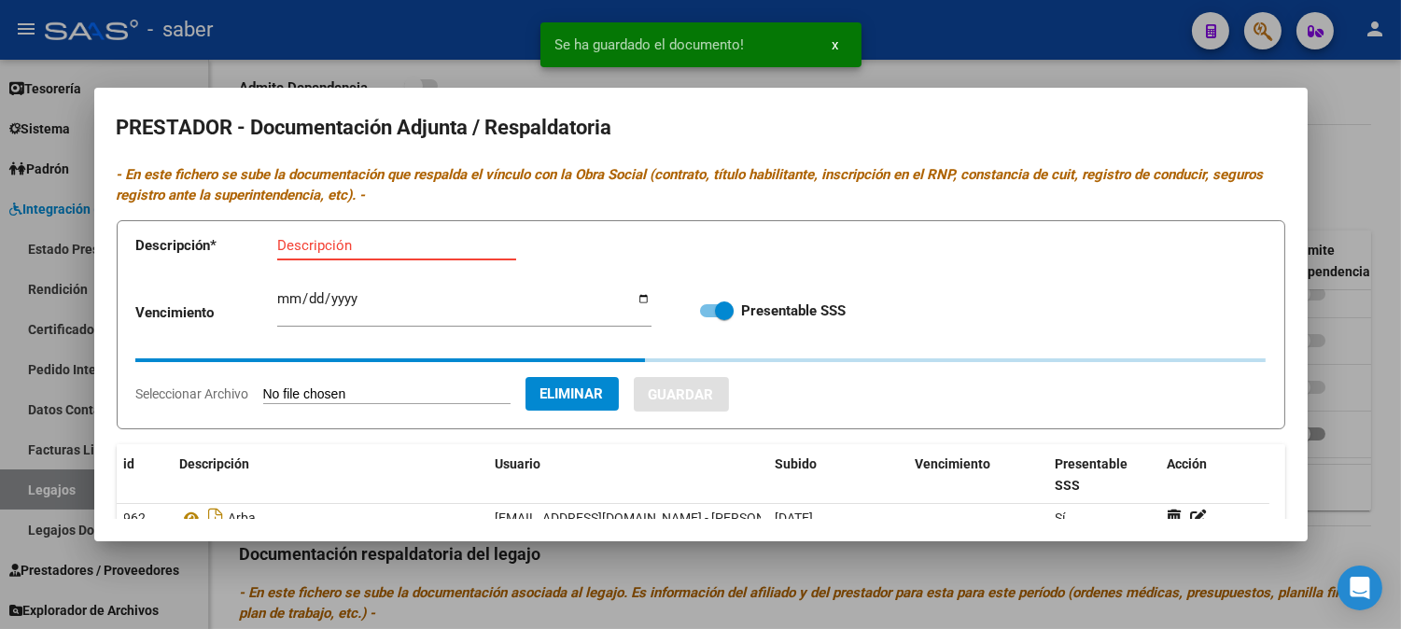
click at [342, 250] on input "Descripción" at bounding box center [396, 245] width 239 height 17
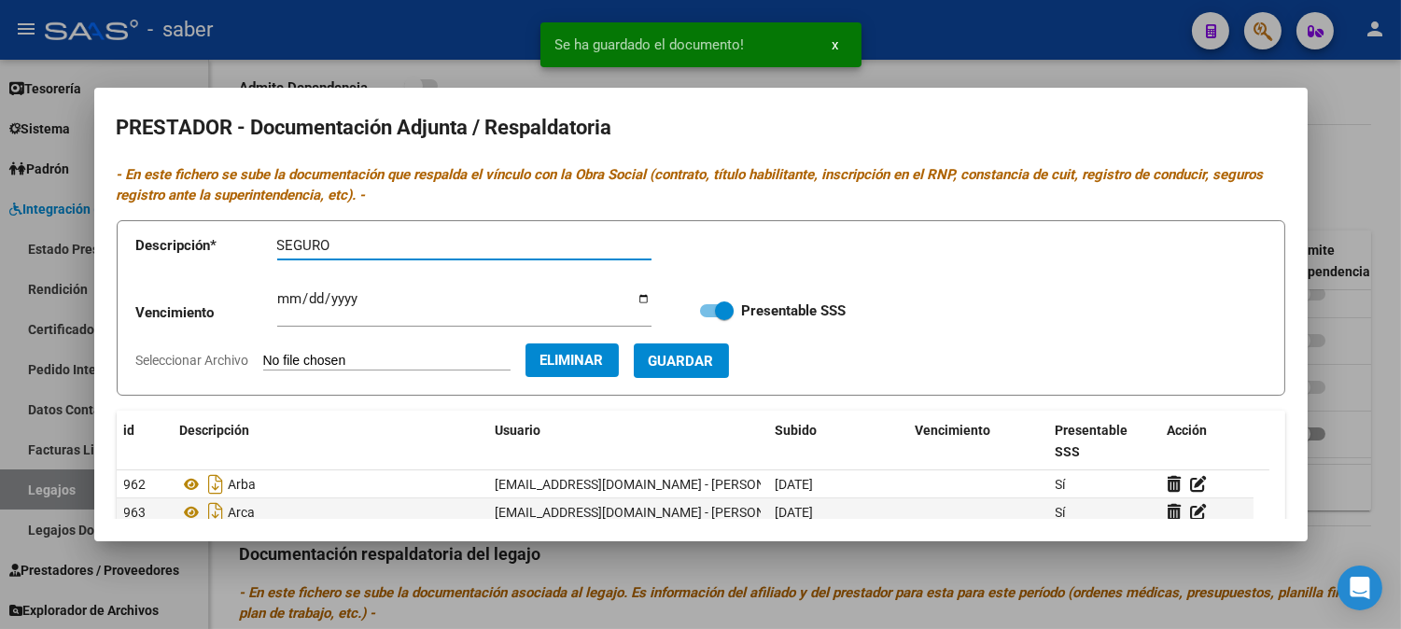
type input "SEGURO"
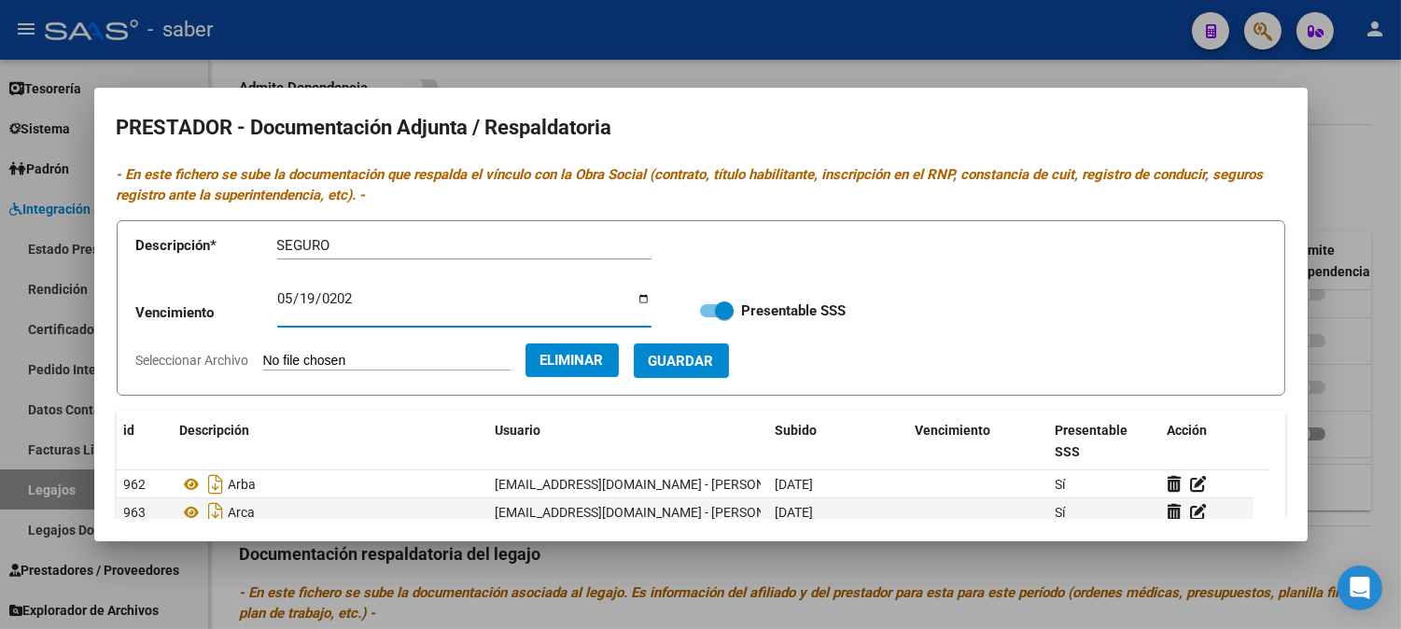
type input "[DATE]"
drag, startPoint x: 724, startPoint y: 369, endPoint x: 785, endPoint y: 374, distance: 61.9
click at [714, 369] on span "Guardar" at bounding box center [681, 361] width 65 height 17
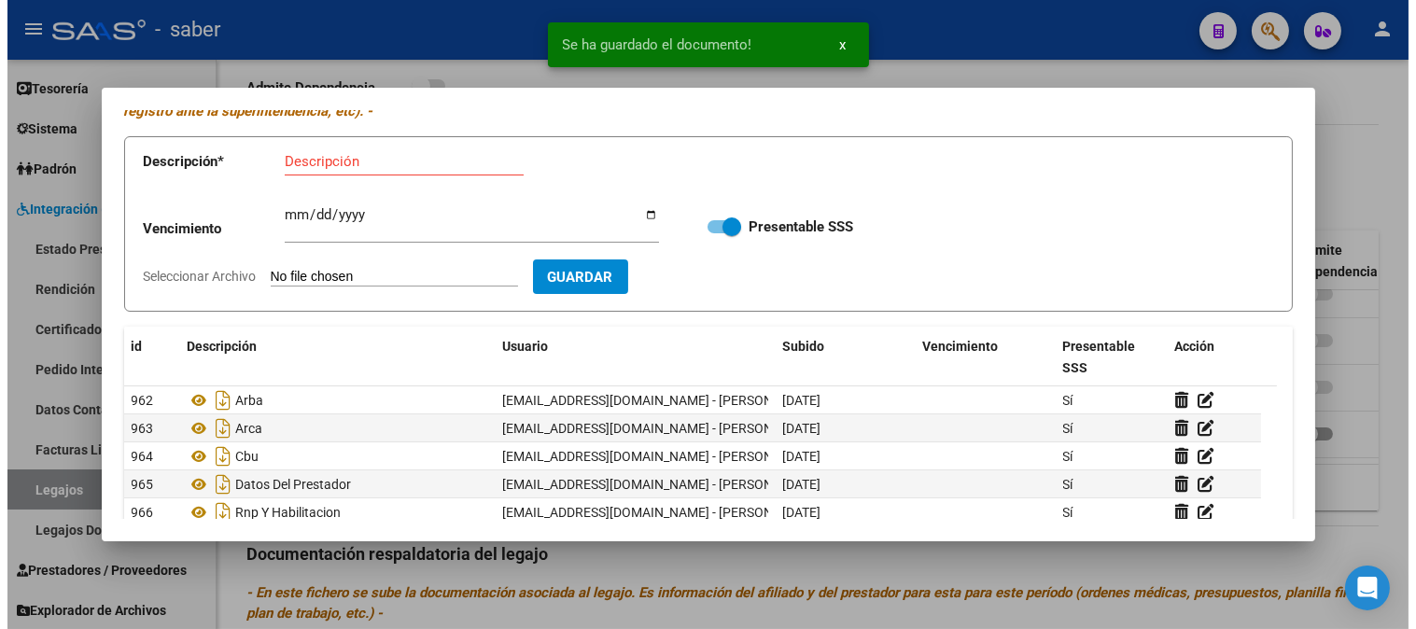
scroll to position [0, 0]
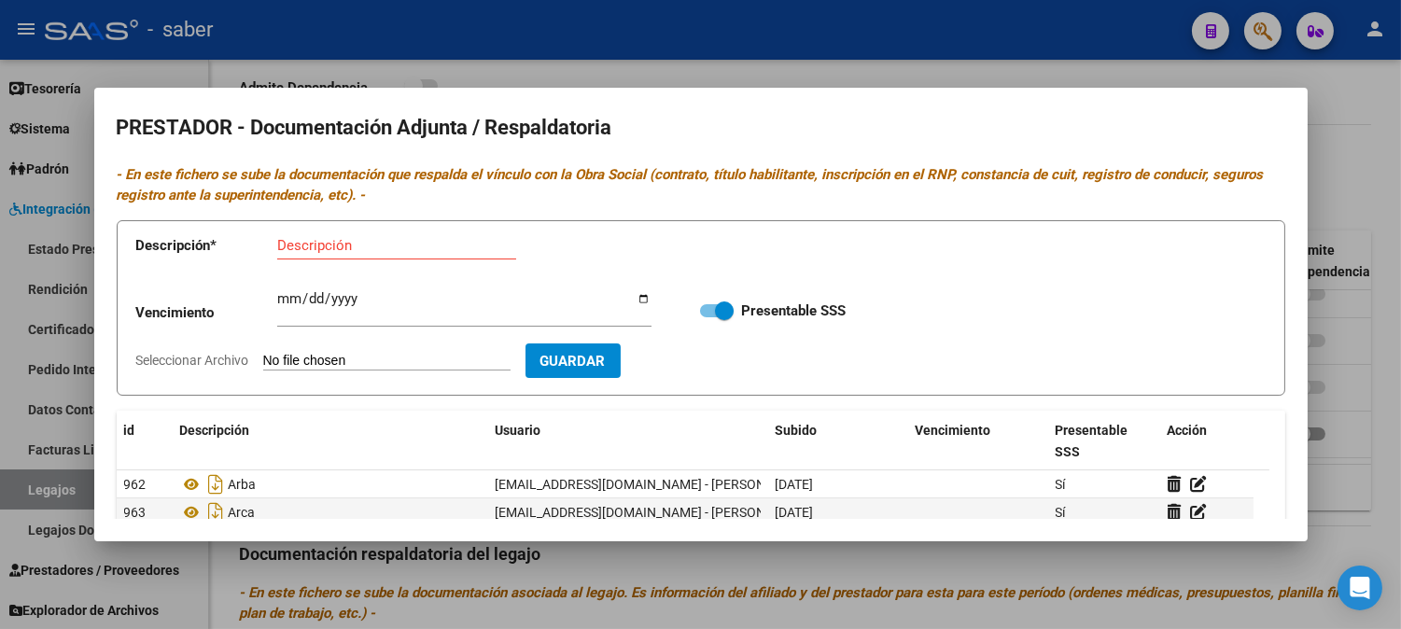
click at [1324, 238] on div at bounding box center [700, 314] width 1401 height 629
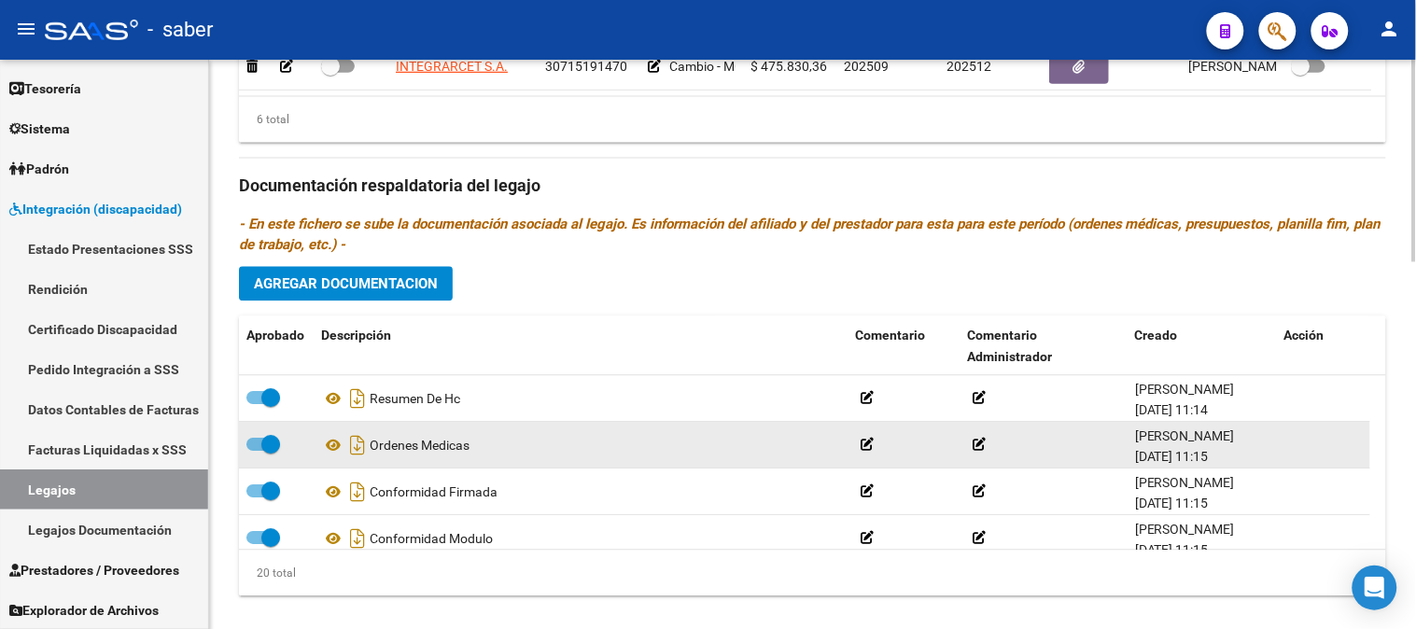
scroll to position [1037, 0]
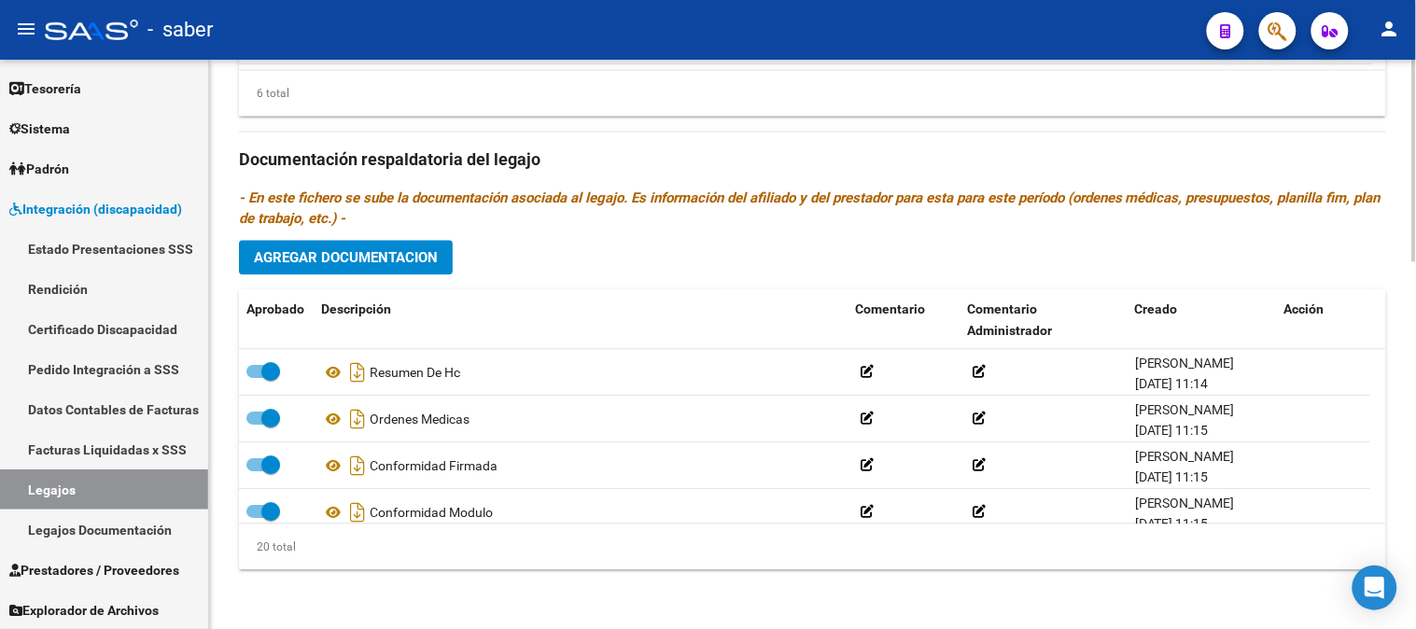
click at [379, 266] on span "Agregar Documentacion" at bounding box center [346, 257] width 184 height 17
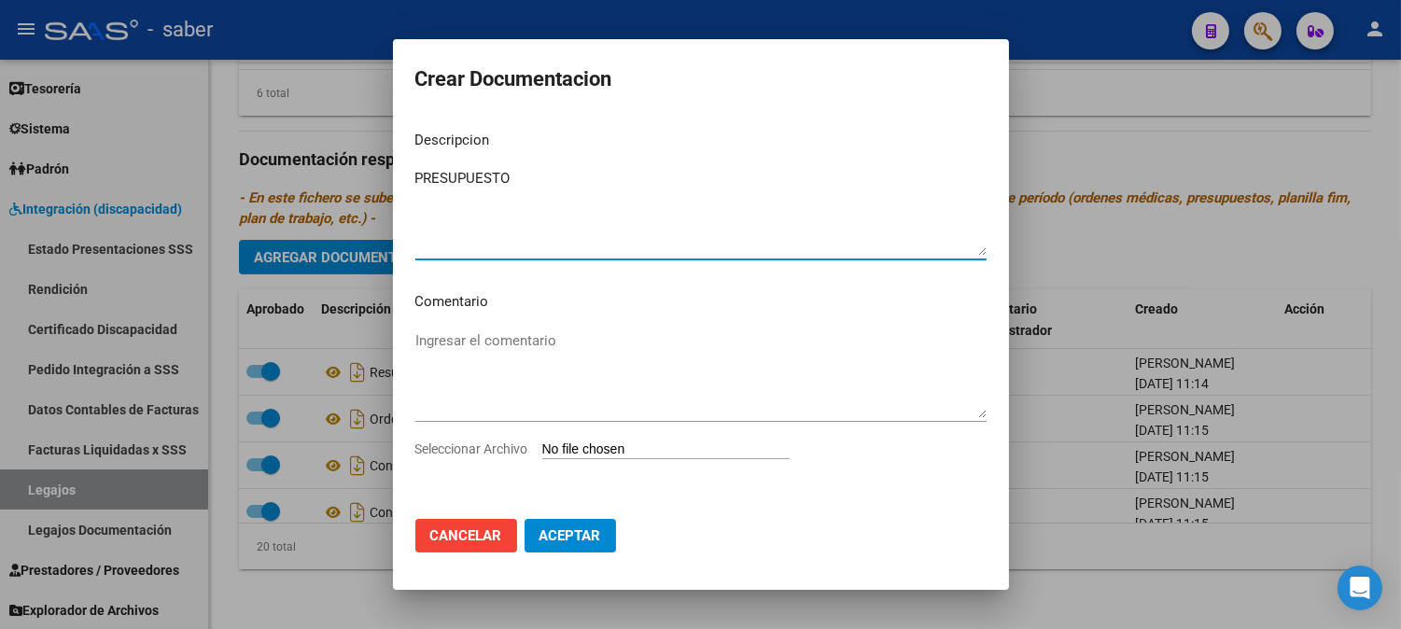
type textarea "PRESUPUESTO"
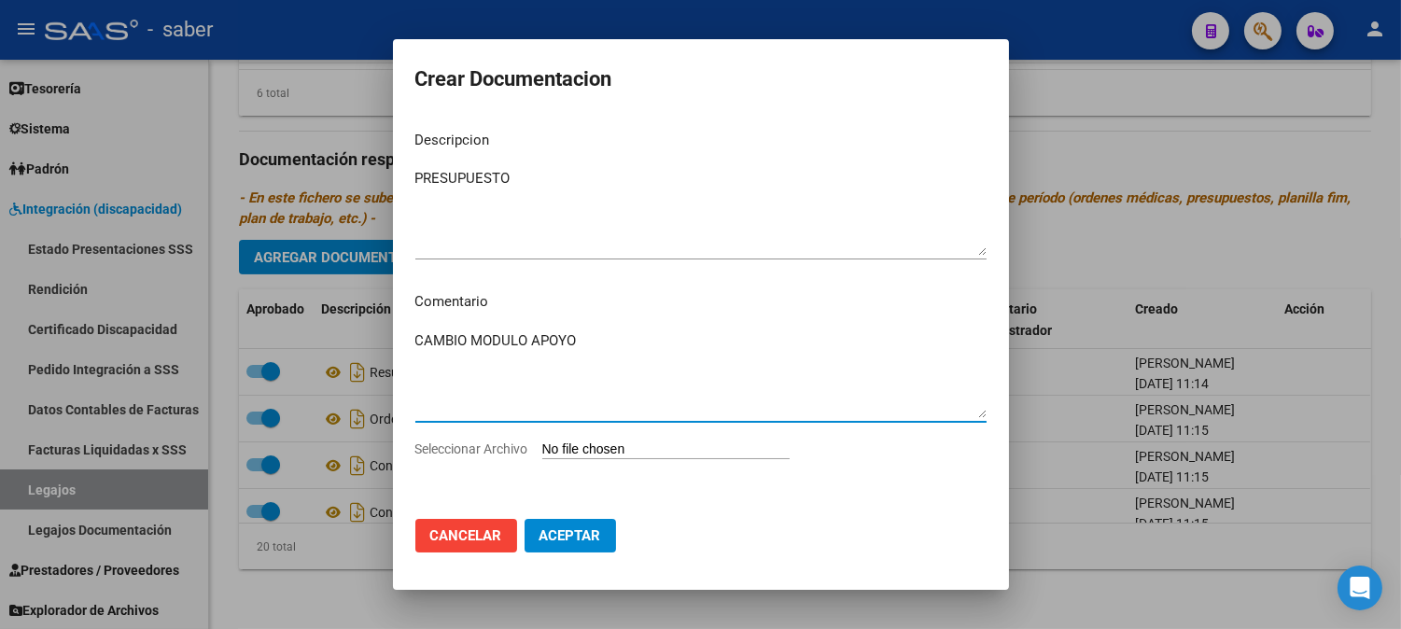
type textarea "CAMBIO MODULO APOYO"
click at [542, 442] on input "Seleccionar Archivo" at bounding box center [665, 451] width 247 height 18
type input "C:\fakepath\PRESUPUESTO.pdf"
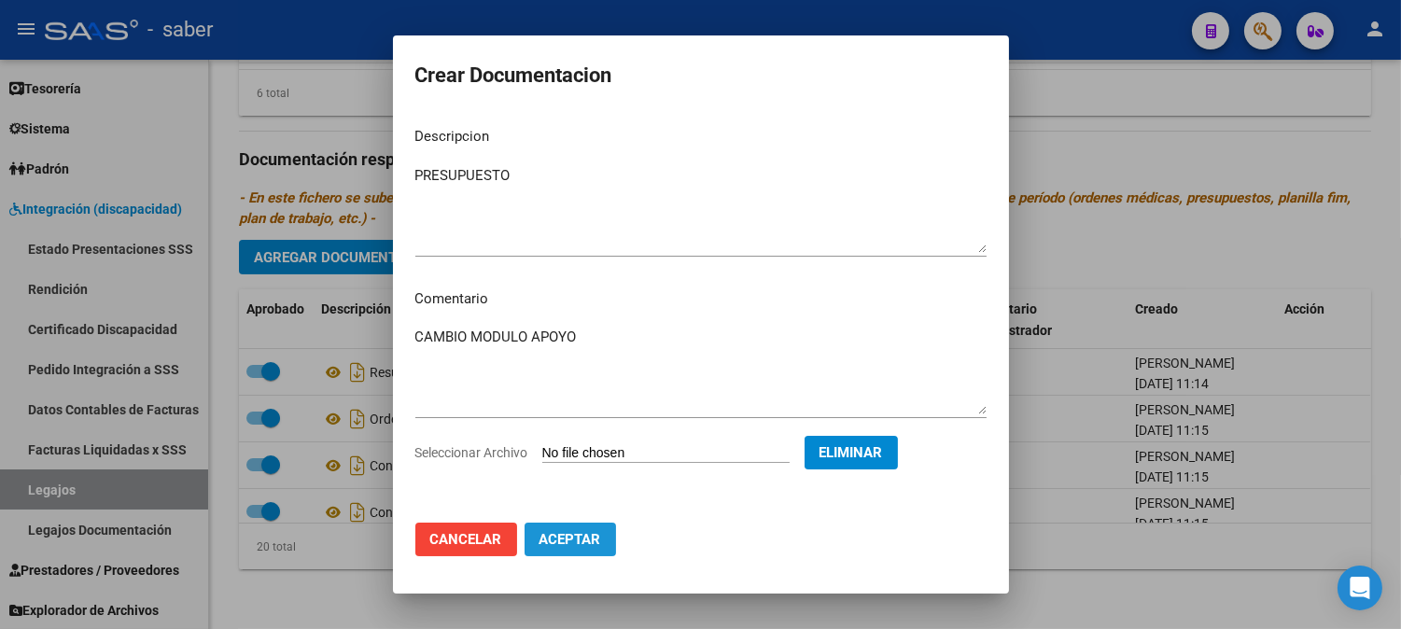
click at [586, 535] on span "Aceptar" at bounding box center [571, 539] width 62 height 17
checkbox input "false"
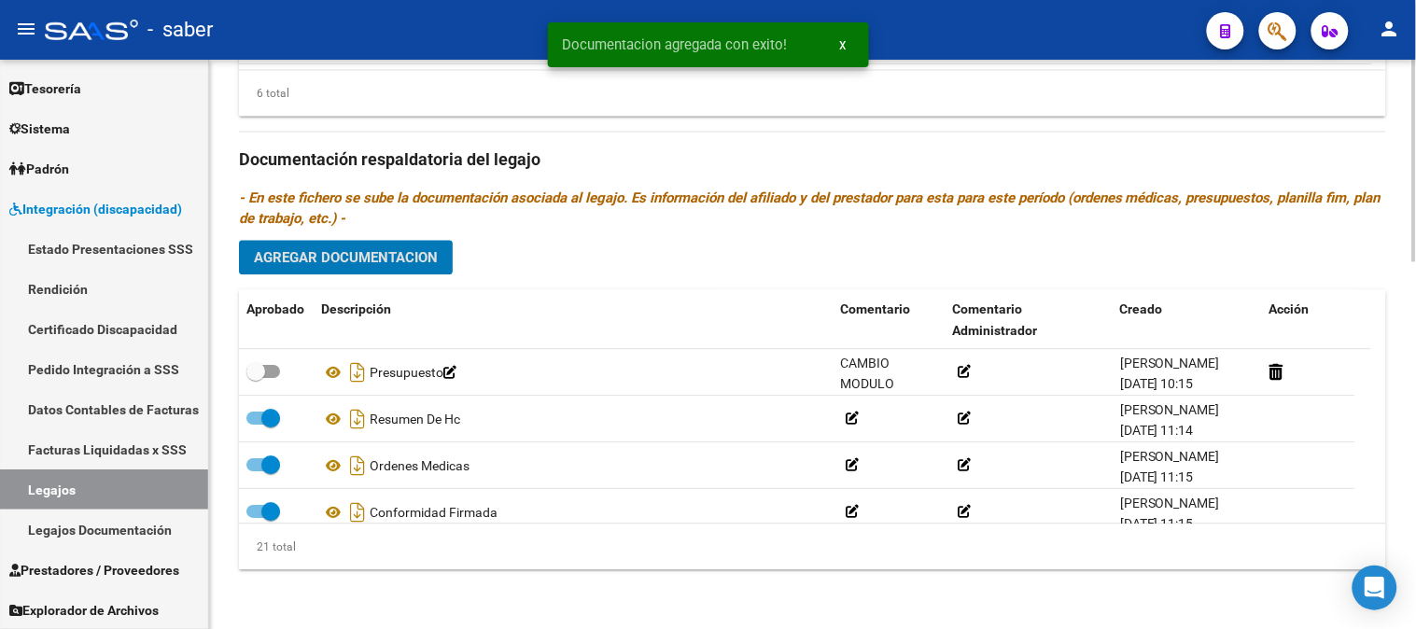
click at [362, 258] on span "Agregar Documentacion" at bounding box center [346, 257] width 184 height 17
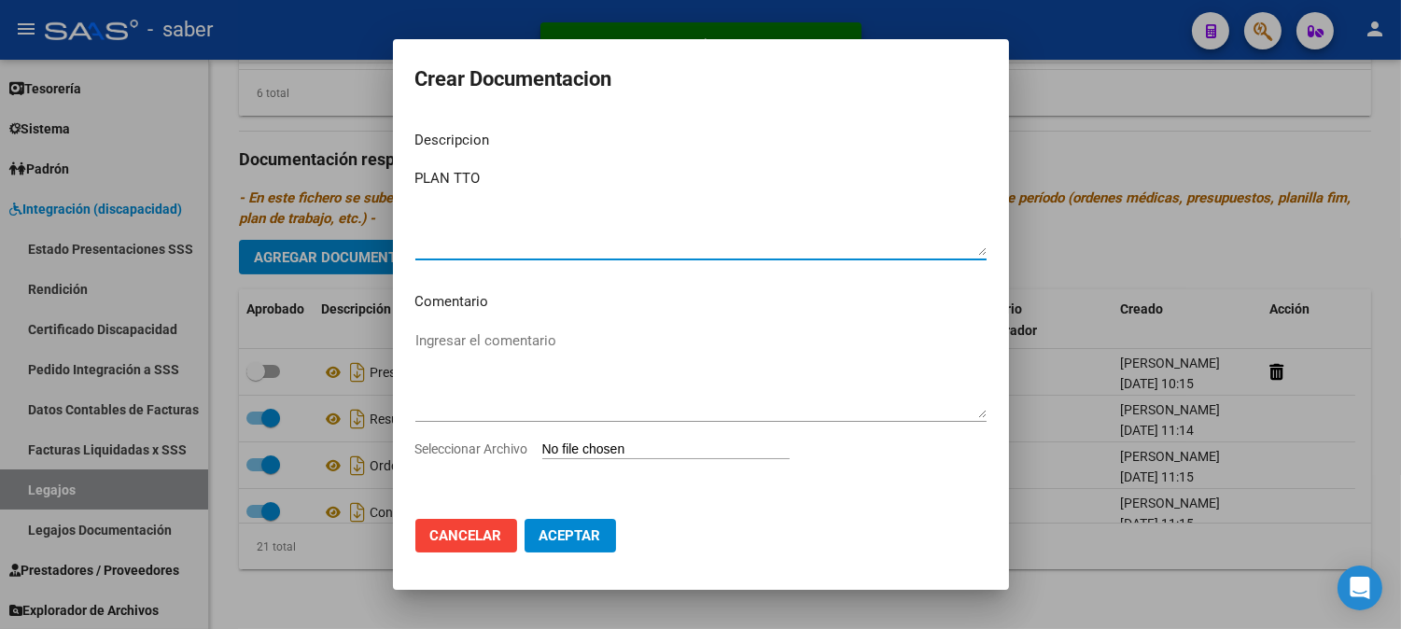
type textarea "PLAN TTO"
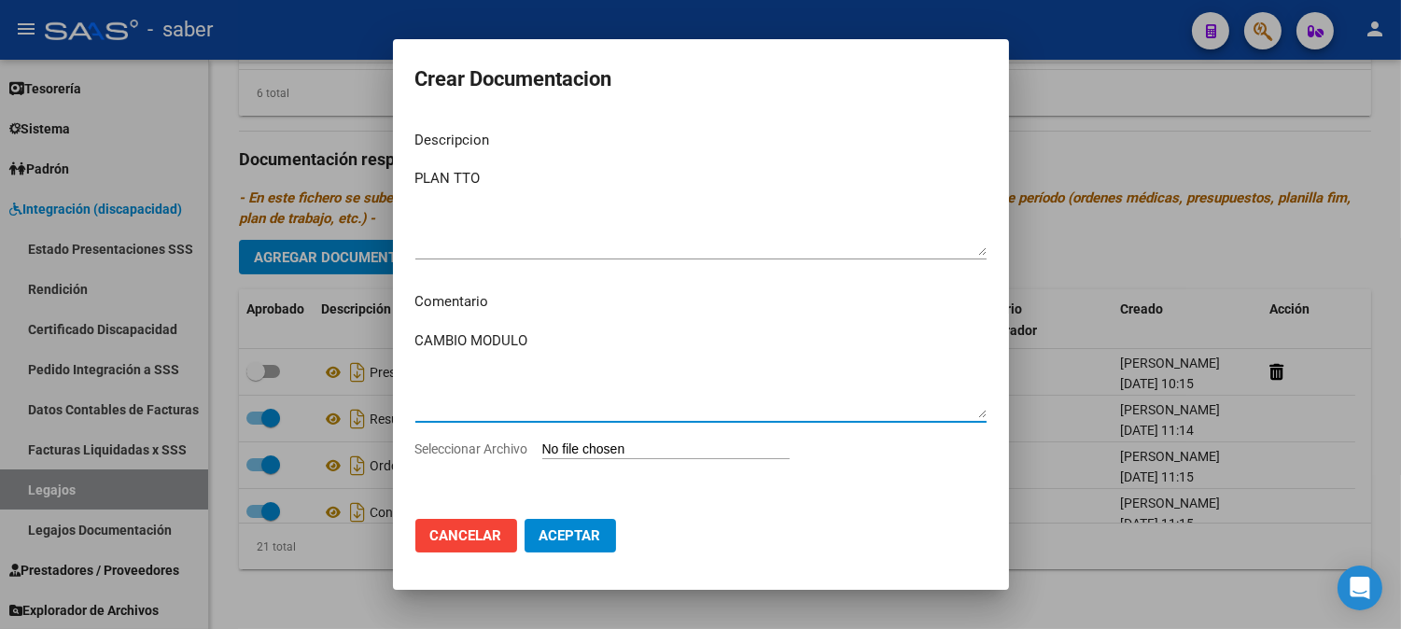
type textarea "CAMBIO MODULO"
click at [542, 442] on input "Seleccionar Archivo" at bounding box center [665, 451] width 247 height 18
type input "C:\fakepath\PLAN TTO .pdf"
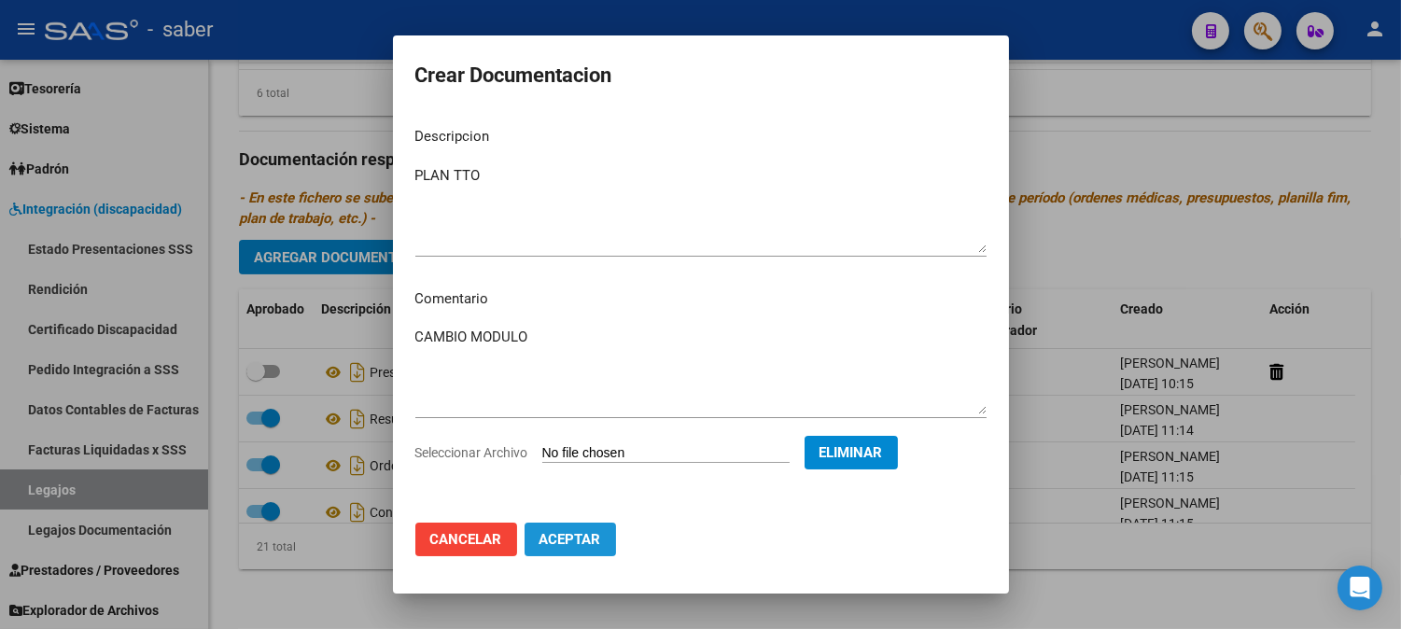
click at [583, 540] on span "Aceptar" at bounding box center [571, 539] width 62 height 17
checkbox input "false"
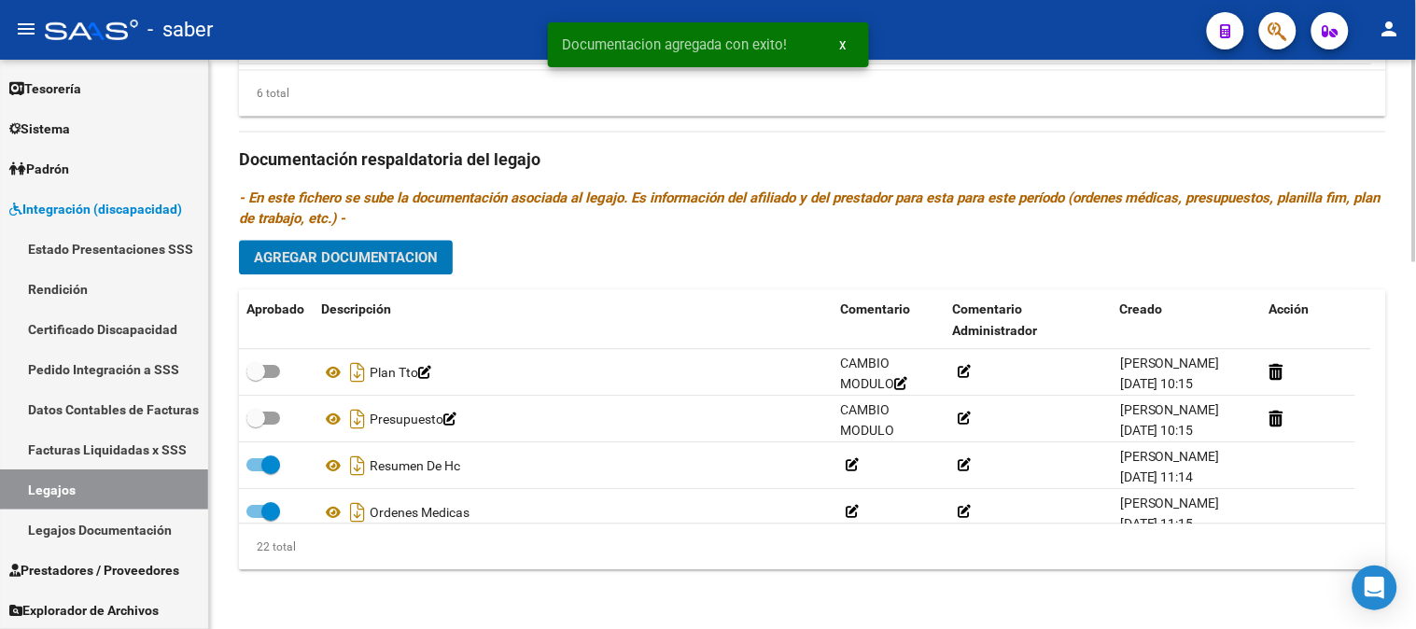
click at [372, 250] on span "Agregar Documentacion" at bounding box center [346, 256] width 184 height 17
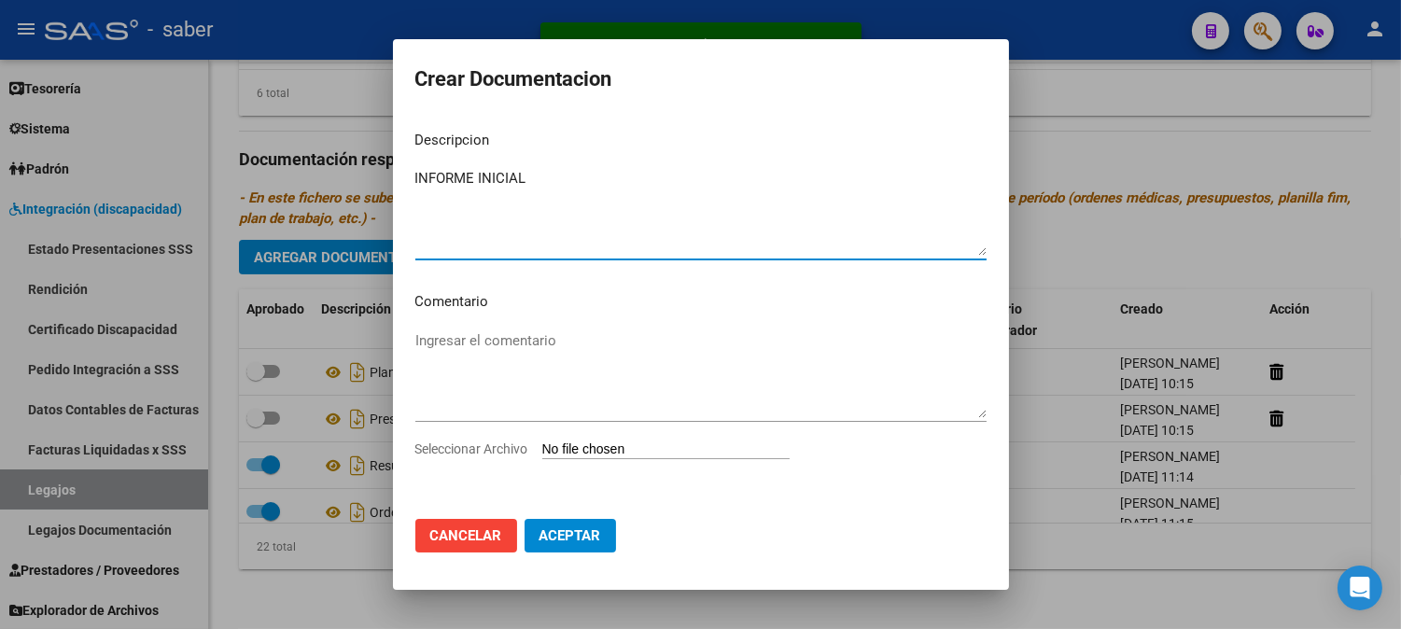
type textarea "INFORME INICIAL"
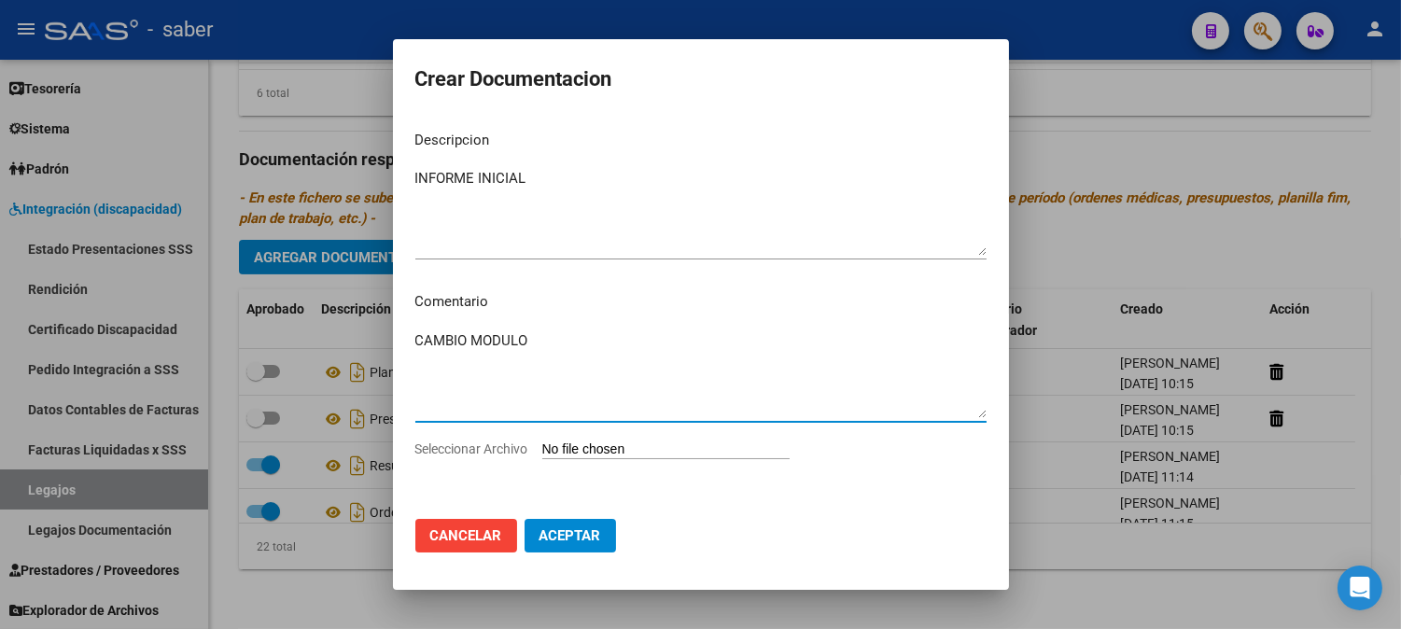
type textarea "CAMBIO MODULO"
click at [542, 442] on input "Seleccionar Archivo" at bounding box center [665, 451] width 247 height 18
type input "C:\fakepath\INFORM~1.PDF"
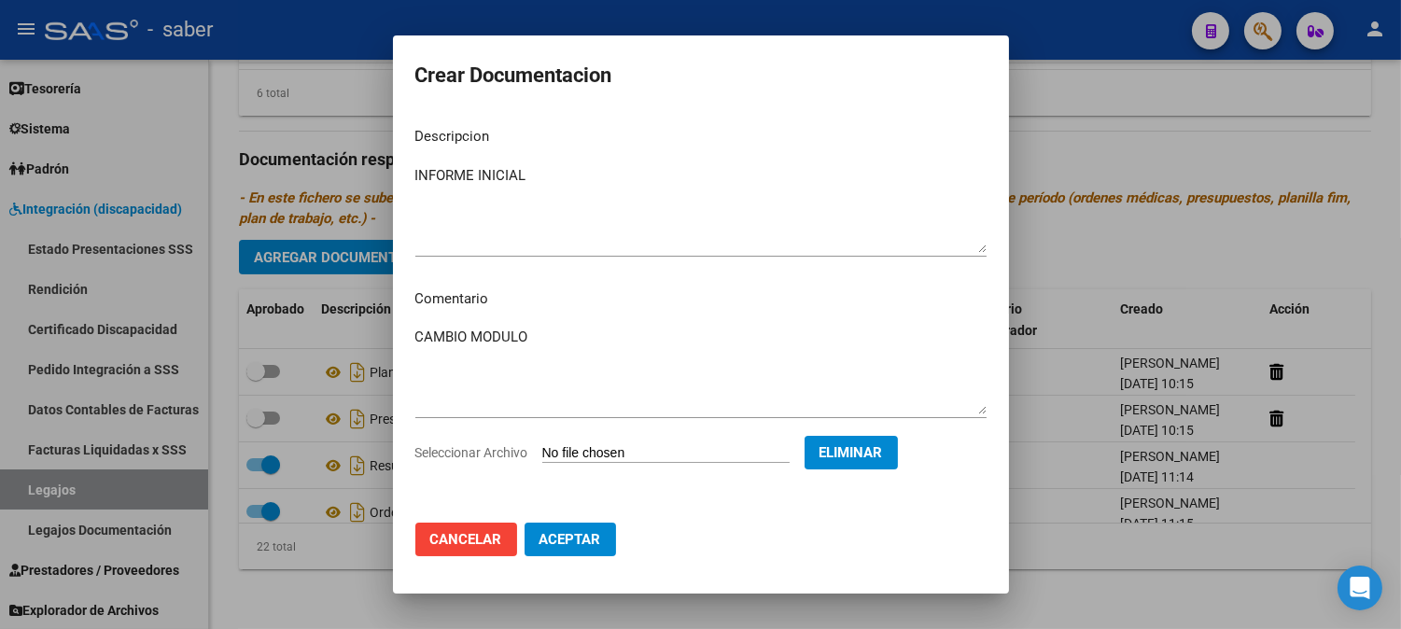
click at [570, 528] on button "Aceptar" at bounding box center [570, 540] width 91 height 34
checkbox input "false"
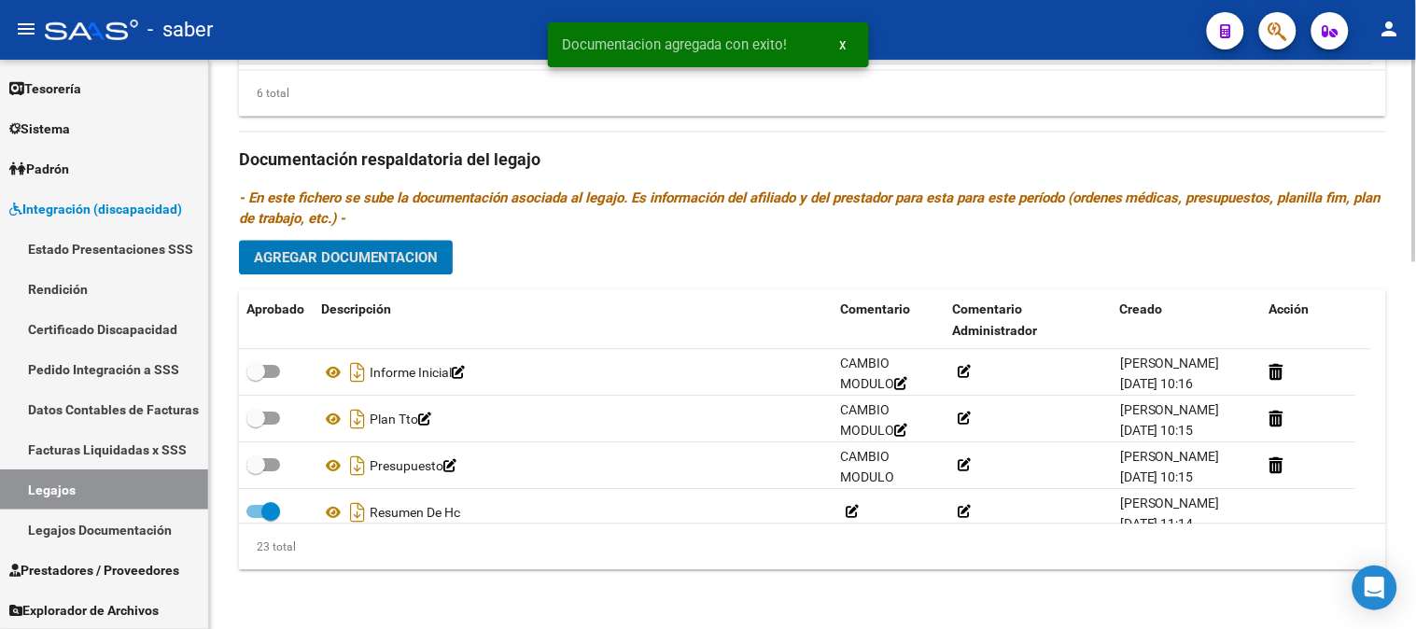
click at [359, 259] on span "Agregar Documentacion" at bounding box center [346, 257] width 184 height 17
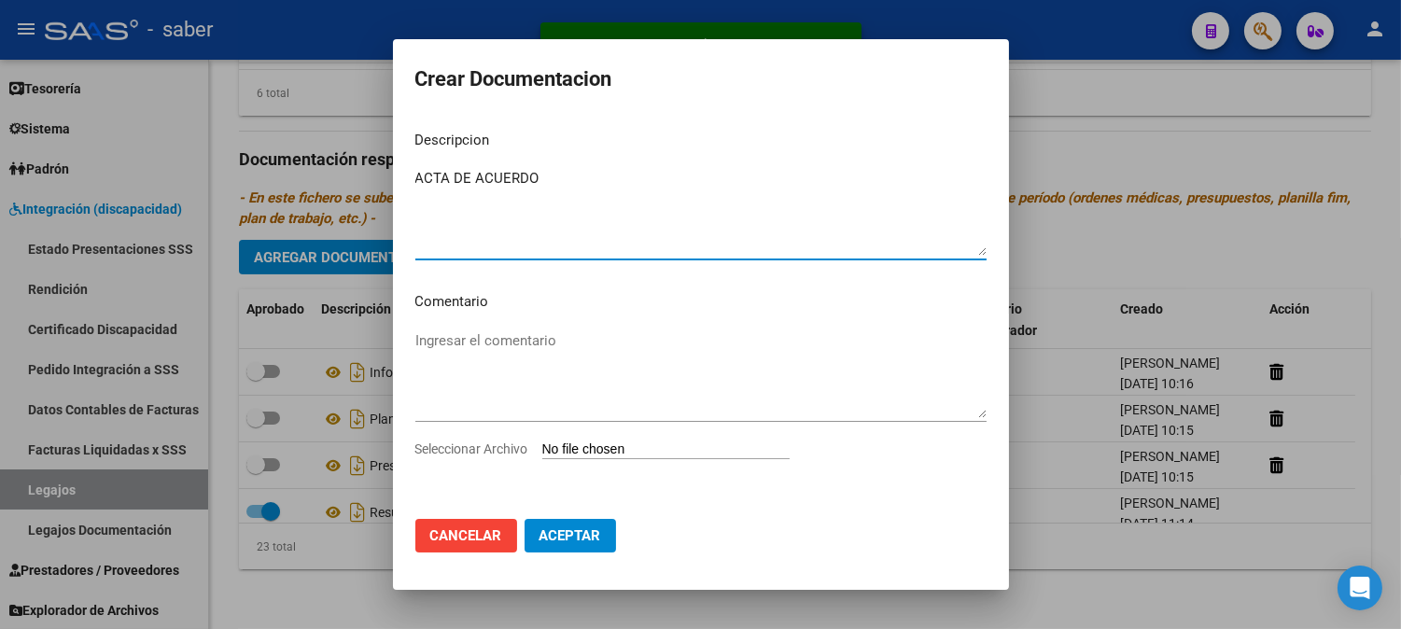
type textarea "ACTA DE ACUERDO"
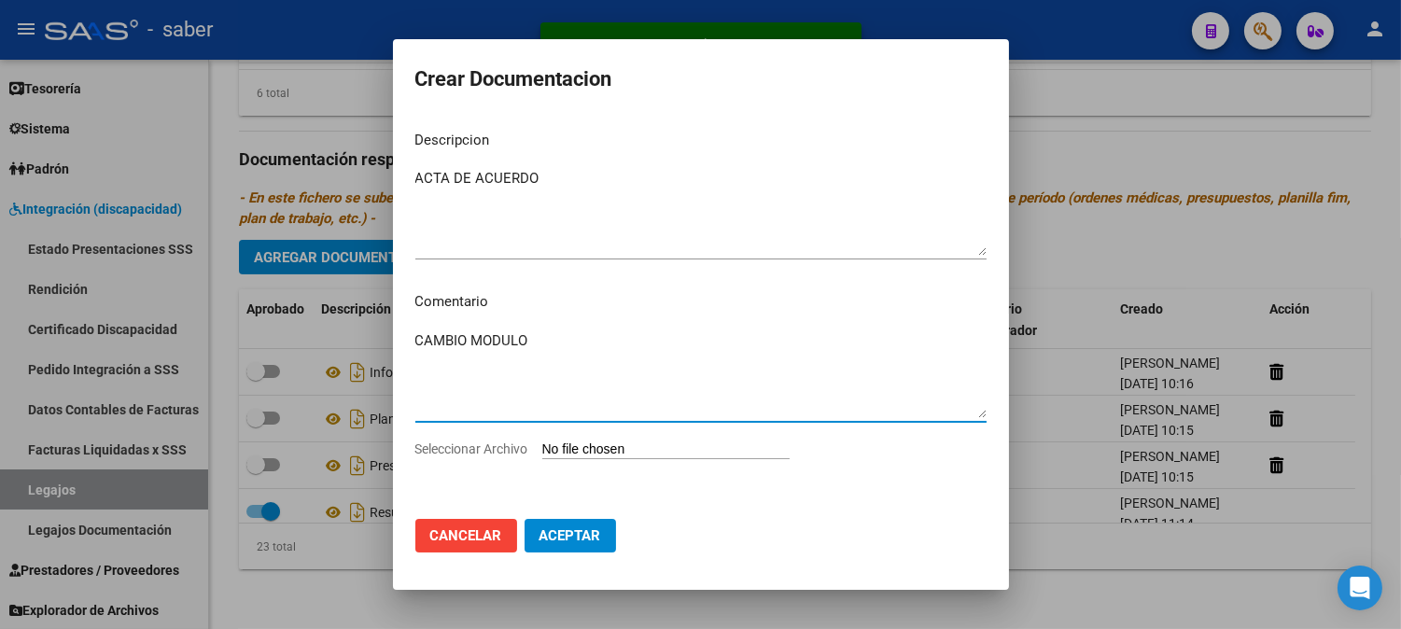
type textarea "CAMBIO MODULO"
click at [542, 442] on input "Seleccionar Archivo" at bounding box center [665, 451] width 247 height 18
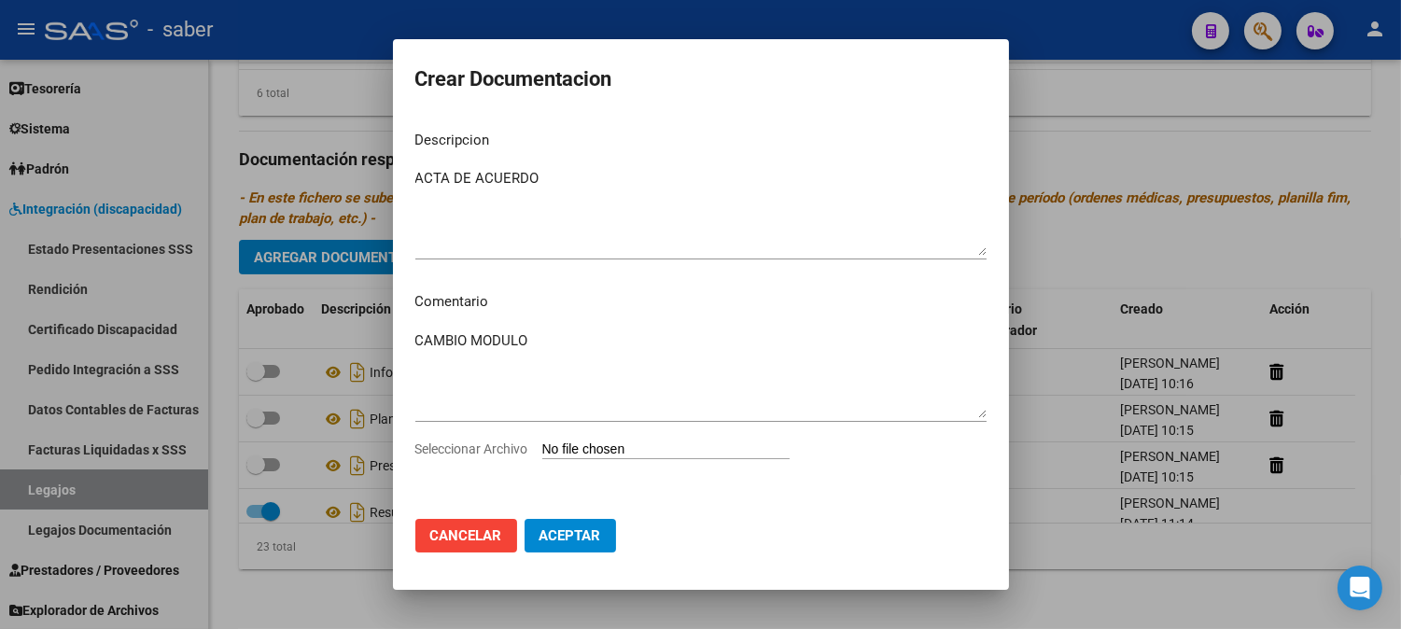
type input "C:\fakepath\ACTADE~1.PDF"
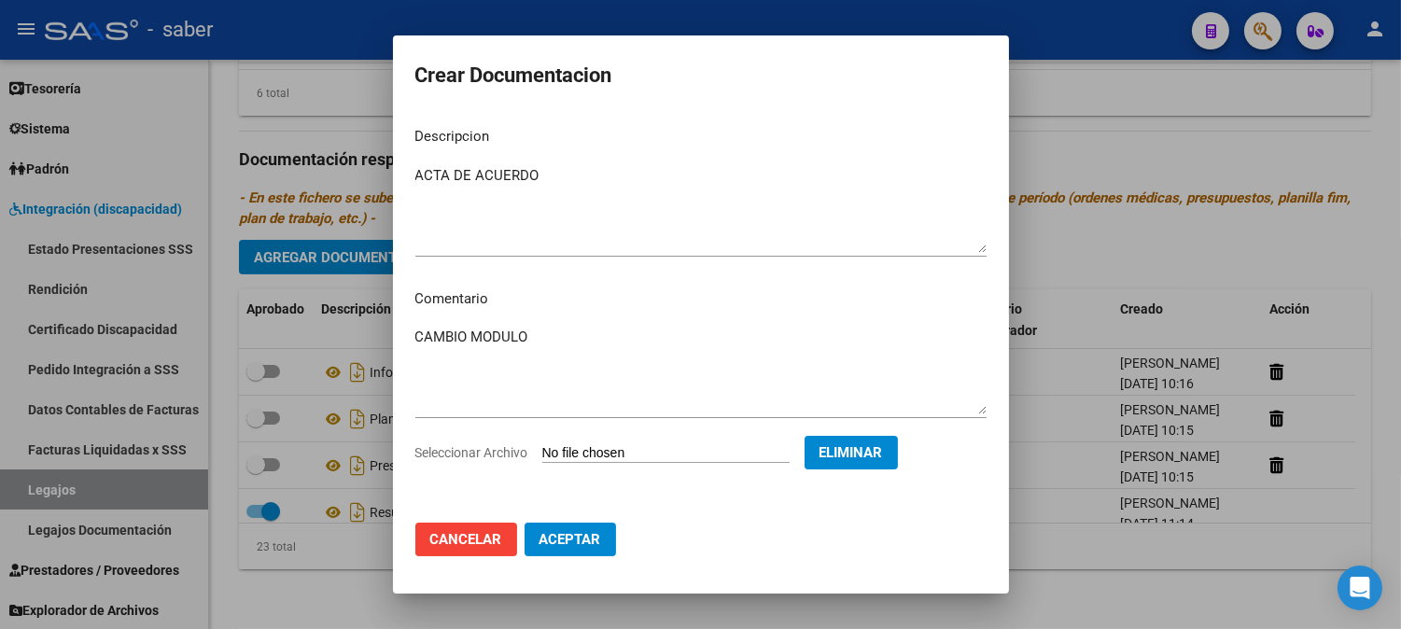
click at [574, 531] on span "Aceptar" at bounding box center [571, 539] width 62 height 17
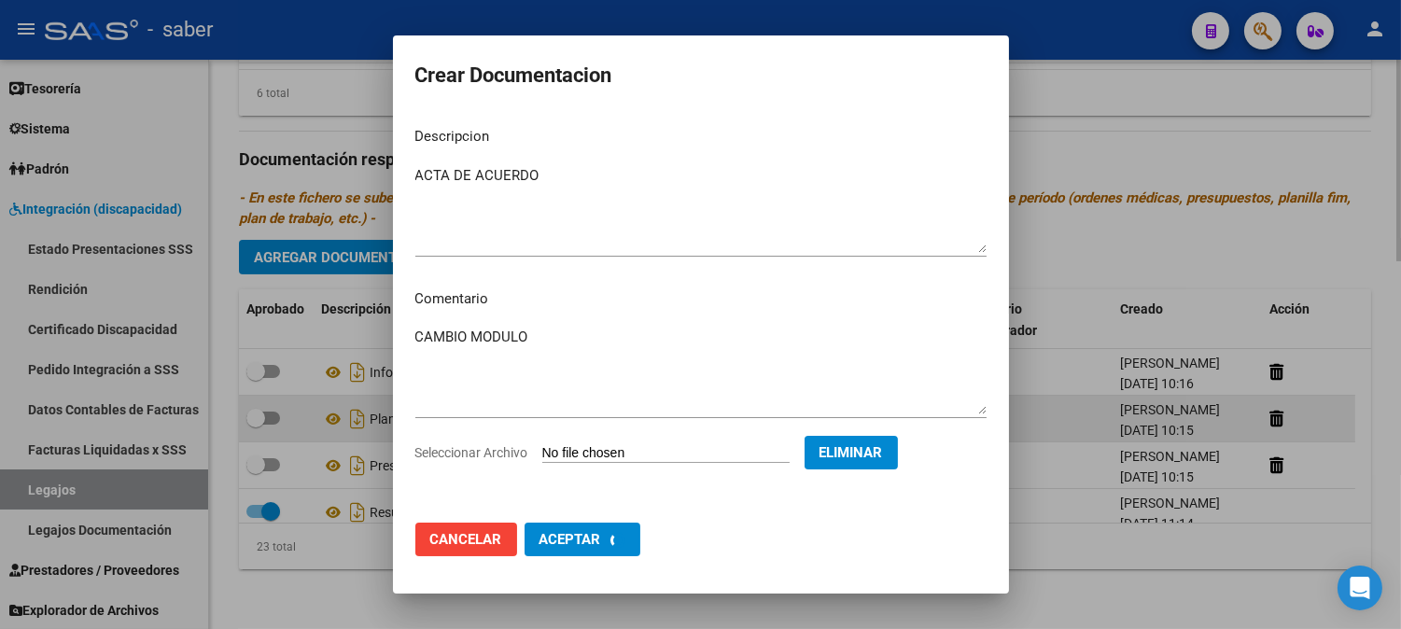
checkbox input "false"
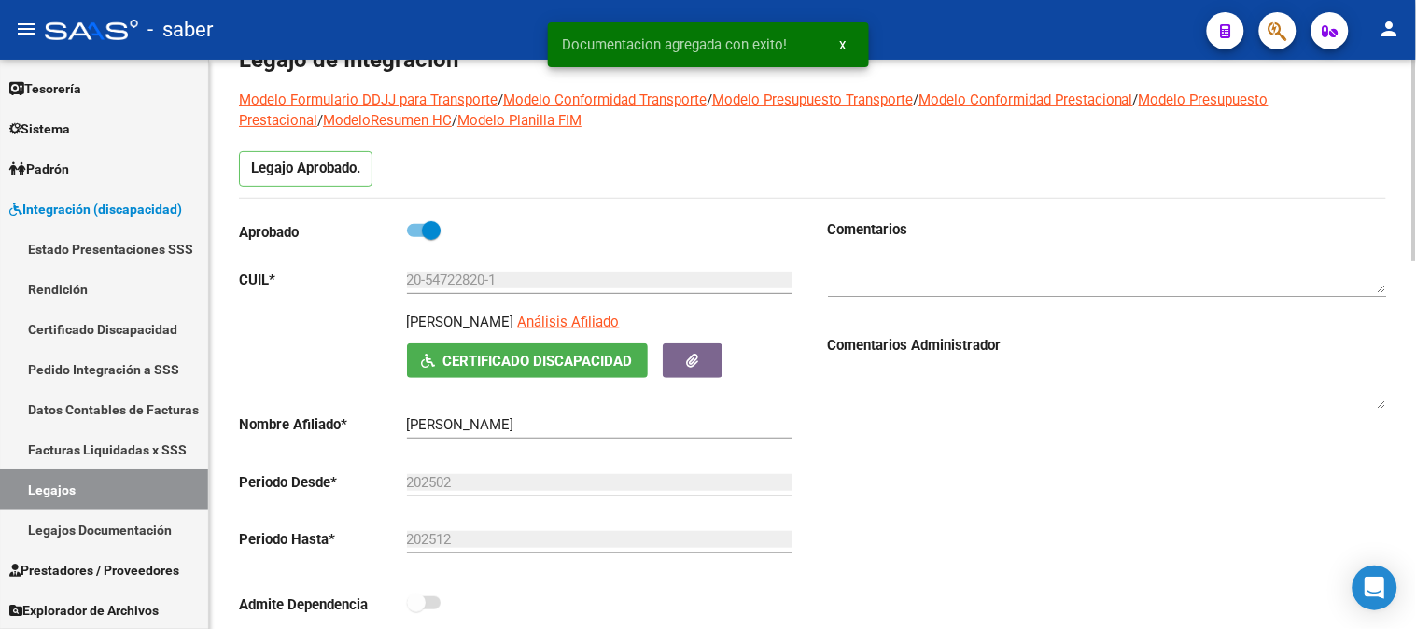
scroll to position [0, 0]
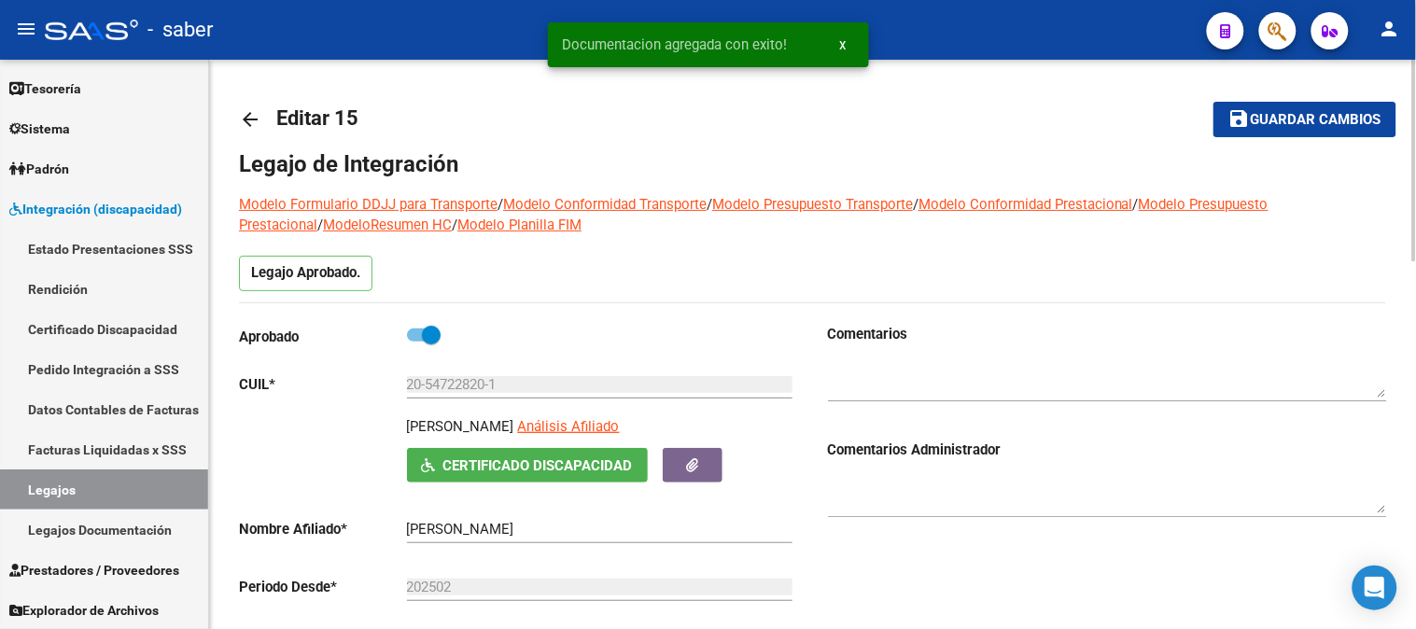
click at [936, 371] on textarea at bounding box center [1107, 378] width 559 height 37
click at [954, 513] on textarea at bounding box center [1107, 494] width 559 height 37
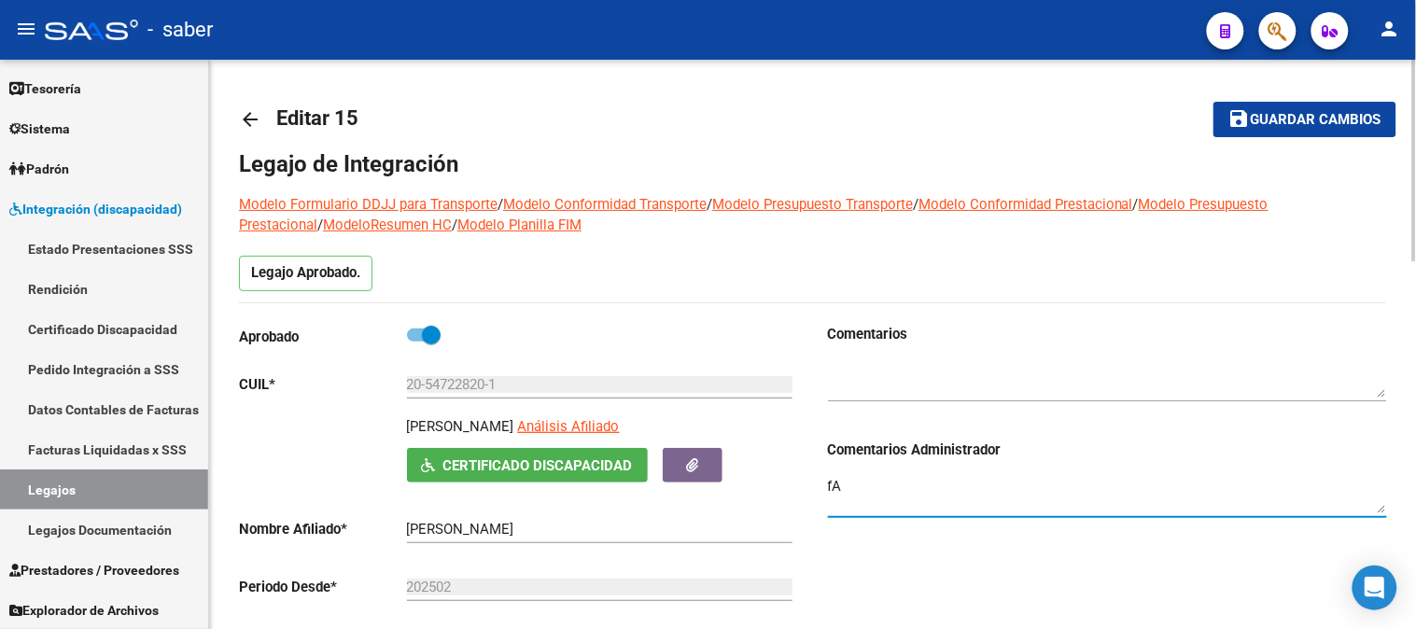
type textarea "f"
click at [892, 384] on textarea at bounding box center [1107, 378] width 559 height 37
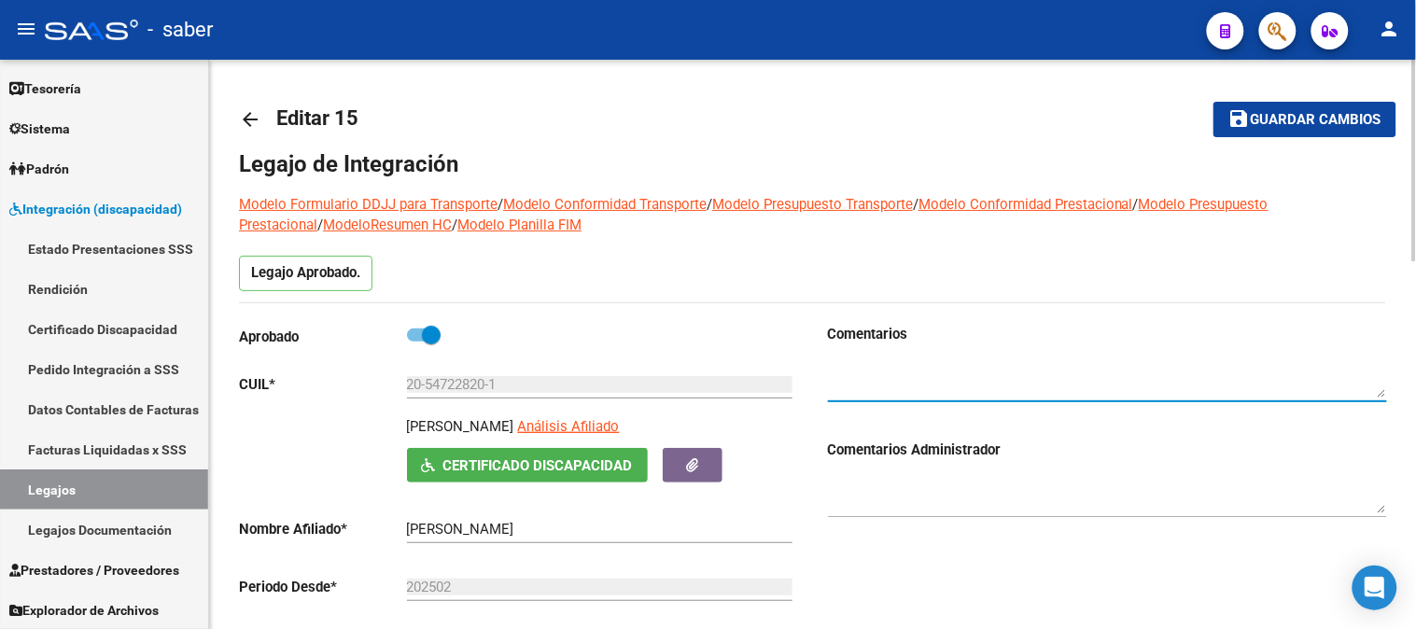
type textarea "f"
type textarea "Falta nota de cambio y conformidad para el modulo nuevo"
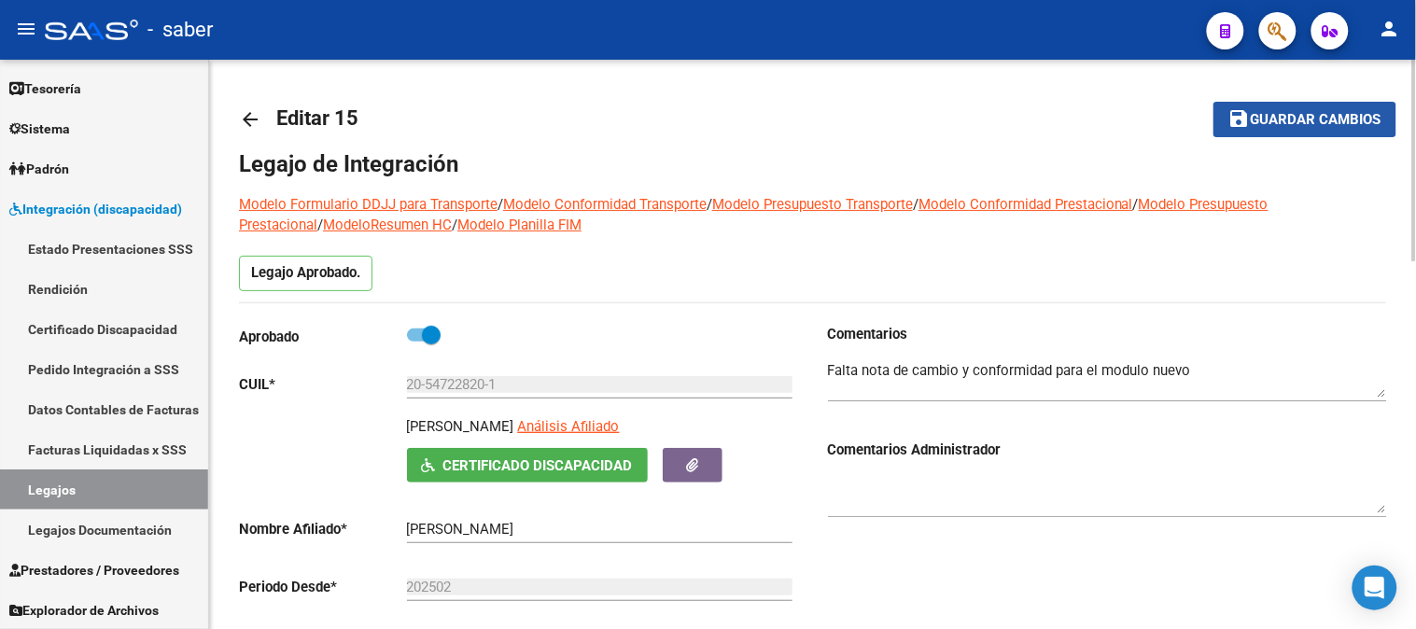
click at [1342, 112] on span "Guardar cambios" at bounding box center [1316, 120] width 131 height 17
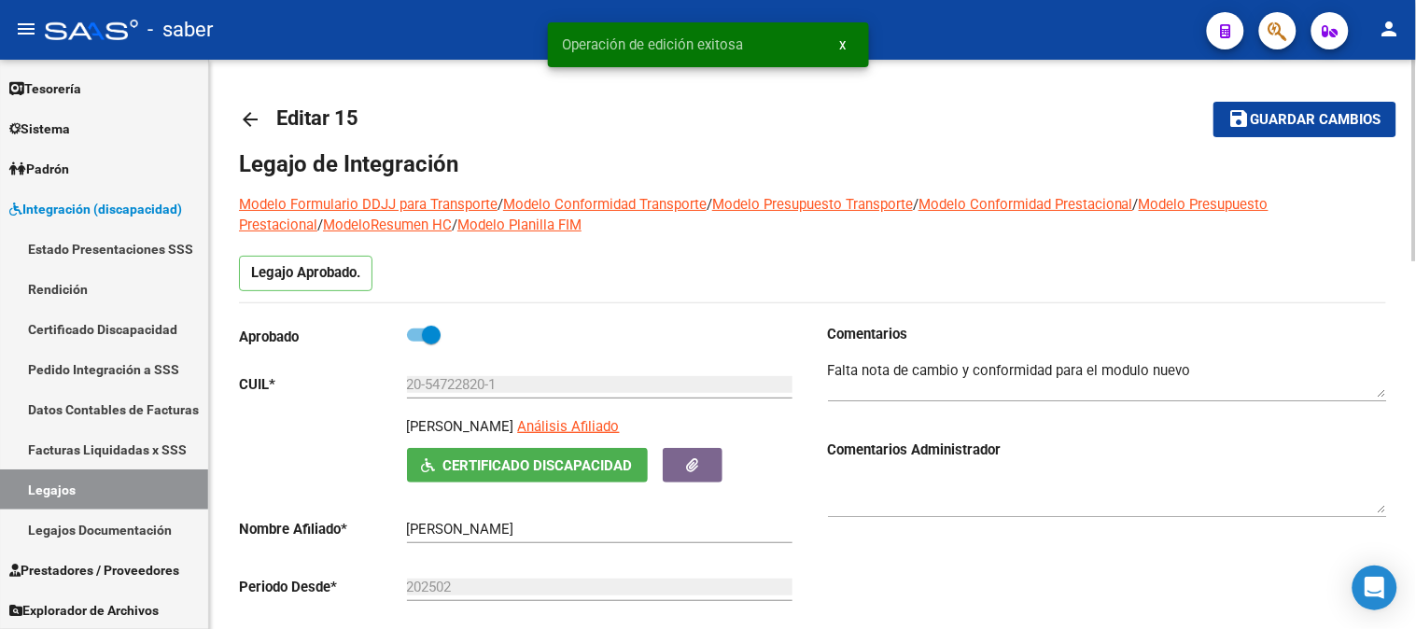
click at [239, 114] on mat-icon "arrow_back" at bounding box center [250, 119] width 22 height 22
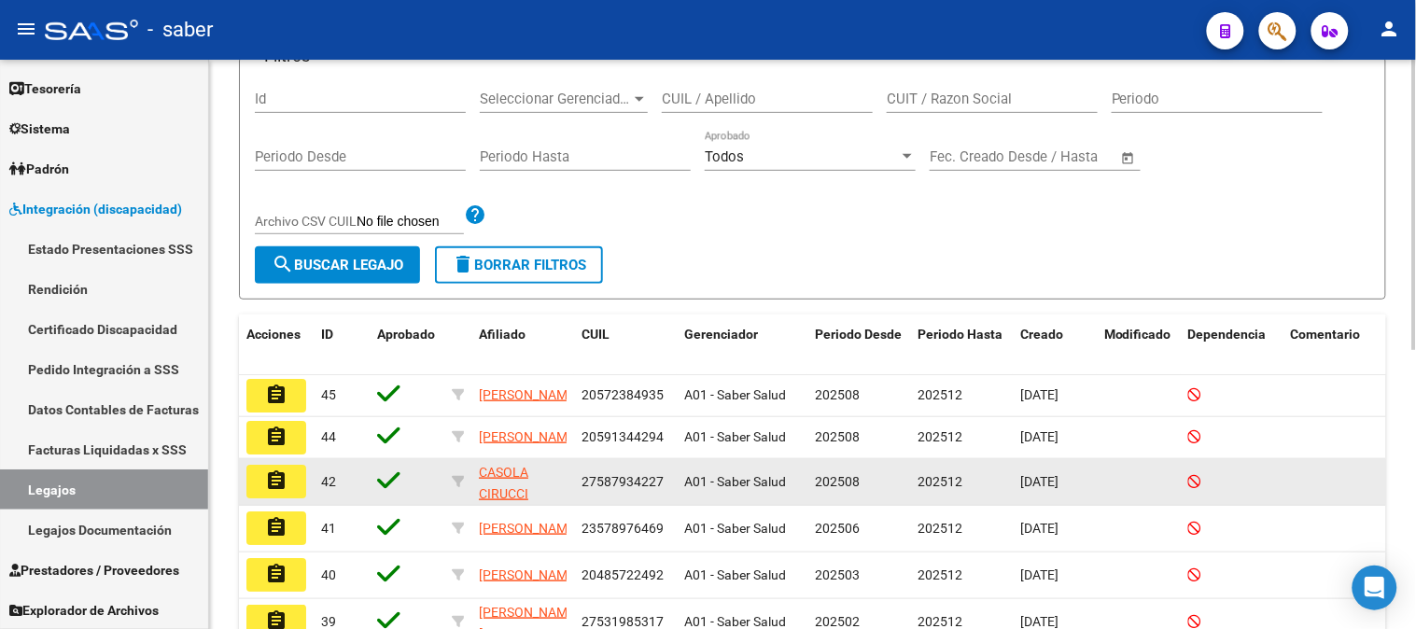
scroll to position [207, 0]
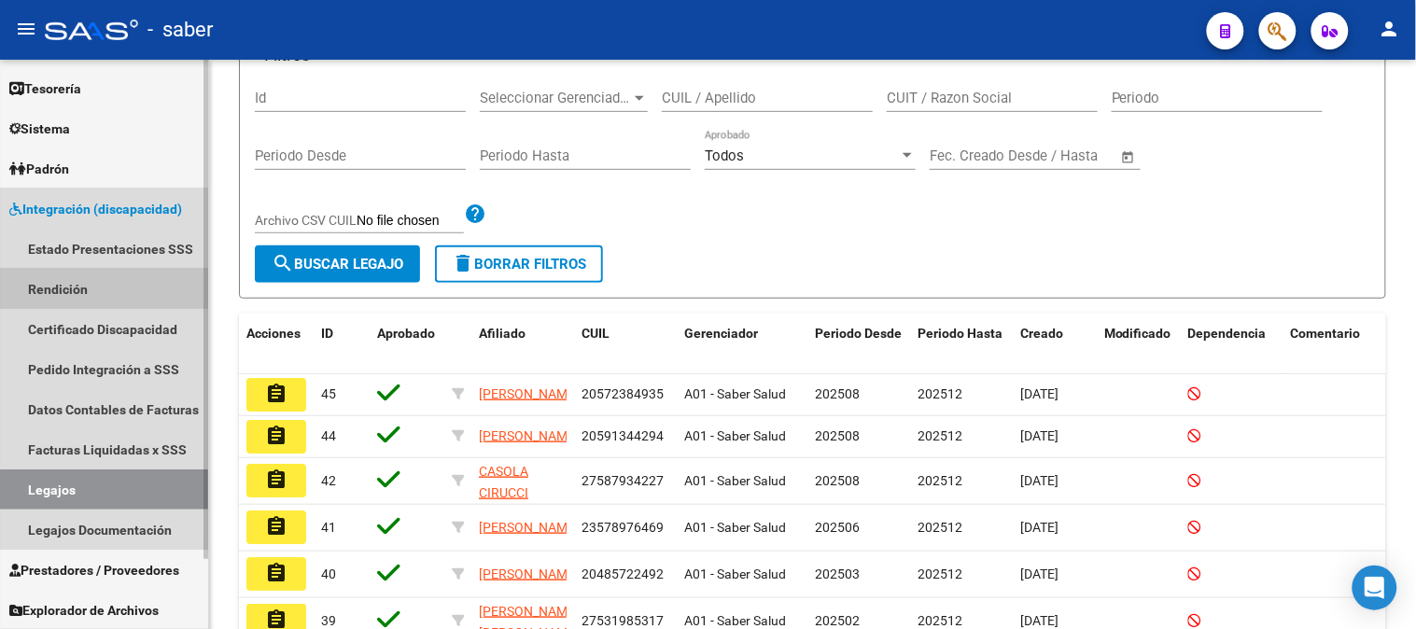
click at [76, 288] on link "Rendición" at bounding box center [104, 289] width 208 height 40
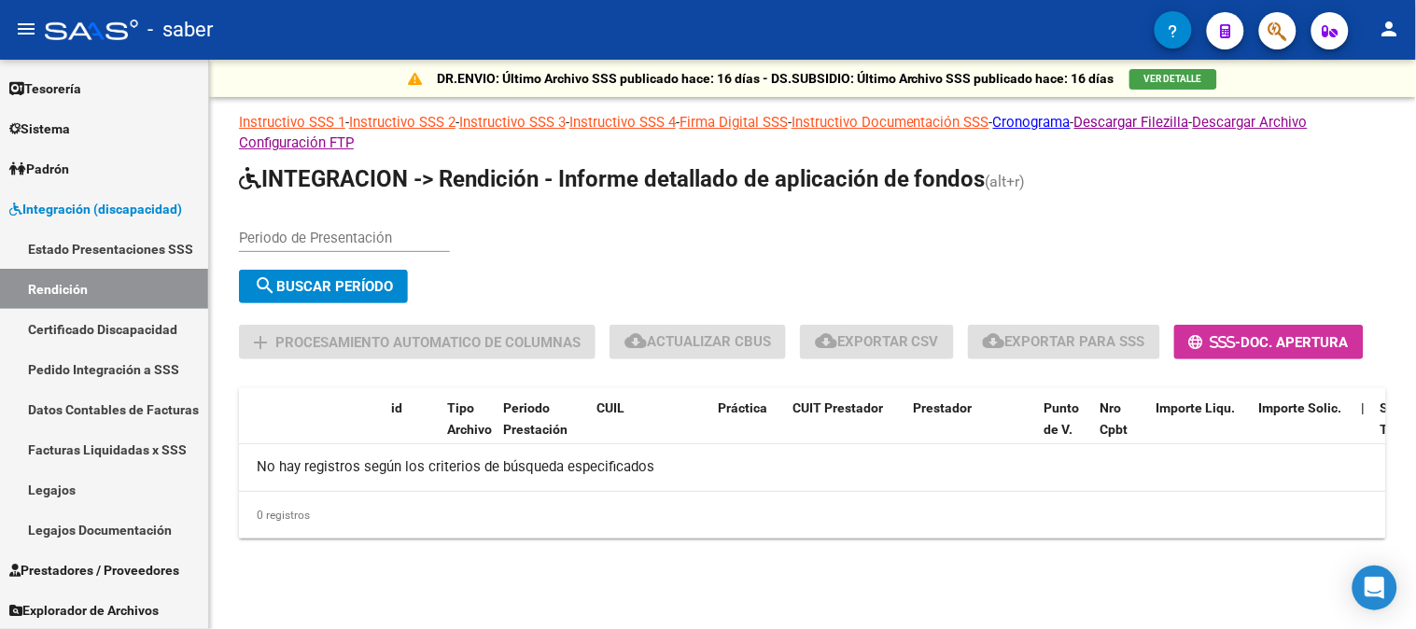
click at [319, 212] on div "Periodo de Presentación" at bounding box center [344, 232] width 211 height 40
type input "202505"
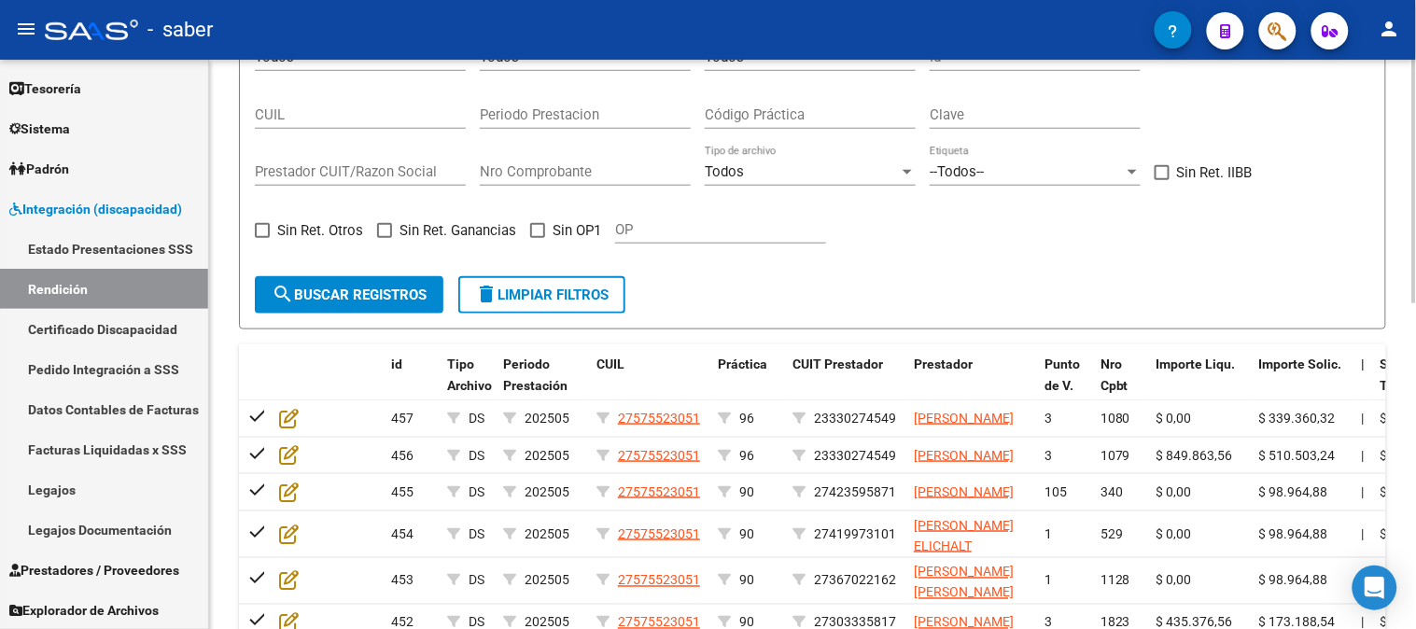
scroll to position [137, 0]
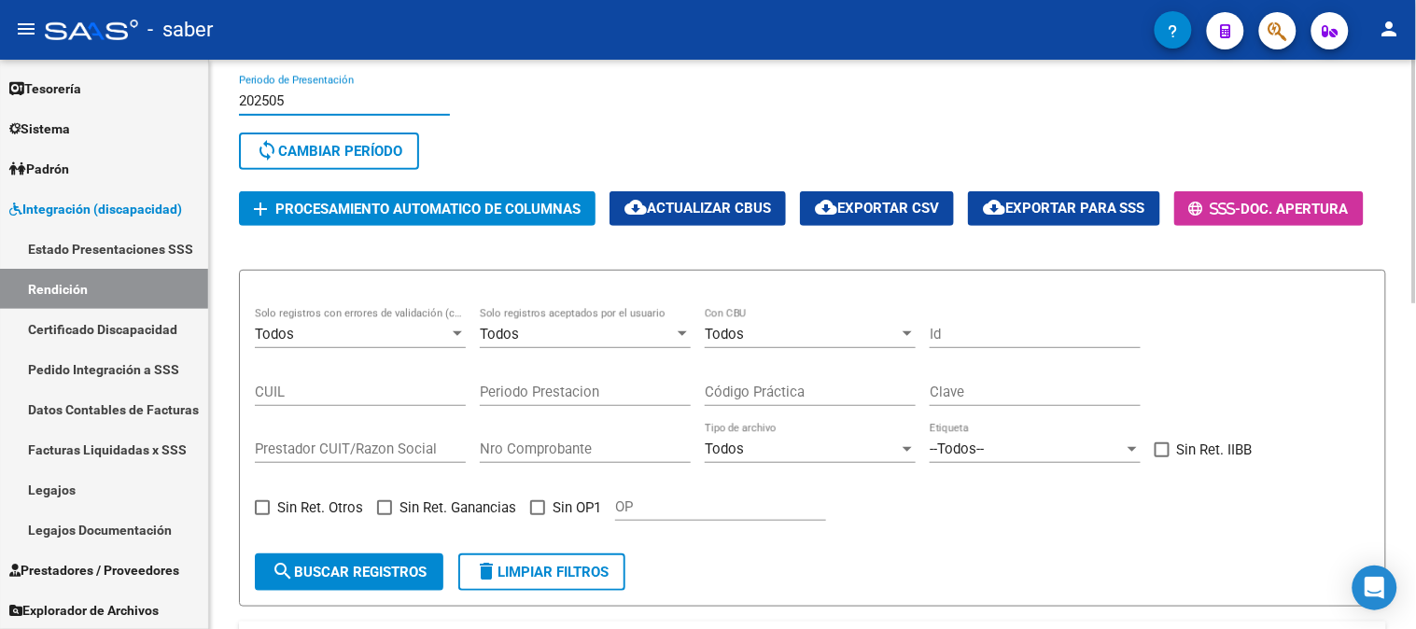
click at [297, 96] on input "202505" at bounding box center [344, 100] width 211 height 17
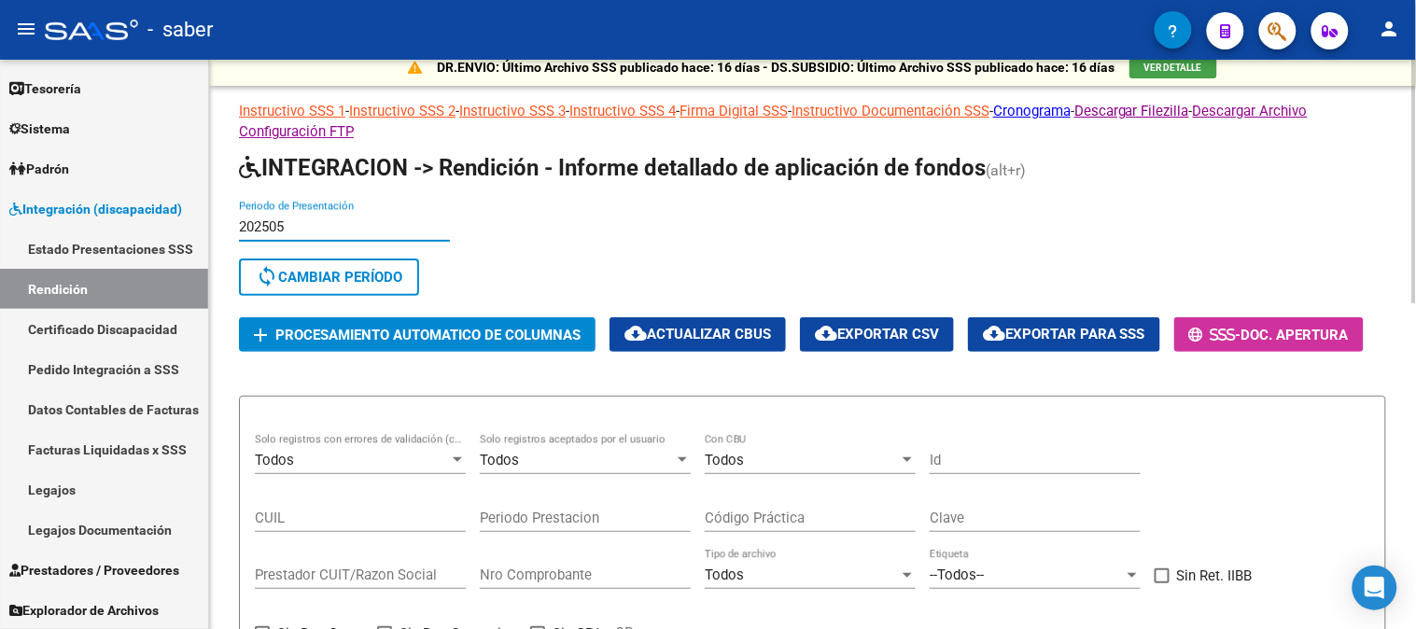
scroll to position [0, 0]
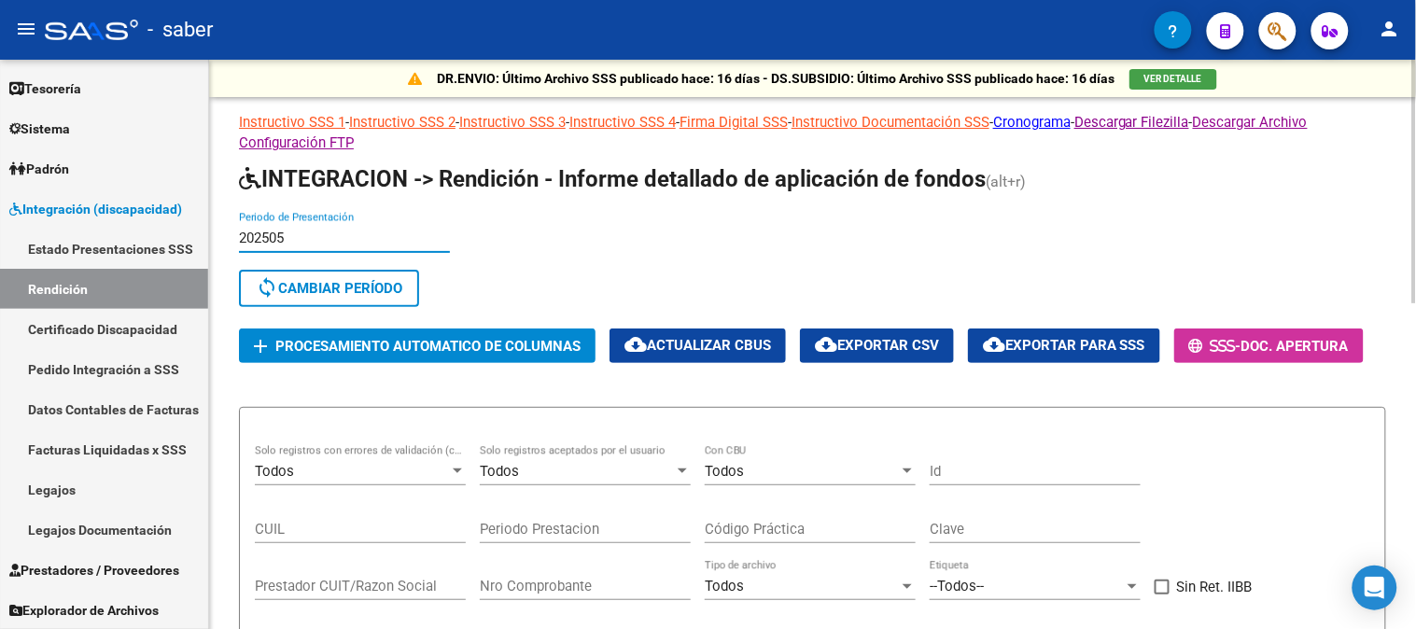
click at [981, 119] on link "Instructivo Documentación SSS" at bounding box center [891, 122] width 198 height 17
click at [315, 117] on link "Instructivo SSS 1" at bounding box center [292, 122] width 106 height 17
click at [435, 119] on link "Instructivo SSS 2" at bounding box center [402, 122] width 106 height 17
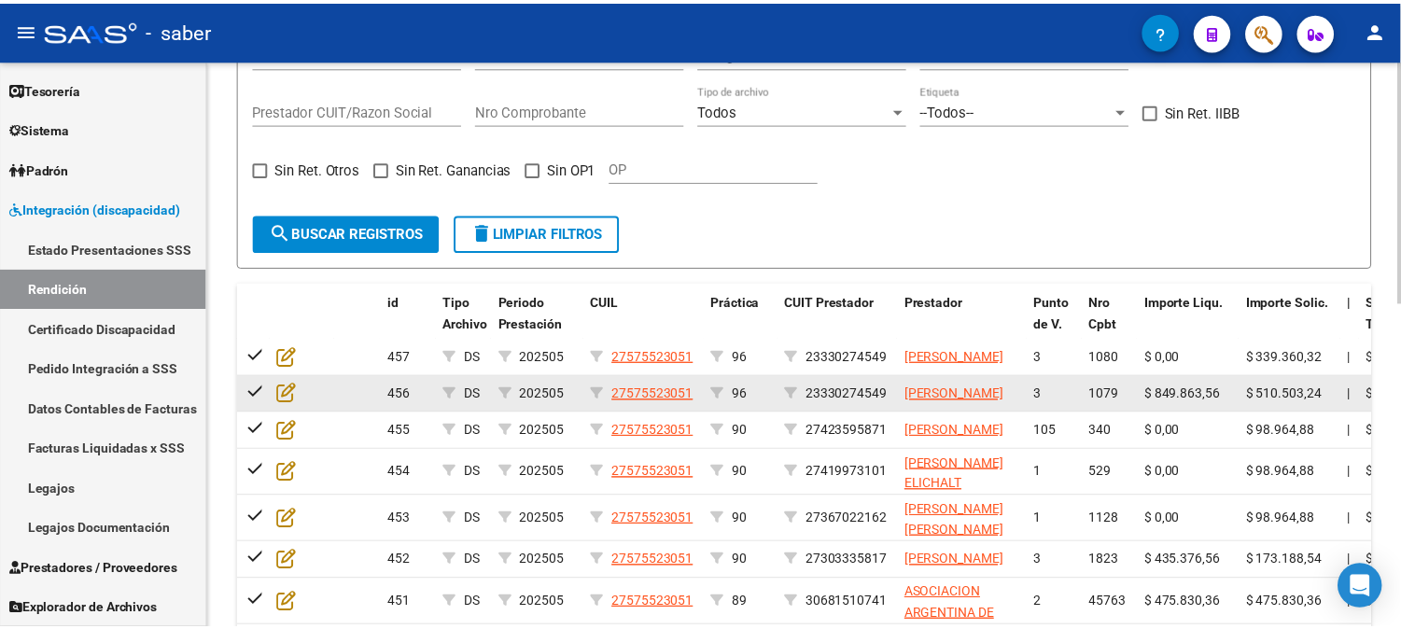
scroll to position [553, 0]
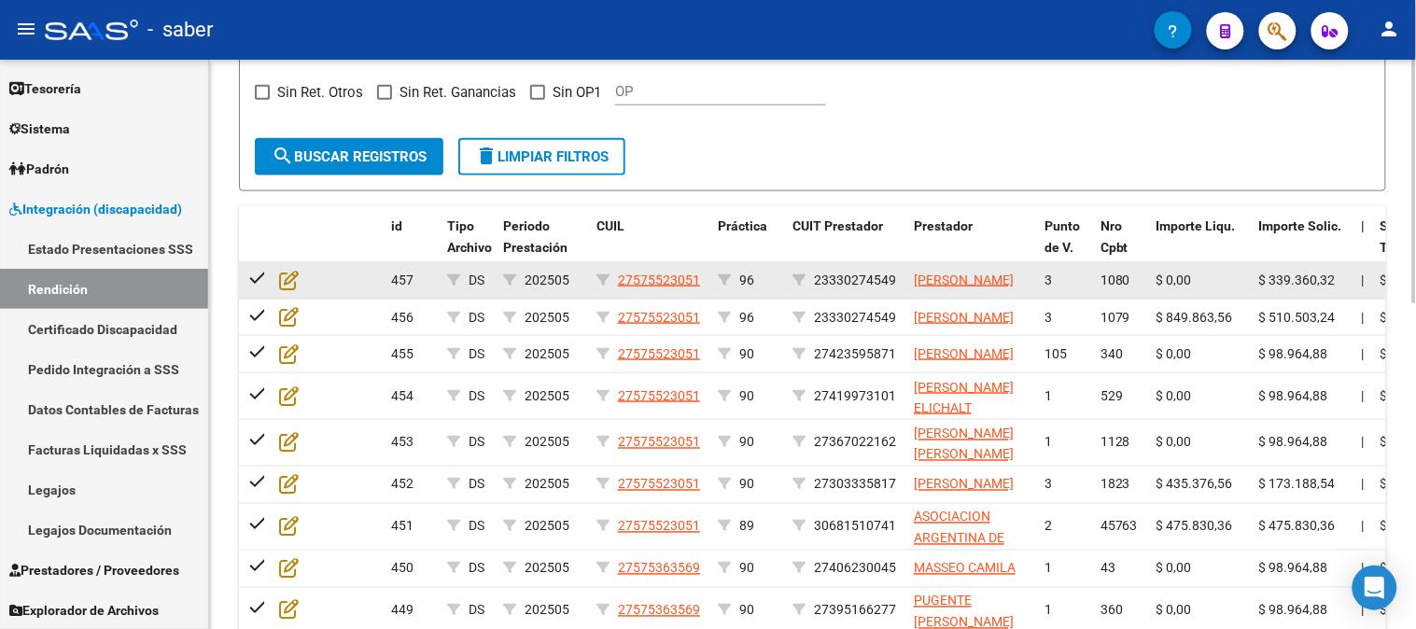
click at [290, 268] on datatable-body-cell at bounding box center [304, 280] width 65 height 36
click at [282, 277] on icon at bounding box center [289, 280] width 20 height 21
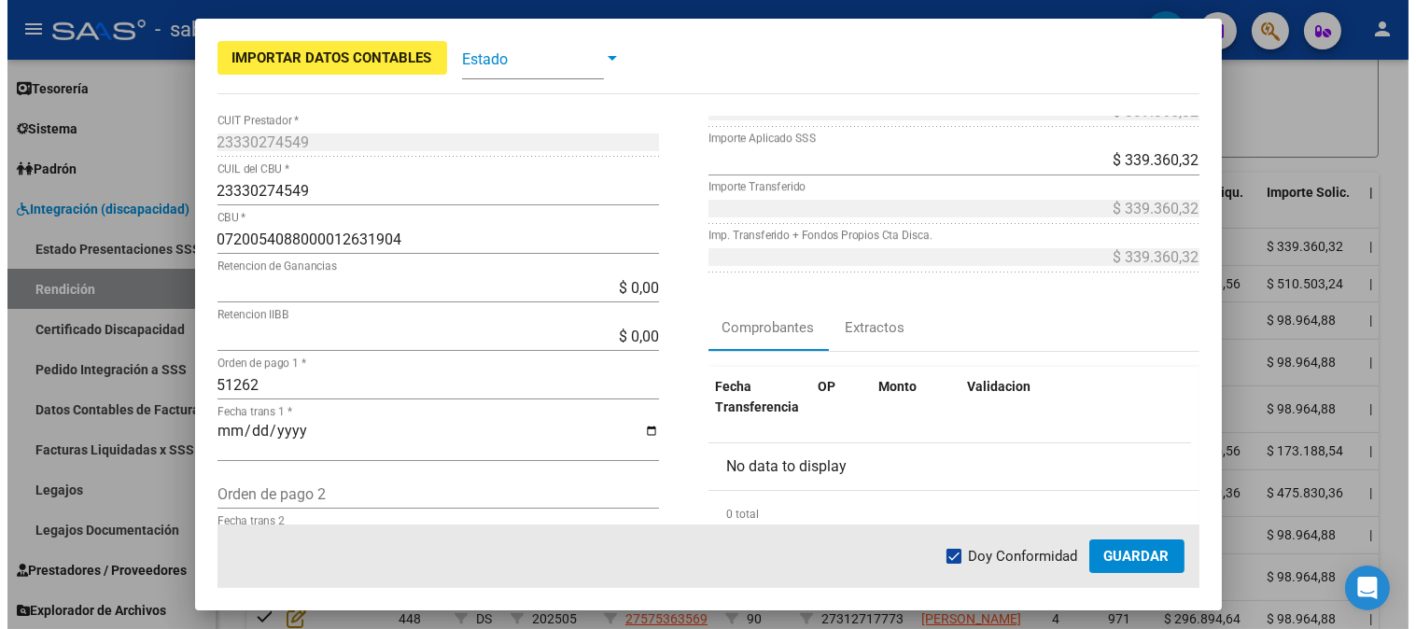
scroll to position [0, 0]
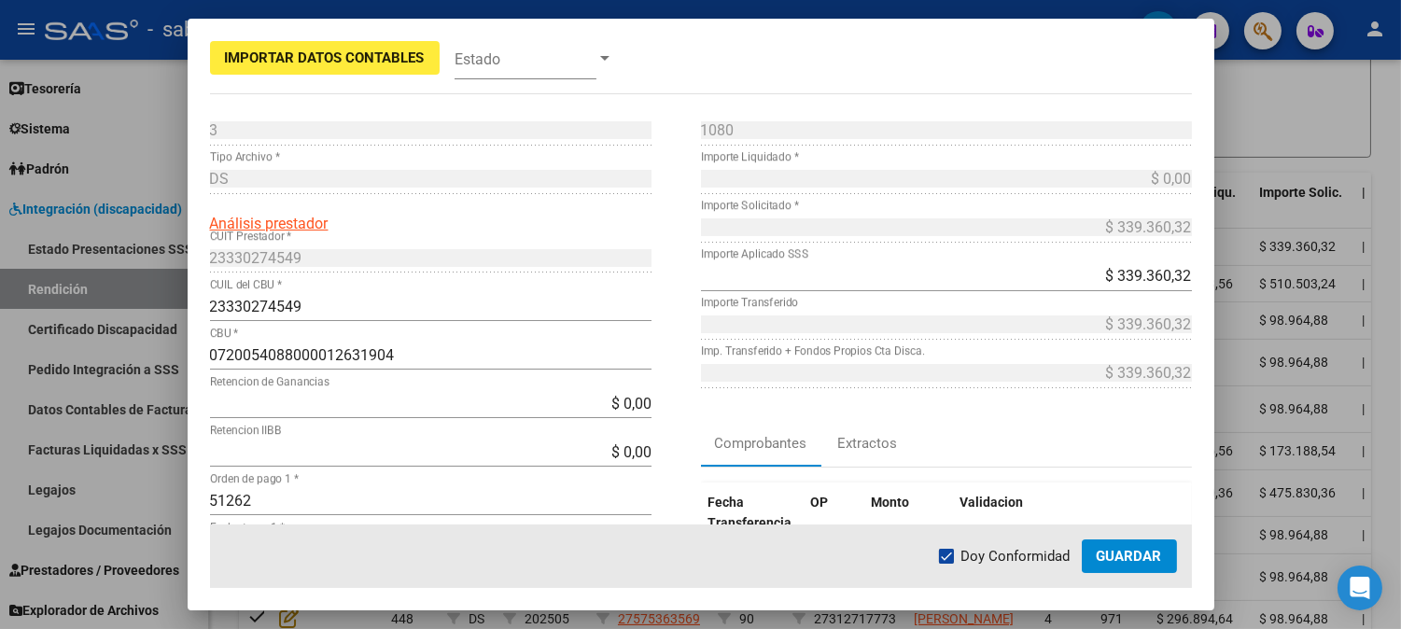
click at [1279, 147] on div at bounding box center [700, 314] width 1401 height 629
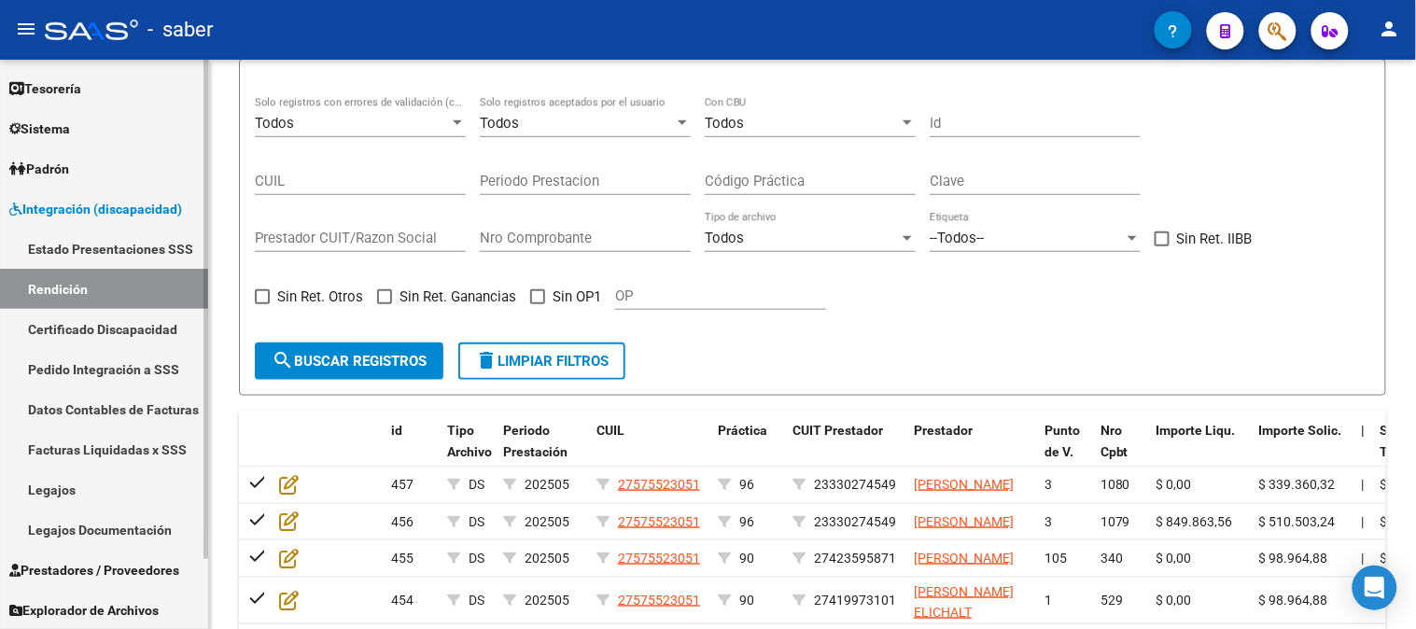
scroll to position [345, 0]
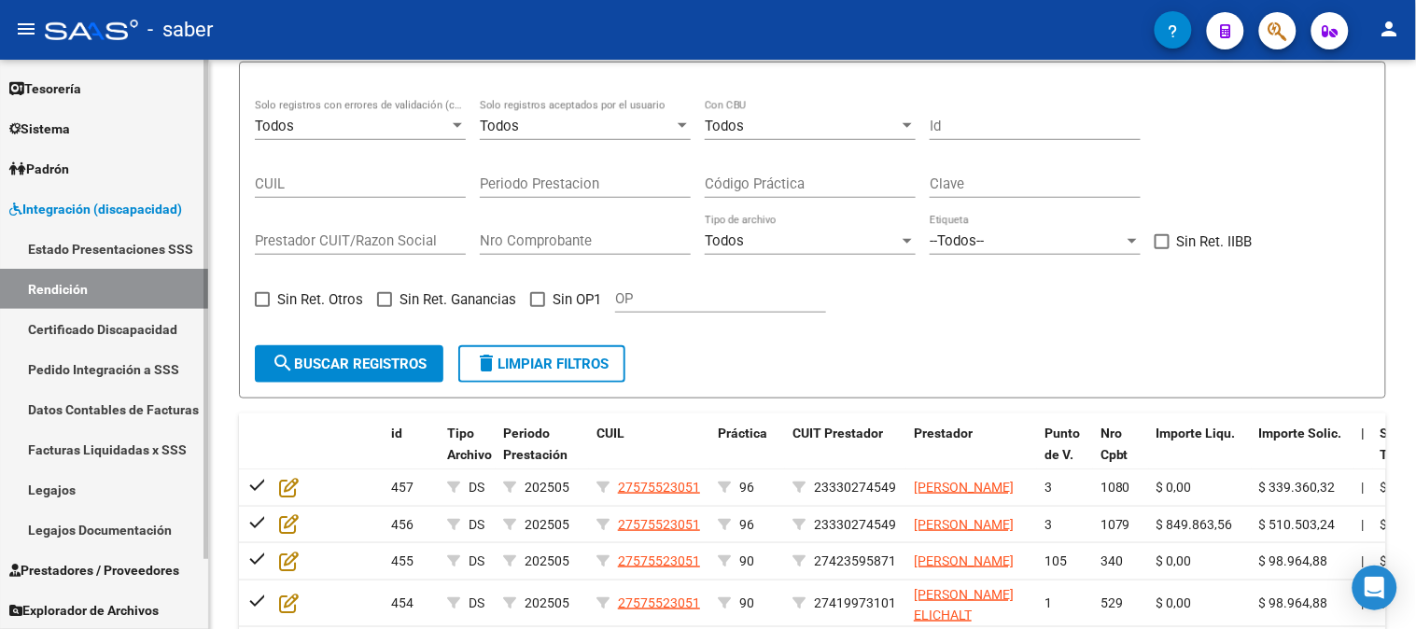
click at [91, 246] on link "Estado Presentaciones SSS" at bounding box center [104, 249] width 208 height 40
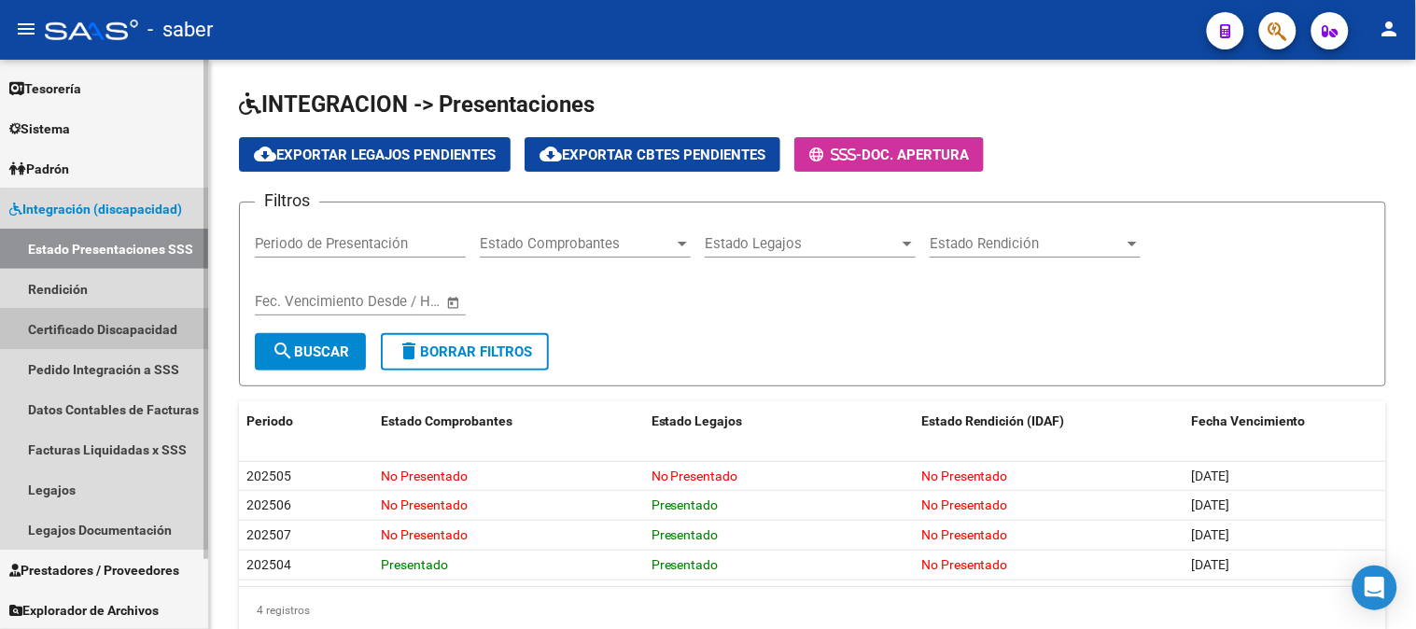
click at [81, 338] on link "Certificado Discapacidad" at bounding box center [104, 329] width 208 height 40
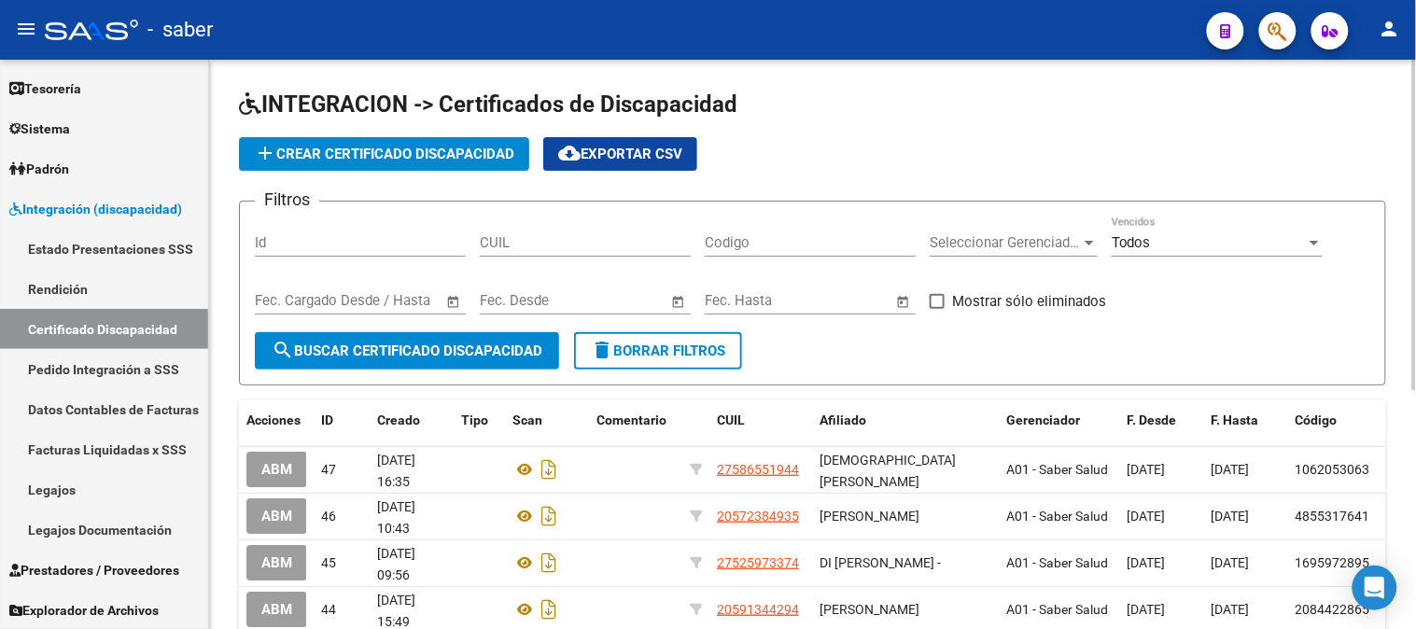
click at [542, 245] on input "CUIL" at bounding box center [585, 242] width 211 height 17
paste input "23-59005652-9"
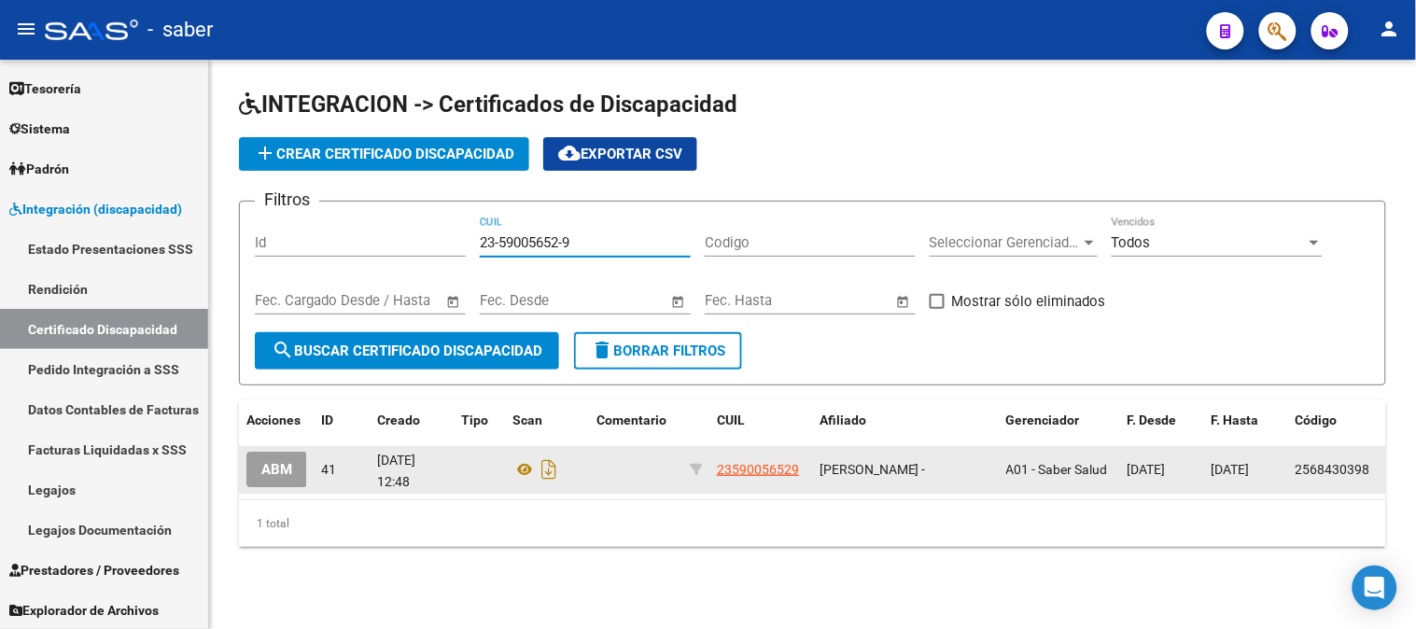
type input "23-59005652-9"
click at [274, 469] on span "ABM" at bounding box center [276, 470] width 31 height 17
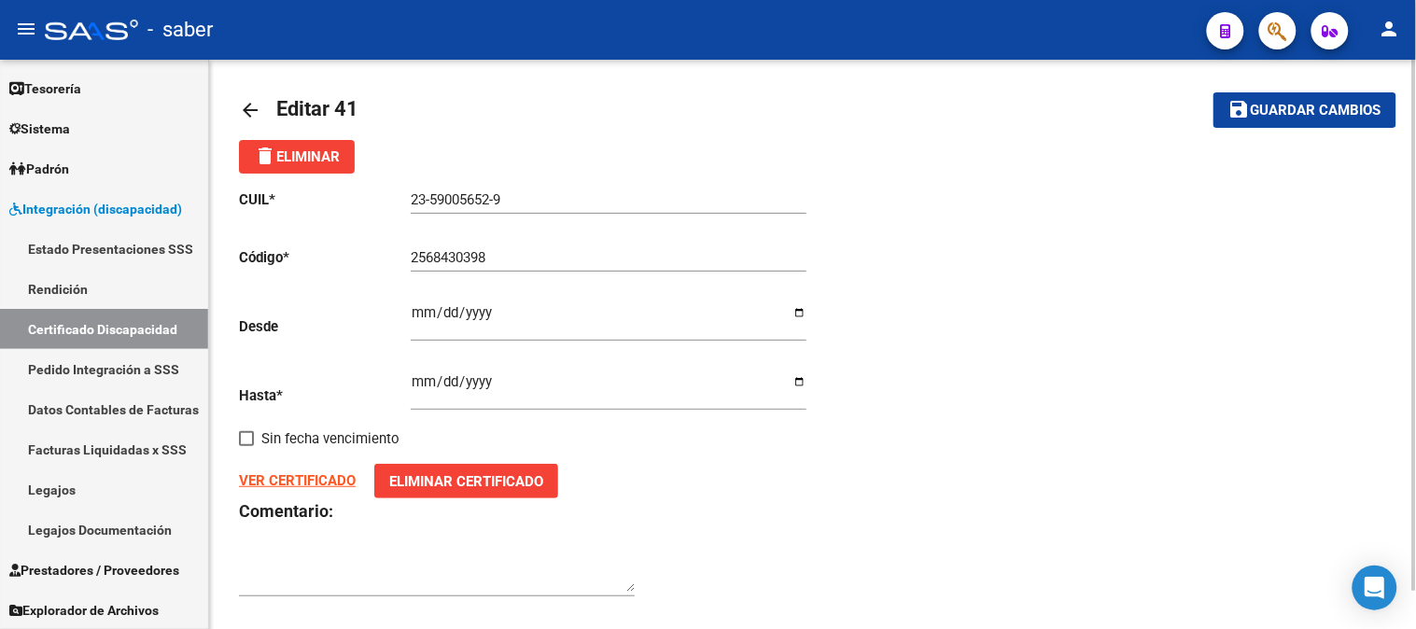
scroll to position [40, 0]
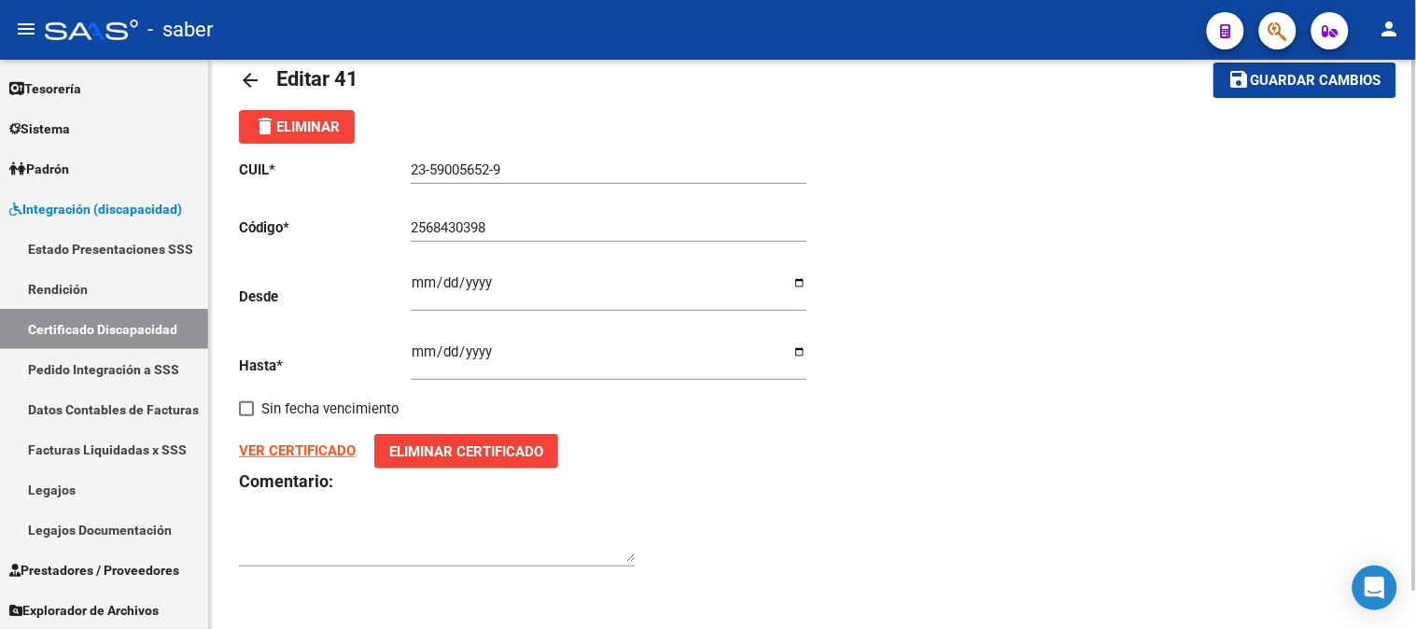
click at [254, 77] on mat-icon "arrow_back" at bounding box center [250, 80] width 22 height 22
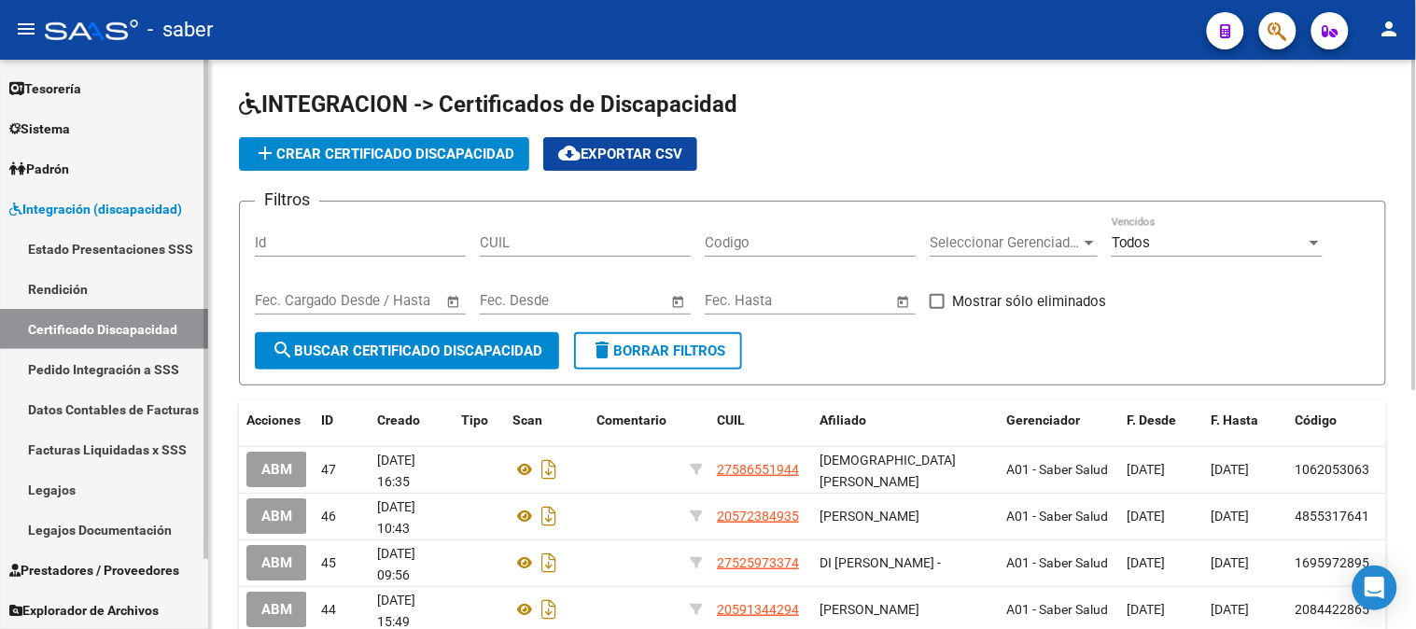
click at [77, 486] on link "Legajos" at bounding box center [104, 490] width 208 height 40
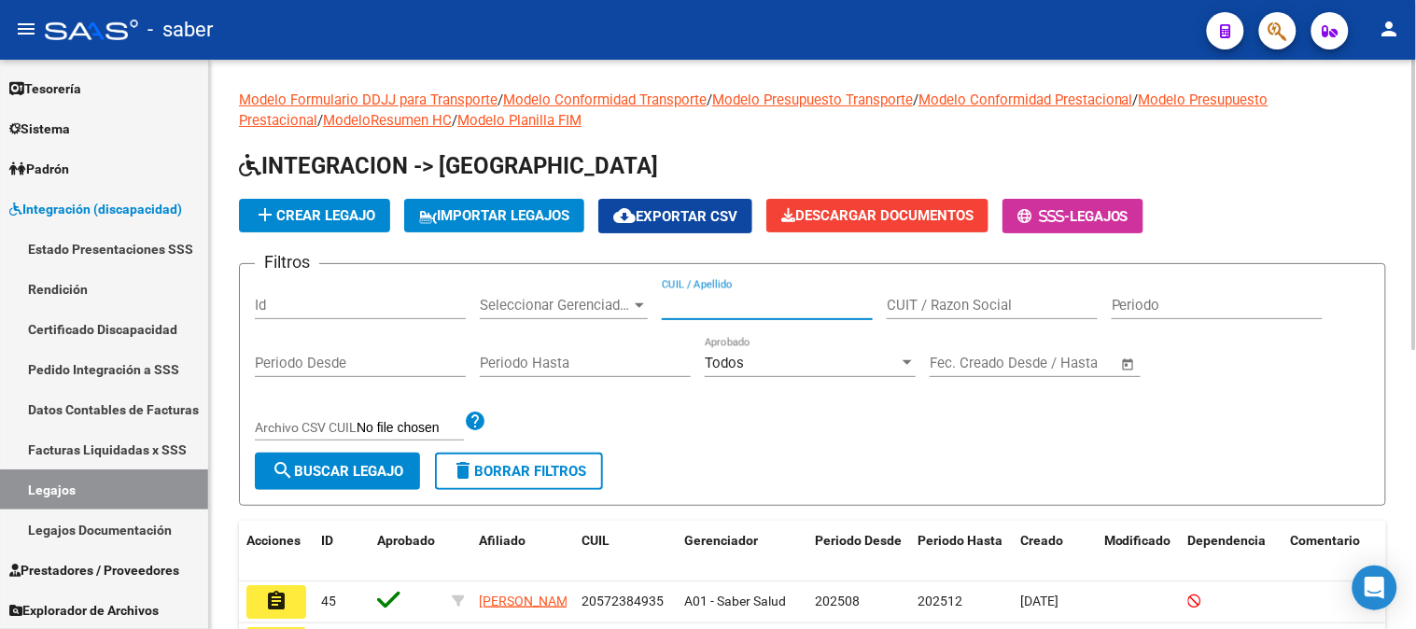
click at [747, 302] on input "CUIL / Apellido" at bounding box center [767, 305] width 211 height 17
paste input "23590056529"
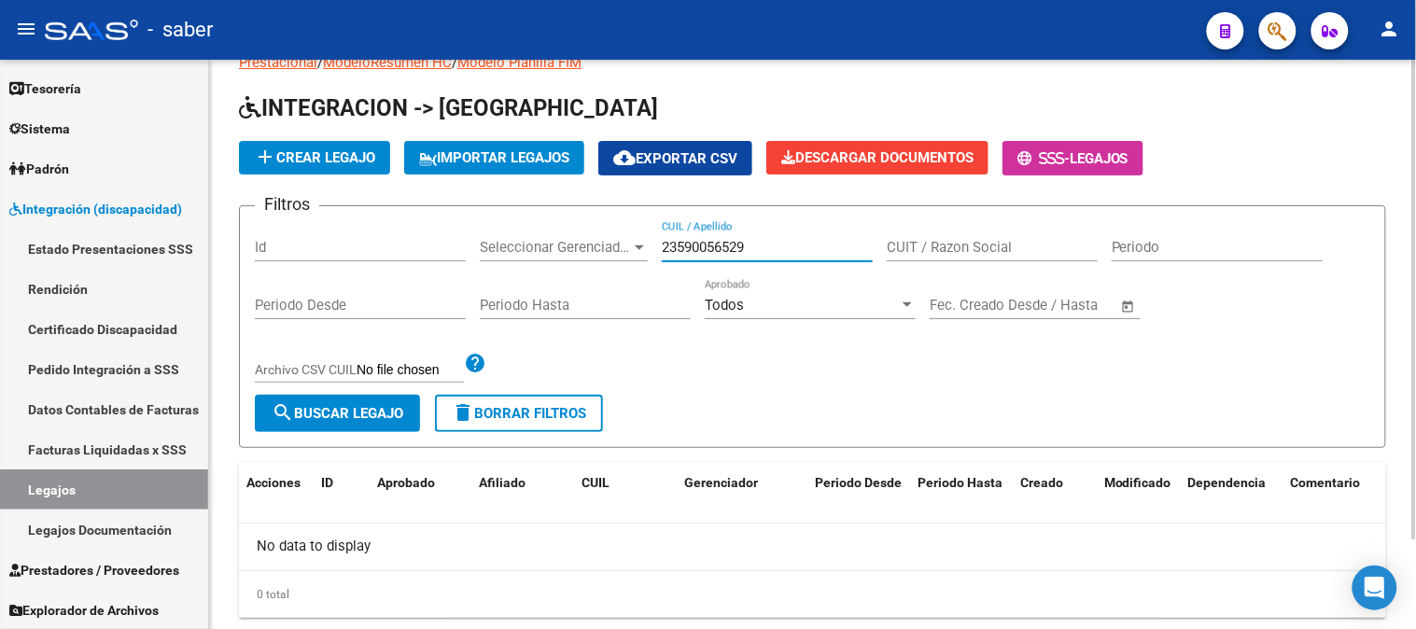
scroll to position [105, 0]
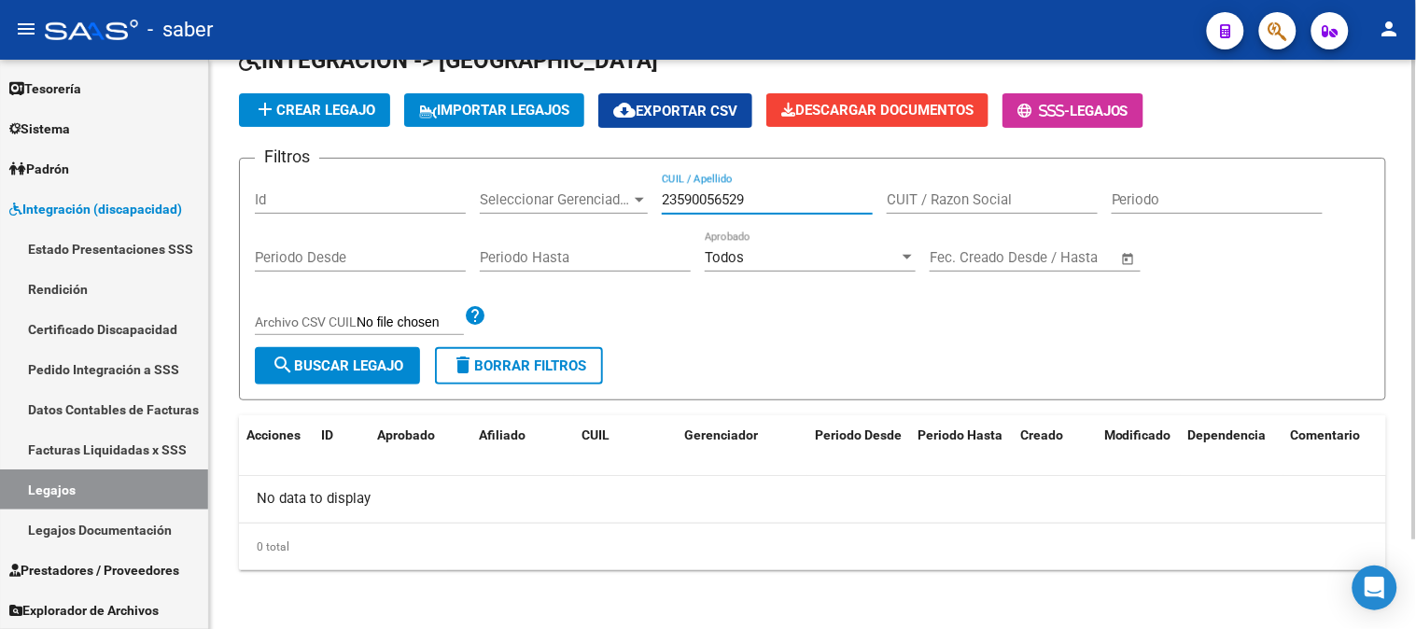
type input "23590056529"
